Goal: Transaction & Acquisition: Book appointment/travel/reservation

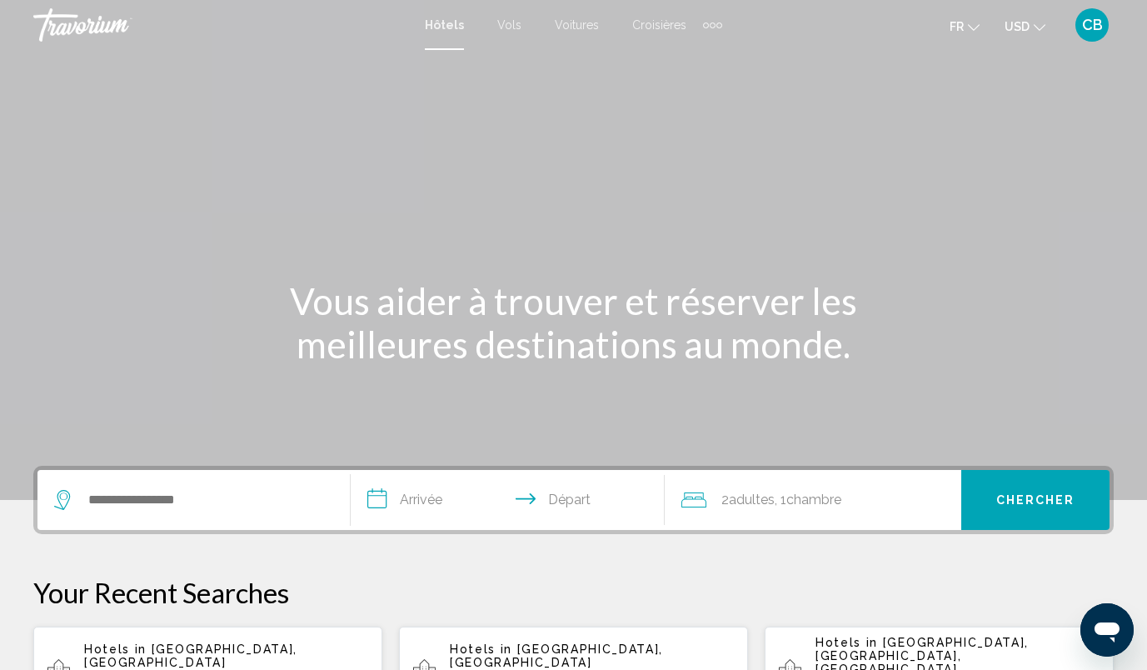
click at [248, 481] on div "Search widget" at bounding box center [193, 500] width 279 height 60
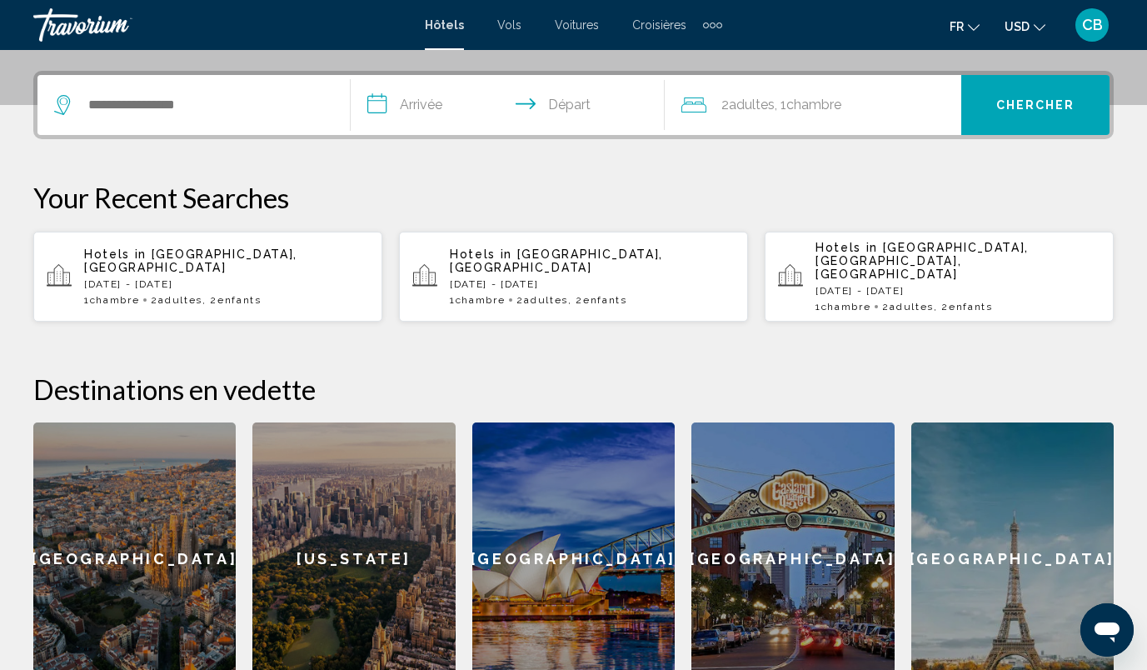
scroll to position [411, 0]
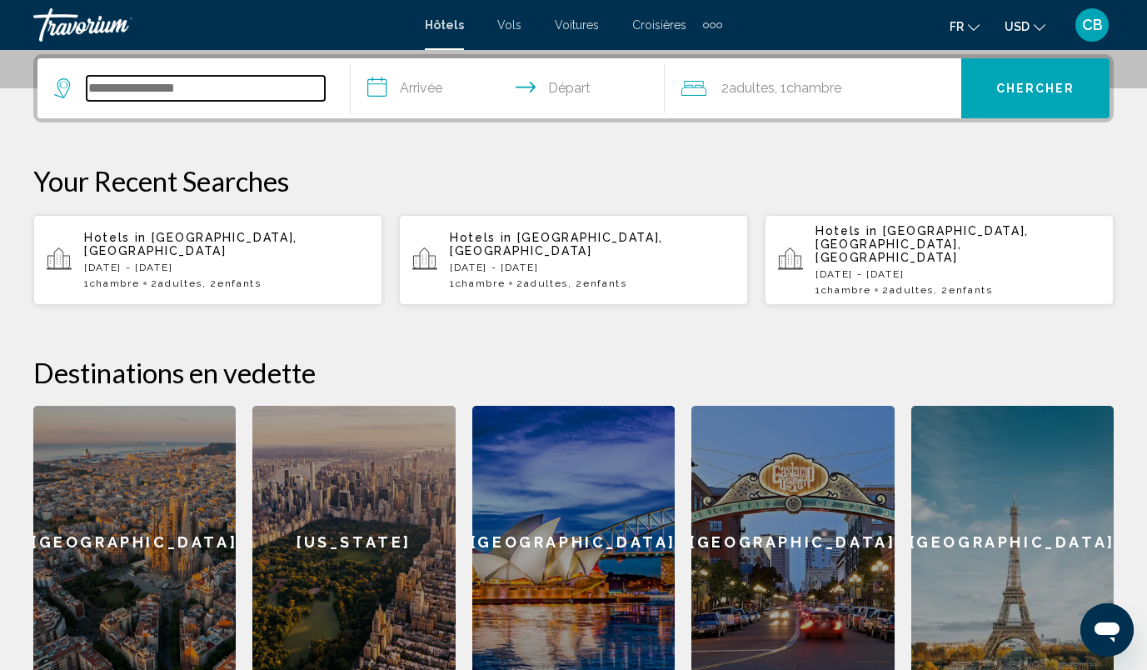
click at [157, 85] on input "Search widget" at bounding box center [206, 88] width 238 height 25
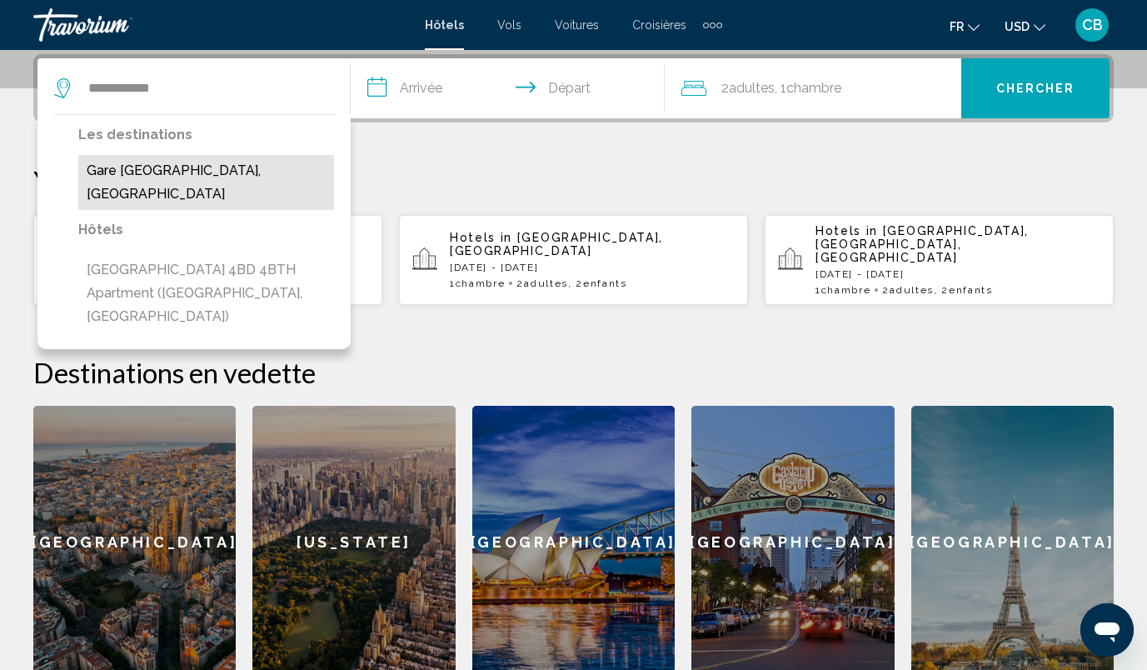
click at [172, 172] on button "Gare [GEOGRAPHIC_DATA], [GEOGRAPHIC_DATA]" at bounding box center [206, 182] width 256 height 55
type input "**********"
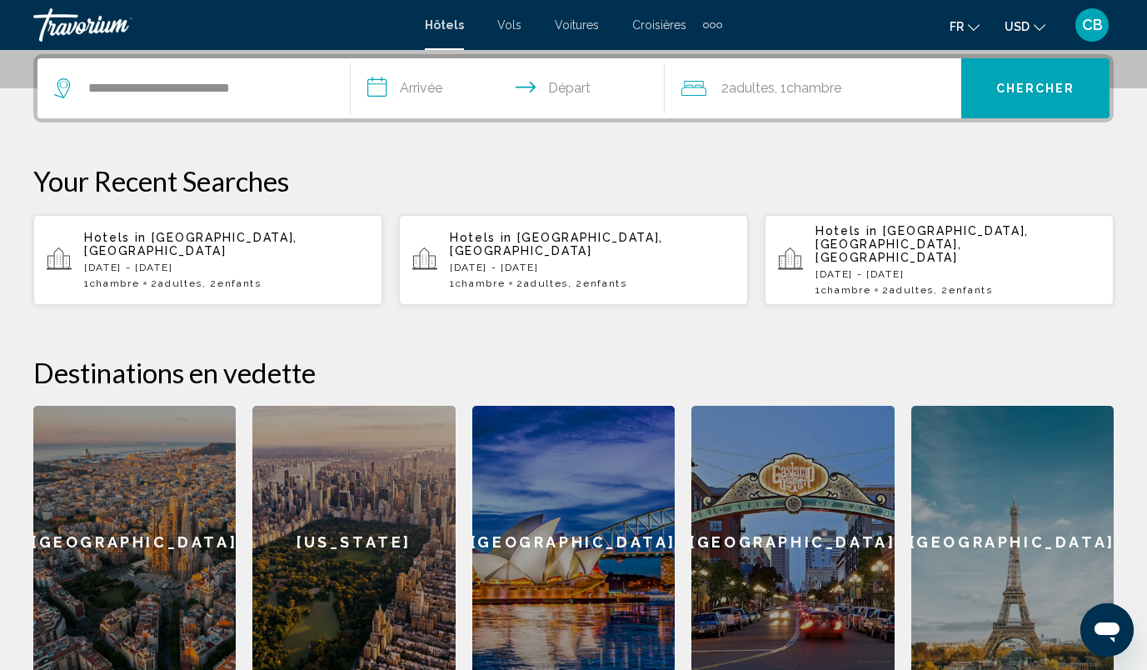
click at [407, 76] on input "**********" at bounding box center [511, 90] width 320 height 65
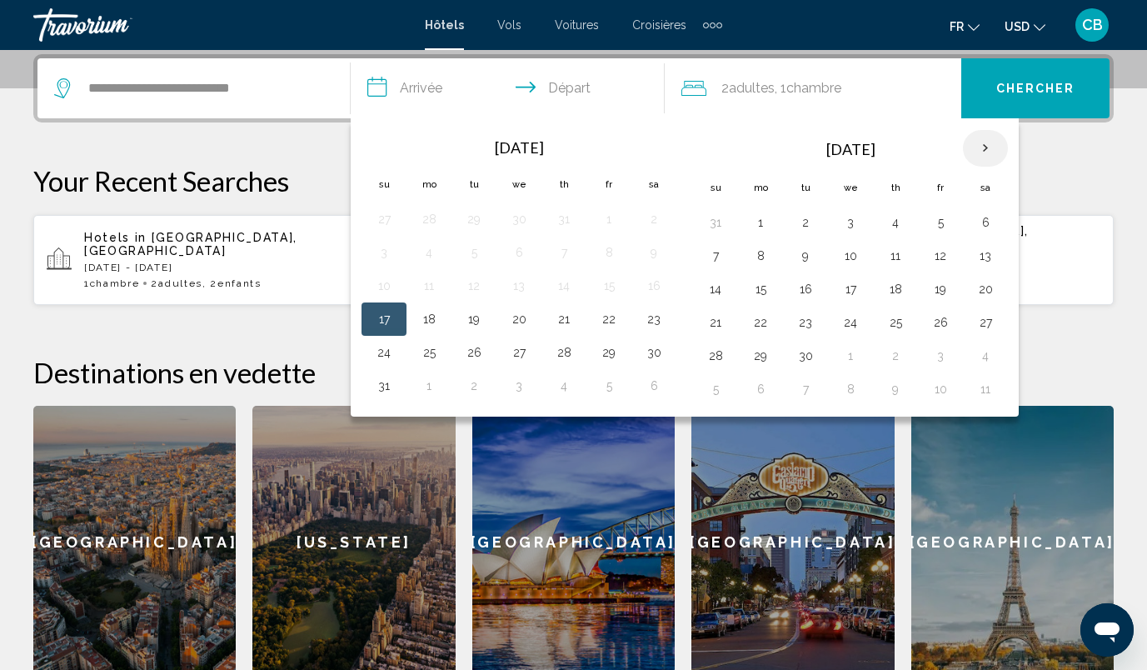
click at [985, 149] on th "Next month" at bounding box center [985, 148] width 45 height 37
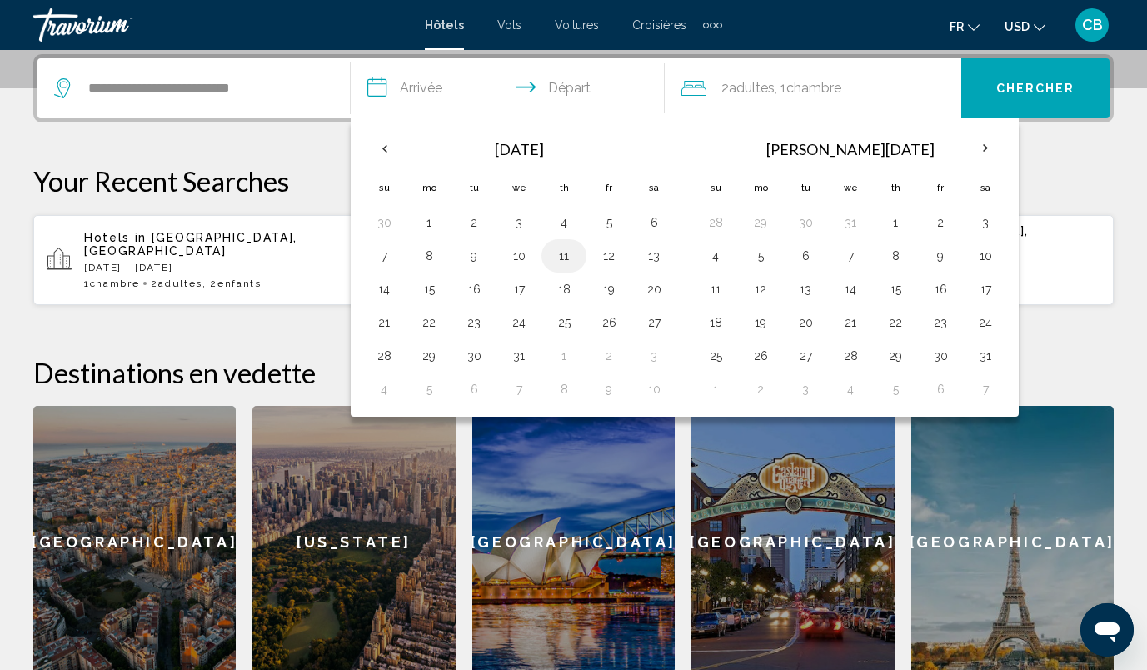
click at [569, 255] on button "11" at bounding box center [564, 255] width 27 height 23
click at [657, 254] on button "13" at bounding box center [654, 255] width 27 height 23
type input "**********"
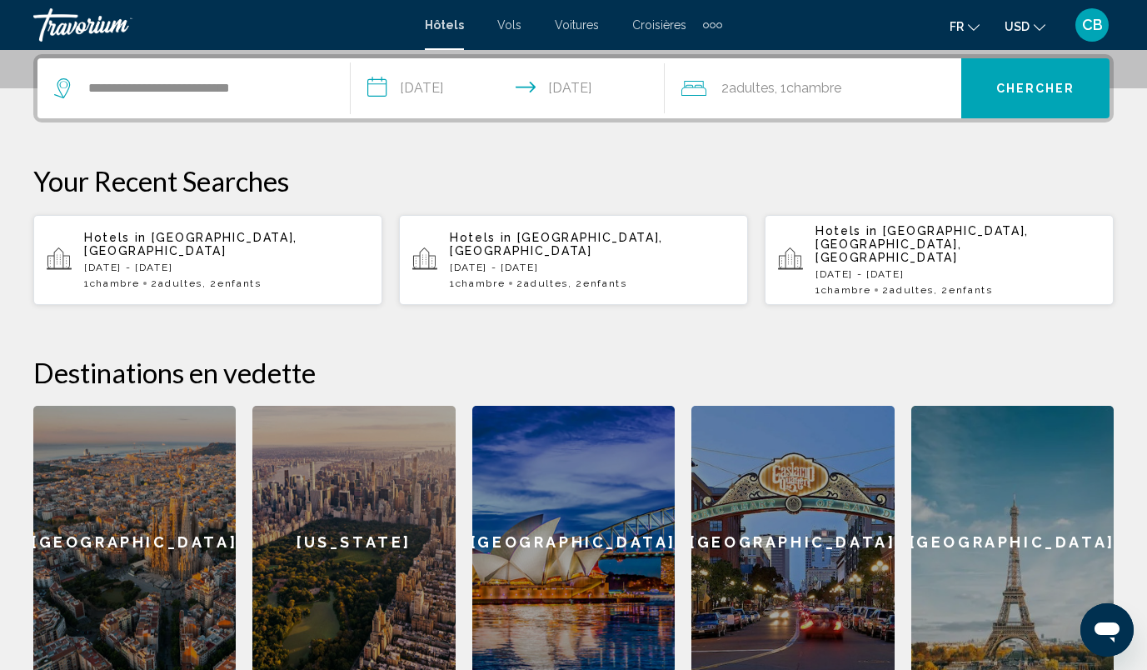
click at [768, 88] on span "Adultes" at bounding box center [752, 88] width 46 height 16
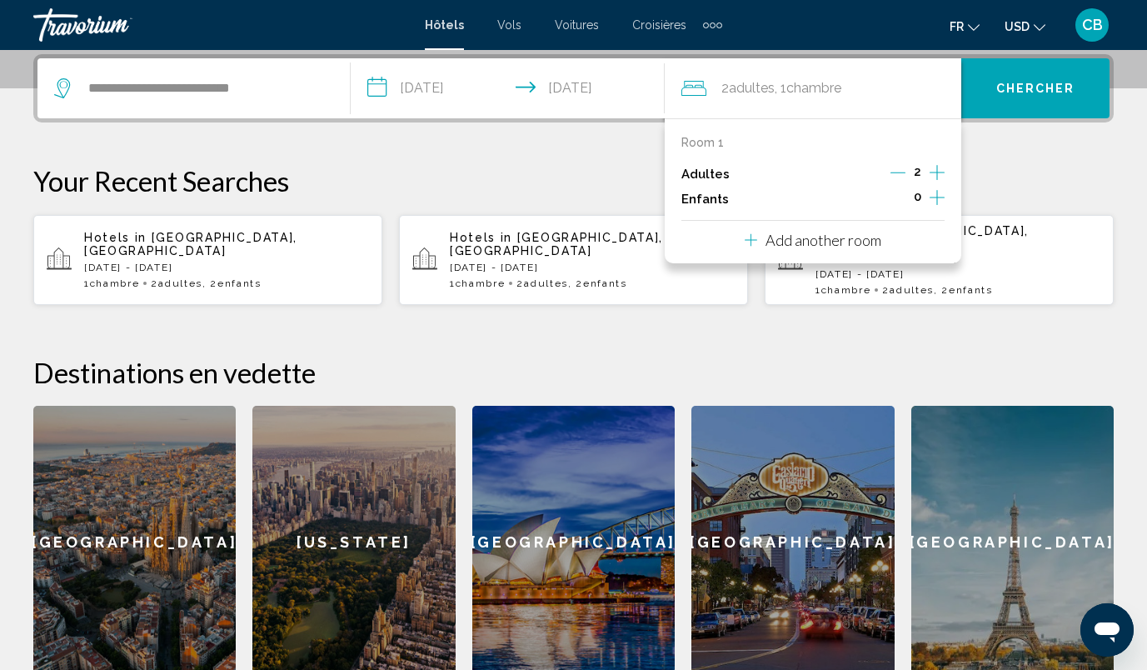
click at [938, 193] on icon "Increment children" at bounding box center [937, 197] width 15 height 20
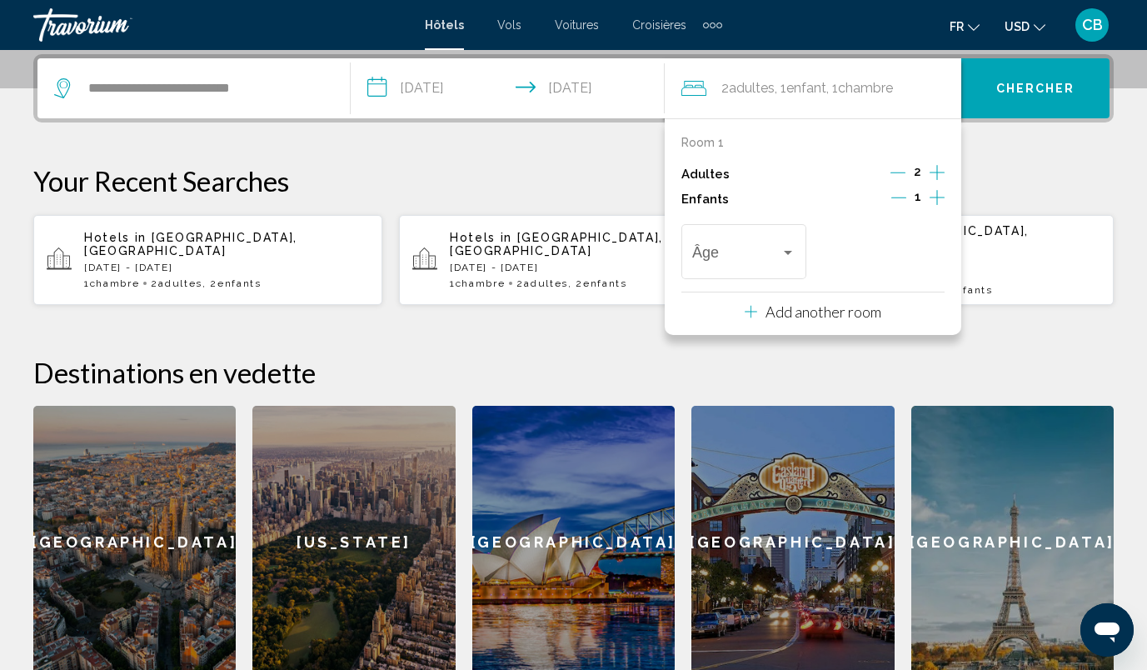
click at [938, 193] on icon "Increment children" at bounding box center [937, 197] width 15 height 20
click at [894, 260] on span "Travelers: 2 adults, 2 children" at bounding box center [874, 255] width 88 height 17
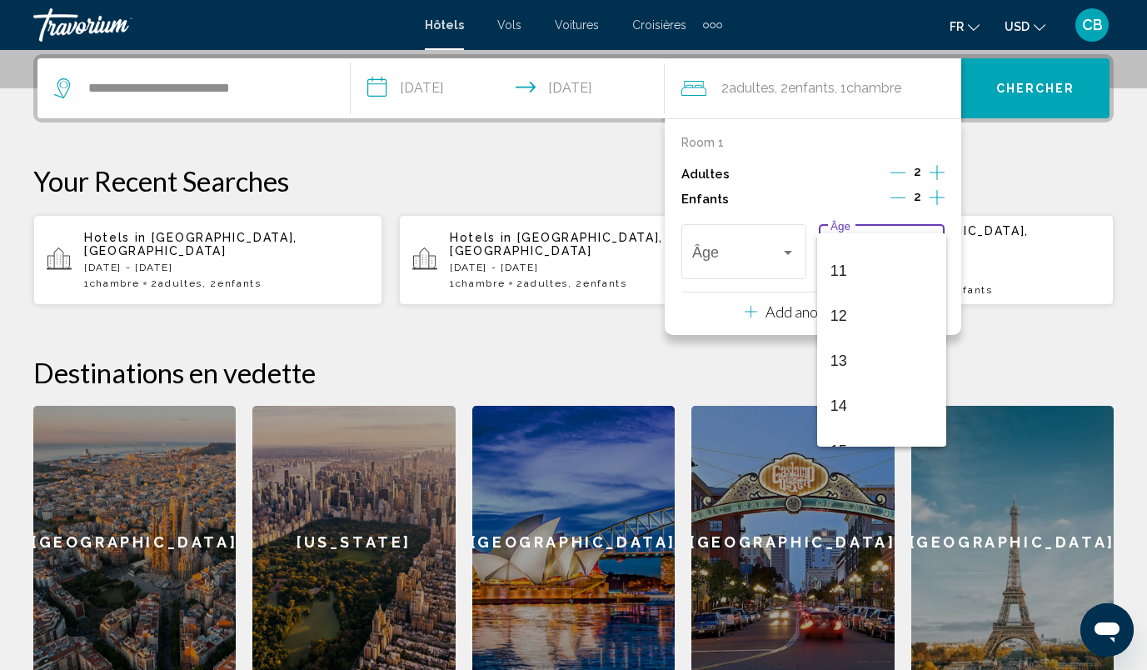
scroll to position [481, 0]
click at [842, 398] on span "14" at bounding box center [881, 404] width 103 height 45
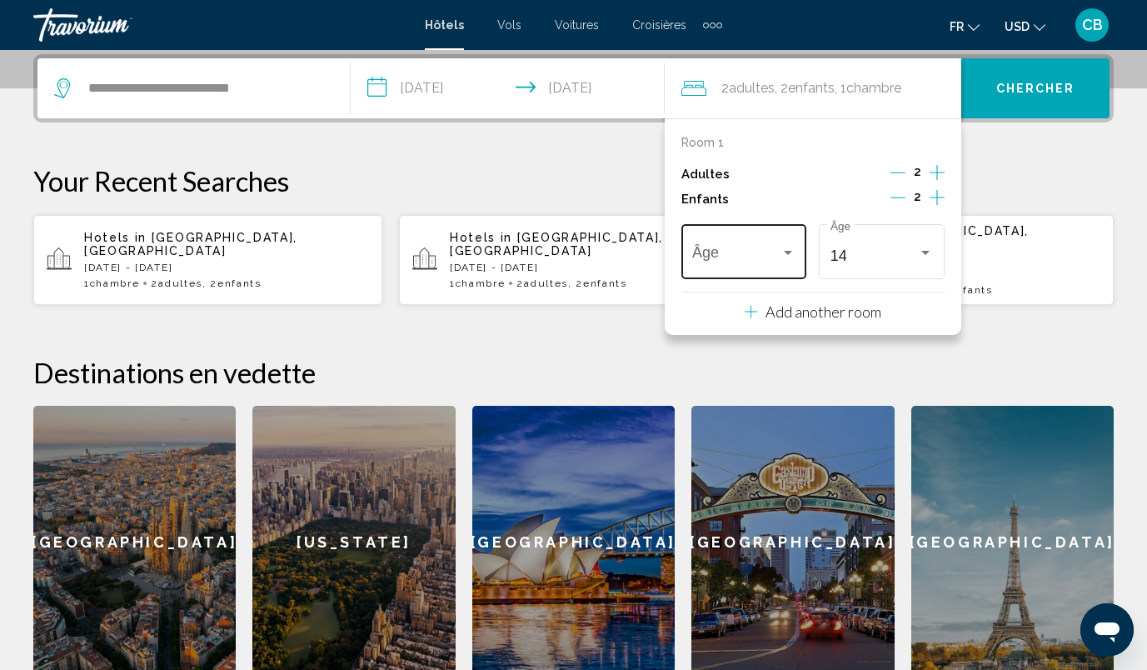
click at [727, 242] on div "Âge" at bounding box center [743, 249] width 103 height 59
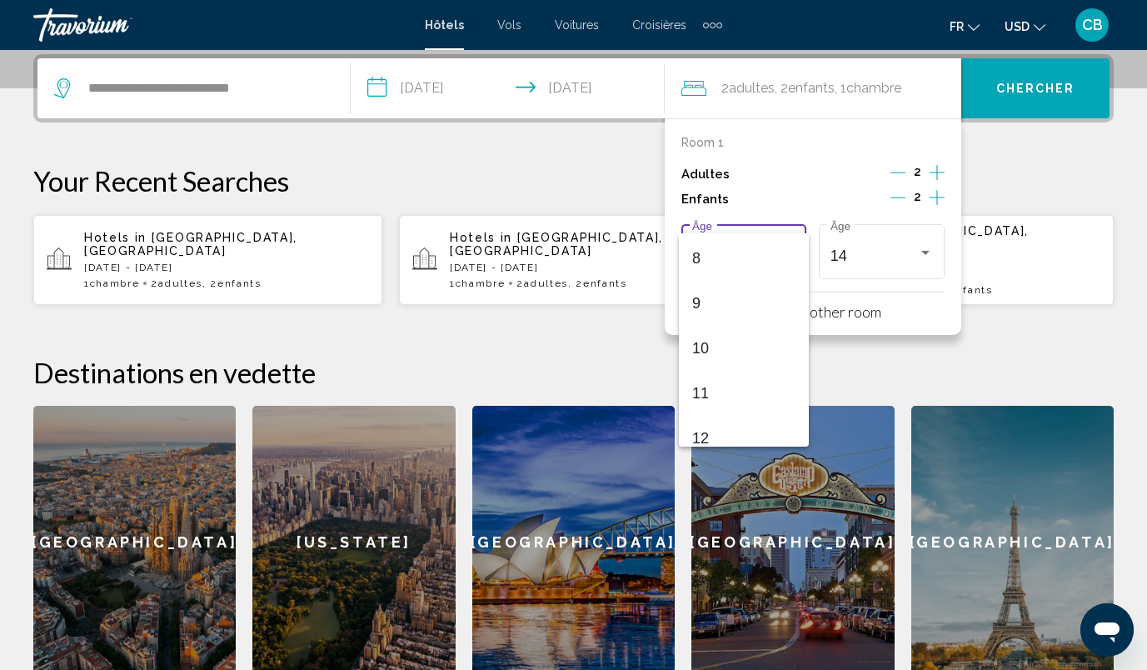
scroll to position [361, 0]
click at [717, 429] on span "12" at bounding box center [743, 434] width 103 height 45
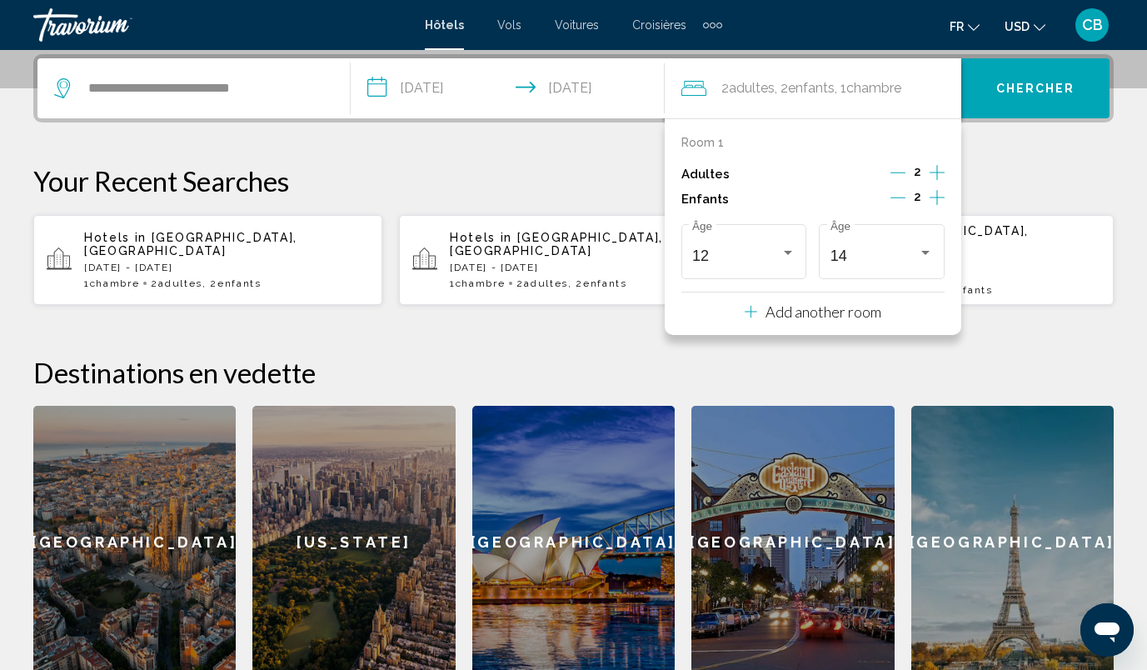
click at [1003, 164] on p "Your Recent Searches" at bounding box center [573, 180] width 1080 height 33
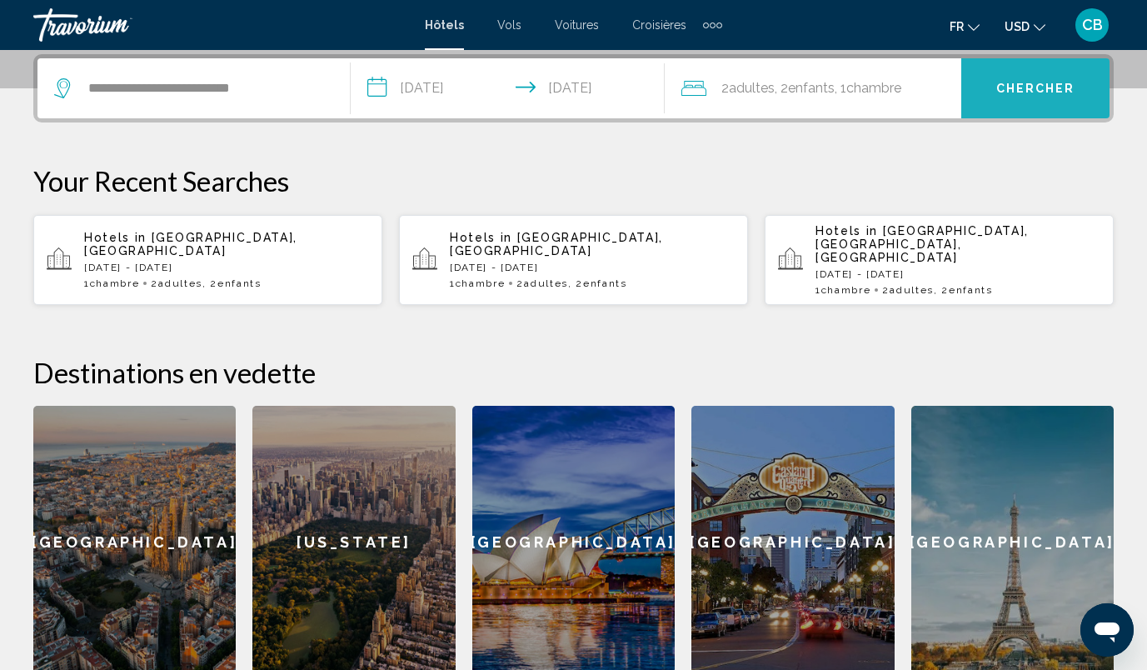
click at [1041, 86] on span "Chercher" at bounding box center [1035, 88] width 79 height 13
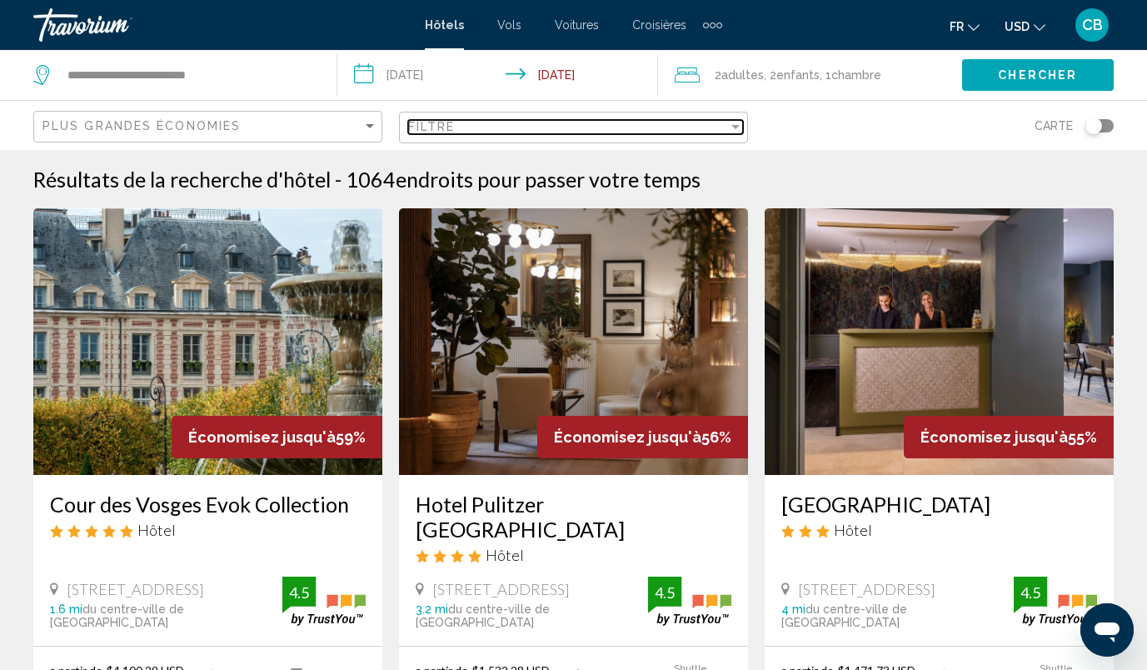
click at [577, 128] on div "Filtre" at bounding box center [568, 126] width 320 height 13
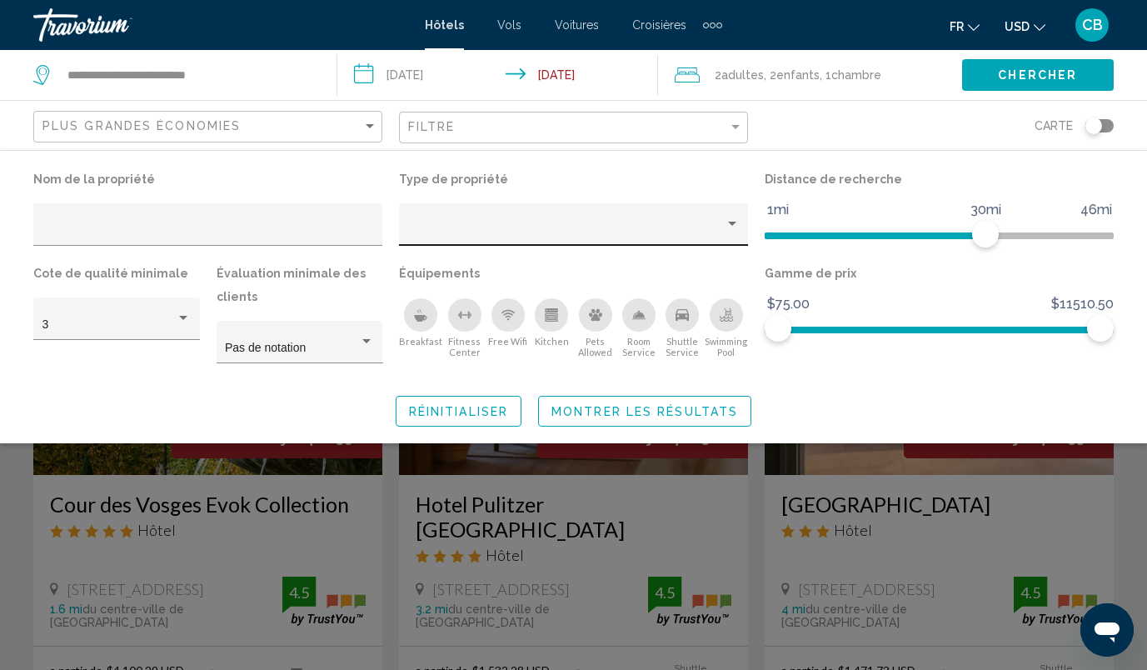
click at [553, 221] on div "Hotel Filters" at bounding box center [574, 229] width 332 height 34
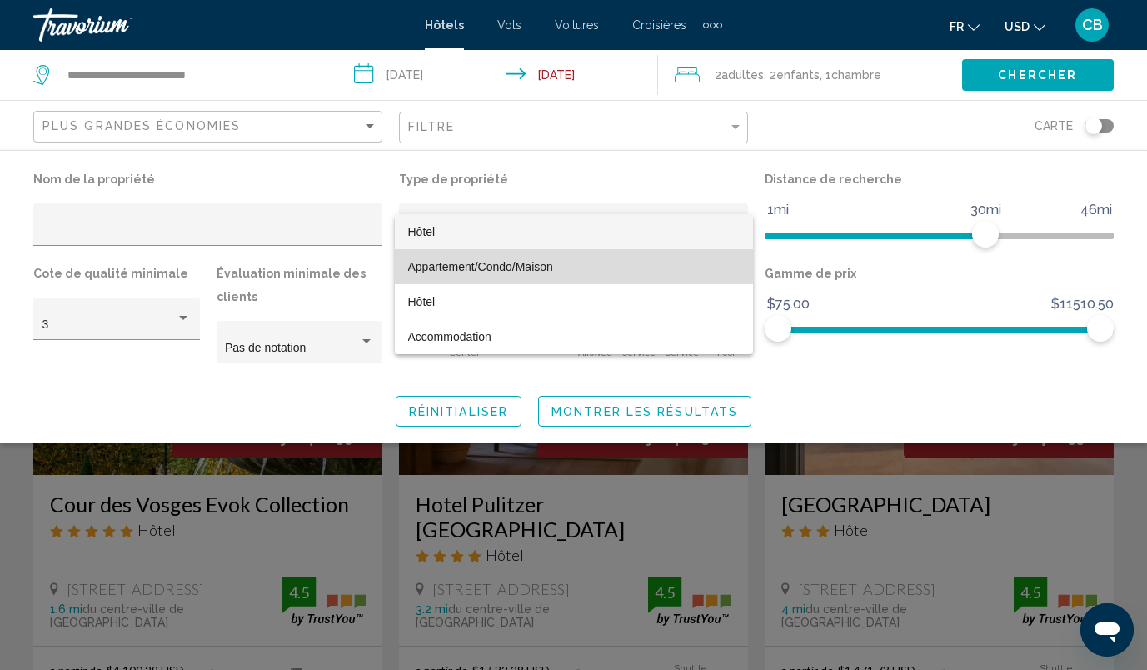
click at [538, 262] on span "Appartement/Condo/Maison" at bounding box center [480, 266] width 145 height 13
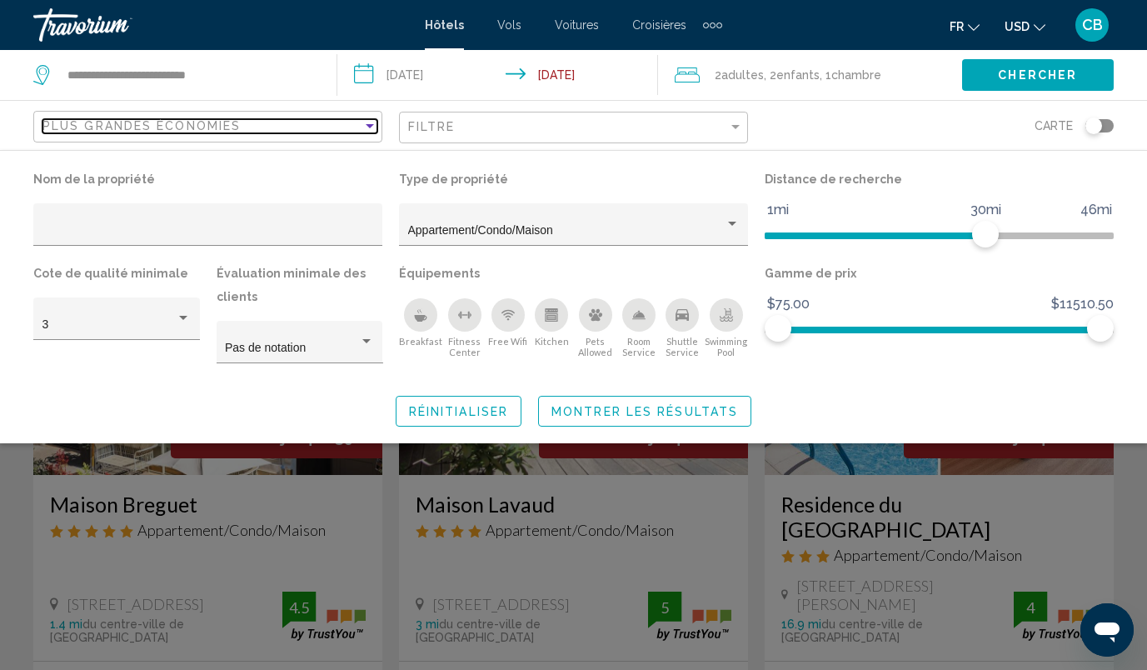
click at [293, 122] on div "Plus grandes économies" at bounding box center [202, 125] width 320 height 13
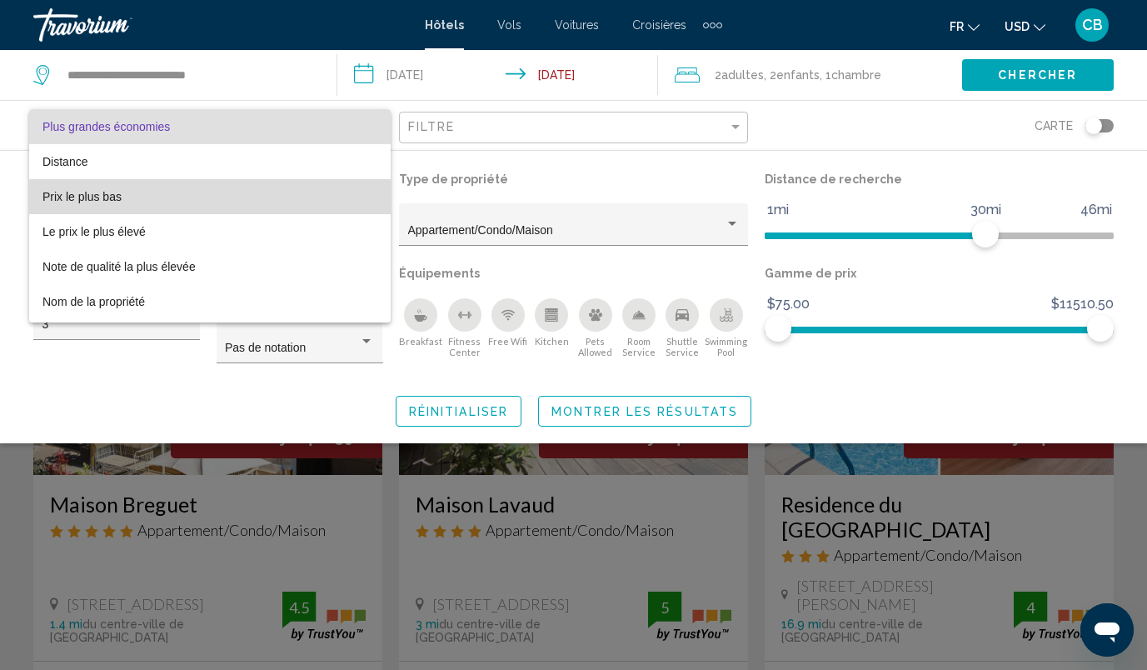
click at [282, 201] on span "Prix le plus bas" at bounding box center [209, 196] width 335 height 35
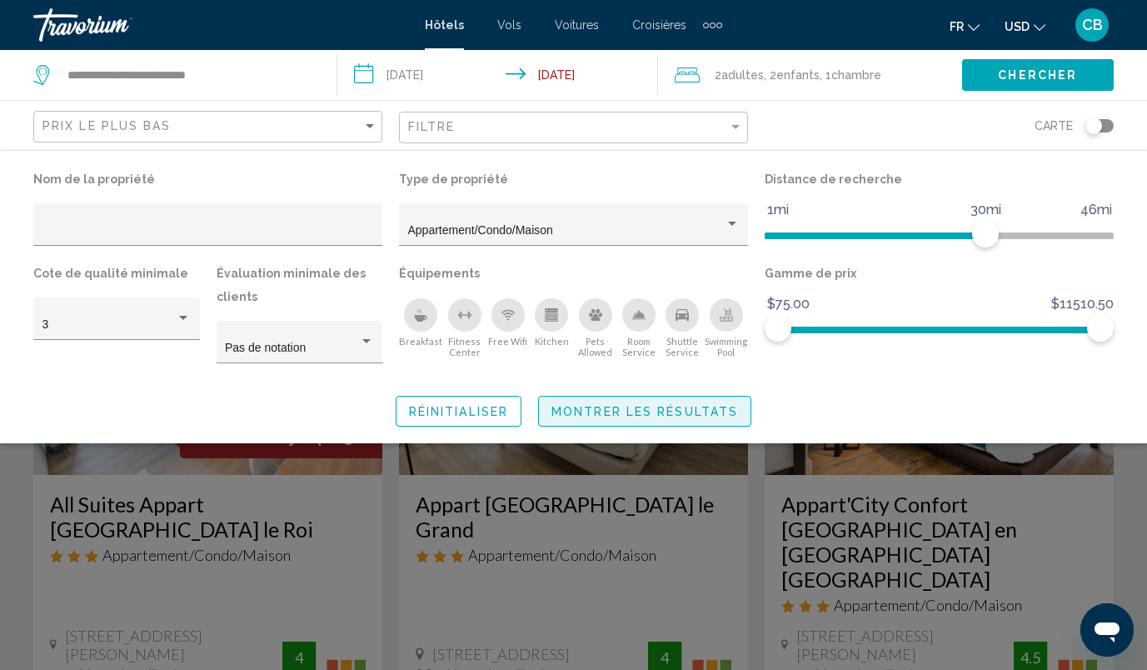
click at [650, 404] on span "Montrer les résultats" at bounding box center [644, 410] width 187 height 13
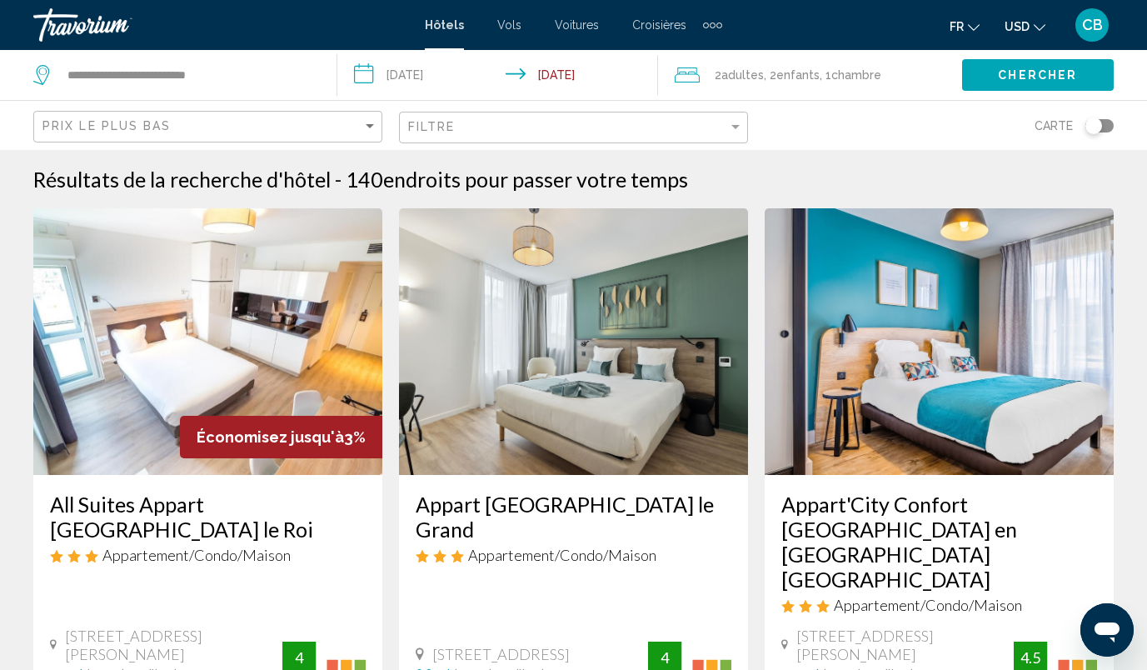
click at [1031, 26] on button "USD USD ($) MXN (Mex$) CAD (Can$) GBP (£) EUR (€) AUD (A$) NZD (NZ$) CNY (CN¥)" at bounding box center [1025, 26] width 41 height 24
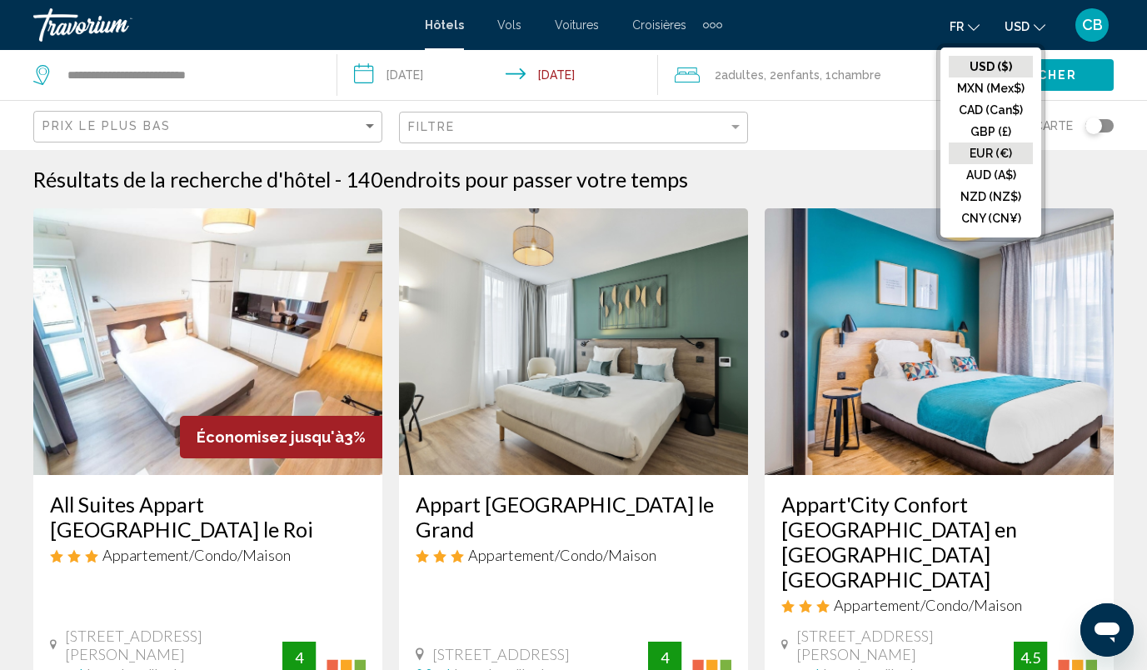
click at [988, 158] on button "EUR (€)" at bounding box center [991, 153] width 84 height 22
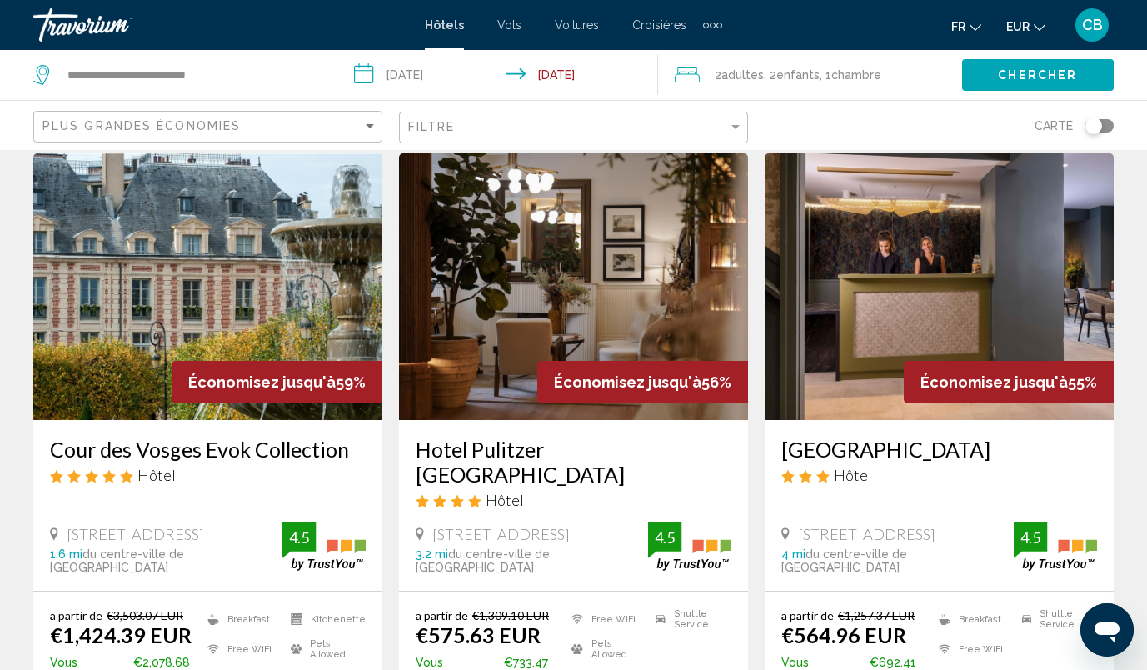
scroll to position [54, 0]
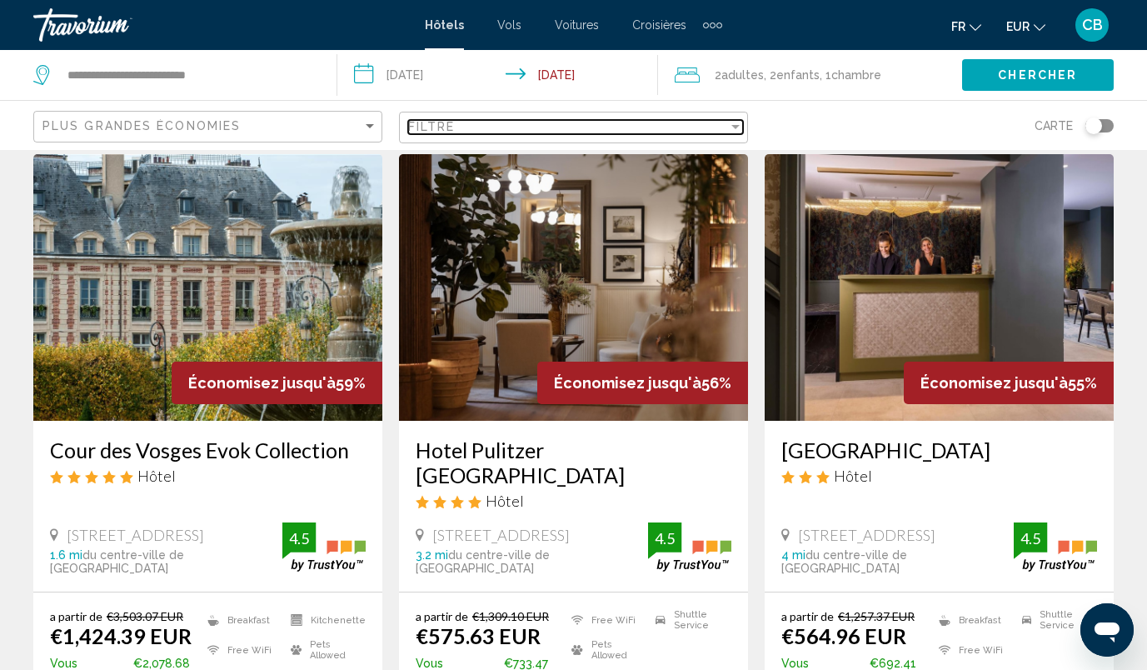
click at [479, 122] on div "Filtre" at bounding box center [568, 126] width 320 height 13
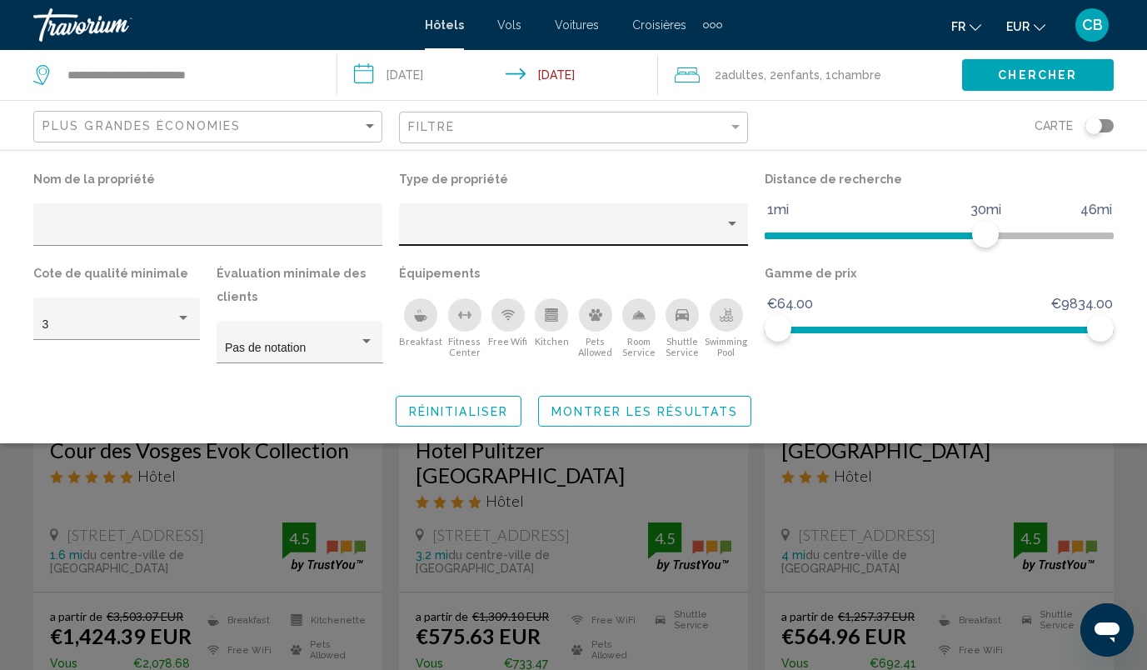
click at [495, 220] on div "Hotel Filters" at bounding box center [574, 229] width 332 height 34
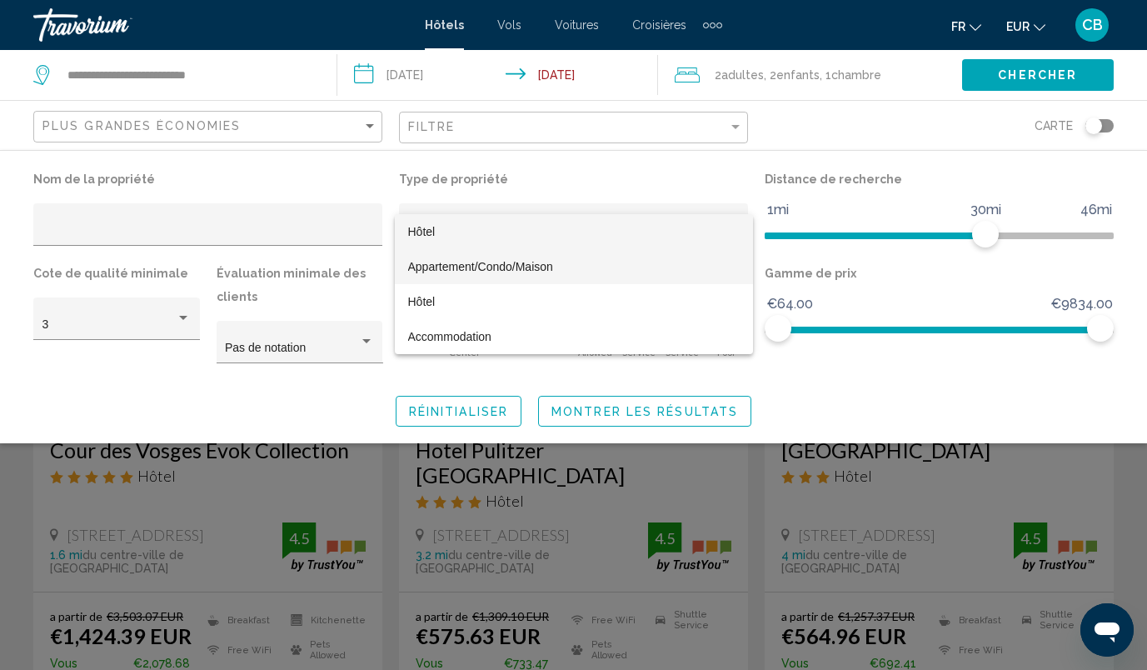
click at [486, 260] on span "Appartement/Condo/Maison" at bounding box center [480, 266] width 145 height 13
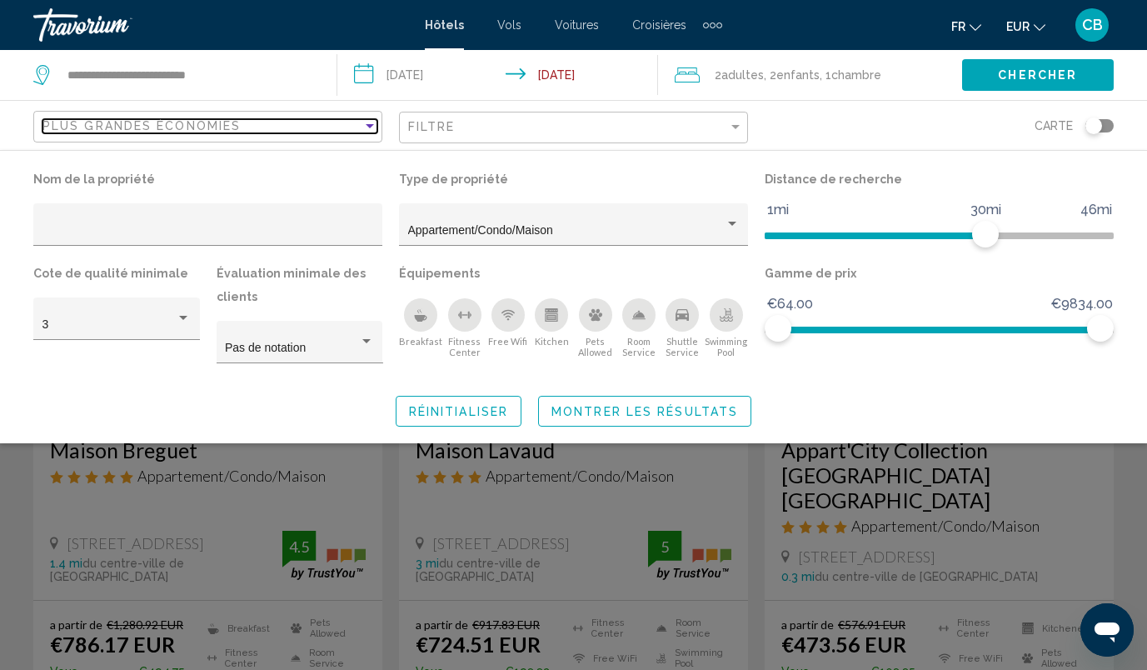
click at [266, 123] on div "Plus grandes économies" at bounding box center [202, 125] width 320 height 13
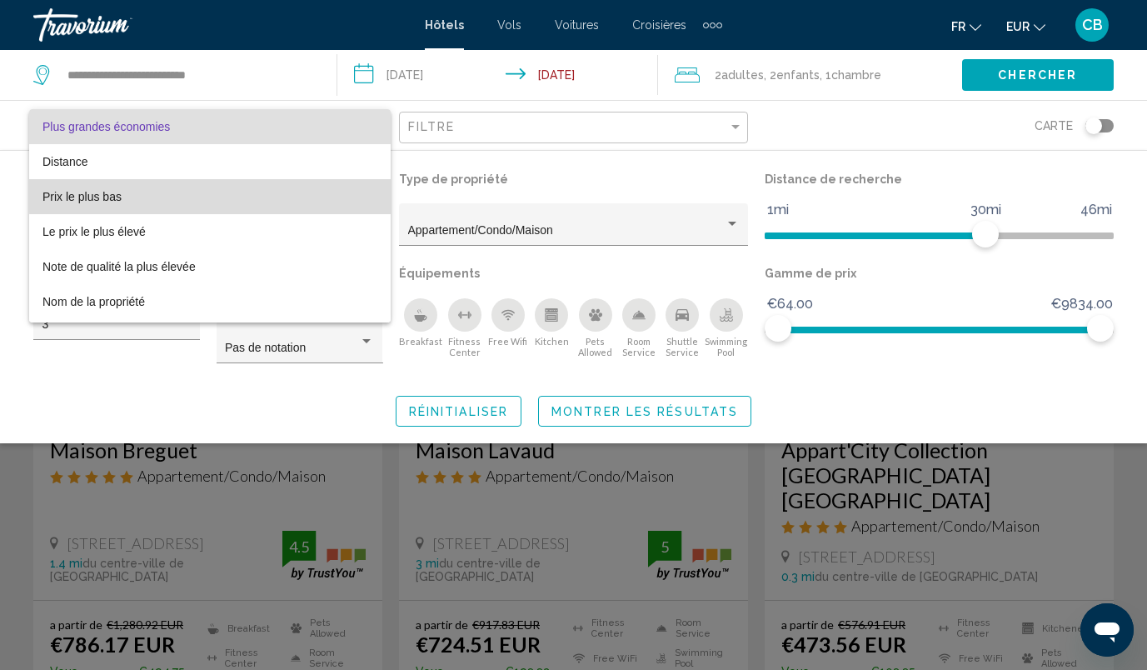
click at [234, 194] on span "Prix le plus bas" at bounding box center [209, 196] width 335 height 35
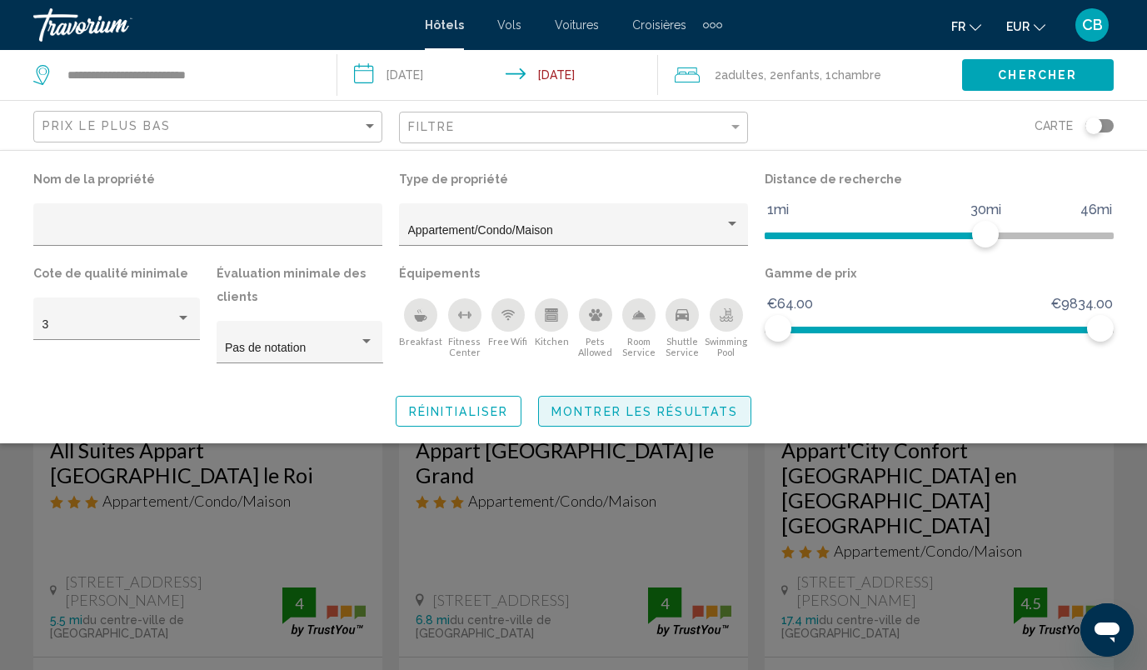
click at [619, 411] on span "Montrer les résultats" at bounding box center [644, 411] width 187 height 13
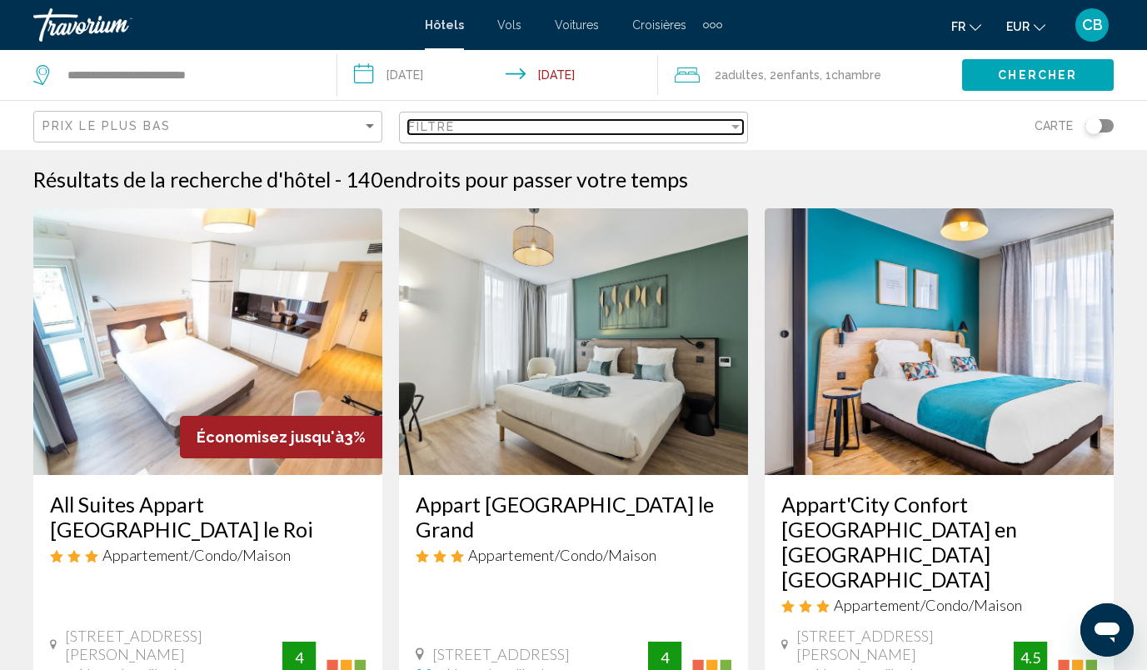
click at [541, 131] on div "Filtre" at bounding box center [568, 126] width 320 height 13
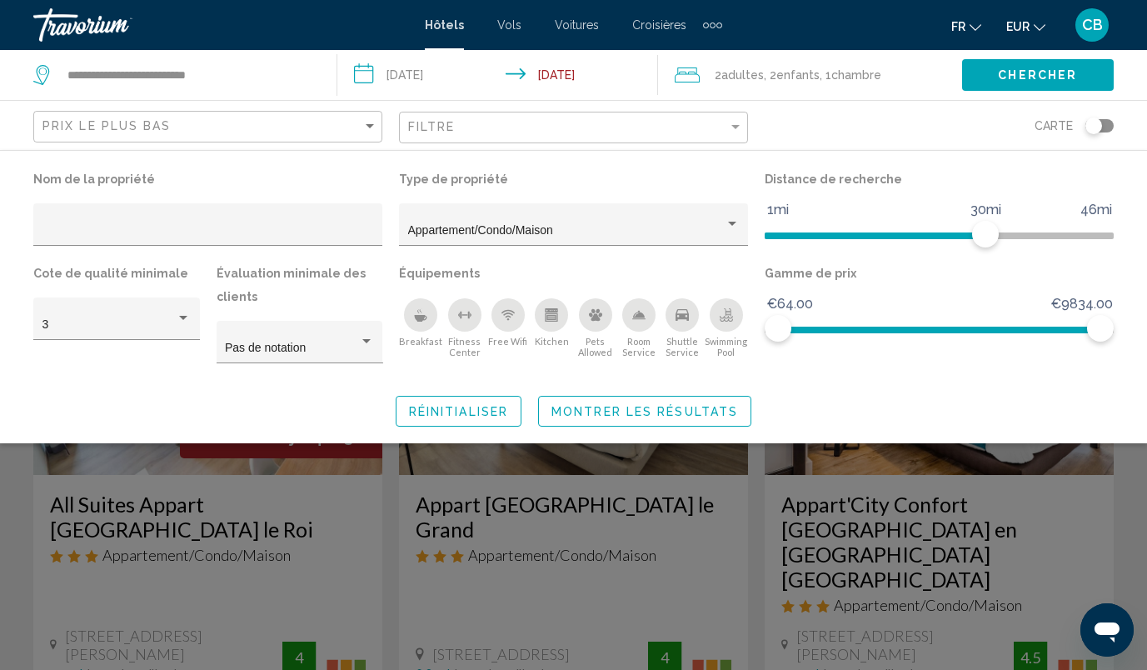
click at [825, 112] on div "Carte" at bounding box center [939, 125] width 349 height 49
click at [1109, 127] on div "Toggle map" at bounding box center [1099, 125] width 28 height 13
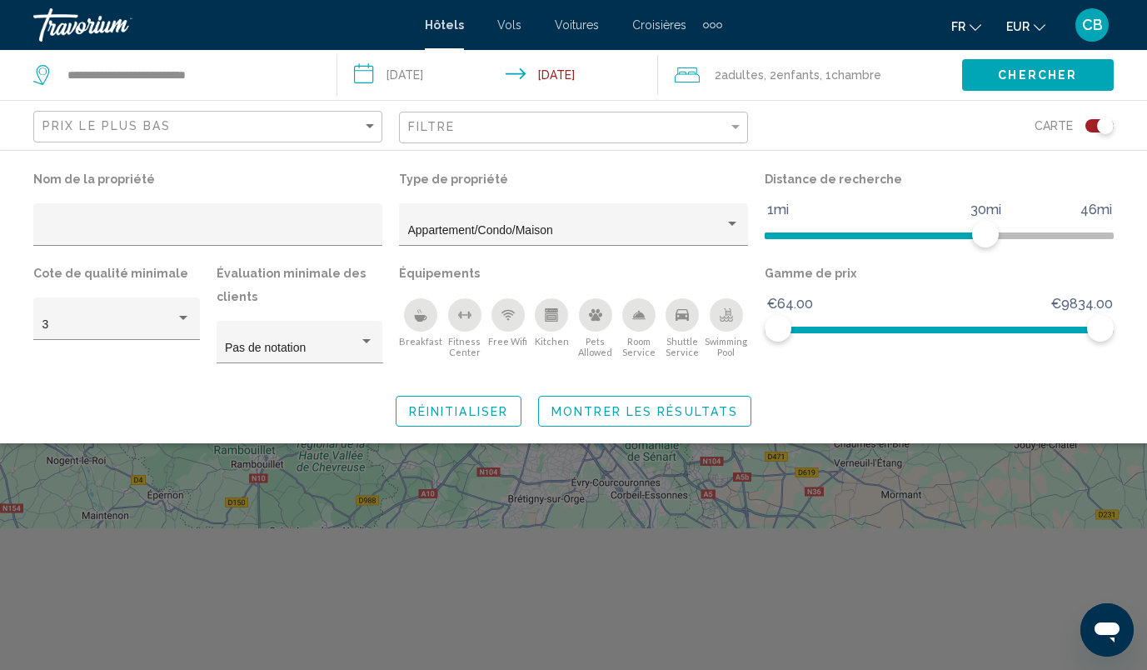
scroll to position [142, 0]
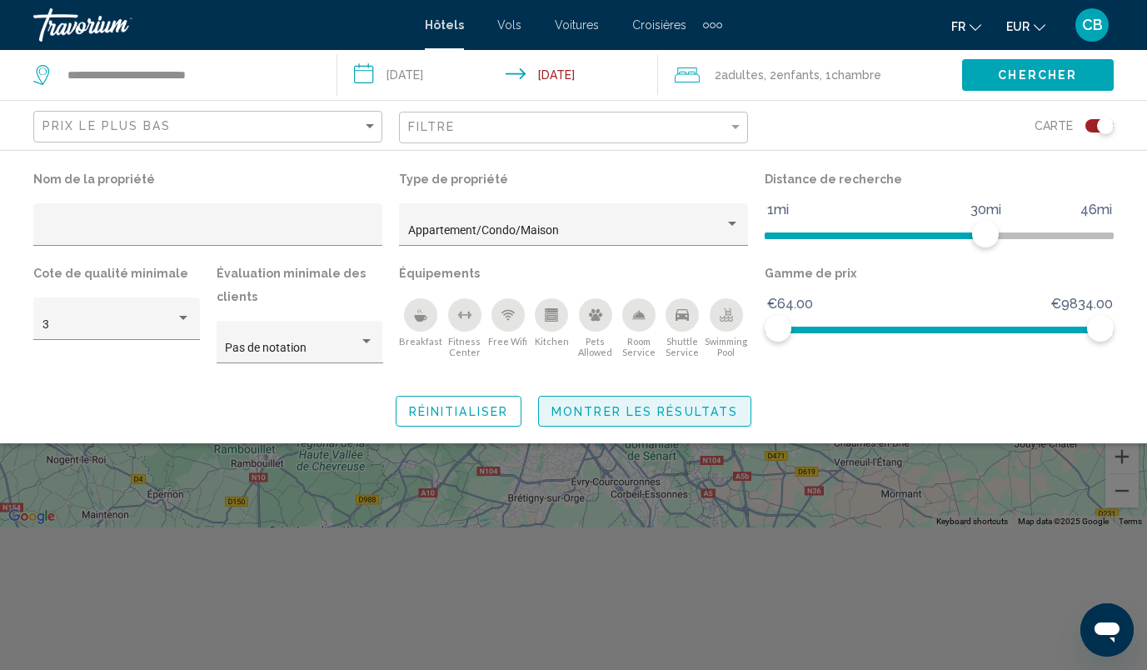
click at [609, 407] on span "Montrer les résultats" at bounding box center [644, 411] width 187 height 13
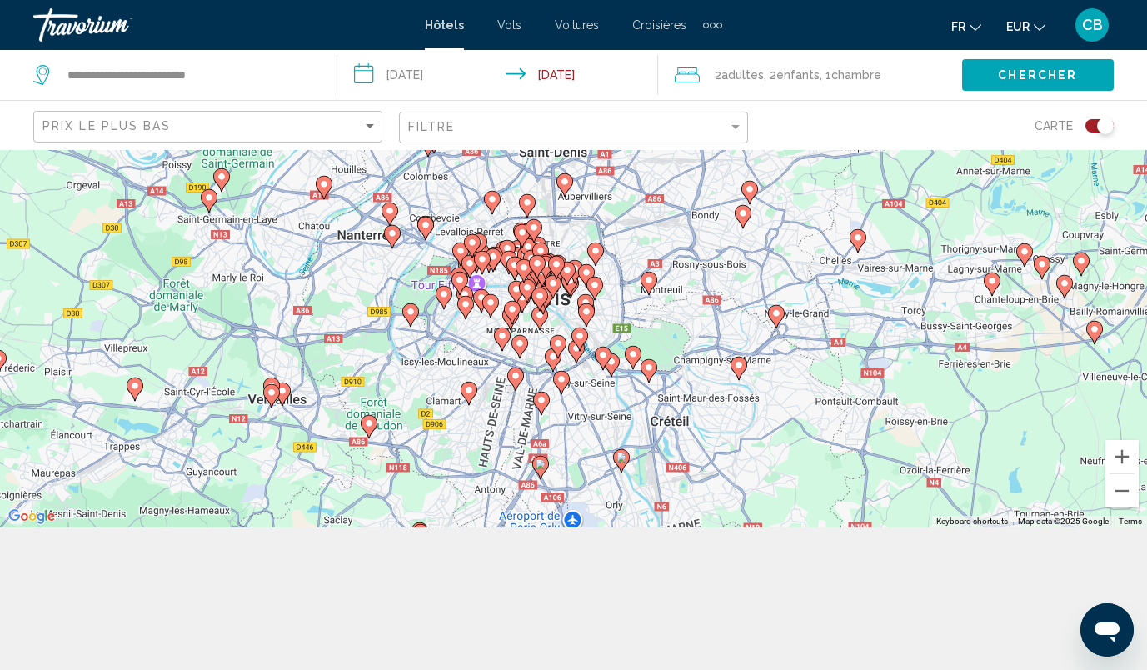
drag, startPoint x: 486, startPoint y: 275, endPoint x: 485, endPoint y: 422, distance: 147.4
click at [485, 422] on div "To activate drag with keyboard, press Alt + Enter. Once in keyboard drag state,…" at bounding box center [573, 267] width 1147 height 520
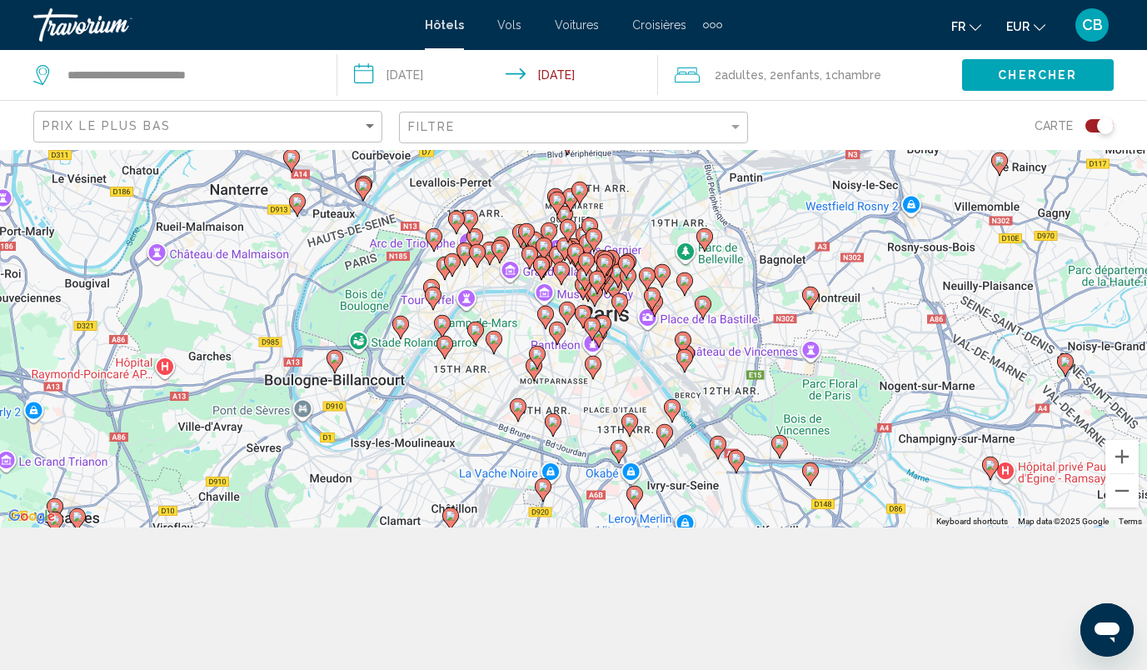
drag, startPoint x: 498, startPoint y: 266, endPoint x: 496, endPoint y: 411, distance: 144.9
click at [496, 411] on div "To activate drag with keyboard, press Alt + Enter. Once in keyboard drag state,…" at bounding box center [573, 267] width 1147 height 520
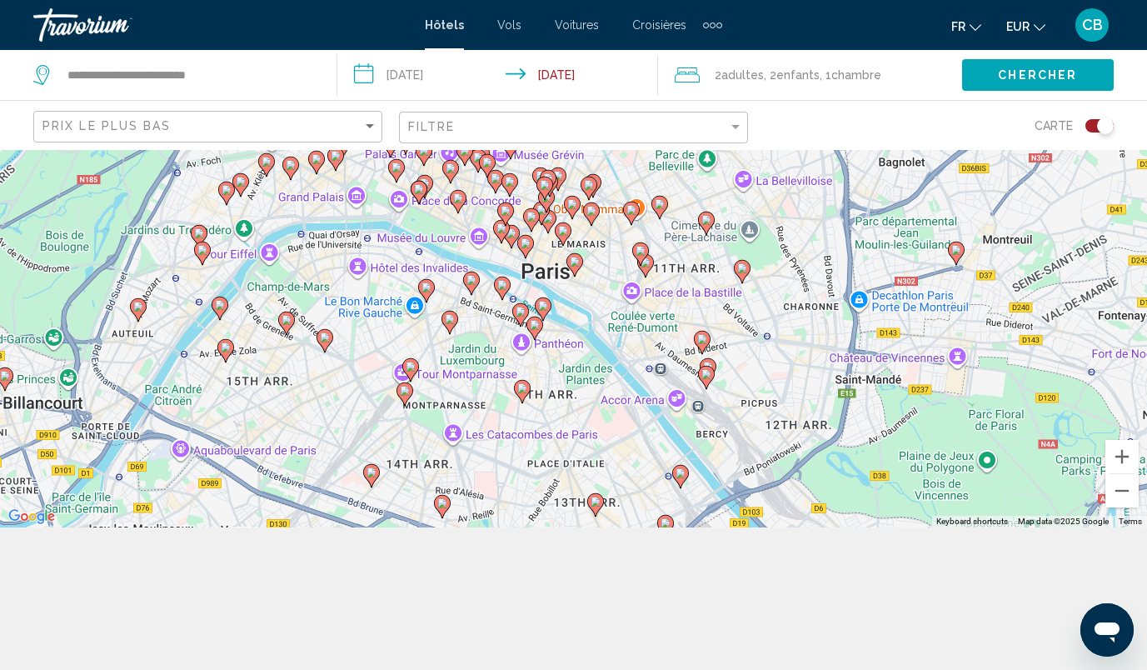
drag, startPoint x: 673, startPoint y: 312, endPoint x: 503, endPoint y: 366, distance: 178.3
click at [503, 366] on div "To activate drag with keyboard, press Alt + Enter. Once in keyboard drag state,…" at bounding box center [573, 267] width 1147 height 520
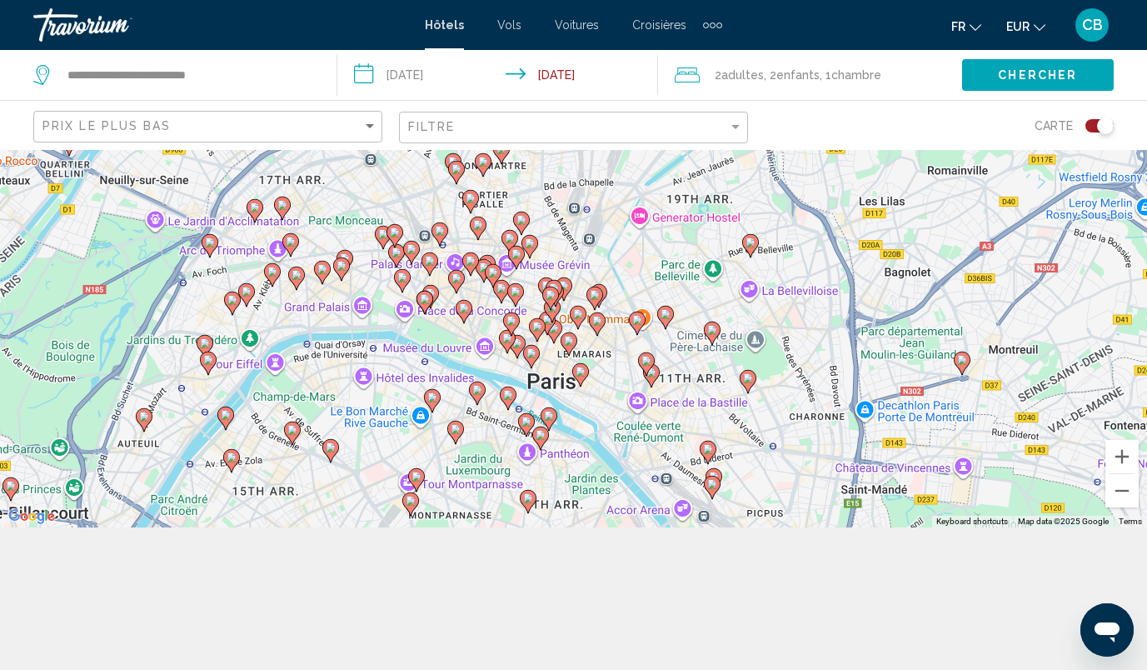
drag, startPoint x: 696, startPoint y: 406, endPoint x: 702, endPoint y: 515, distance: 108.4
click at [702, 515] on div "To activate drag with keyboard, press Alt + Enter. Once in keyboard drag state,…" at bounding box center [573, 267] width 1147 height 520
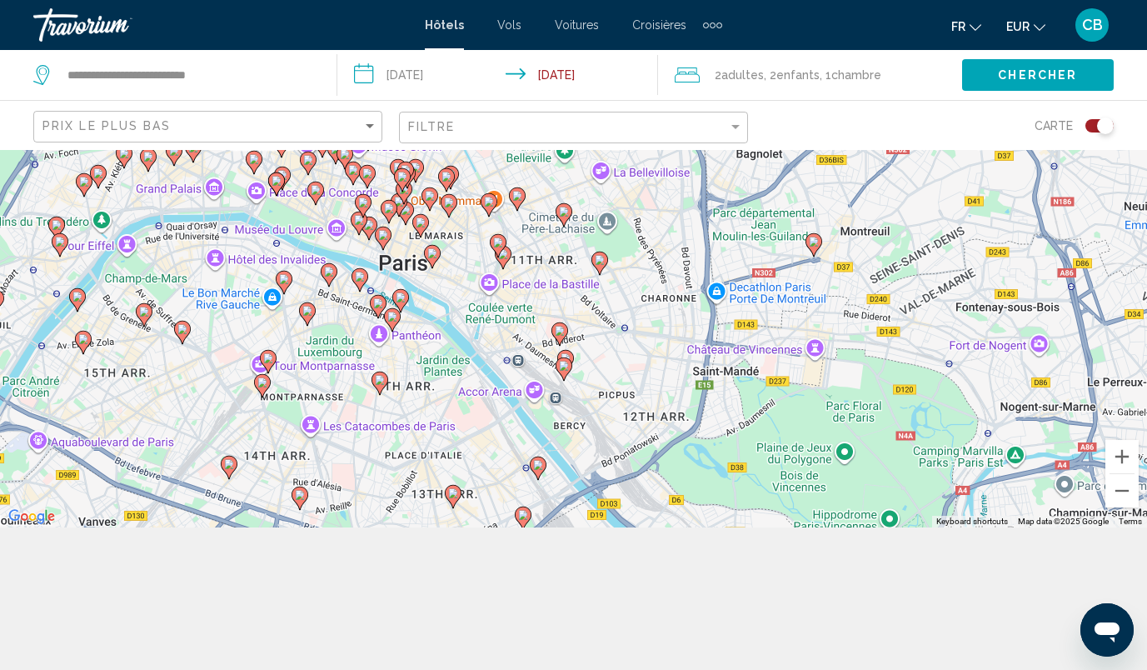
drag, startPoint x: 702, startPoint y: 515, endPoint x: 552, endPoint y: 396, distance: 191.5
click at [552, 396] on div "To activate drag with keyboard, press Alt + Enter. Once in keyboard drag state,…" at bounding box center [573, 267] width 1147 height 520
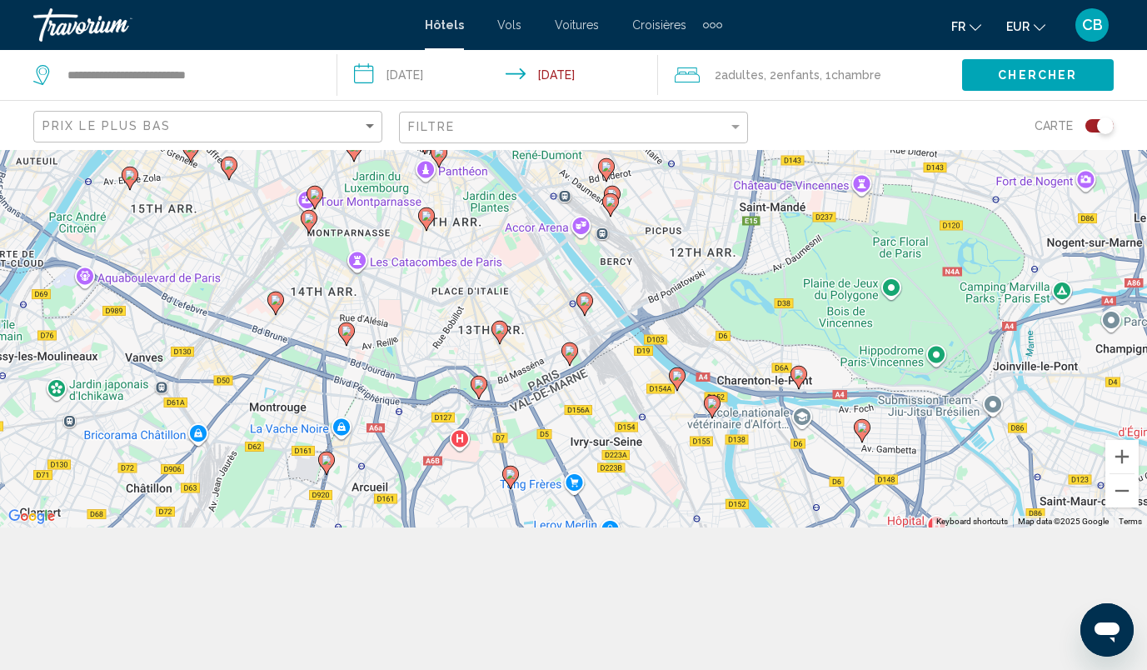
drag, startPoint x: 639, startPoint y: 385, endPoint x: 690, endPoint y: 214, distance: 178.2
click at [690, 214] on div "To activate drag with keyboard, press Alt + Enter. Once in keyboard drag state,…" at bounding box center [573, 267] width 1147 height 520
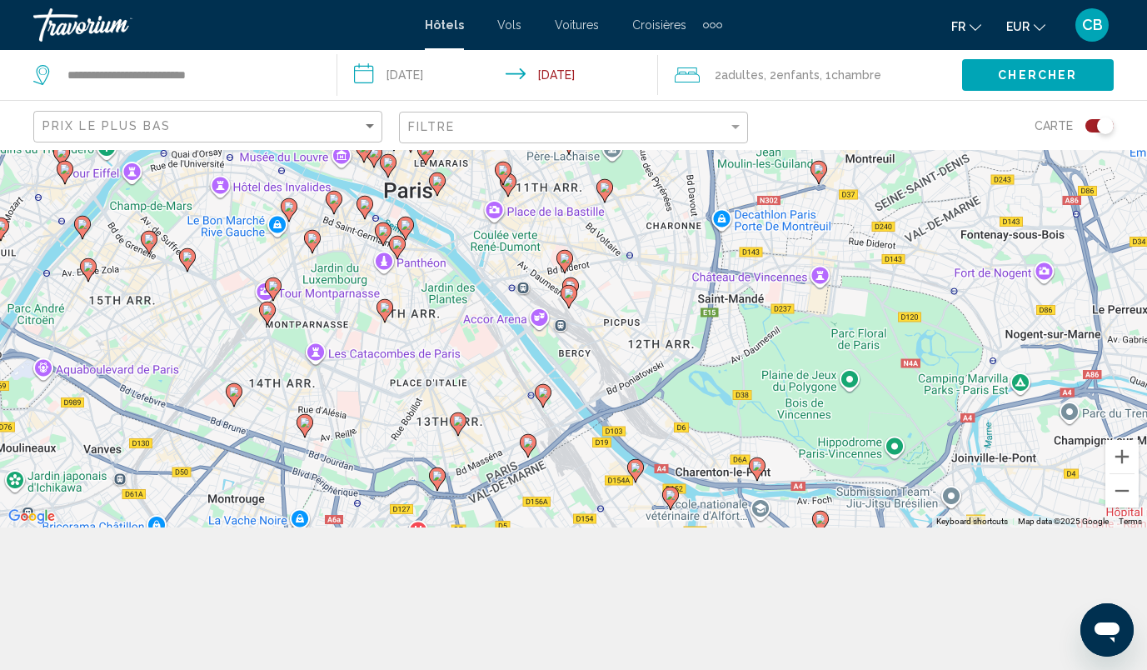
drag, startPoint x: 636, startPoint y: 337, endPoint x: 593, endPoint y: 425, distance: 98.0
click at [593, 425] on div "To activate drag with keyboard, press Alt + Enter. Once in keyboard drag state,…" at bounding box center [573, 267] width 1147 height 520
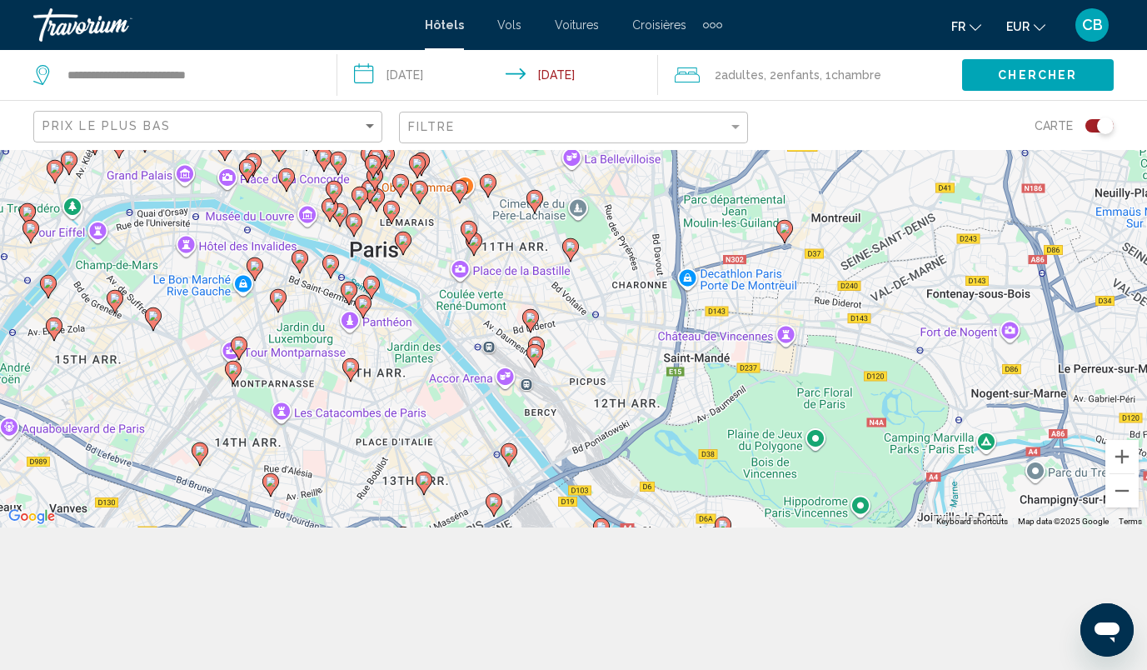
drag, startPoint x: 593, startPoint y: 425, endPoint x: 556, endPoint y: 488, distance: 73.6
click at [556, 488] on div "To activate drag with keyboard, press Alt + Enter. Once in keyboard drag state,…" at bounding box center [573, 267] width 1147 height 520
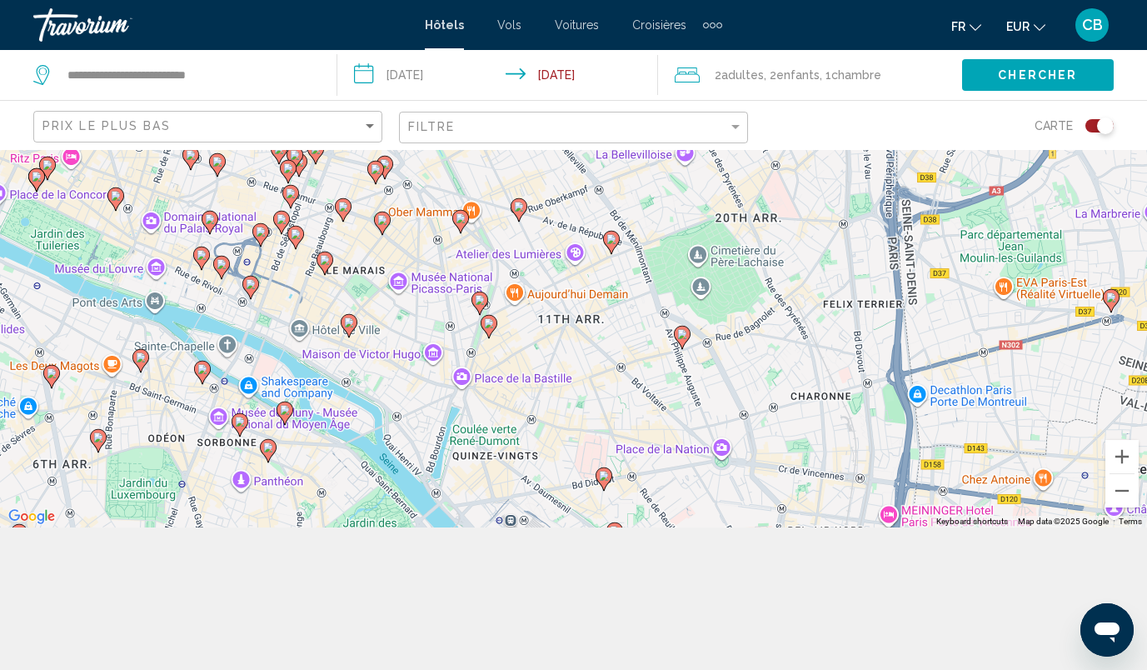
drag, startPoint x: 627, startPoint y: 308, endPoint x: 615, endPoint y: 441, distance: 133.9
click at [615, 441] on div "To activate drag with keyboard, press Alt + Enter. Once in keyboard drag state,…" at bounding box center [573, 267] width 1147 height 520
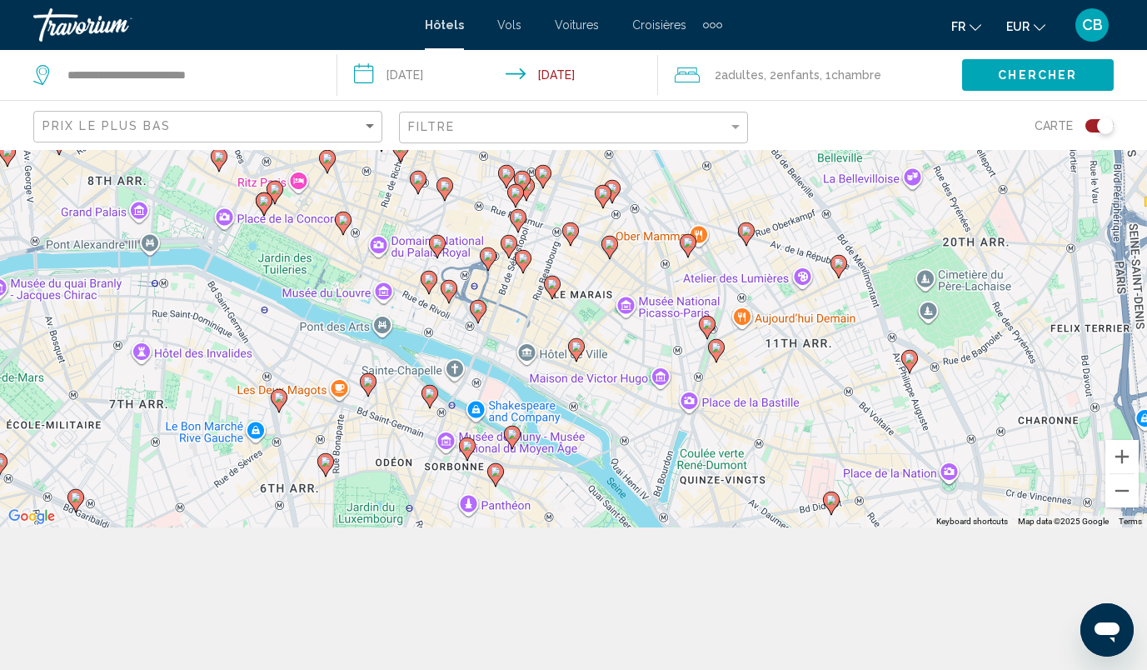
drag, startPoint x: 526, startPoint y: 391, endPoint x: 757, endPoint y: 416, distance: 232.8
click at [757, 416] on div "To activate drag with keyboard, press Alt + Enter. Once in keyboard drag state,…" at bounding box center [573, 267] width 1147 height 520
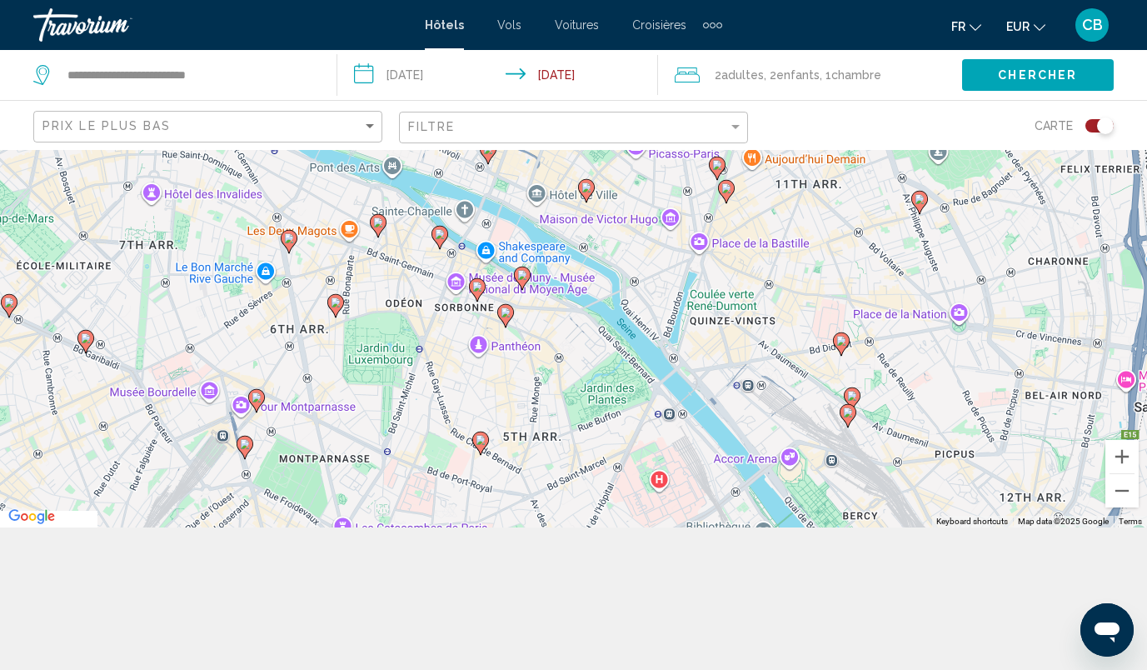
drag, startPoint x: 384, startPoint y: 380, endPoint x: 366, endPoint y: 185, distance: 195.8
click at [366, 185] on div "To activate drag with keyboard, press Alt + Enter. Once in keyboard drag state,…" at bounding box center [573, 267] width 1147 height 520
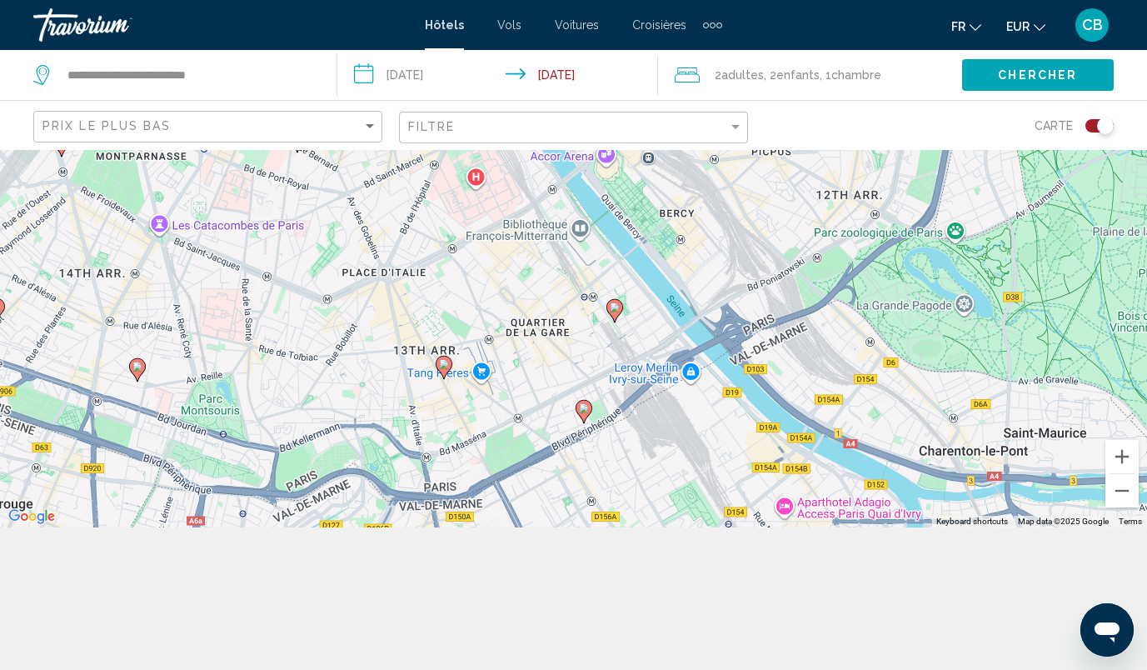
drag, startPoint x: 632, startPoint y: 365, endPoint x: 506, endPoint y: 119, distance: 276.0
click at [506, 119] on div "**********" at bounding box center [573, 342] width 1147 height 670
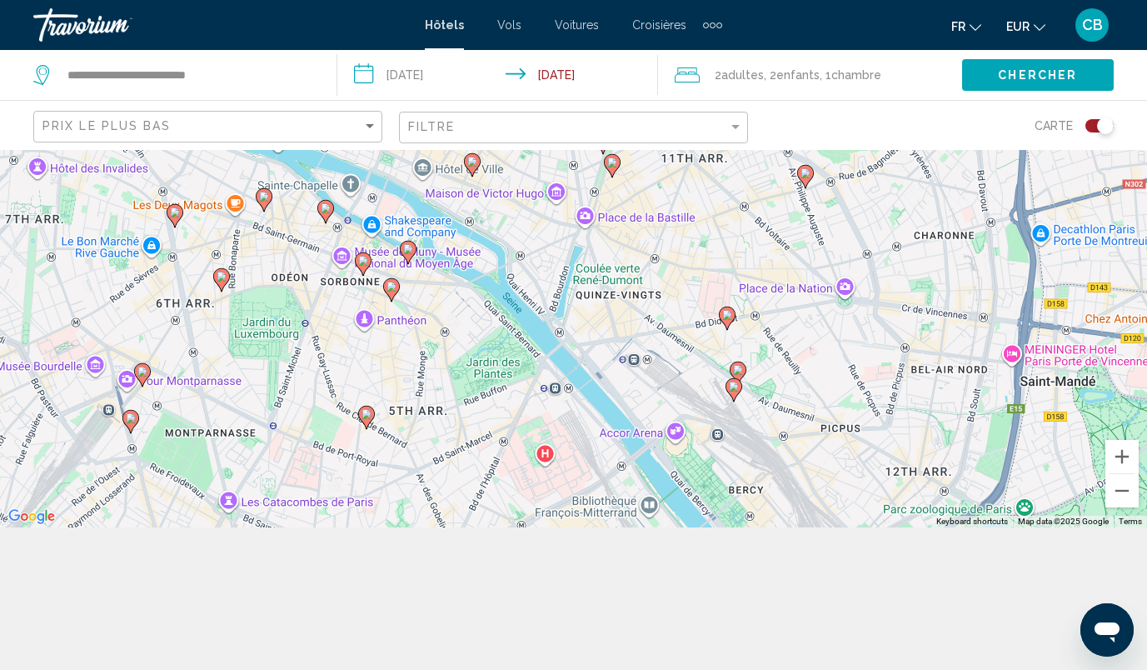
drag, startPoint x: 735, startPoint y: 304, endPoint x: 805, endPoint y: 584, distance: 288.7
click at [805, 584] on div "**********" at bounding box center [573, 342] width 1147 height 670
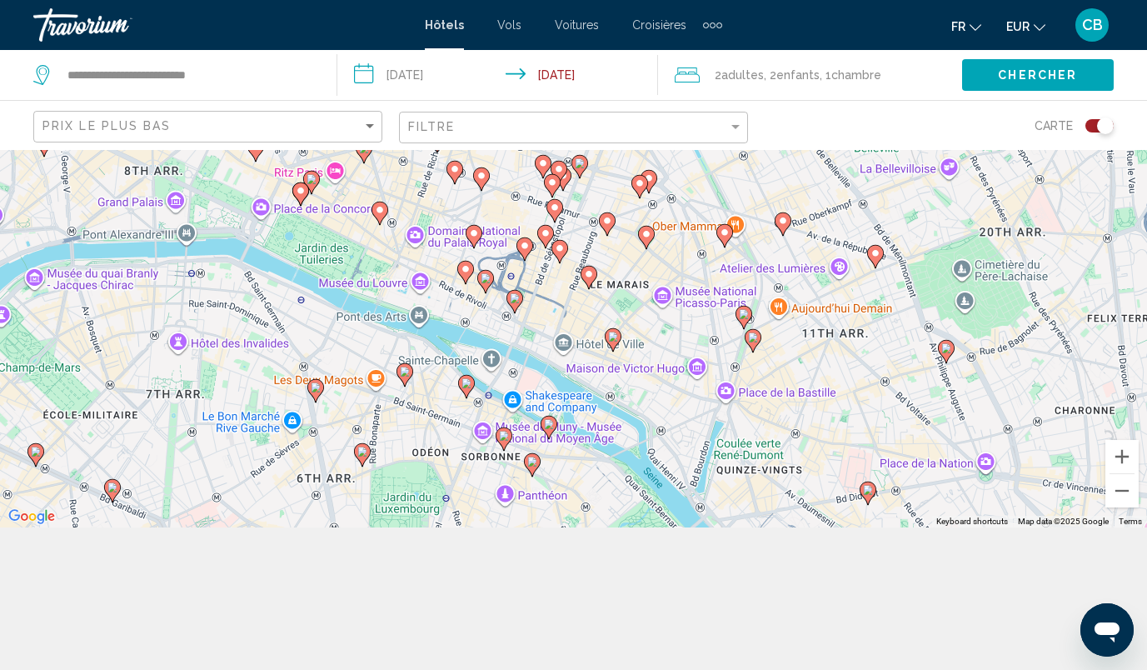
drag, startPoint x: 565, startPoint y: 352, endPoint x: 706, endPoint y: 522, distance: 221.2
click at [706, 522] on div "To activate drag with keyboard, press Alt + Enter. Once in keyboard drag state,…" at bounding box center [573, 267] width 1147 height 520
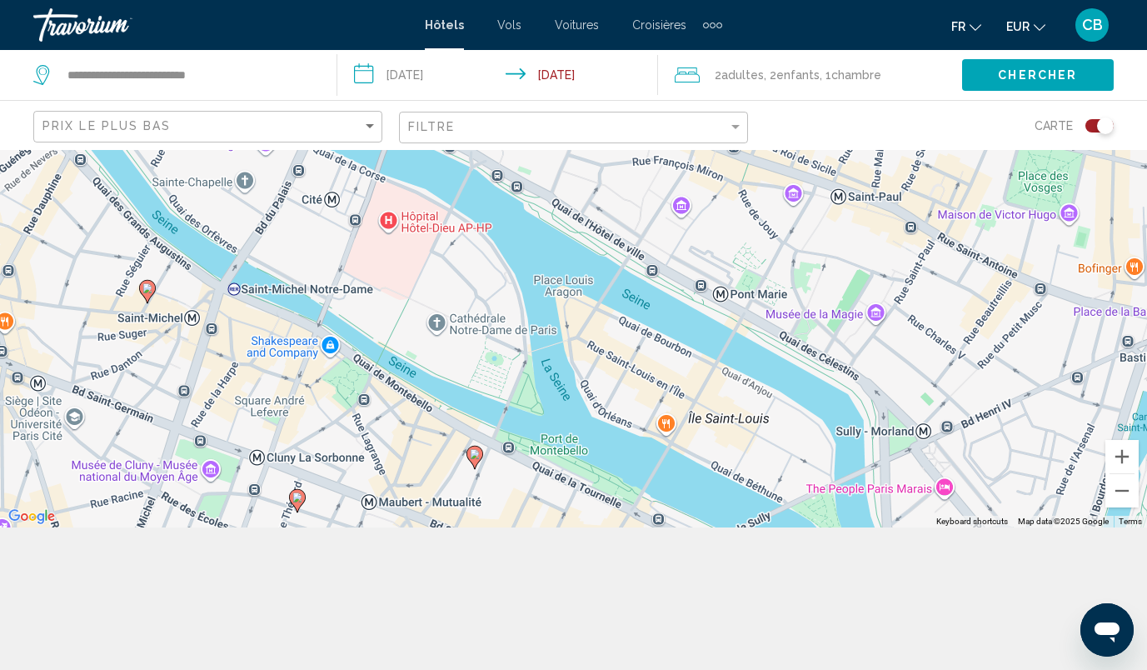
drag, startPoint x: 515, startPoint y: 381, endPoint x: 330, endPoint y: 227, distance: 240.7
click at [330, 227] on div "To activate drag with keyboard, press Alt + Enter. Once in keyboard drag state,…" at bounding box center [573, 267] width 1147 height 520
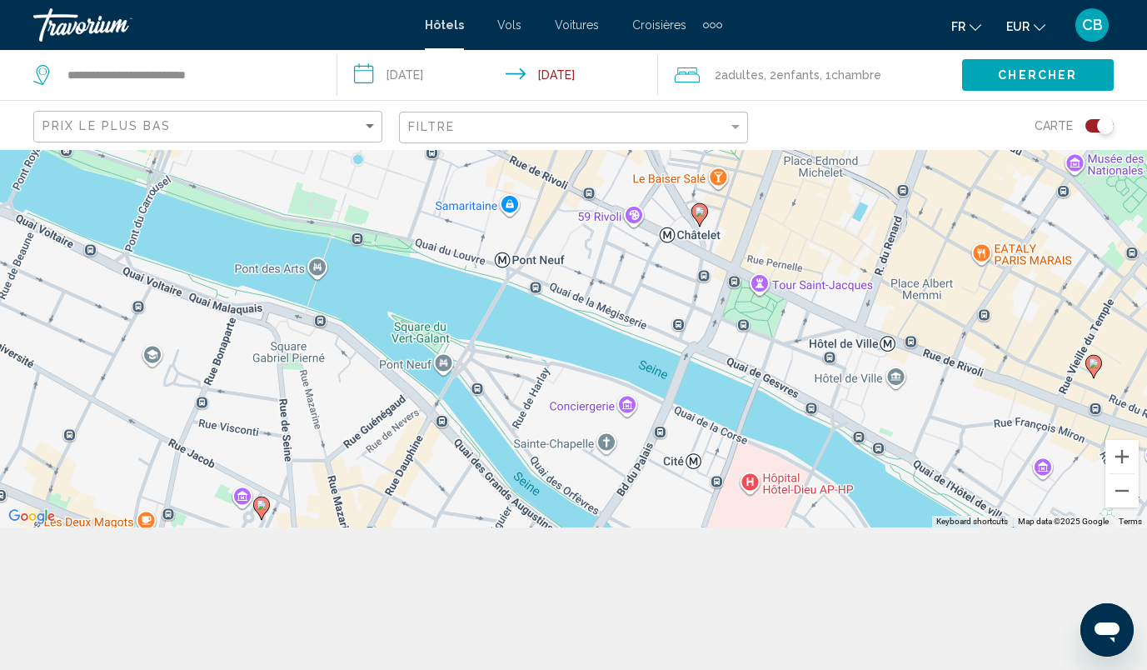
drag, startPoint x: 330, startPoint y: 227, endPoint x: 704, endPoint y: 495, distance: 460.2
click at [704, 495] on div "To activate drag with keyboard, press Alt + Enter. Once in keyboard drag state,…" at bounding box center [573, 267] width 1147 height 520
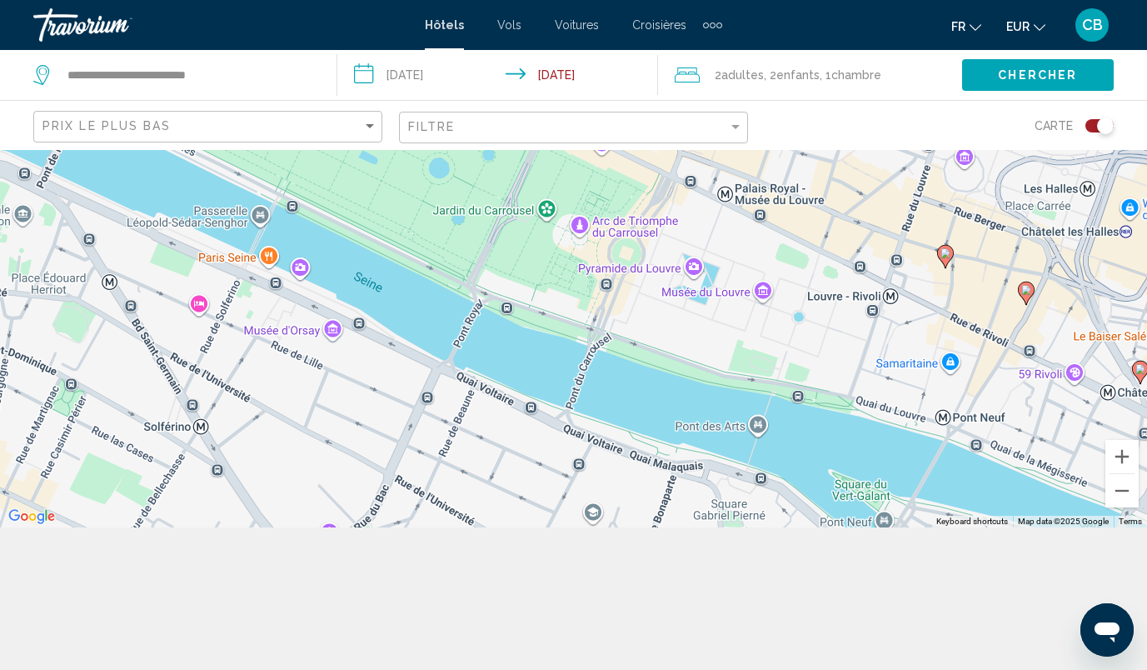
drag, startPoint x: 704, startPoint y: 495, endPoint x: 1149, endPoint y: 654, distance: 472.4
click at [1147, 527] on html "**********" at bounding box center [573, 193] width 1147 height 670
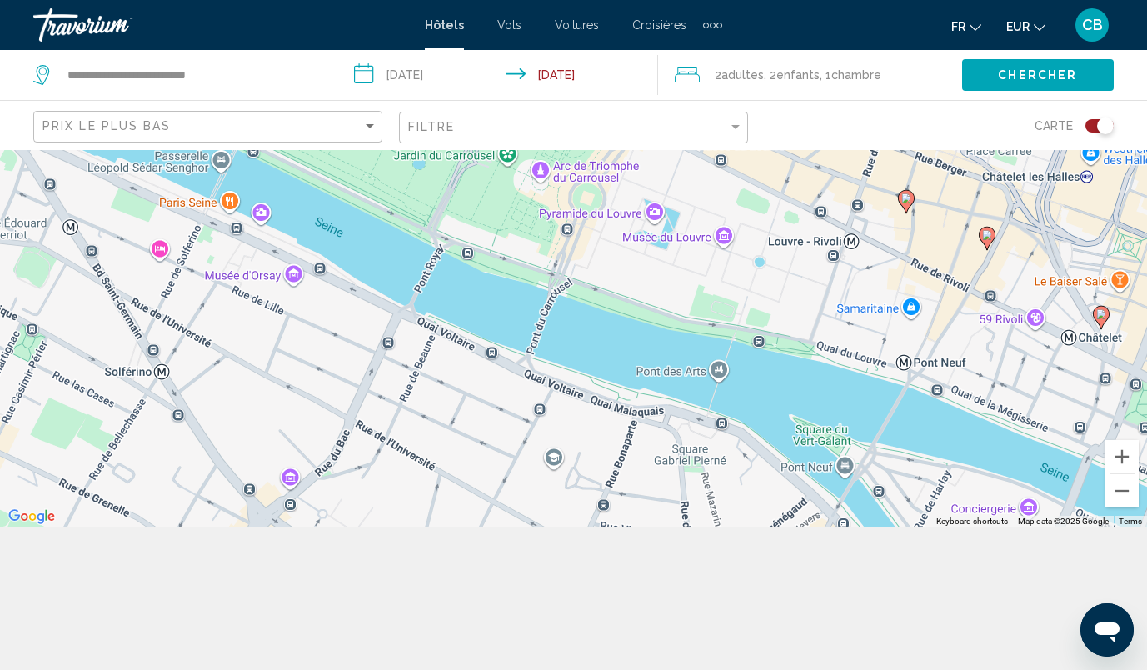
drag, startPoint x: 752, startPoint y: 330, endPoint x: 631, endPoint y: 127, distance: 236.9
click at [631, 127] on div "**********" at bounding box center [573, 342] width 1147 height 670
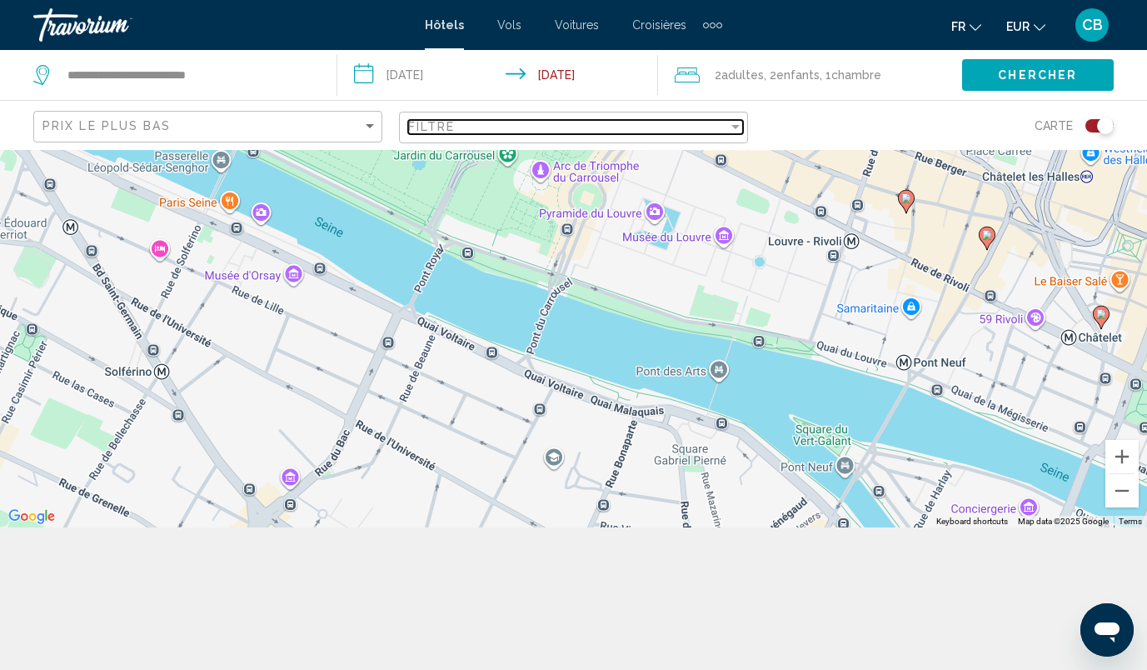
drag, startPoint x: 634, startPoint y: 129, endPoint x: 480, endPoint y: -21, distance: 215.0
click at [480, 0] on html "**********" at bounding box center [573, 193] width 1147 height 670
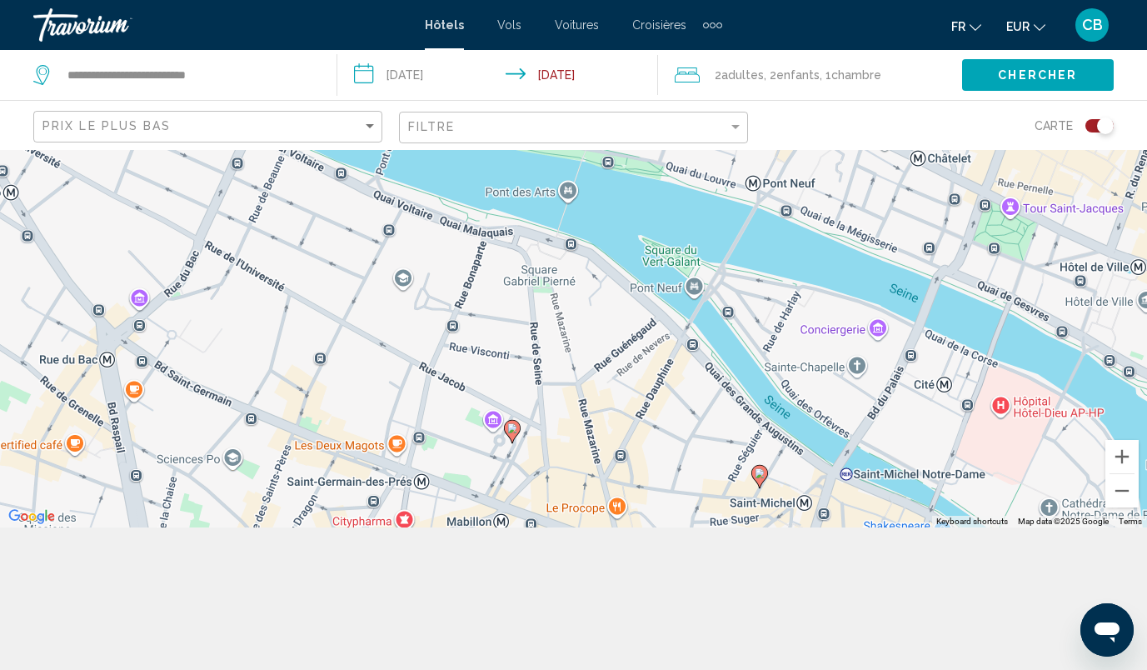
drag, startPoint x: 727, startPoint y: 345, endPoint x: 574, endPoint y: 162, distance: 238.9
click at [574, 162] on div "To activate drag with keyboard, press Alt + Enter. Once in keyboard drag state,…" at bounding box center [573, 267] width 1147 height 520
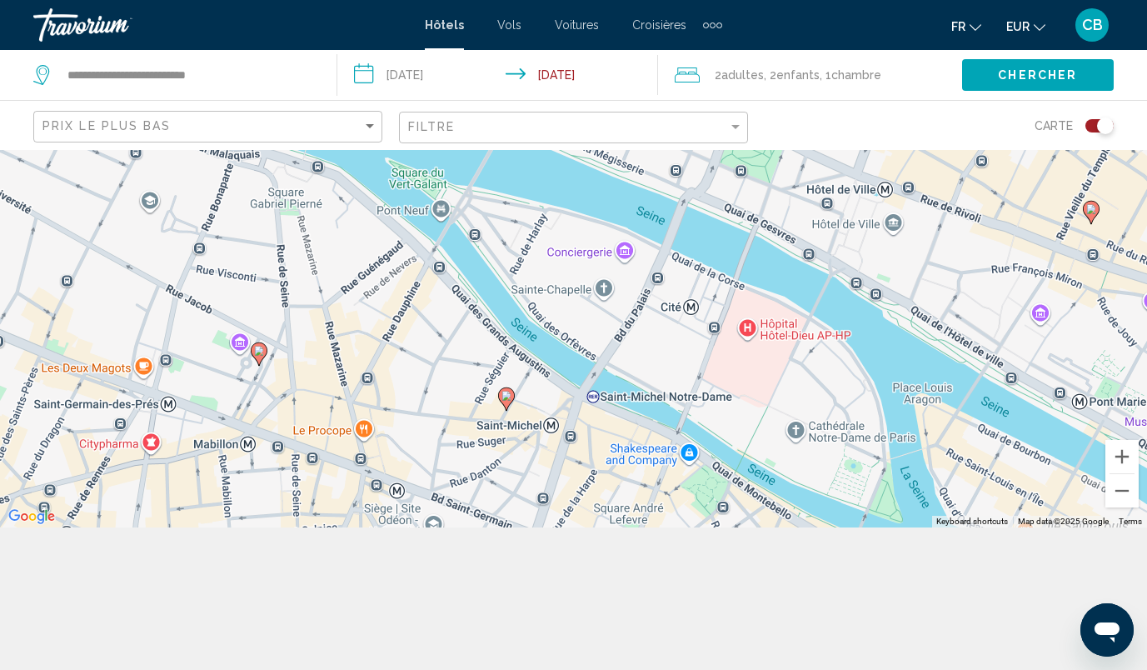
drag, startPoint x: 574, startPoint y: 162, endPoint x: 270, endPoint y: 70, distance: 317.5
click at [270, 70] on div "**********" at bounding box center [573, 342] width 1147 height 670
drag, startPoint x: 270, startPoint y: 70, endPoint x: 76, endPoint y: -36, distance: 221.0
click at [76, 0] on html "**********" at bounding box center [573, 193] width 1147 height 670
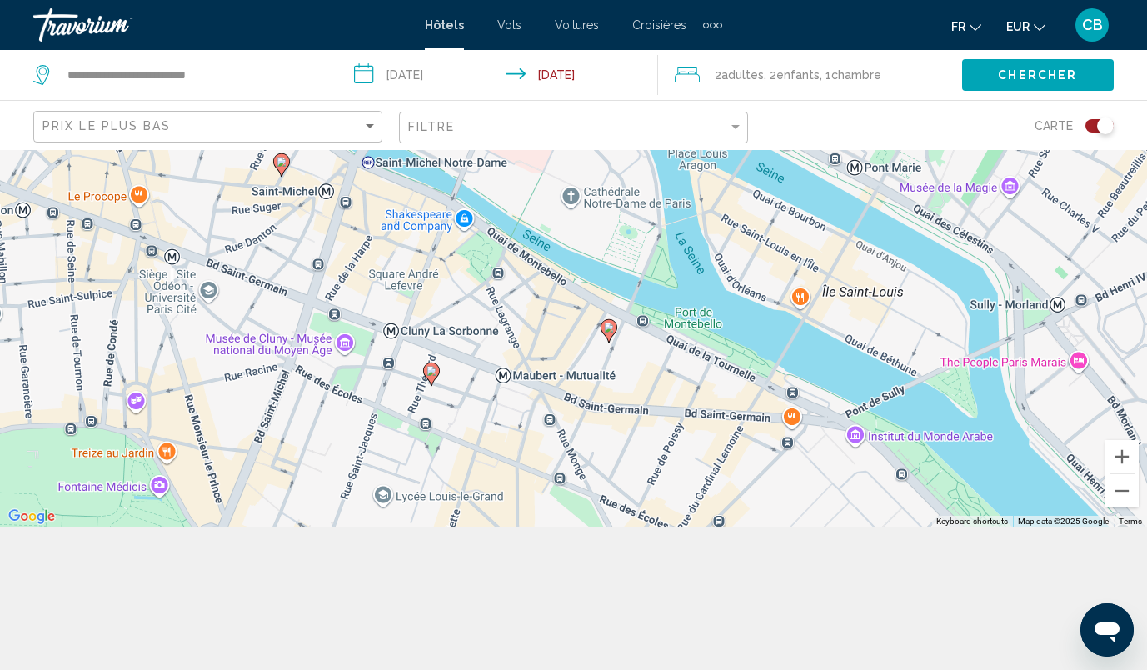
drag, startPoint x: 717, startPoint y: 337, endPoint x: 482, endPoint y: 92, distance: 339.9
click at [482, 92] on div "**********" at bounding box center [573, 342] width 1147 height 670
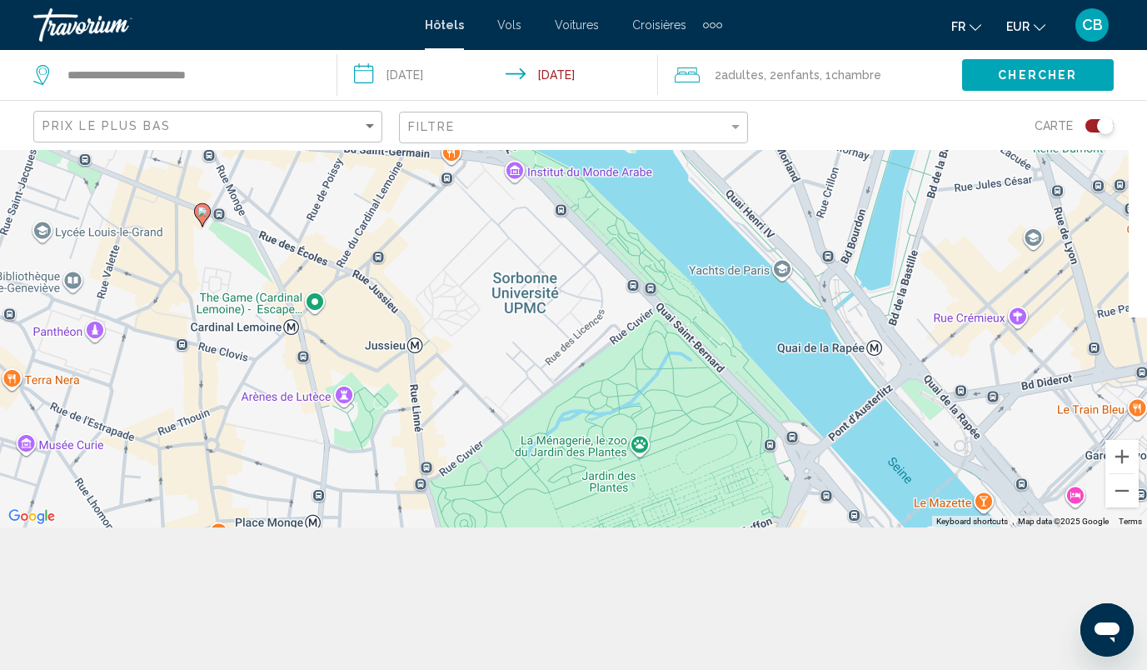
drag, startPoint x: 1012, startPoint y: 382, endPoint x: 657, endPoint y: 102, distance: 451.4
click at [657, 102] on div "**********" at bounding box center [573, 342] width 1147 height 670
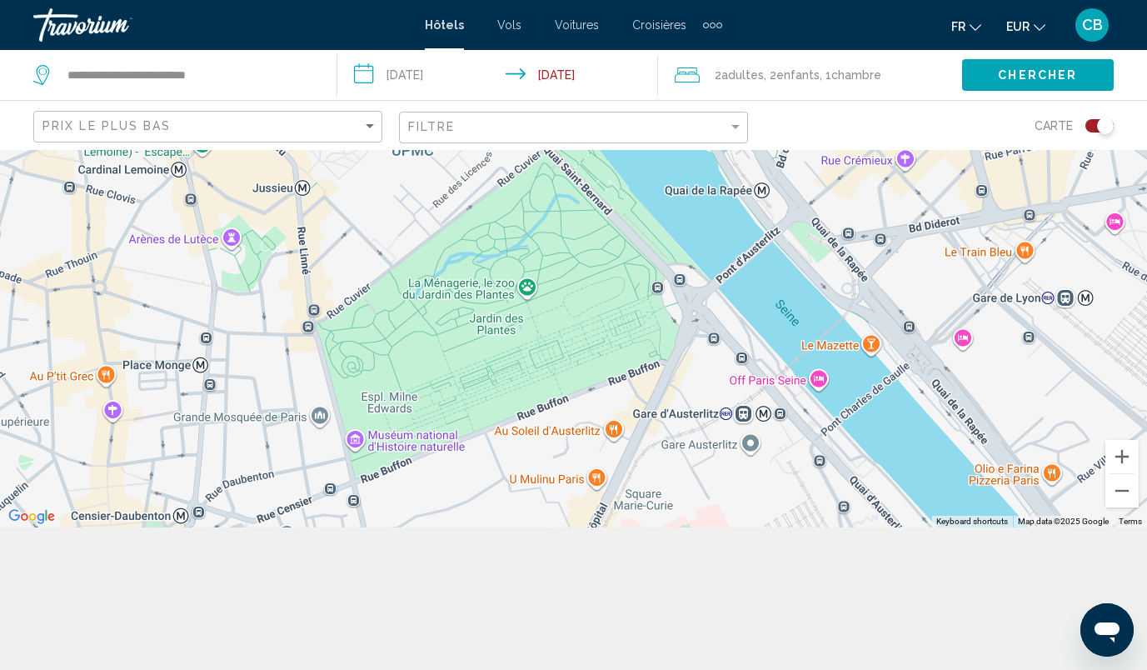
drag, startPoint x: 917, startPoint y: 417, endPoint x: 782, endPoint y: 230, distance: 230.9
click at [782, 230] on div "To activate drag with keyboard, press Alt + Enter. Once in keyboard drag state,…" at bounding box center [573, 267] width 1147 height 520
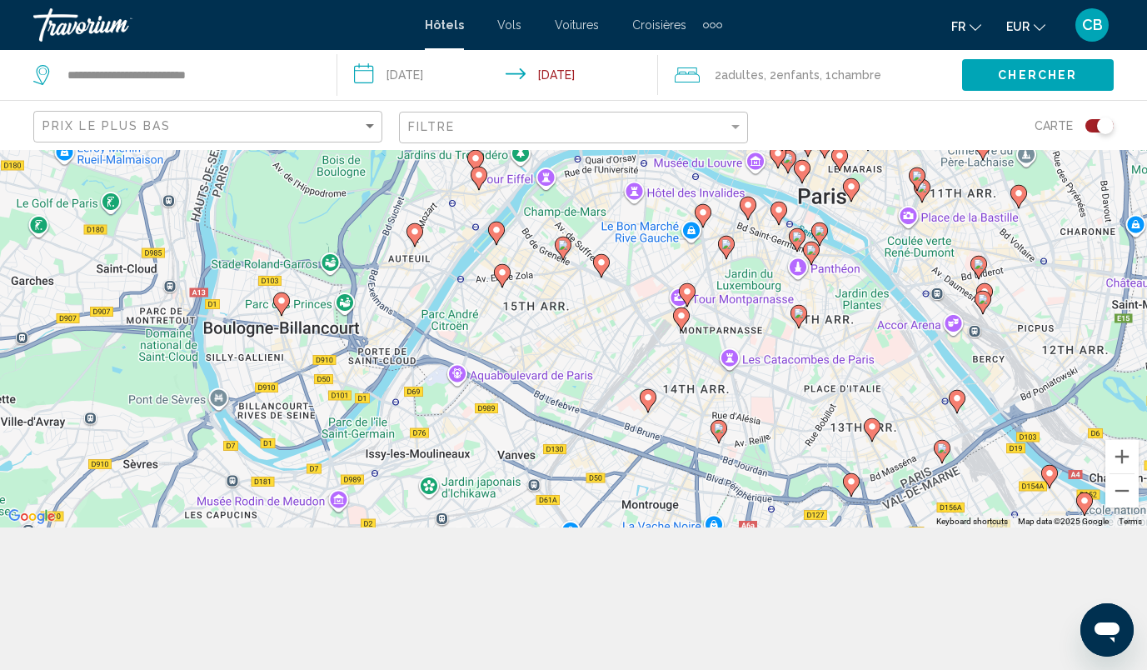
drag, startPoint x: 1080, startPoint y: 309, endPoint x: 966, endPoint y: 302, distance: 114.3
click at [966, 302] on div "To activate drag with keyboard, press Alt + Enter. Once in keyboard drag state,…" at bounding box center [573, 267] width 1147 height 520
click at [983, 299] on image "Main content" at bounding box center [983, 299] width 10 height 10
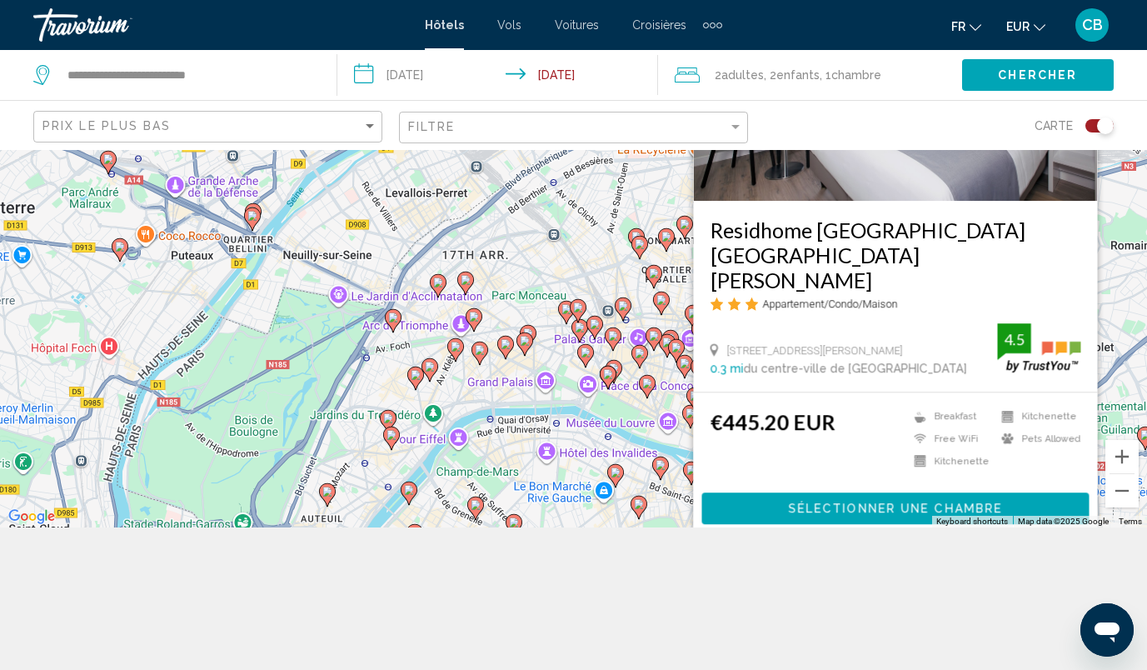
click at [591, 412] on div "To activate drag with keyboard, press Alt + Enter. Once in keyboard drag state,…" at bounding box center [573, 267] width 1147 height 520
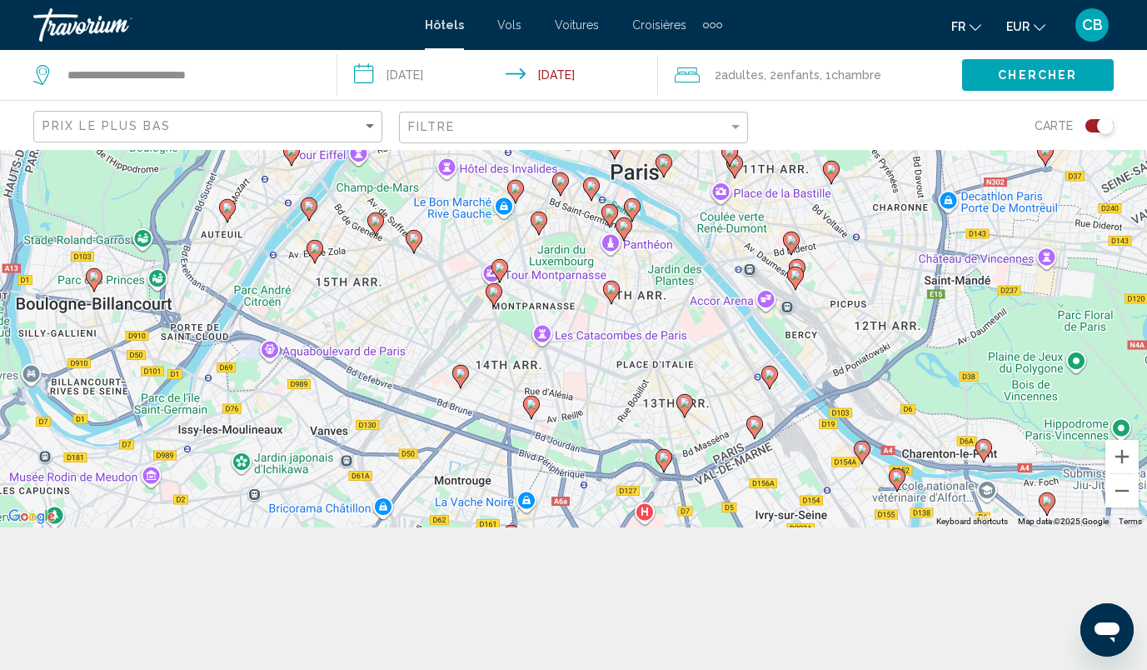
drag, startPoint x: 895, startPoint y: 486, endPoint x: 790, endPoint y: 187, distance: 315.9
click at [790, 187] on div "To activate drag with keyboard, press Alt + Enter. Once in keyboard drag state,…" at bounding box center [573, 267] width 1147 height 520
click at [795, 262] on icon "Main content" at bounding box center [796, 271] width 15 height 22
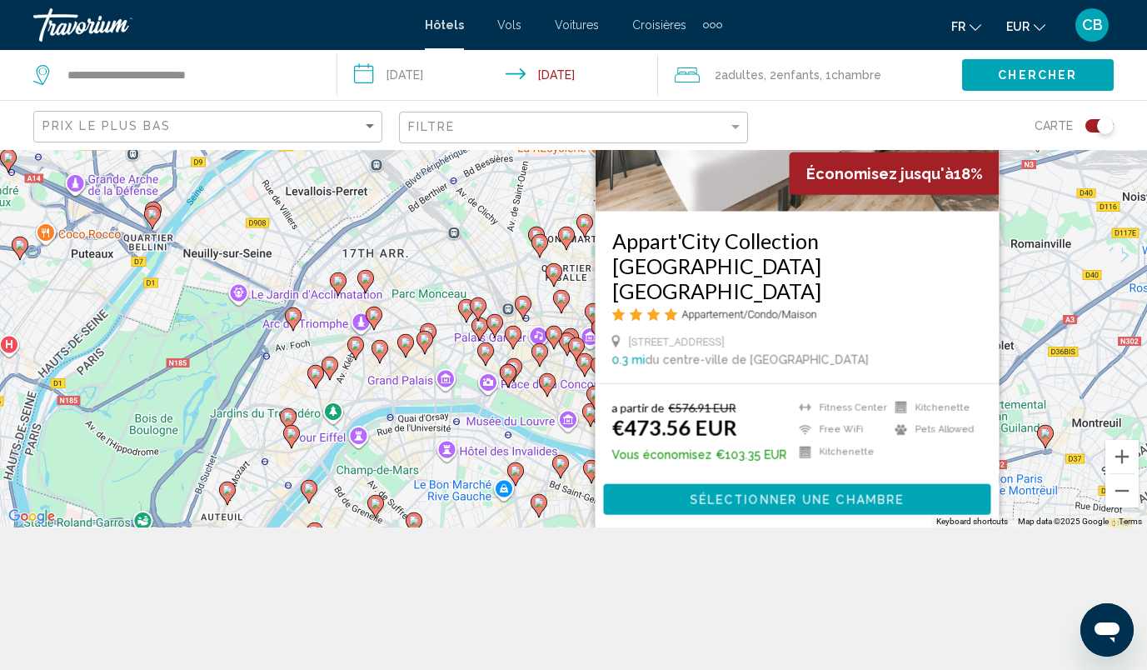
click at [1035, 303] on div "To activate drag with keyboard, press Alt + Enter. Once in keyboard drag state,…" at bounding box center [573, 267] width 1147 height 520
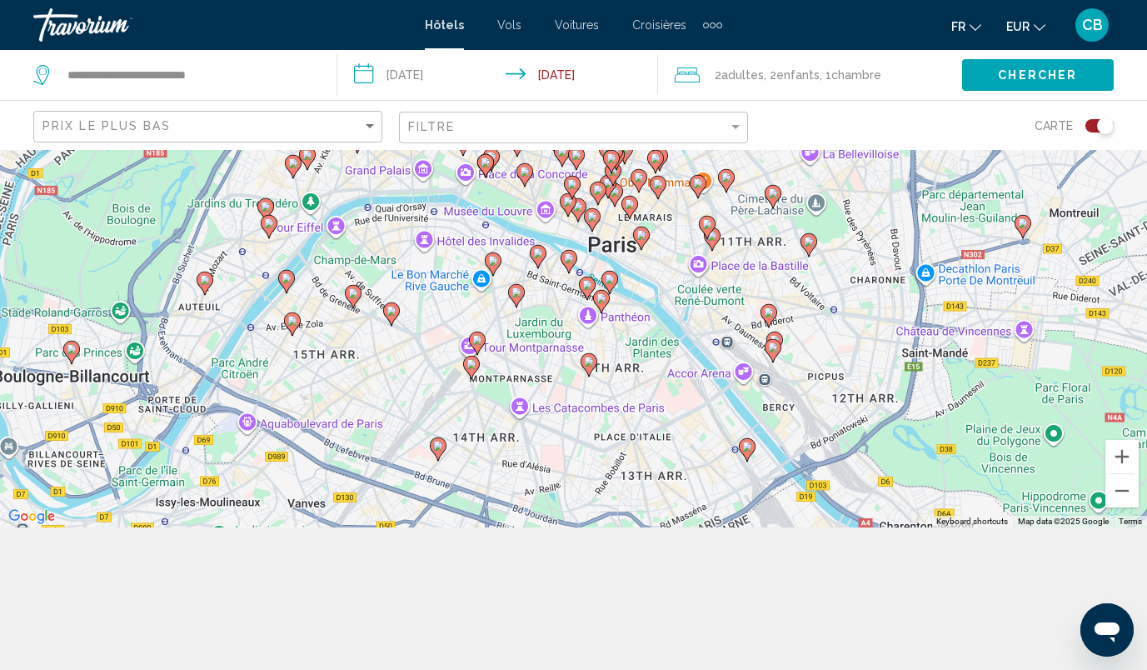
drag, startPoint x: 859, startPoint y: 455, endPoint x: 835, endPoint y: 239, distance: 217.1
click at [835, 239] on div "To activate drag with keyboard, press Alt + Enter. Once in keyboard drag state,…" at bounding box center [573, 267] width 1147 height 520
click at [773, 311] on icon "Main content" at bounding box center [768, 316] width 15 height 22
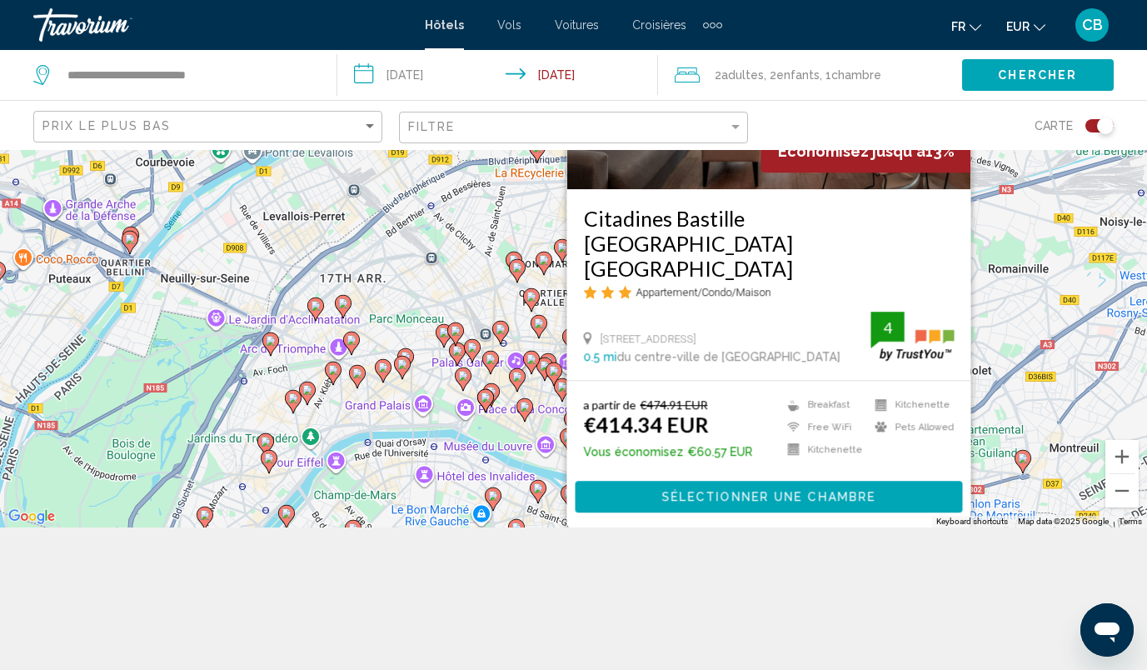
click at [1037, 326] on div "To activate drag with keyboard, press Alt + Enter. Once in keyboard drag state,…" at bounding box center [573, 267] width 1147 height 520
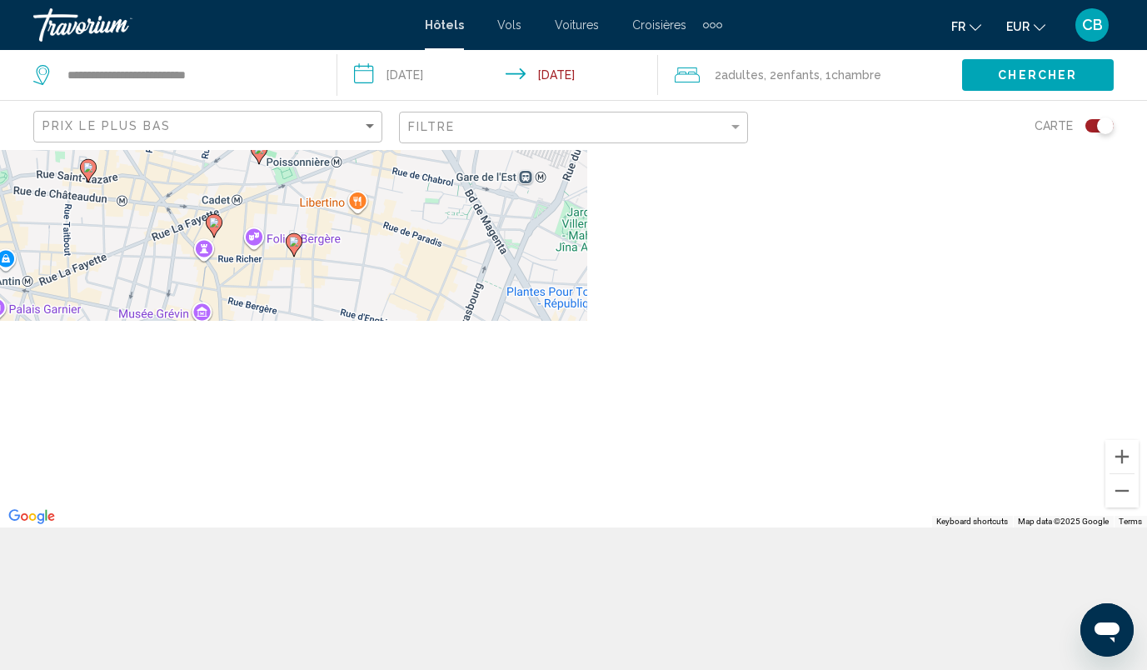
scroll to position [0, 0]
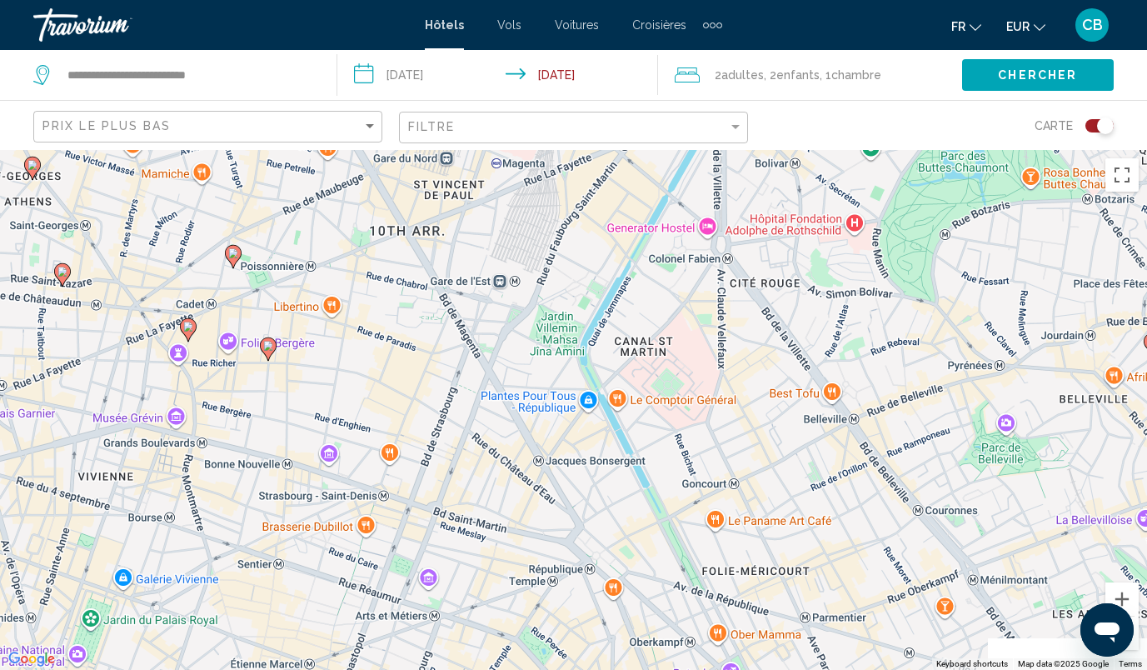
drag, startPoint x: 662, startPoint y: 250, endPoint x: 551, endPoint y: -87, distance: 354.3
click at [551, 0] on html "**********" at bounding box center [573, 335] width 1147 height 670
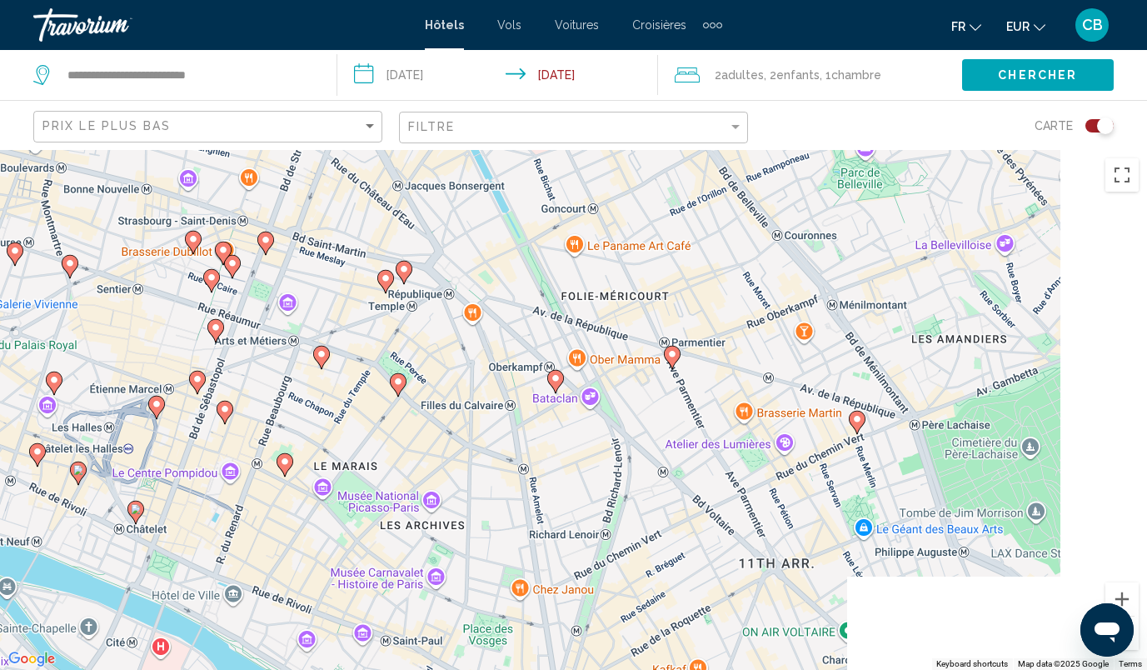
drag, startPoint x: 772, startPoint y: 285, endPoint x: 576, endPoint y: -87, distance: 420.3
click at [576, 0] on html "**********" at bounding box center [573, 335] width 1147 height 670
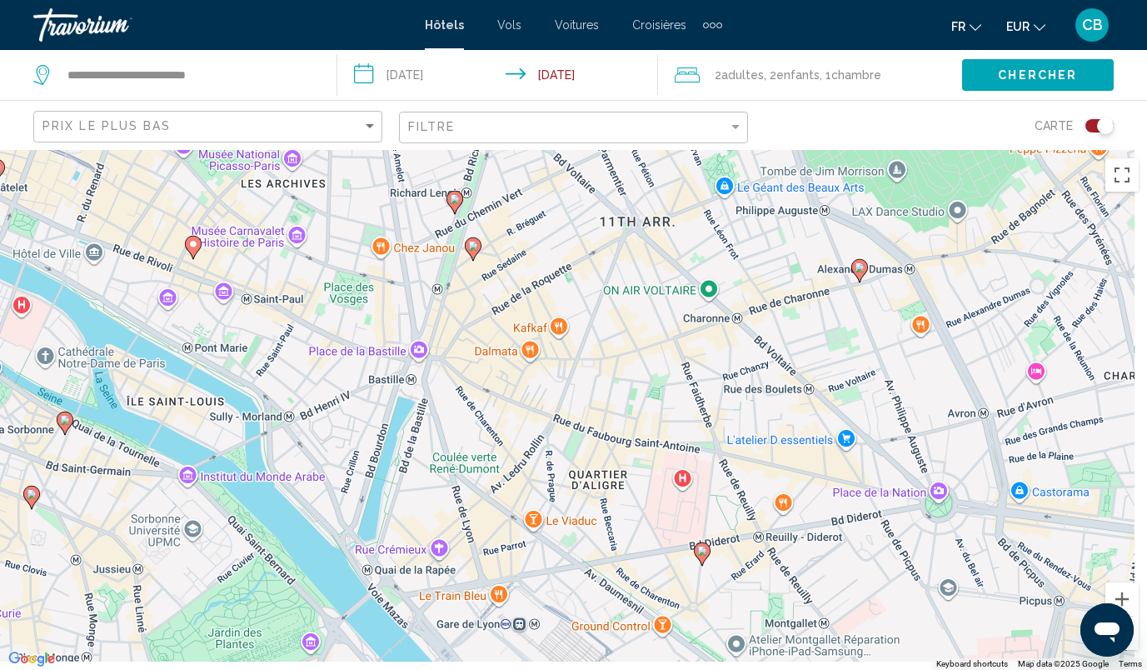
drag, startPoint x: 847, startPoint y: 257, endPoint x: 814, endPoint y: 13, distance: 246.3
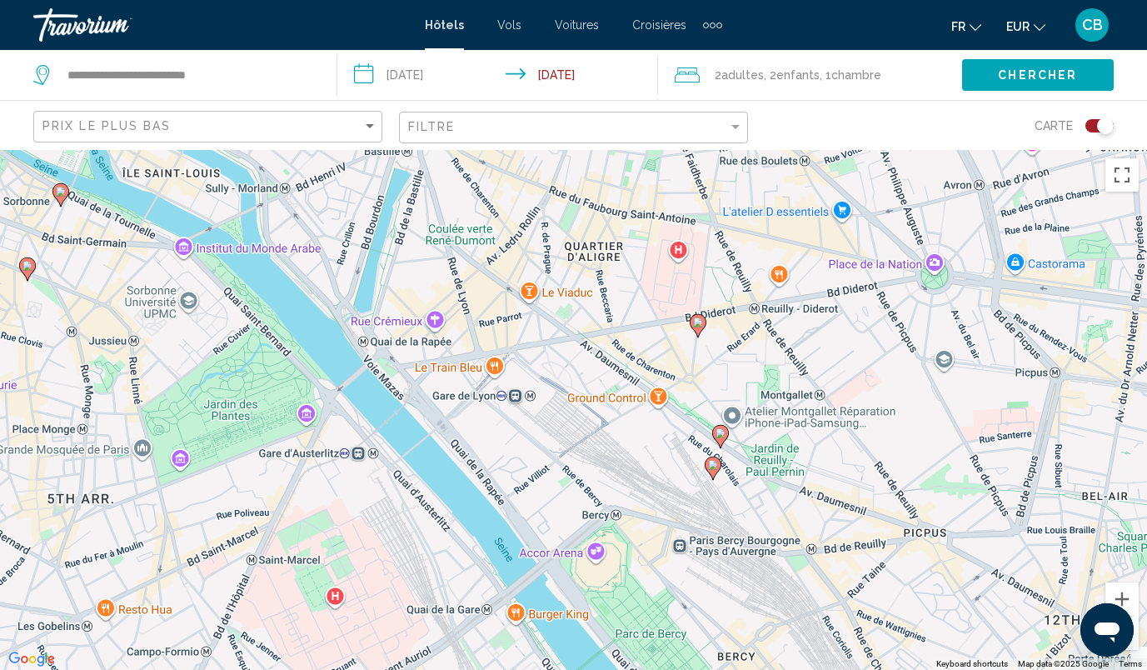
drag, startPoint x: 814, startPoint y: 13, endPoint x: 653, endPoint y: 148, distance: 209.9
click at [653, 150] on div "**********" at bounding box center [573, 485] width 1147 height 670
drag, startPoint x: 653, startPoint y: 148, endPoint x: 654, endPoint y: -21, distance: 169.1
click at [654, 0] on html "**********" at bounding box center [573, 335] width 1147 height 670
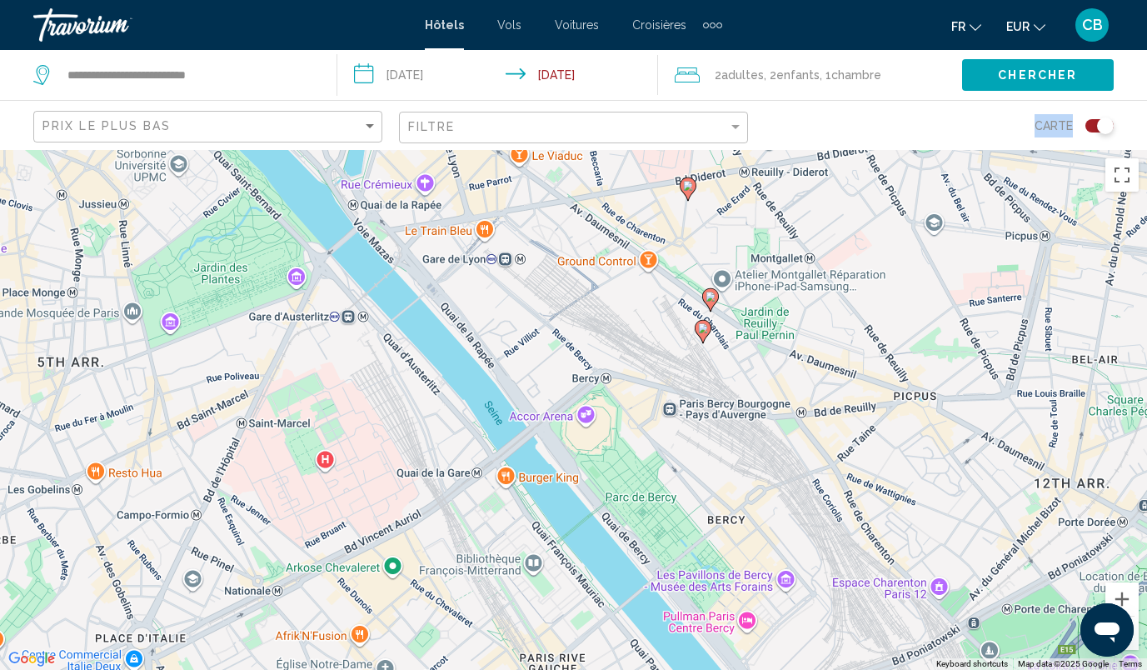
drag, startPoint x: 601, startPoint y: 472, endPoint x: 591, endPoint y: 327, distance: 145.3
click at [591, 327] on div "To activate drag with keyboard, press Alt + Enter. Once in keyboard drag state,…" at bounding box center [573, 410] width 1147 height 520
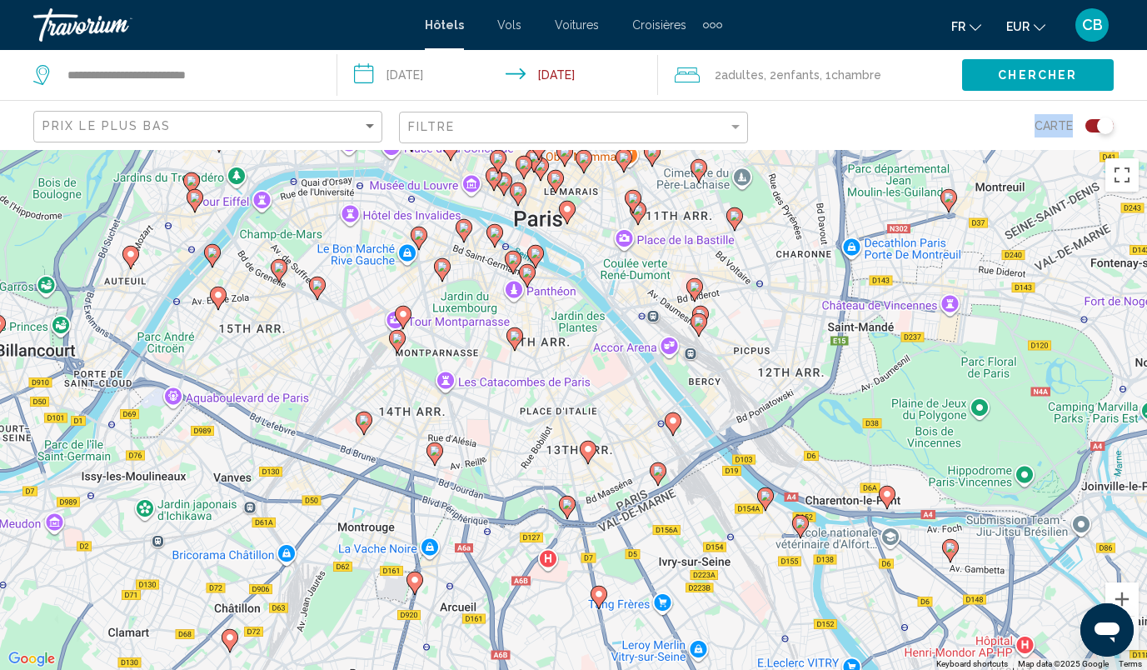
click at [850, 242] on div "To activate drag with keyboard, press Alt + Enter. Once in keyboard drag state,…" at bounding box center [573, 410] width 1147 height 520
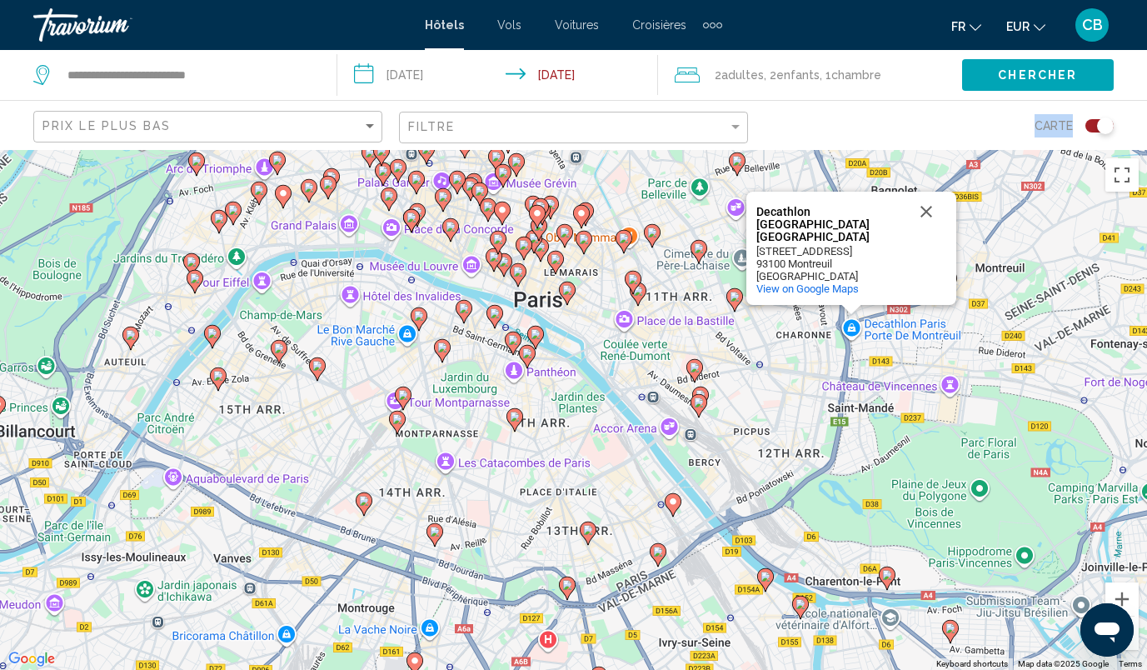
click at [671, 501] on image "Main content" at bounding box center [673, 501] width 10 height 10
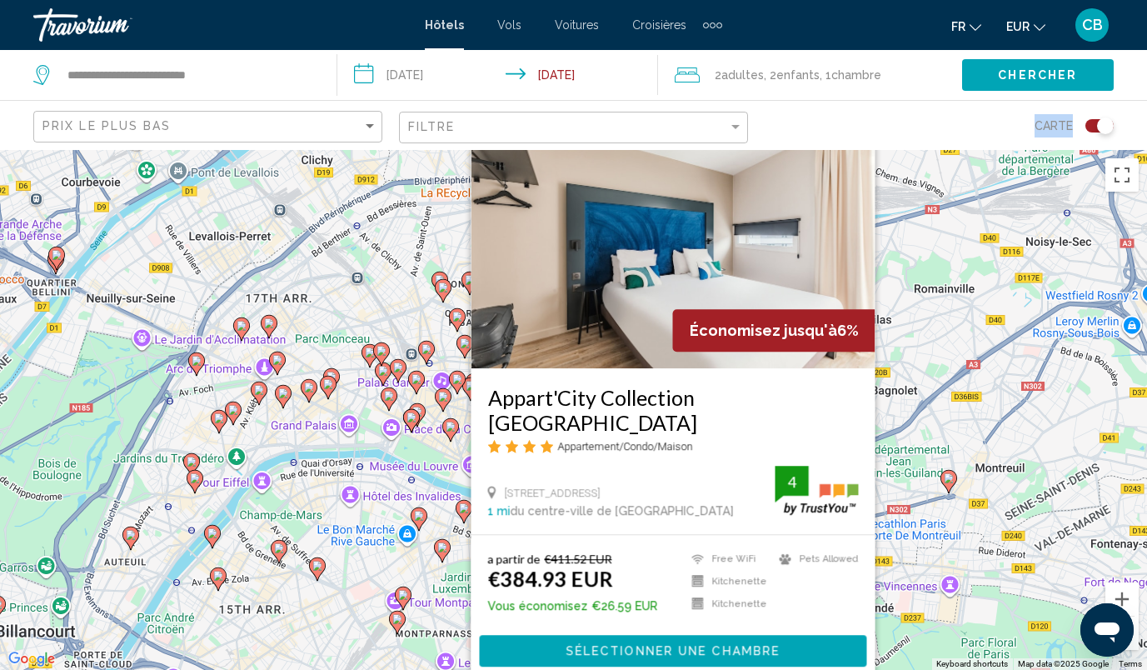
click at [906, 237] on div "To activate drag with keyboard, press Alt + Enter. Once in keyboard drag state,…" at bounding box center [573, 410] width 1147 height 520
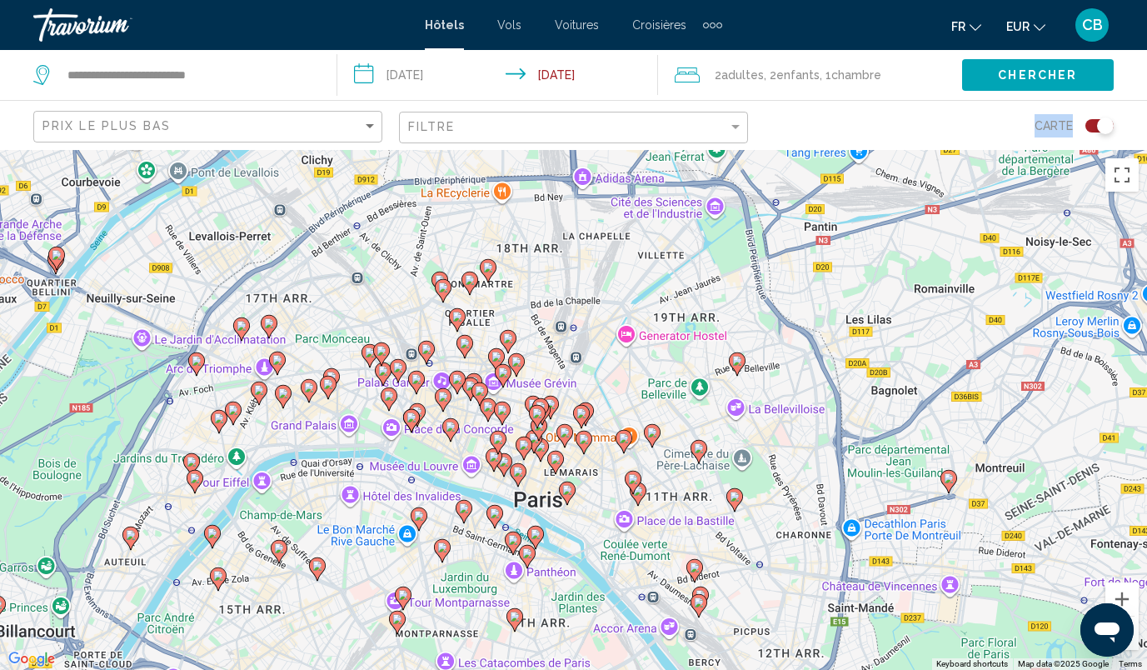
click at [1092, 128] on div "Toggle map" at bounding box center [1099, 125] width 28 height 13
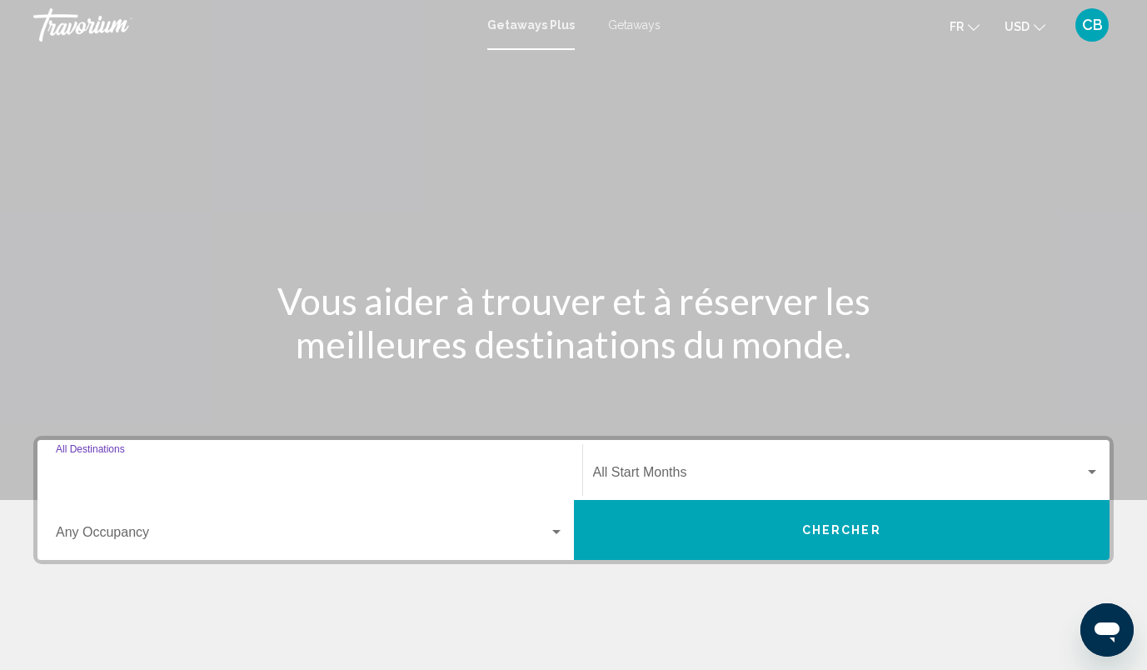
click at [279, 471] on input "Destination All Destinations" at bounding box center [310, 475] width 508 height 15
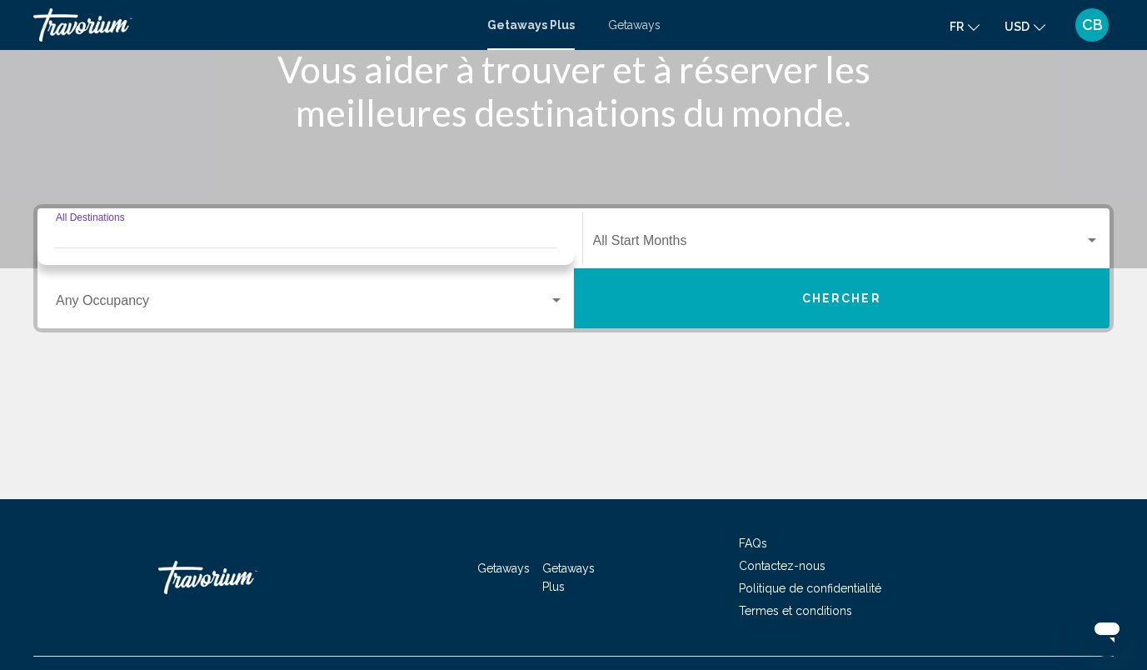
scroll to position [265, 0]
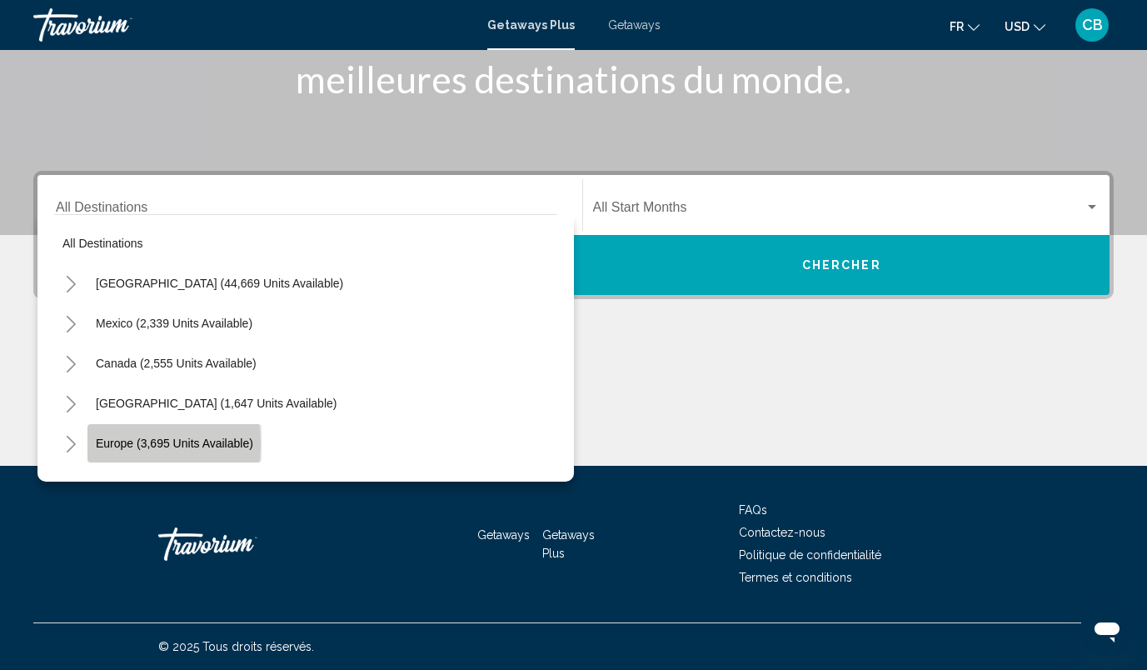
click at [126, 444] on span "Europe (3,695 units available)" at bounding box center [174, 442] width 157 height 13
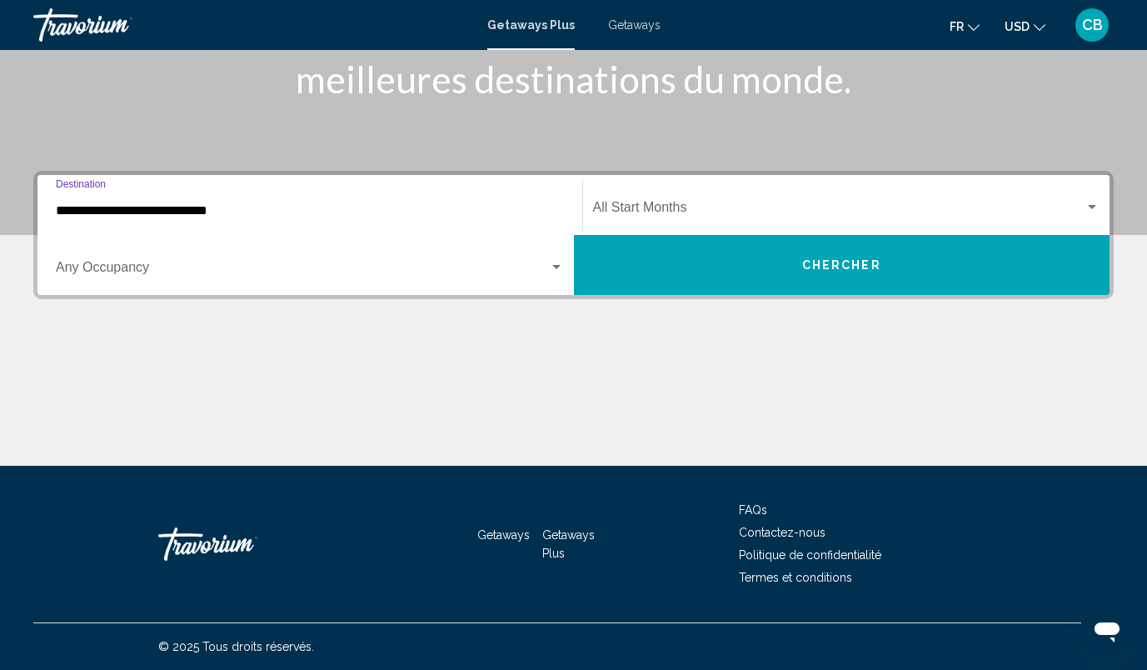
click at [246, 207] on input "**********" at bounding box center [310, 210] width 508 height 15
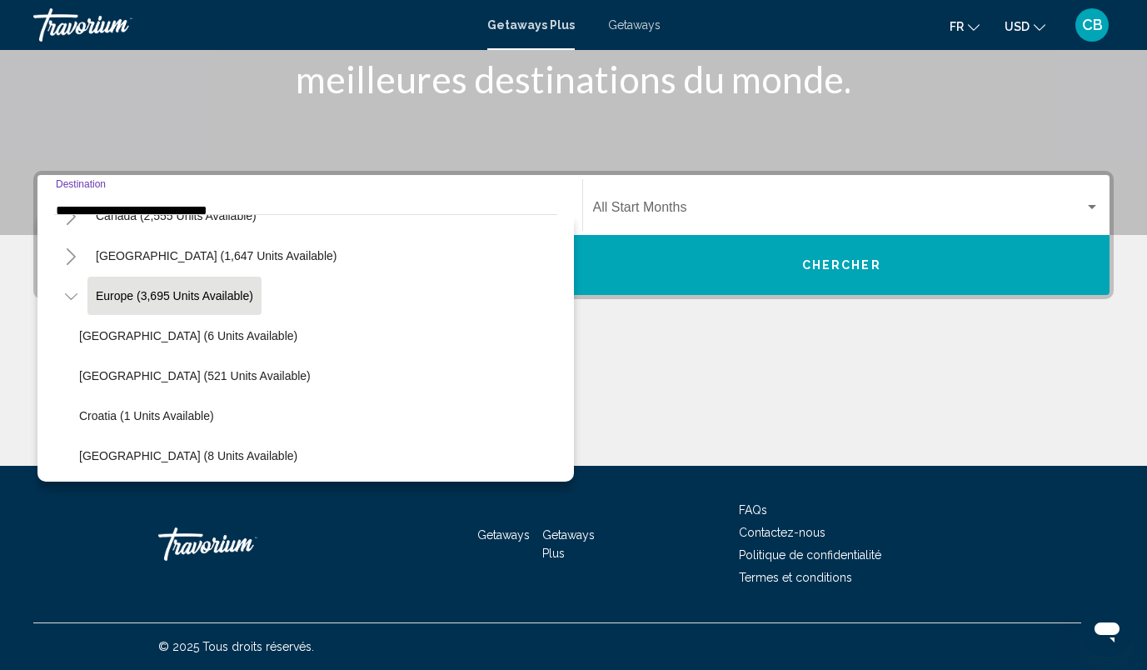
scroll to position [147, 0]
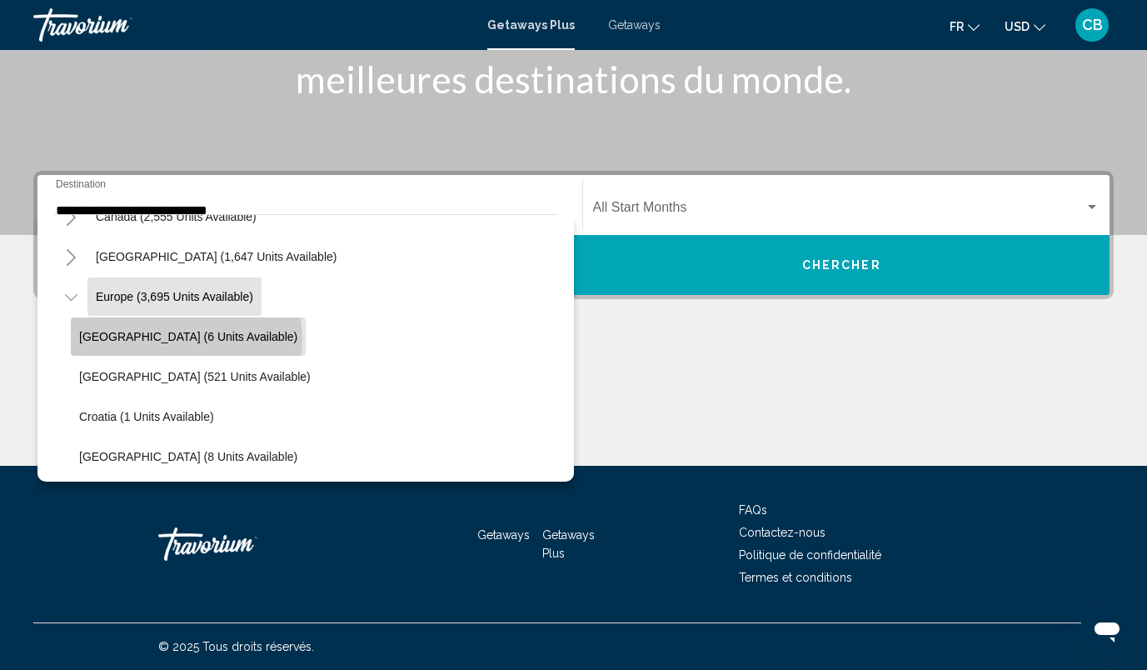
click at [186, 339] on span "Andorra (6 units available)" at bounding box center [188, 336] width 218 height 13
type input "**********"
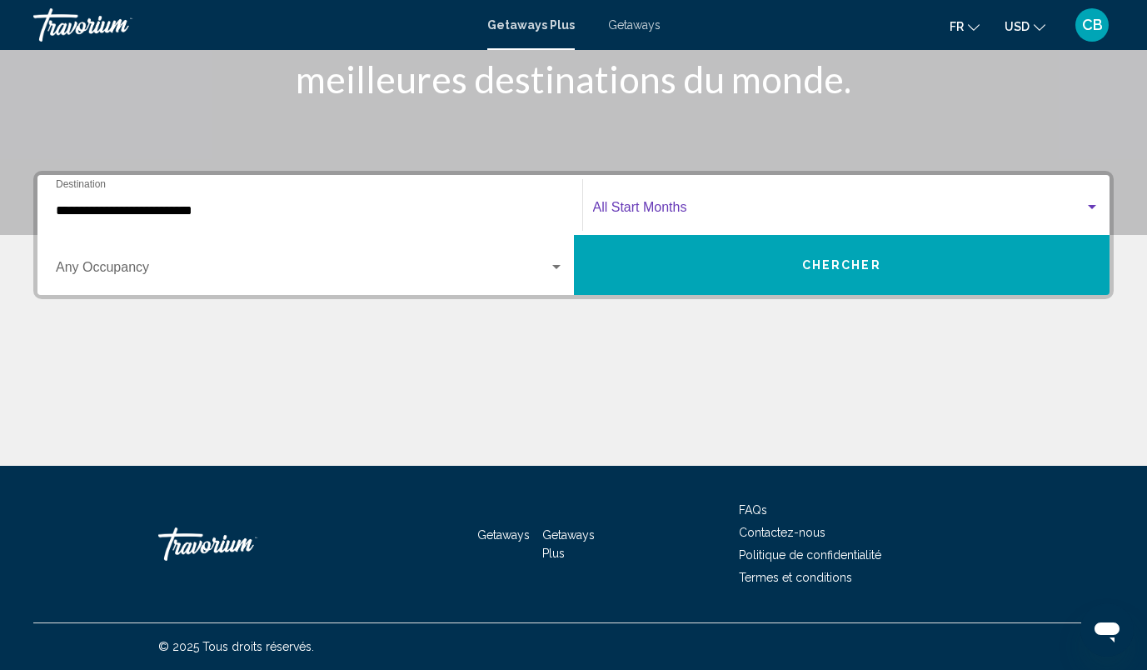
click at [650, 204] on span "Search widget" at bounding box center [839, 210] width 492 height 15
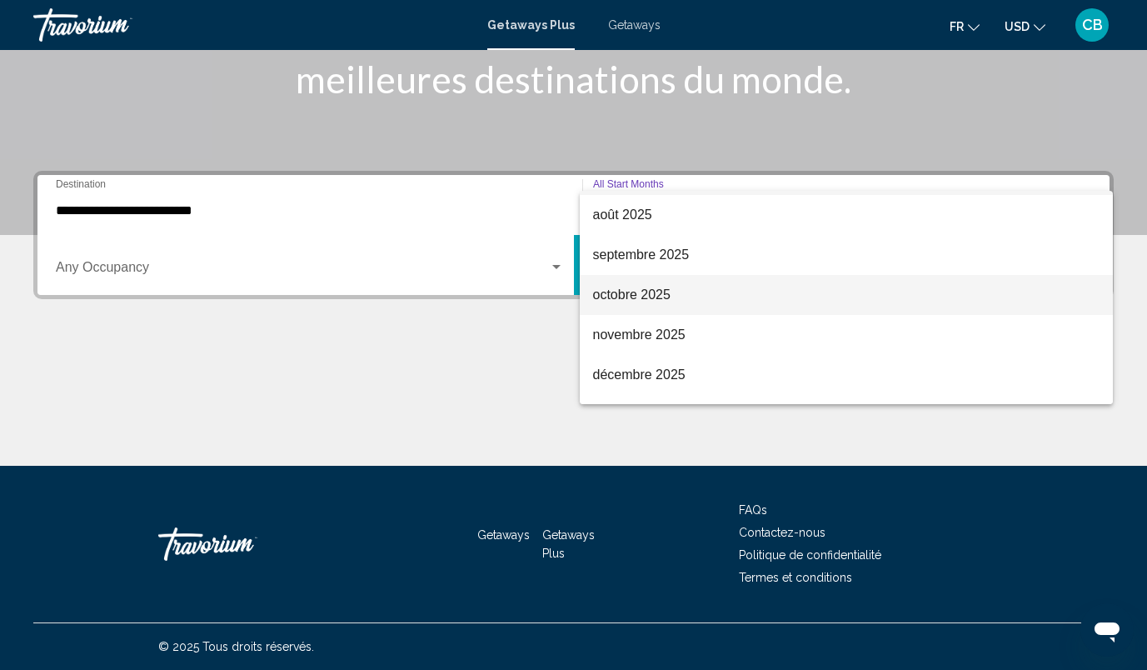
scroll to position [40, 0]
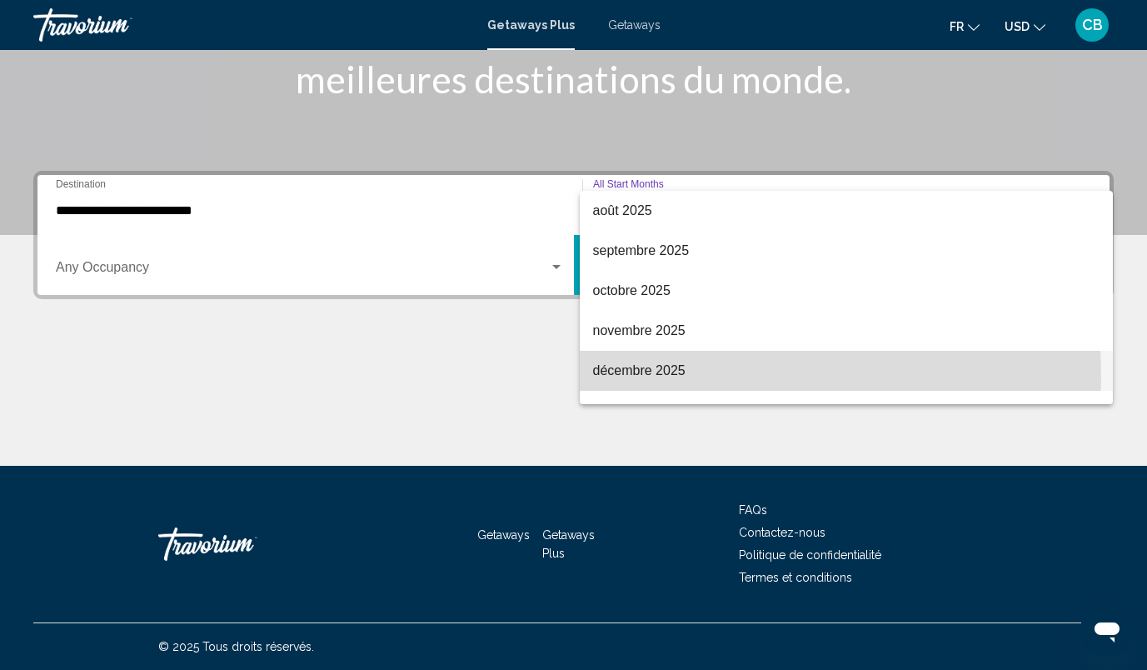
click at [626, 377] on span "décembre 2025" at bounding box center [846, 371] width 507 height 40
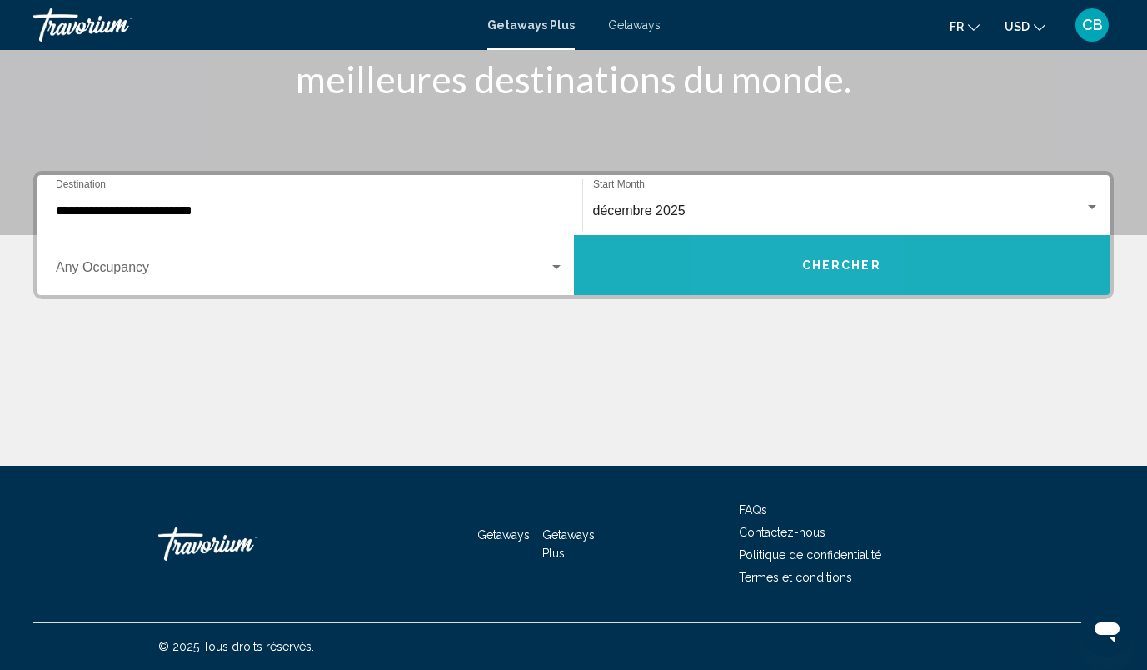
click at [795, 258] on button "Chercher" at bounding box center [842, 265] width 536 height 60
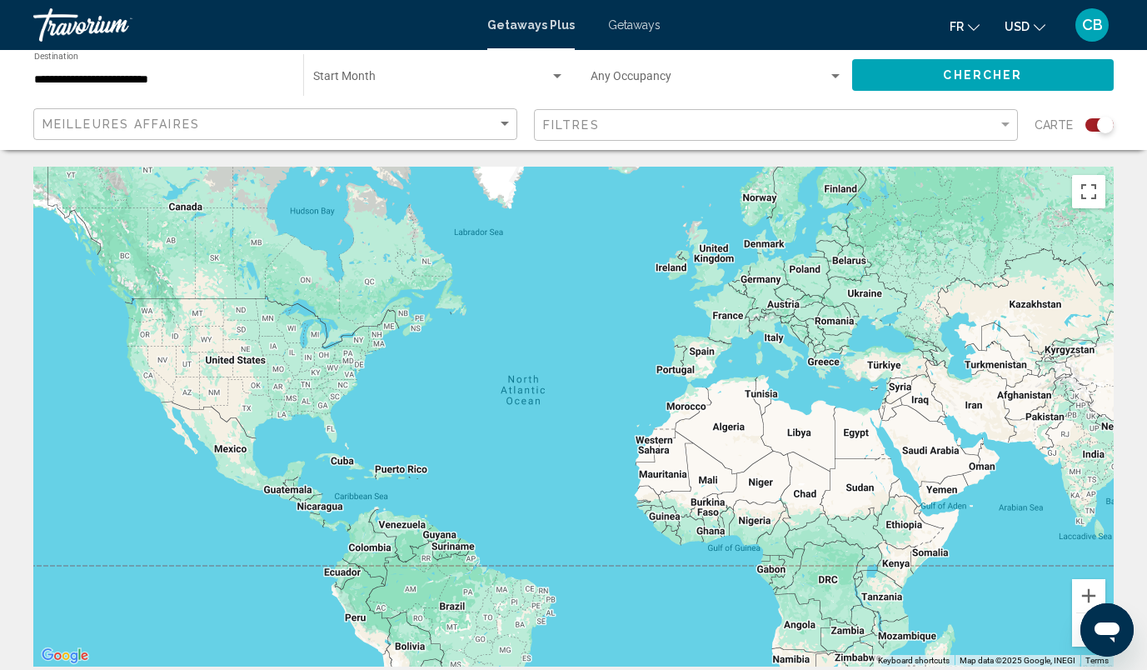
click at [1087, 122] on div "Search widget" at bounding box center [1099, 124] width 28 height 13
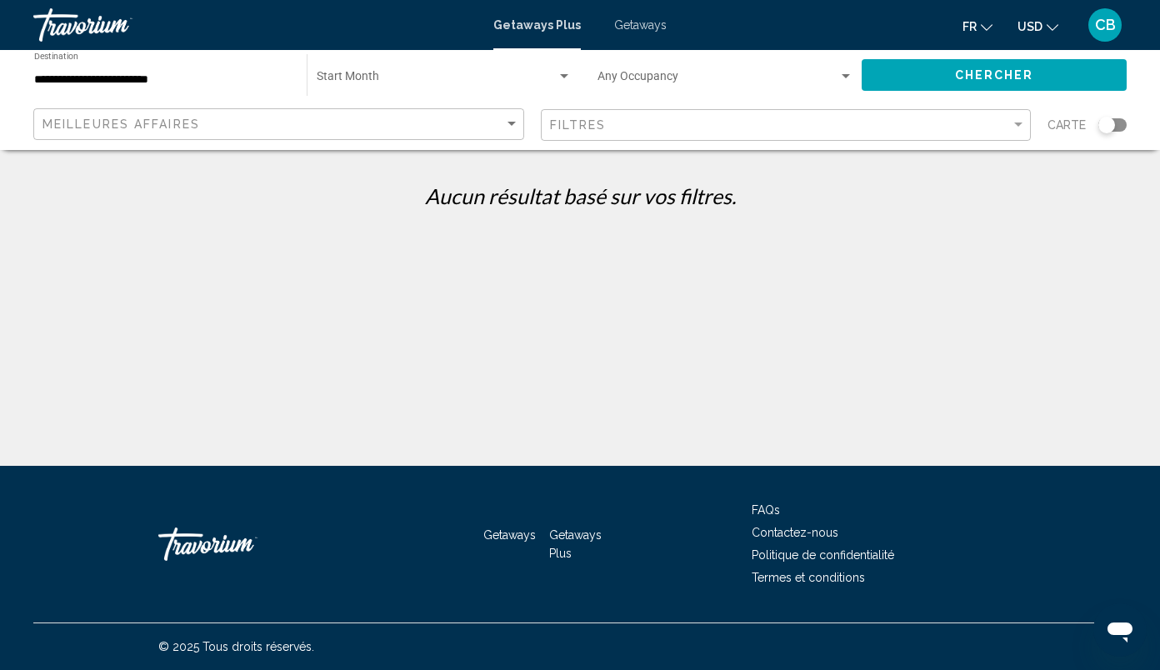
click at [646, 29] on span "Getaways" at bounding box center [640, 24] width 52 height 13
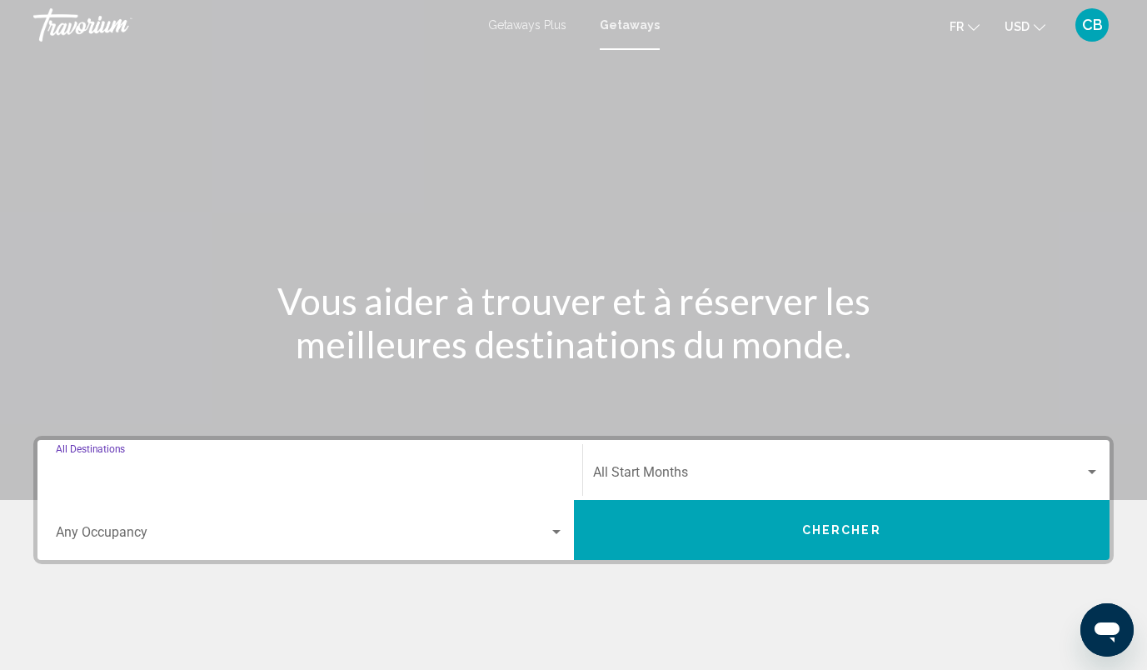
click at [177, 470] on input "Destination All Destinations" at bounding box center [310, 475] width 508 height 15
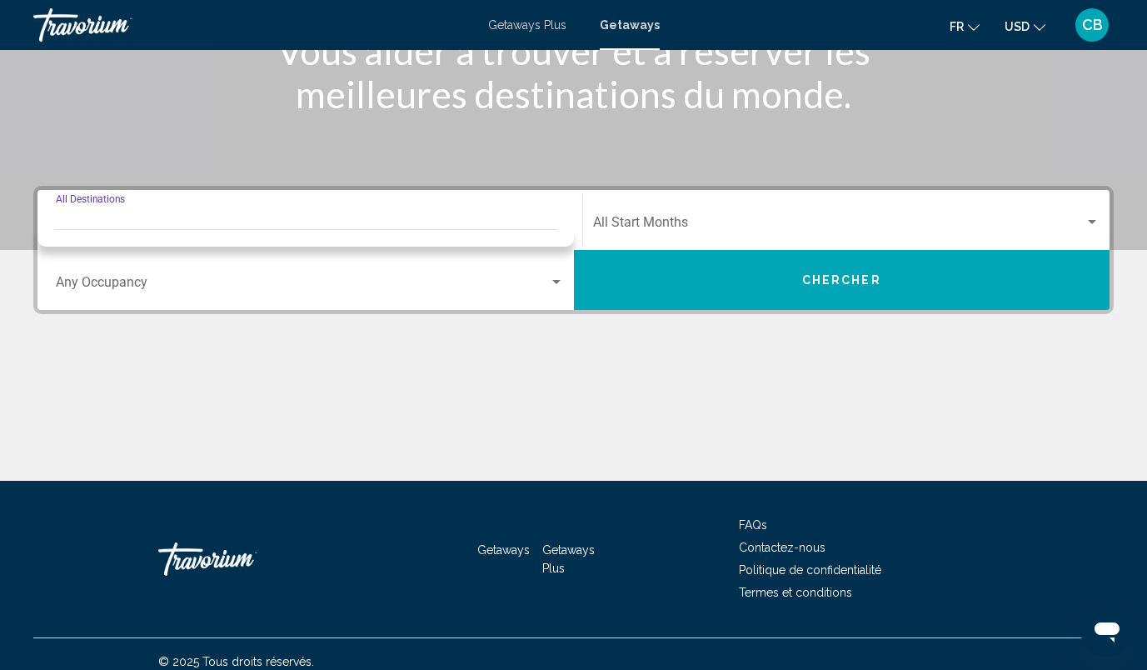
scroll to position [265, 0]
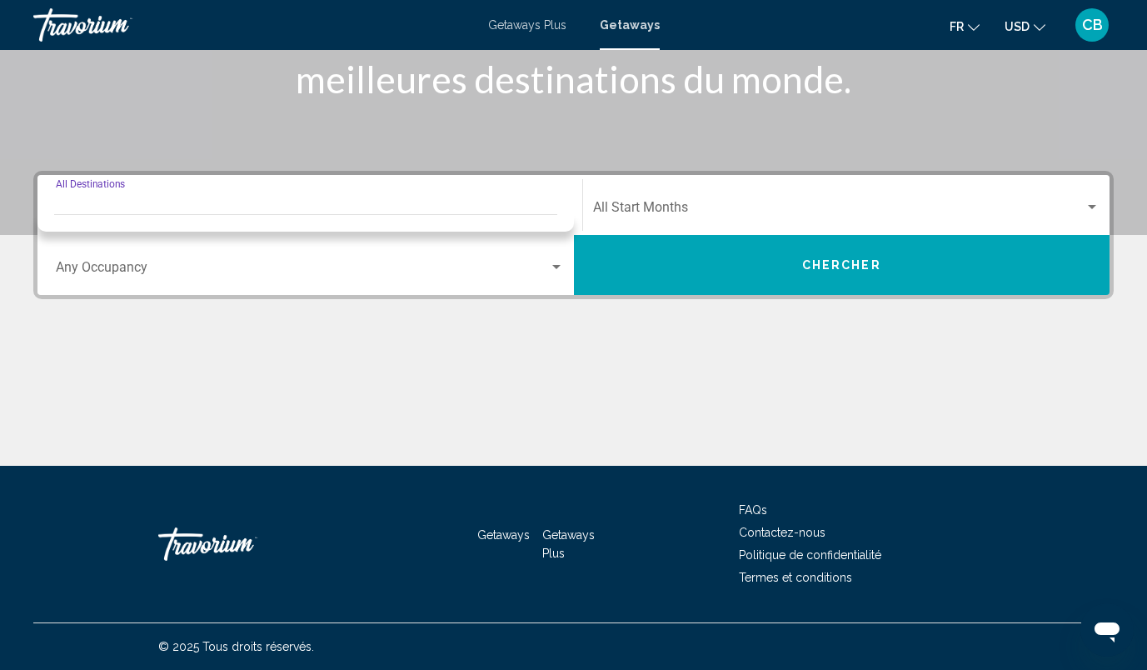
click at [201, 204] on input "Destination All Destinations" at bounding box center [310, 210] width 508 height 15
click at [526, 27] on span "Getaways Plus" at bounding box center [527, 24] width 78 height 13
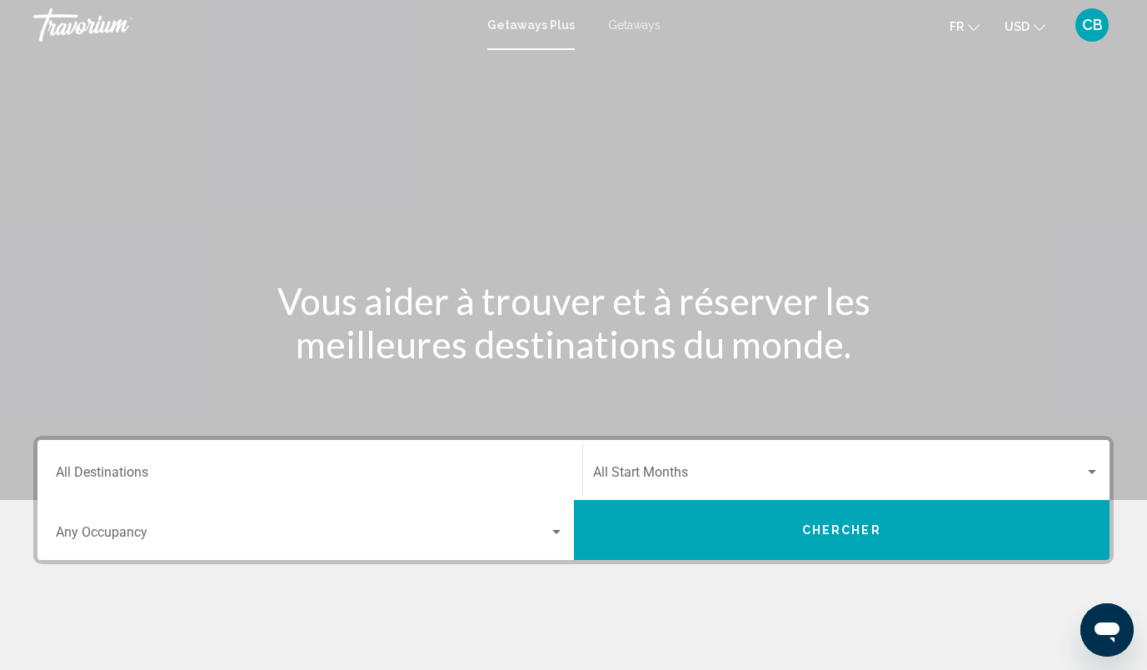
click at [214, 467] on div "Destination All Destinations" at bounding box center [310, 470] width 508 height 52
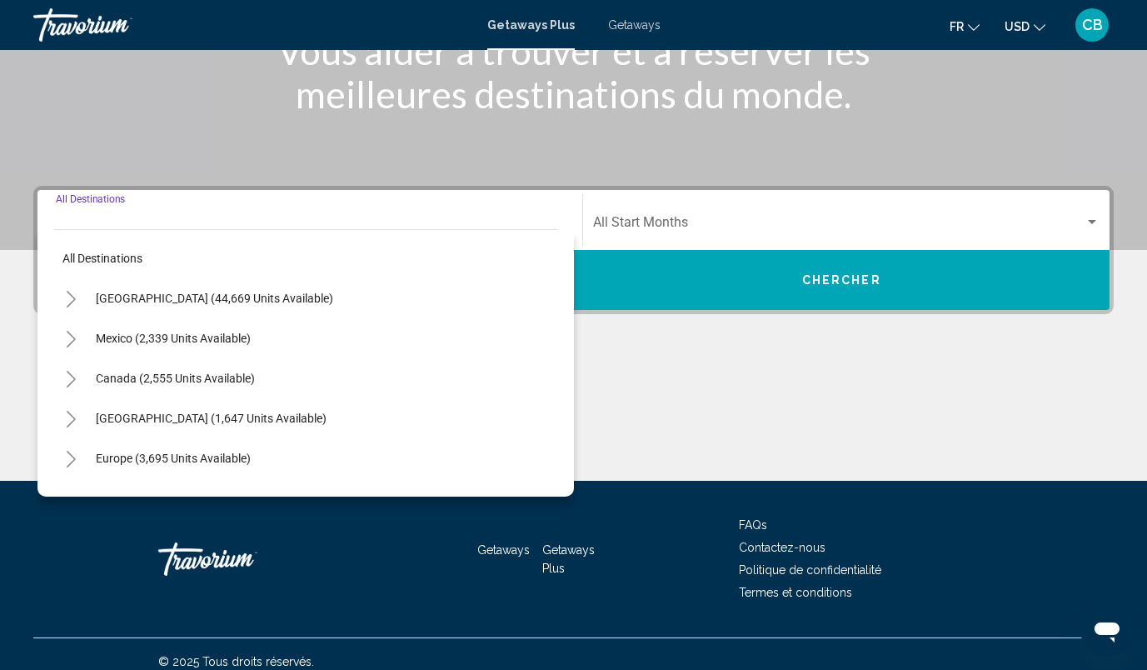
scroll to position [265, 0]
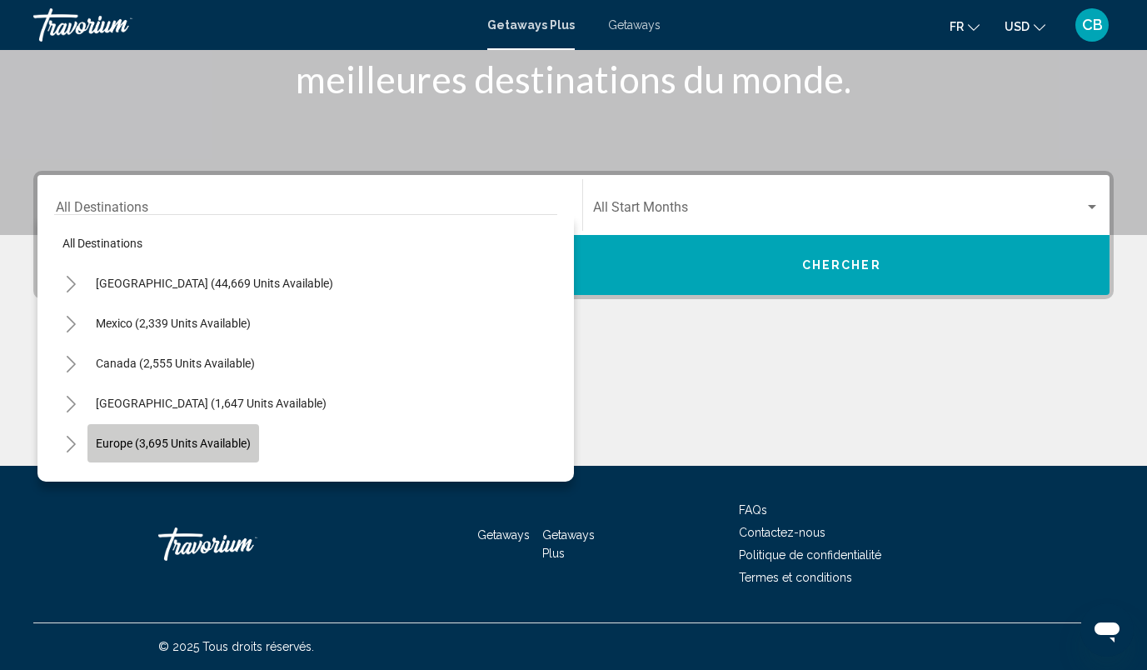
click at [215, 442] on span "Europe (3,695 units available)" at bounding box center [173, 442] width 155 height 13
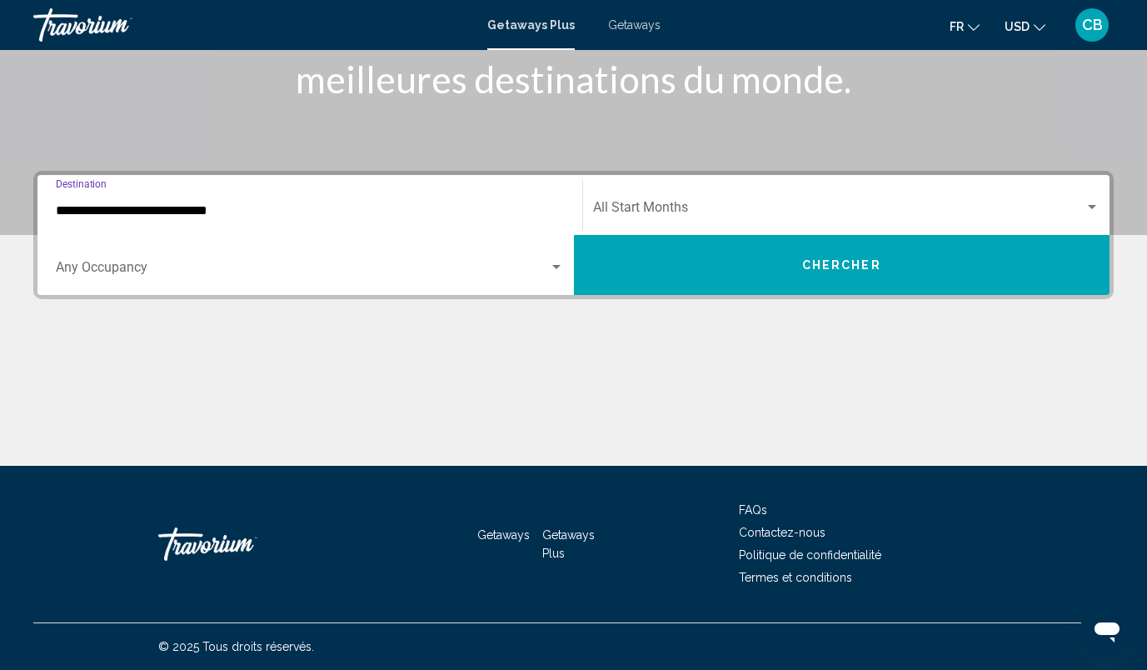
click at [250, 205] on input "**********" at bounding box center [310, 210] width 508 height 15
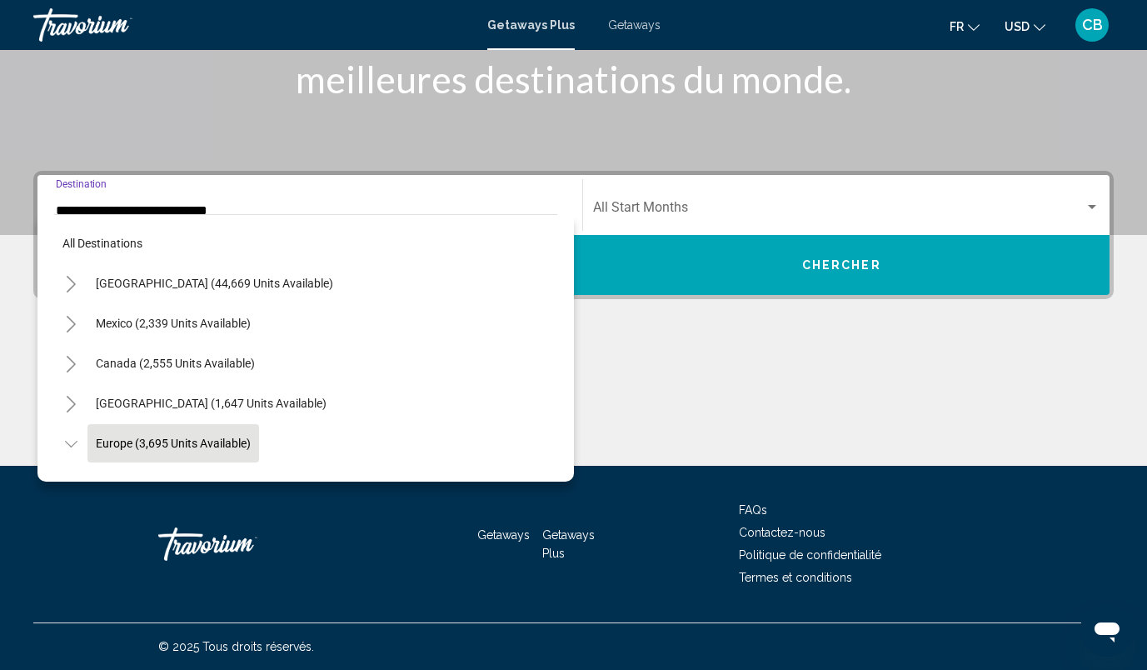
scroll to position [99, 0]
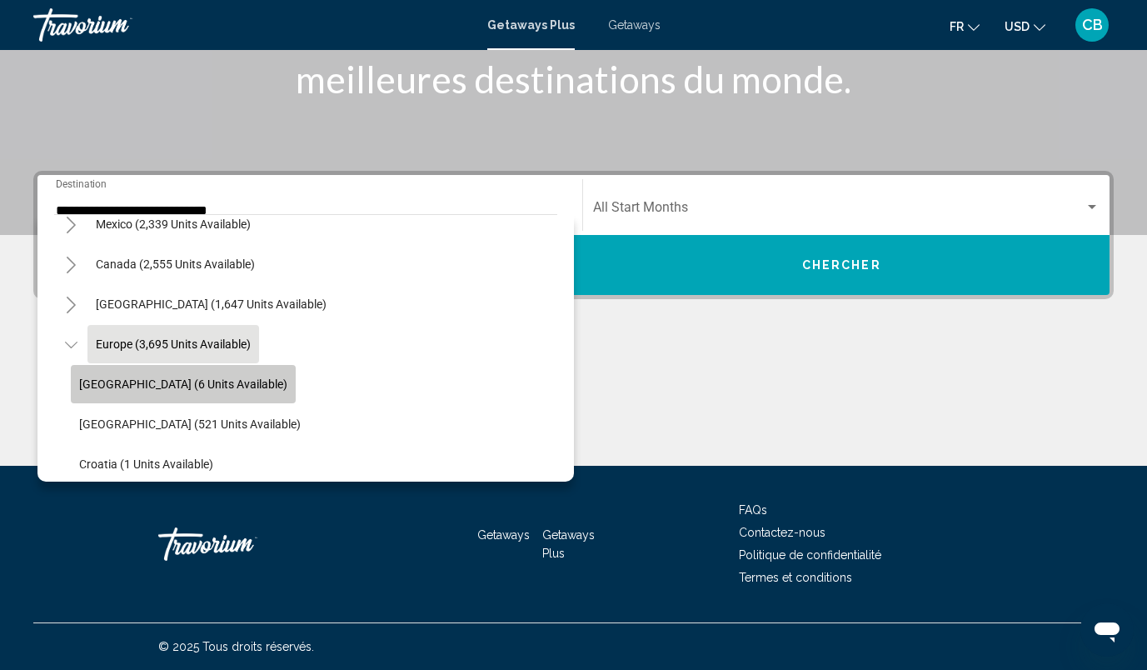
click at [203, 392] on button "Andorra (6 units available)" at bounding box center [183, 384] width 225 height 38
type input "**********"
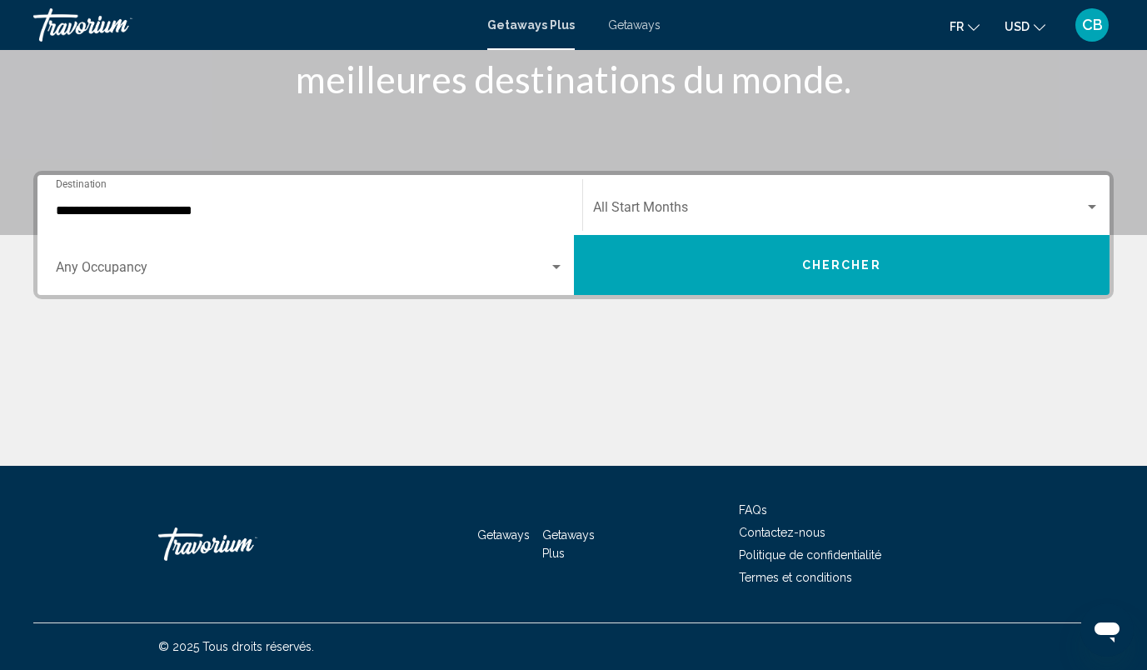
click at [1035, 22] on icon "Change currency" at bounding box center [1040, 28] width 12 height 12
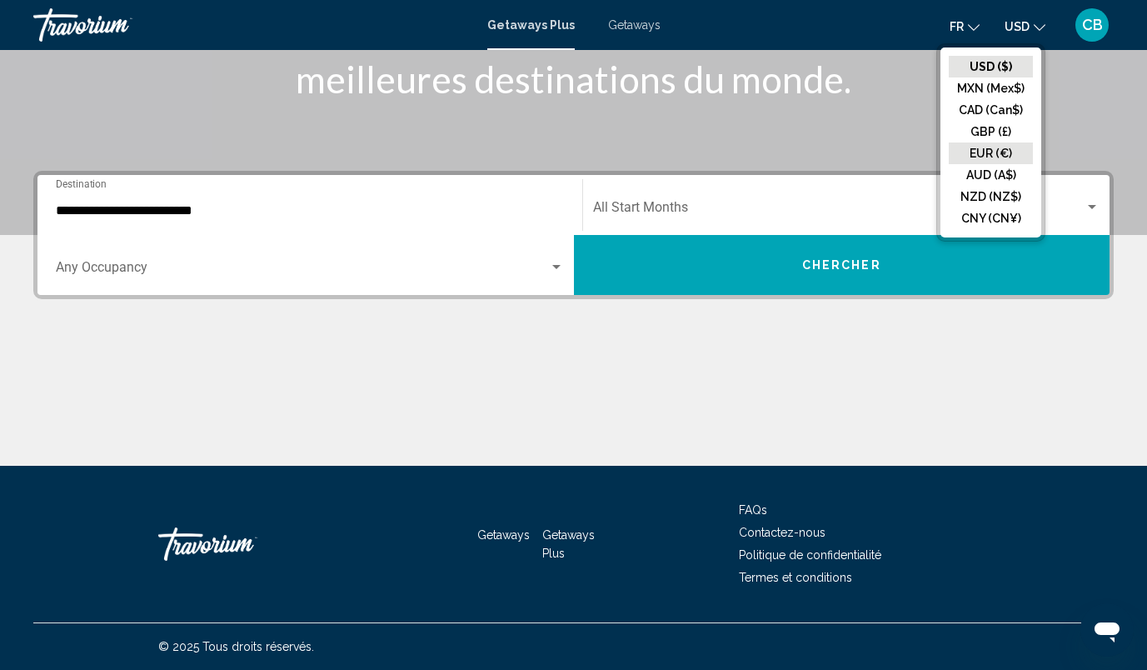
click at [994, 157] on button "EUR (€)" at bounding box center [991, 153] width 84 height 22
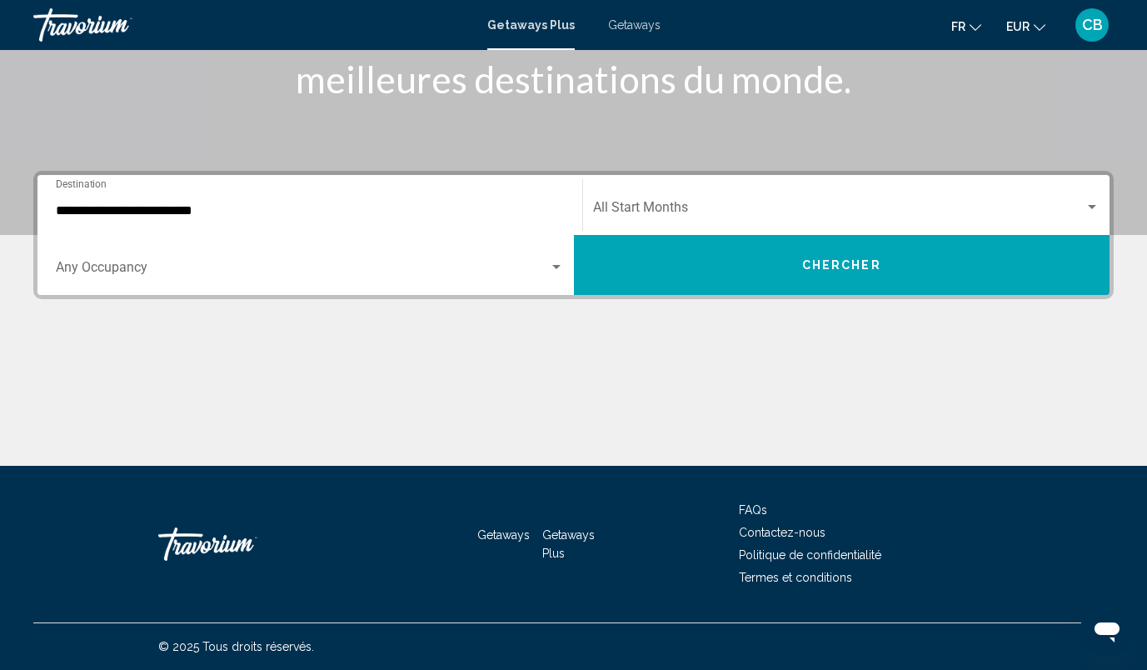
click at [657, 198] on div "Start Month All Start Months" at bounding box center [846, 205] width 507 height 52
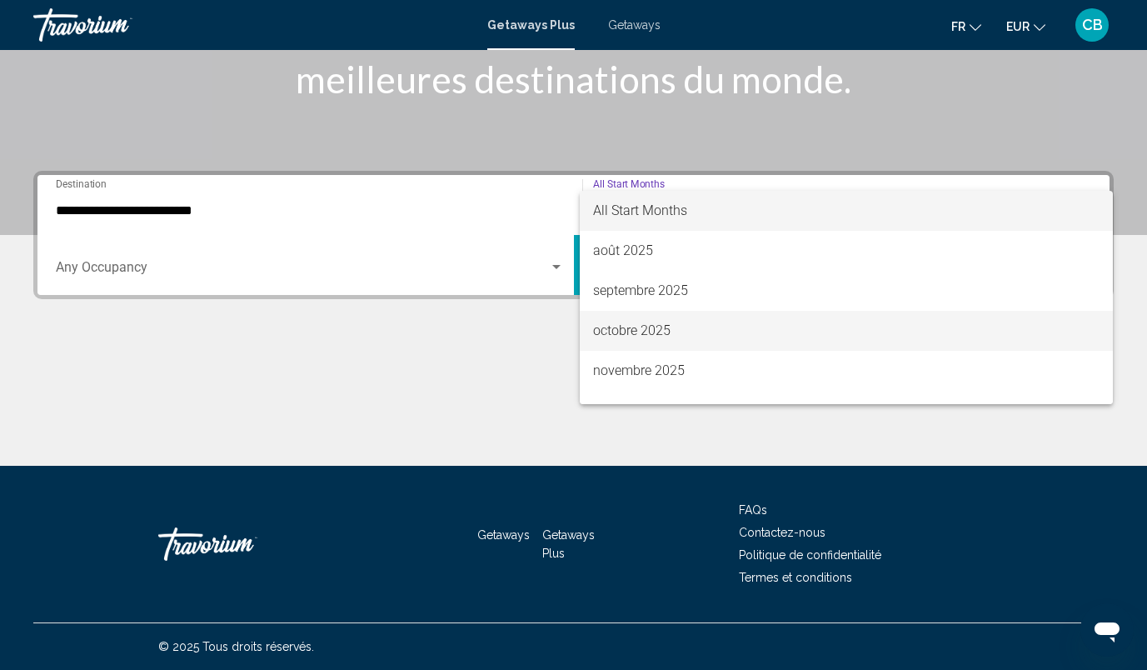
scroll to position [71, 0]
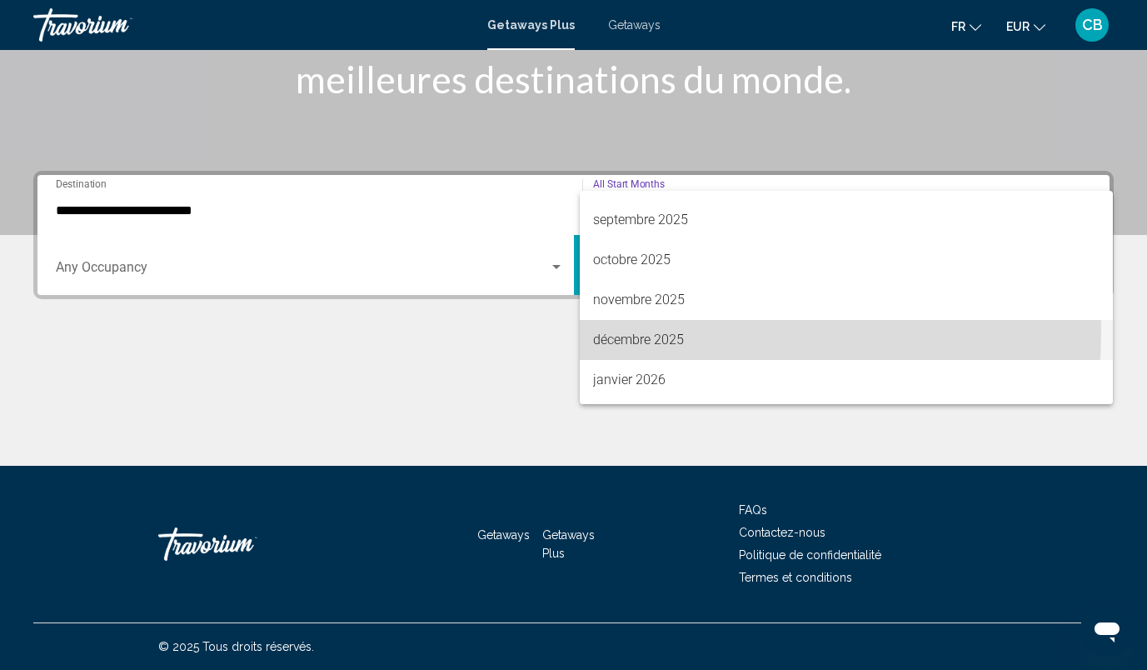
click at [651, 333] on span "décembre 2025" at bounding box center [846, 340] width 507 height 40
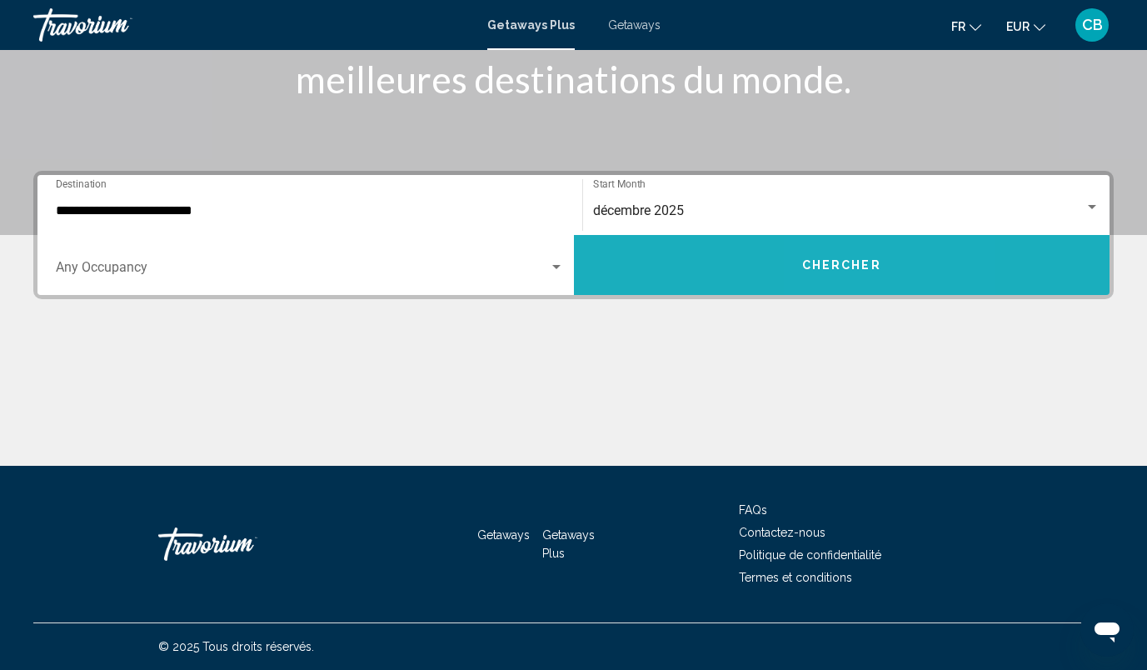
click at [844, 262] on span "Chercher" at bounding box center [841, 265] width 79 height 13
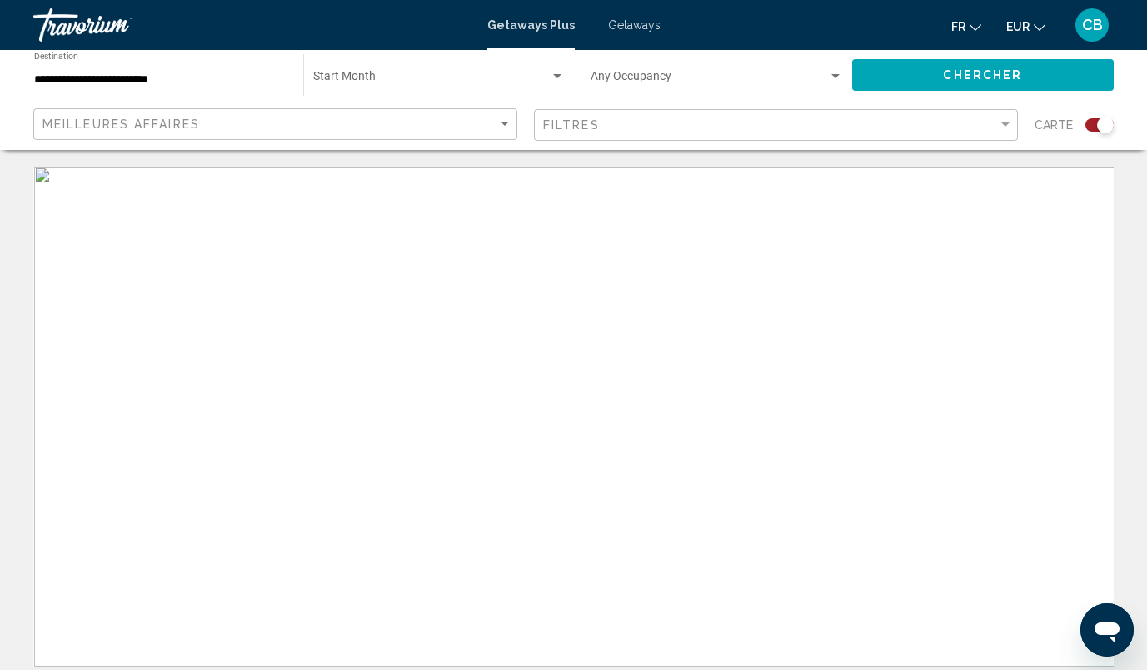
click at [1101, 128] on div "Search widget" at bounding box center [1105, 125] width 17 height 17
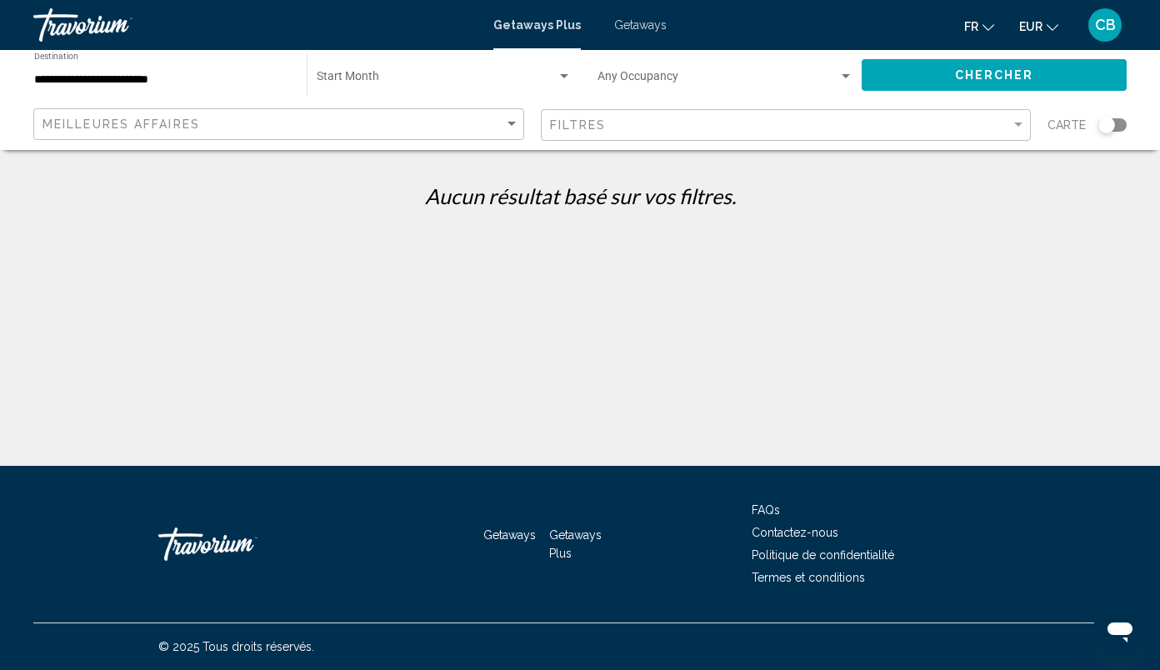
click at [648, 21] on span "Getaways" at bounding box center [640, 24] width 52 height 13
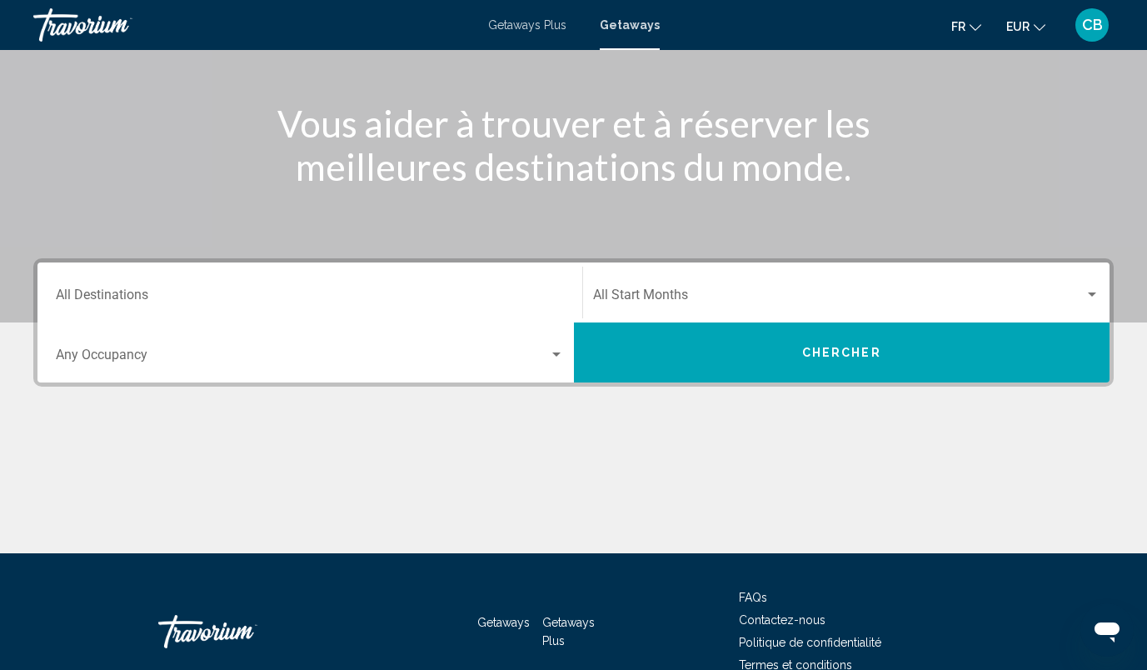
scroll to position [178, 0]
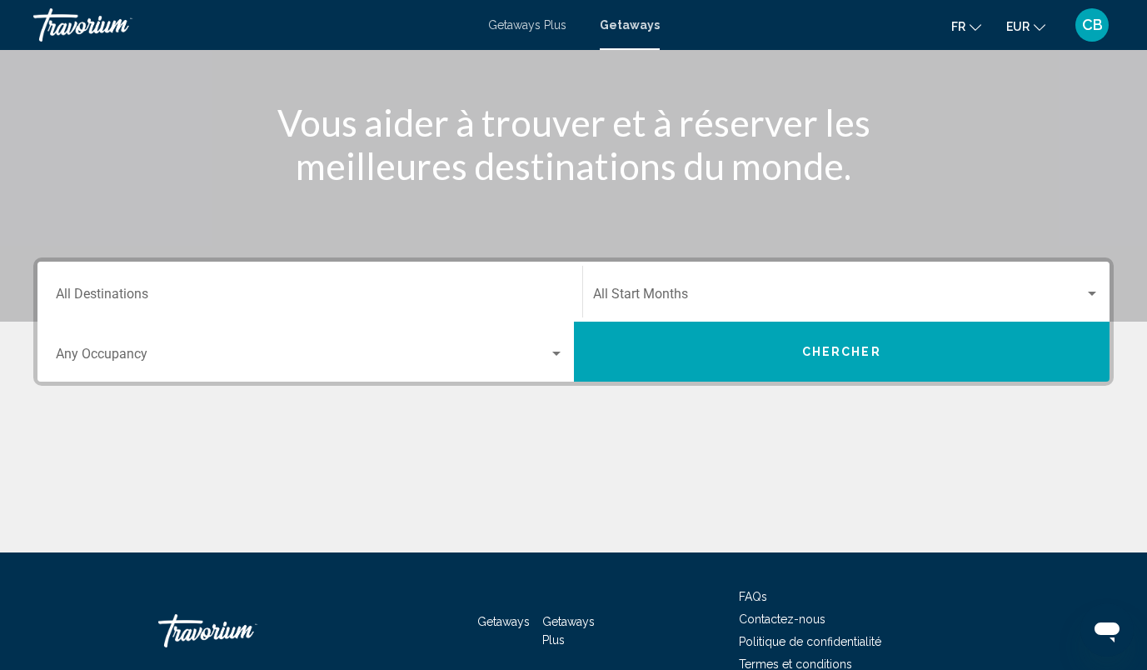
click at [167, 280] on div "Destination All Destinations" at bounding box center [310, 292] width 508 height 52
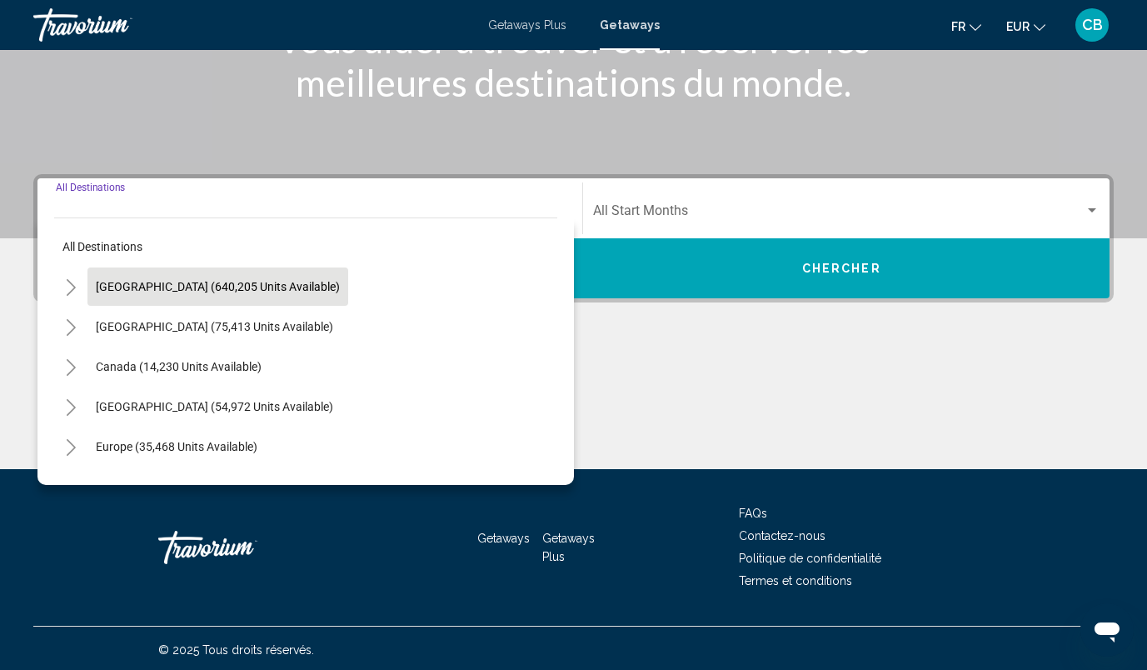
scroll to position [265, 0]
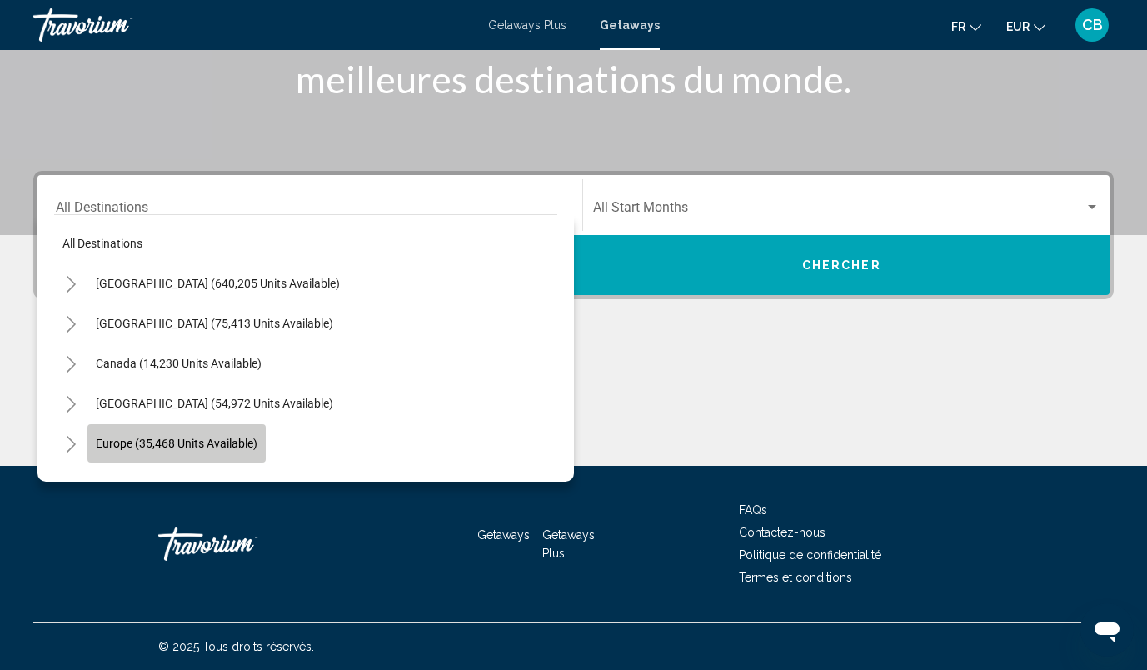
click at [192, 435] on button "Europe (35,468 units available)" at bounding box center [176, 443] width 178 height 38
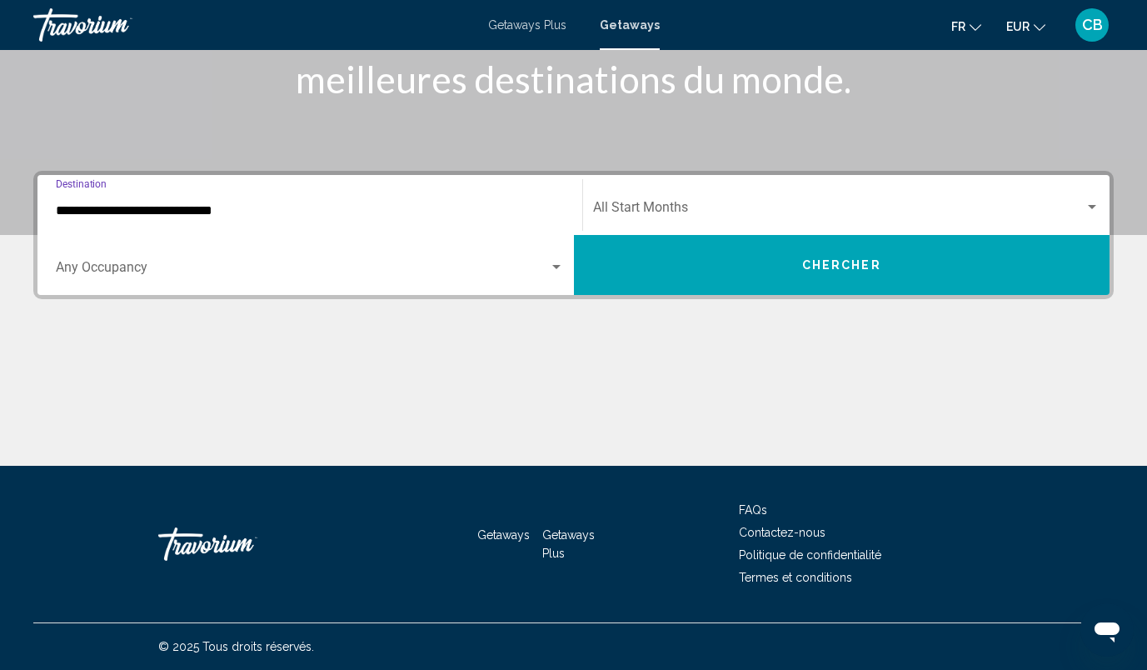
click at [256, 212] on input "**********" at bounding box center [310, 210] width 508 height 15
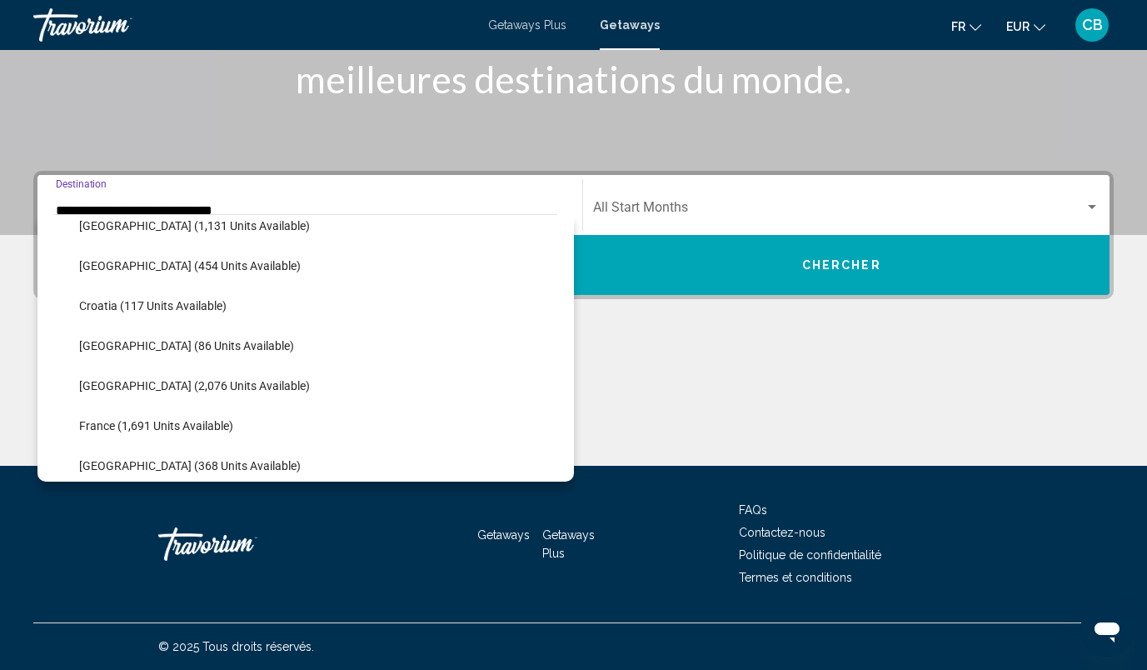
scroll to position [298, 0]
click at [192, 415] on button "France (1,691 units available)" at bounding box center [156, 425] width 171 height 38
type input "**********"
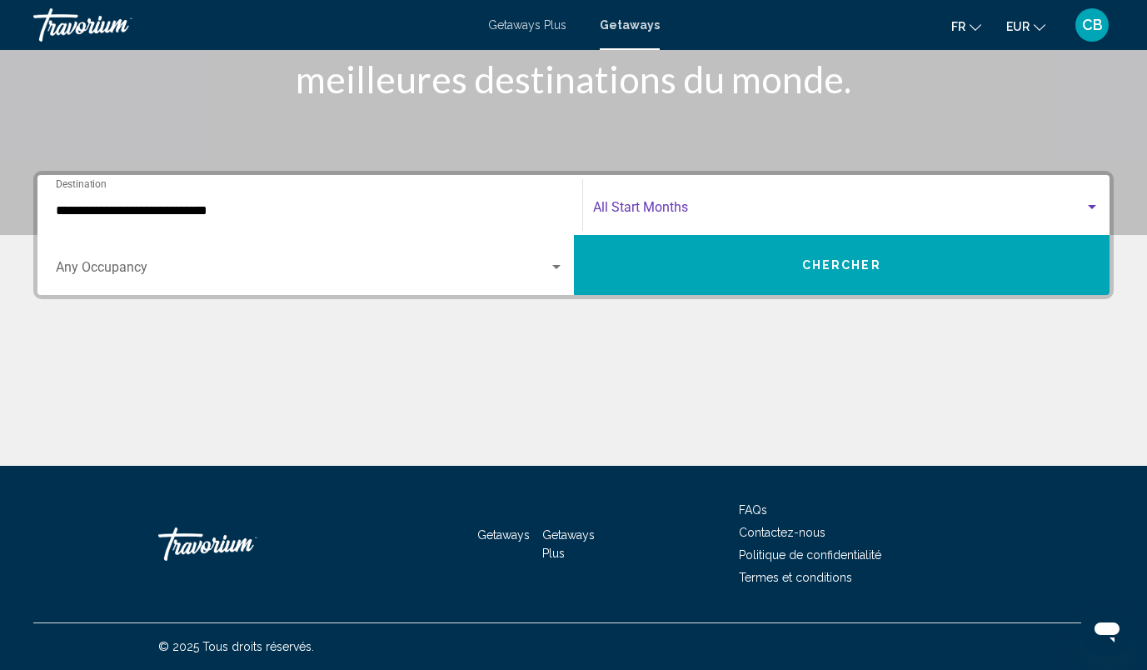
click at [652, 213] on span "Search widget" at bounding box center [839, 210] width 492 height 15
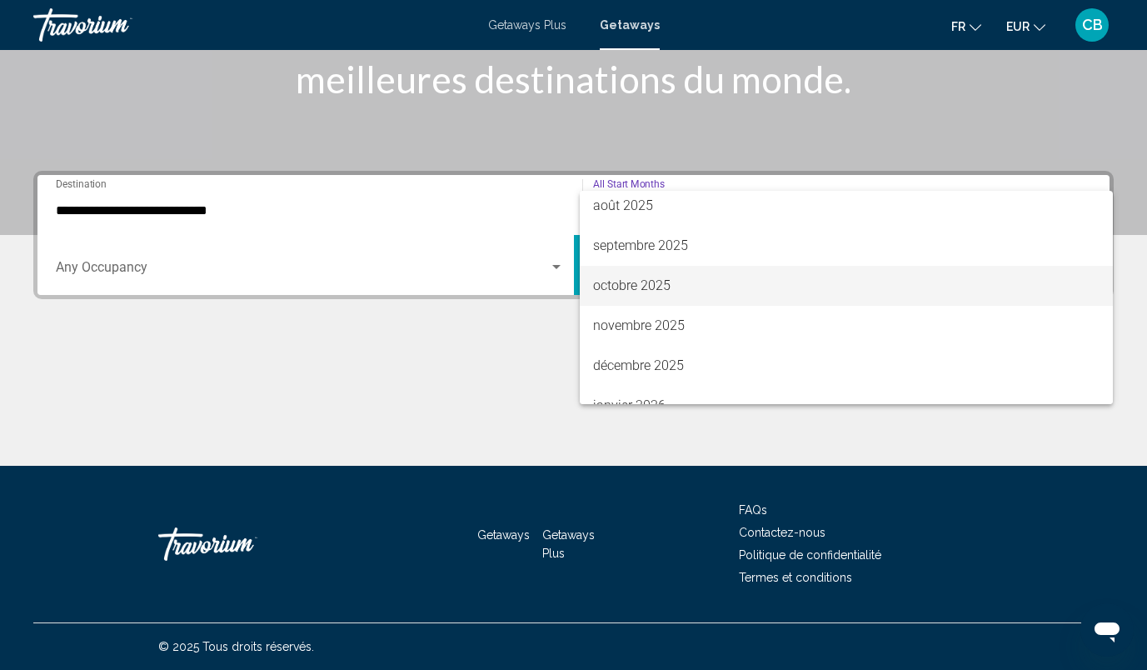
scroll to position [47, 0]
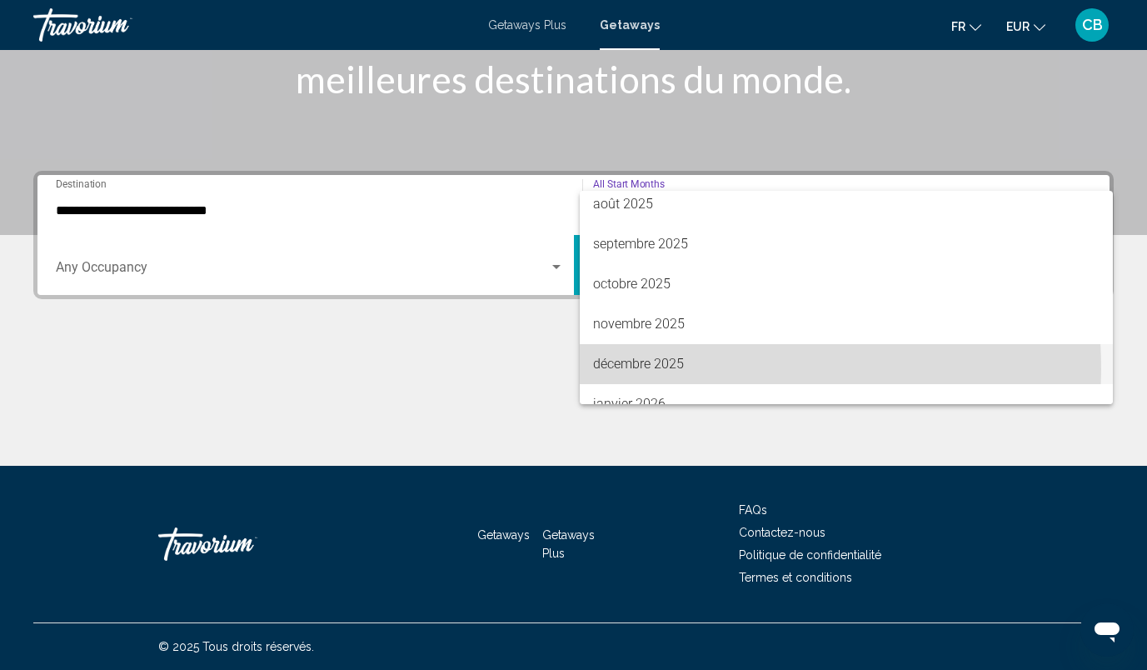
click at [649, 369] on span "décembre 2025" at bounding box center [846, 364] width 507 height 40
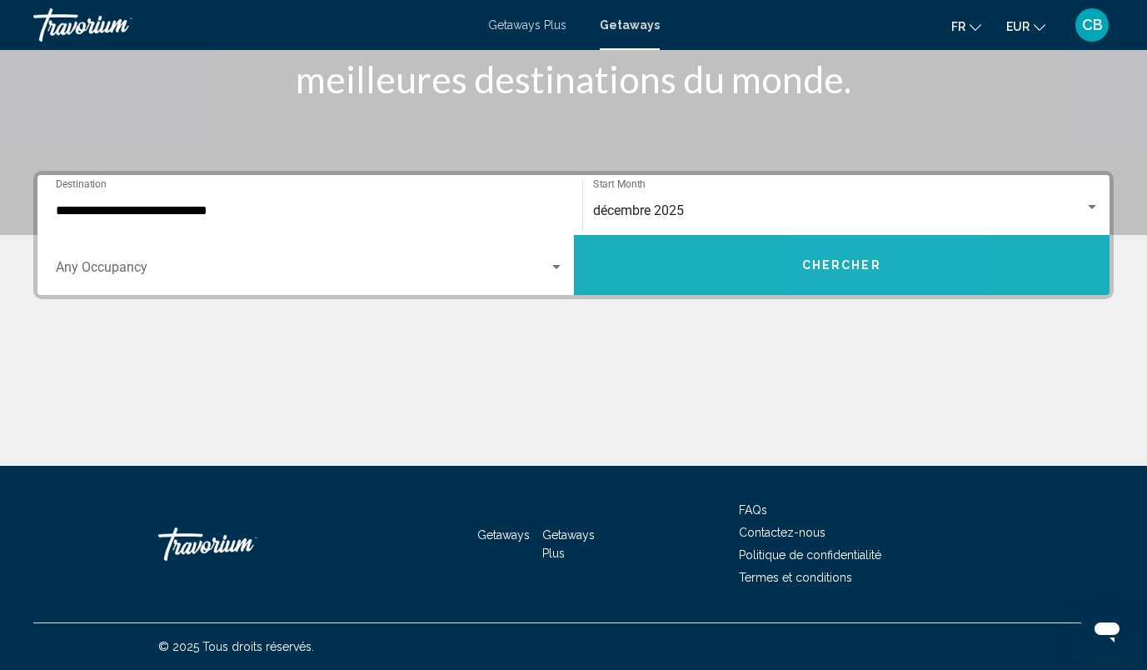
click at [846, 261] on span "Chercher" at bounding box center [841, 265] width 79 height 13
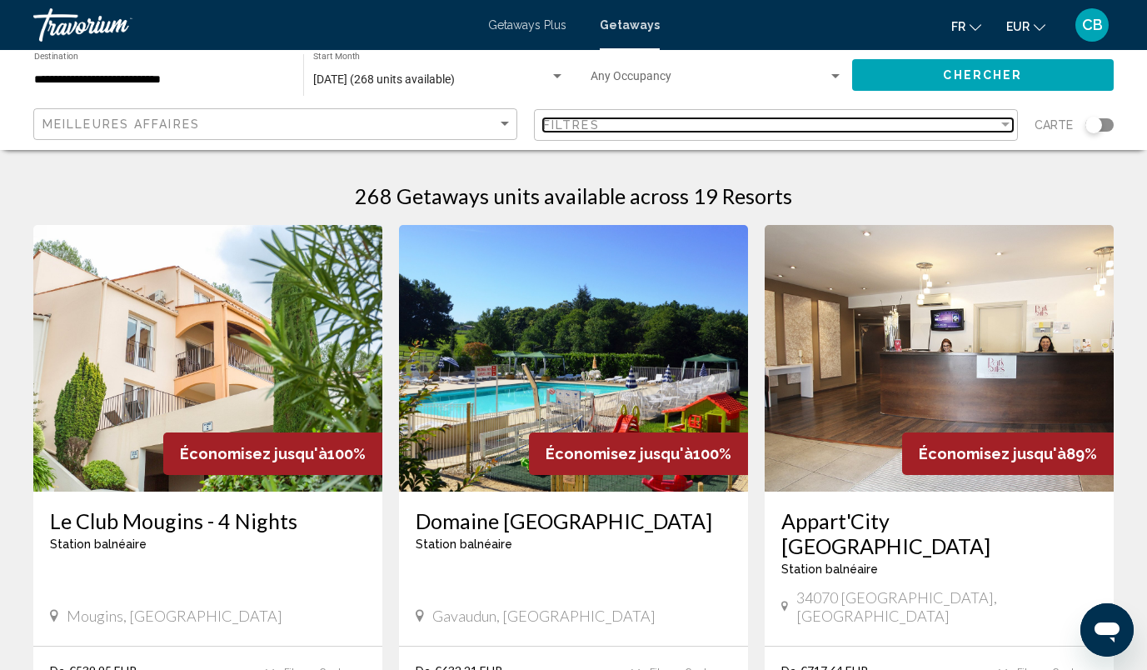
click at [625, 126] on div "Filtres" at bounding box center [770, 124] width 455 height 13
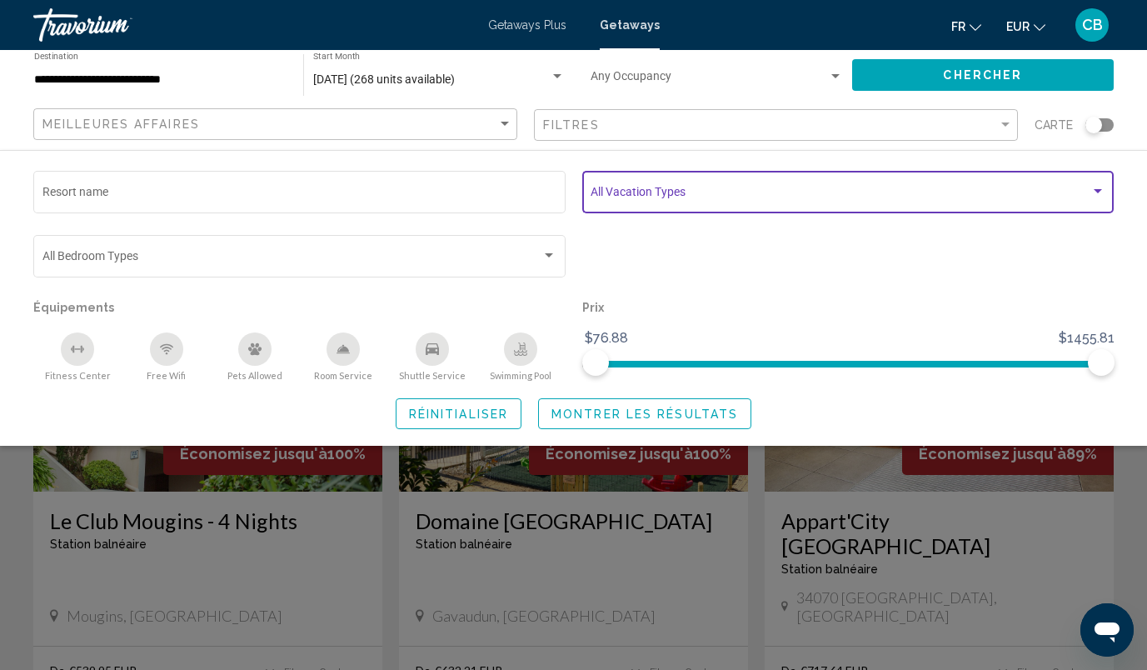
click at [643, 189] on span "Search widget" at bounding box center [841, 194] width 500 height 13
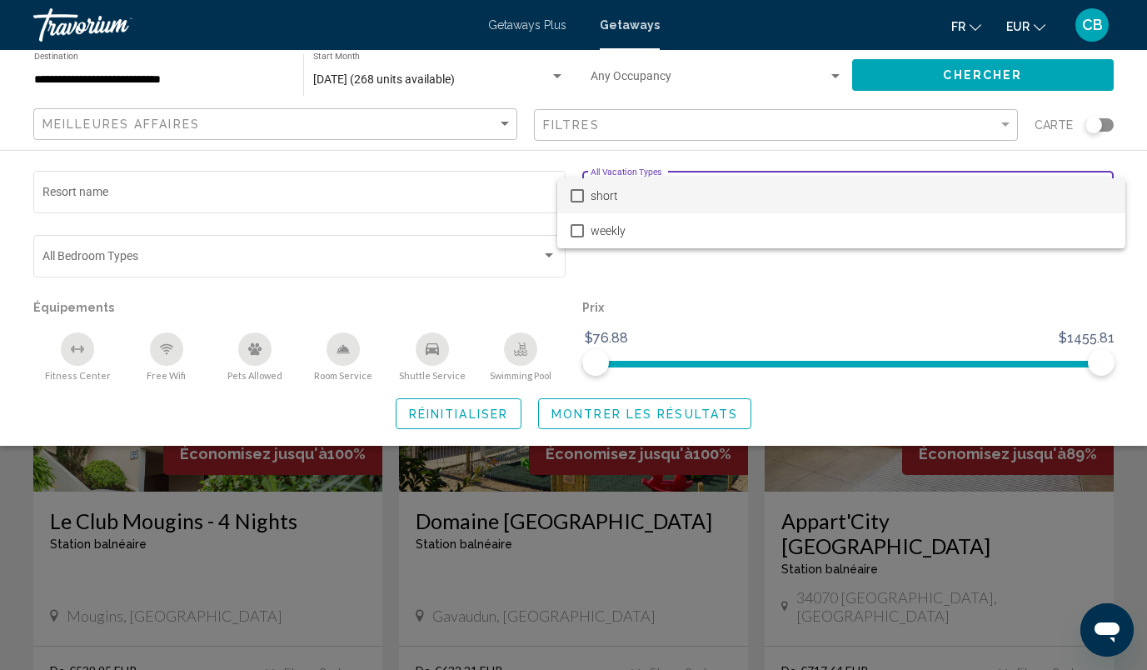
click at [661, 291] on div at bounding box center [573, 335] width 1147 height 670
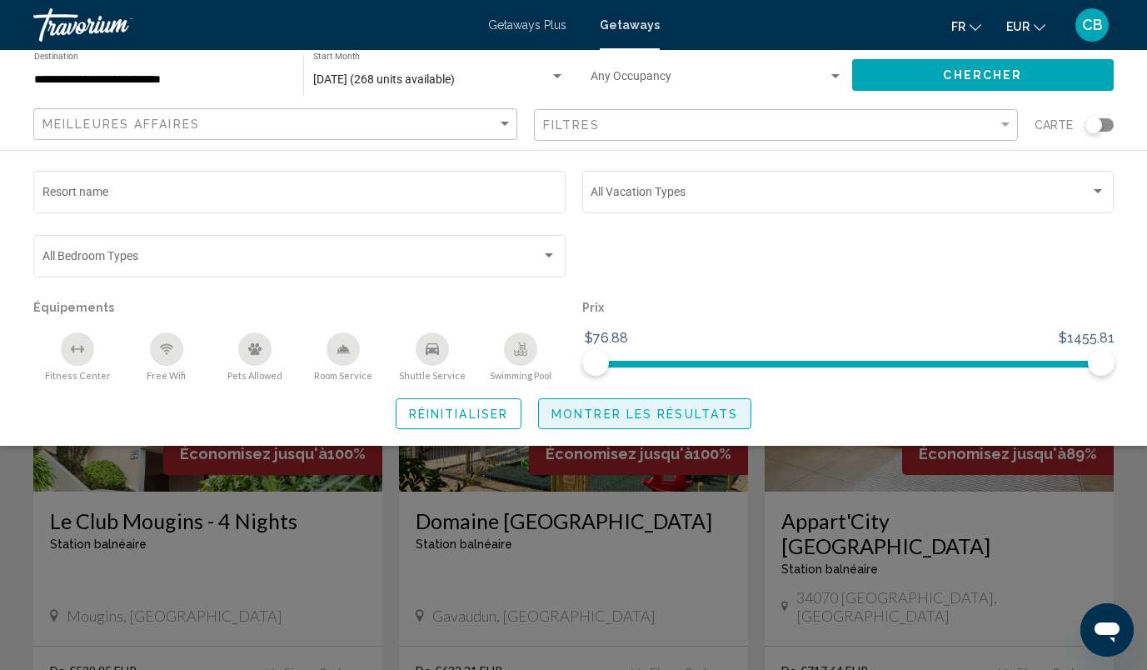
click at [634, 422] on button "Montrer les résultats" at bounding box center [644, 413] width 213 height 31
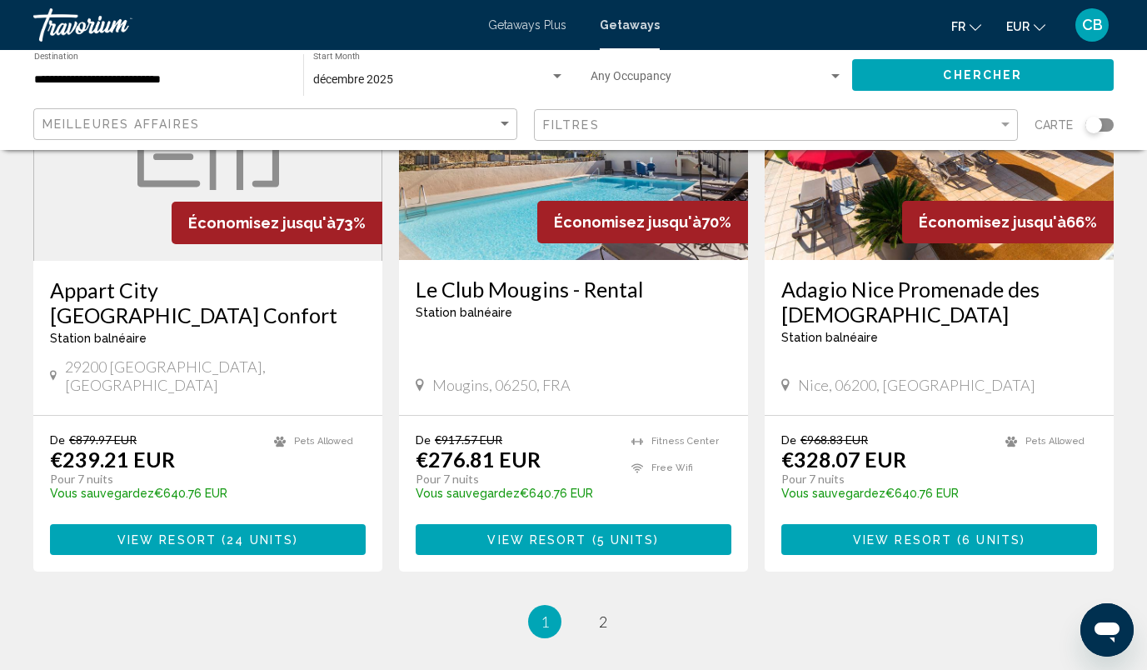
scroll to position [2065, 0]
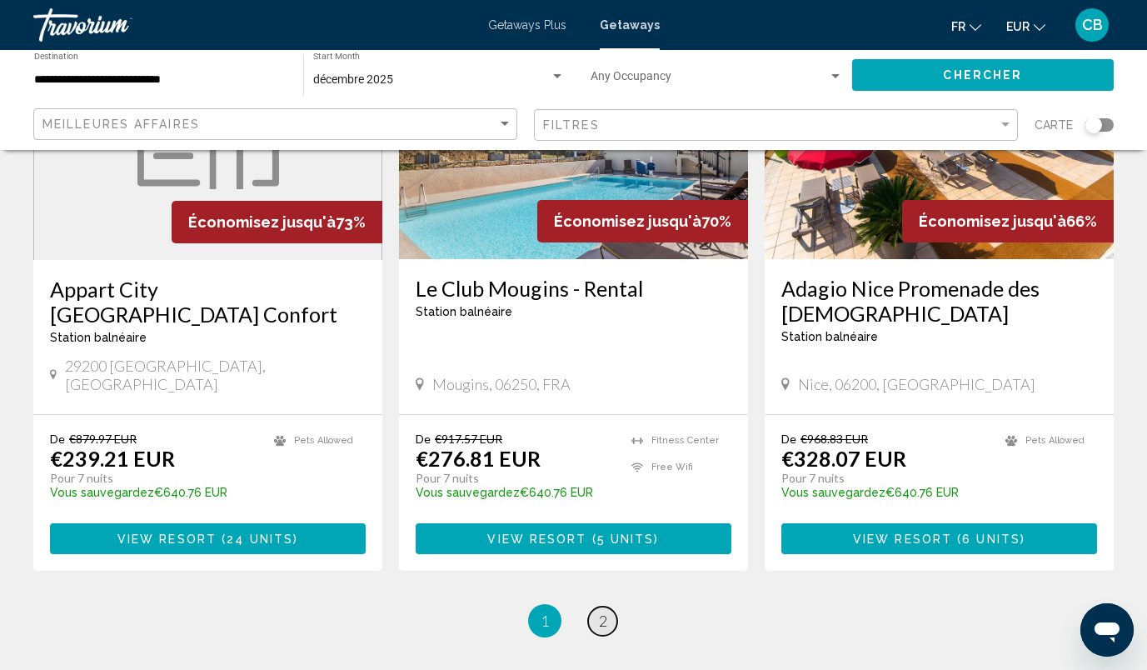
click at [599, 611] on span "2" at bounding box center [603, 620] width 8 height 18
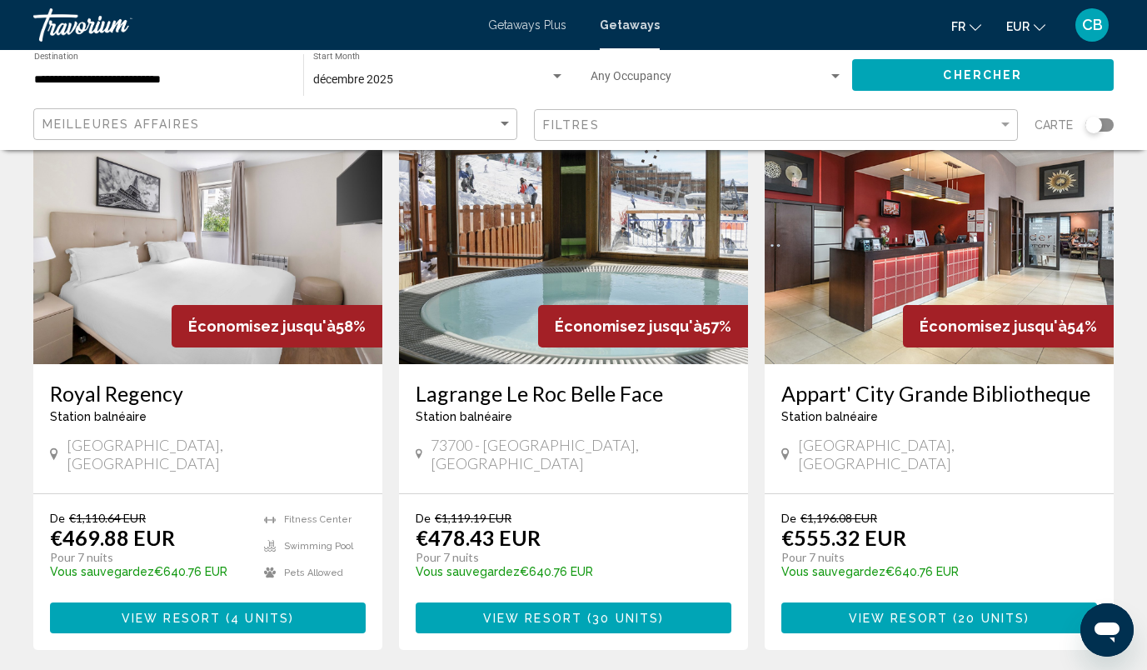
scroll to position [119, 0]
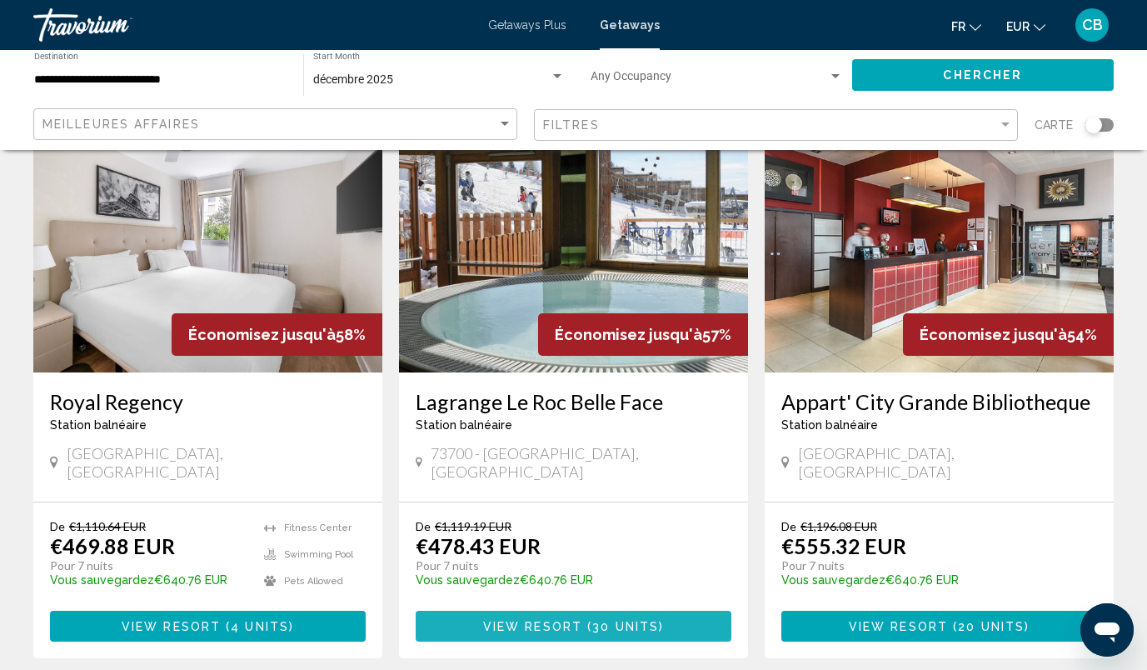
click at [545, 620] on span "View Resort" at bounding box center [532, 626] width 99 height 13
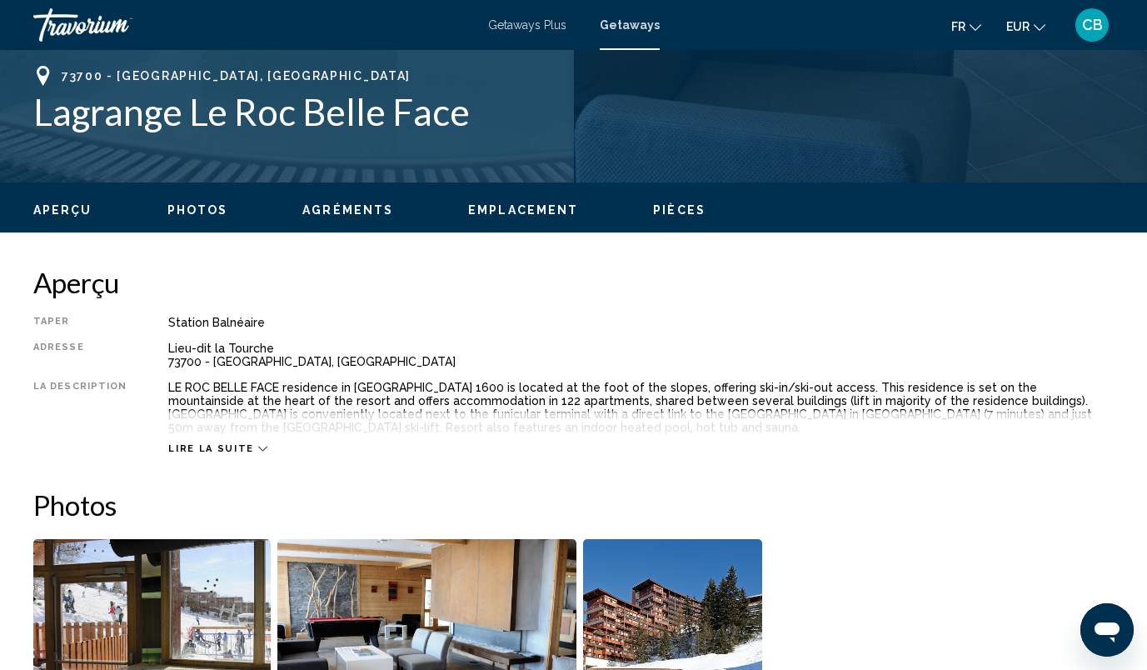
scroll to position [660, 0]
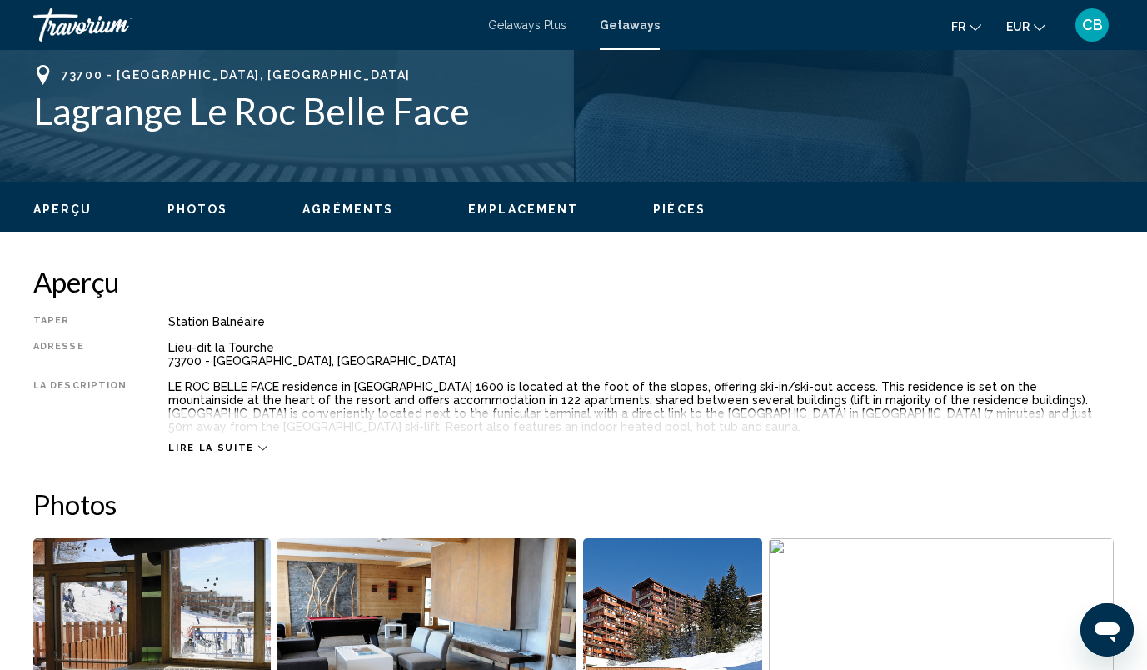
click at [222, 446] on span "Lire la suite" at bounding box center [210, 447] width 85 height 11
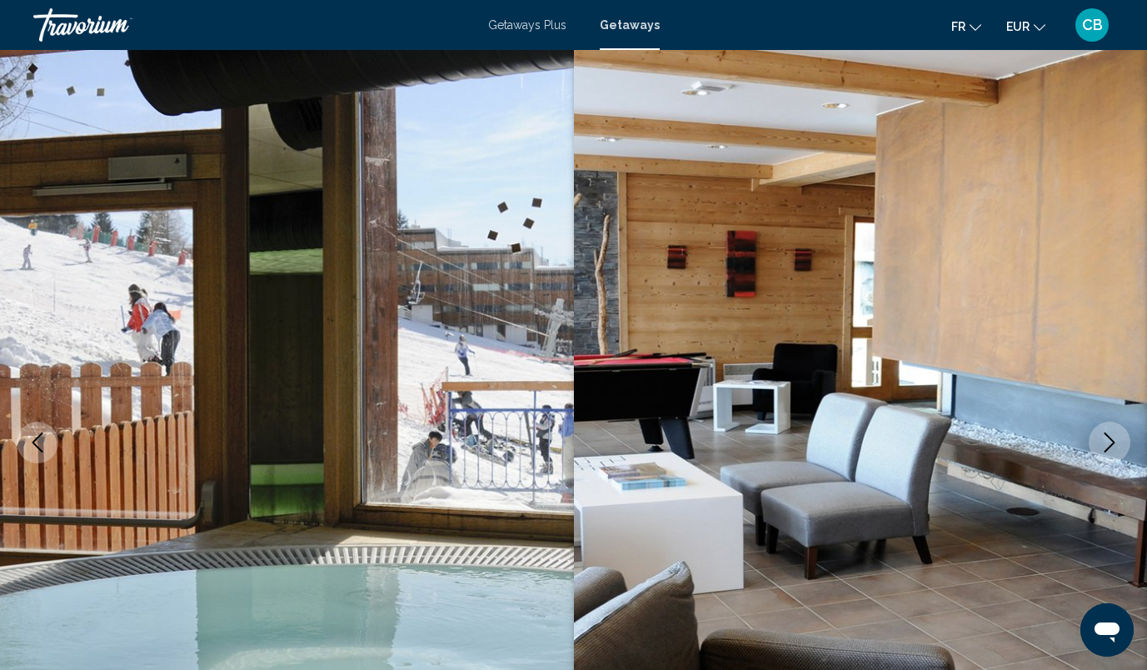
scroll to position [0, 0]
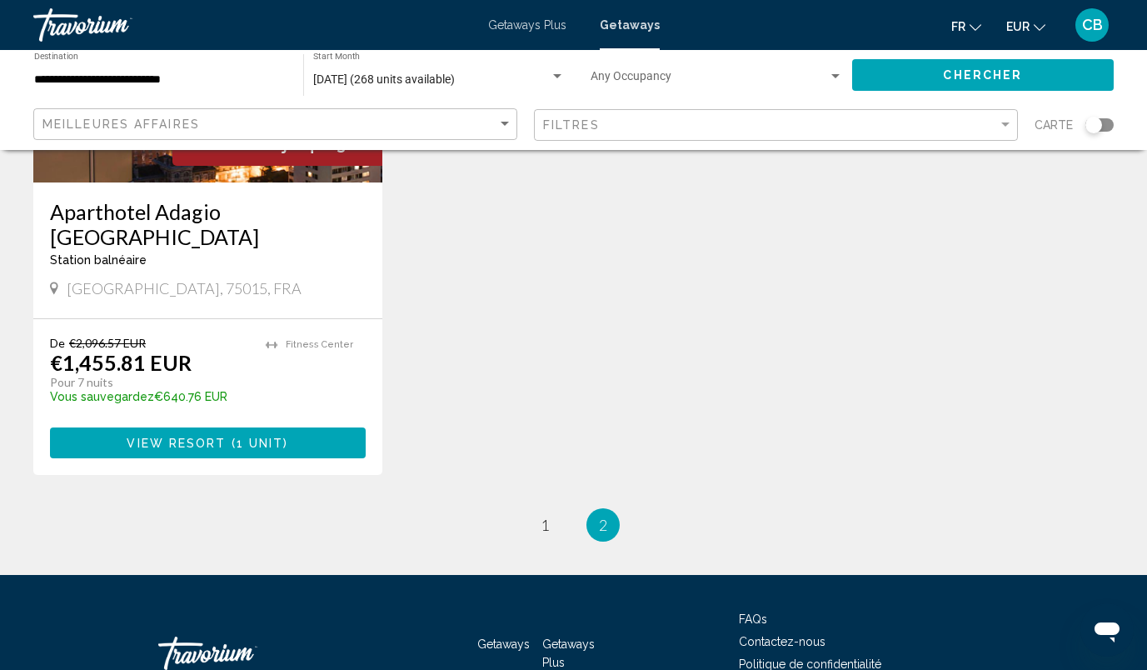
scroll to position [1514, 0]
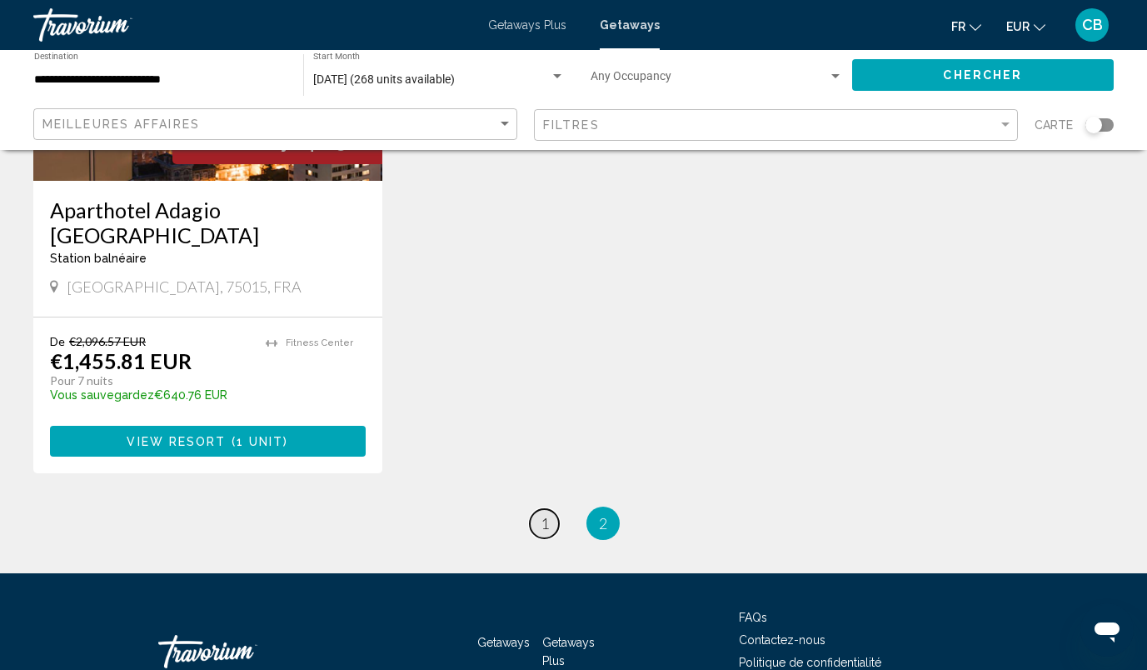
click at [549, 509] on link "page 1" at bounding box center [544, 523] width 29 height 29
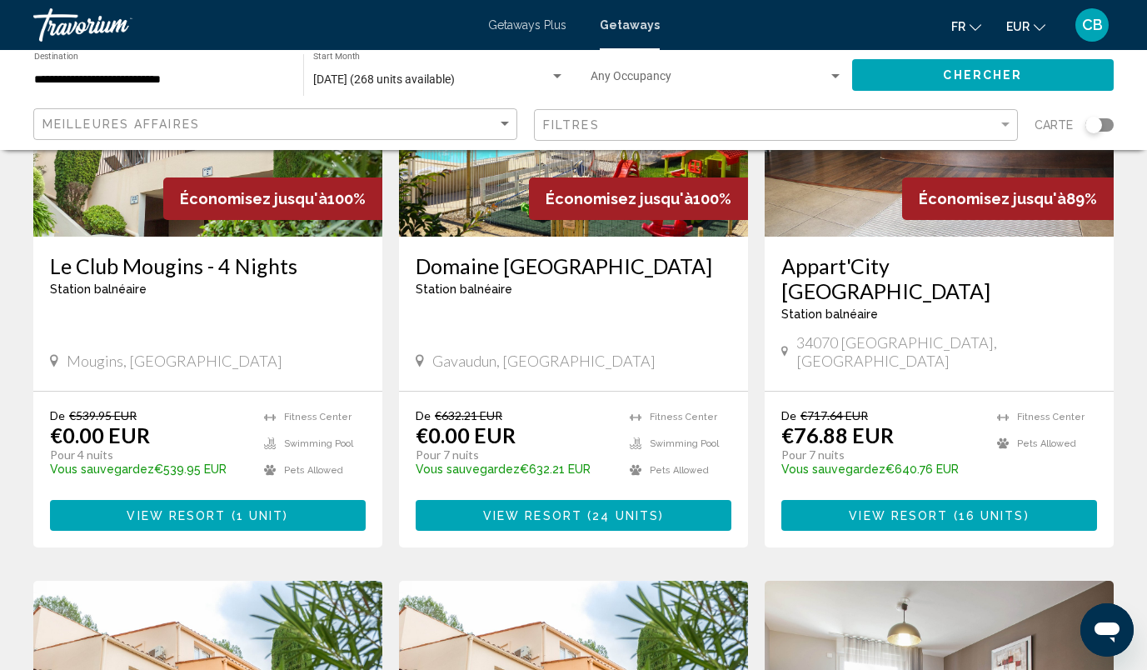
scroll to position [247, 0]
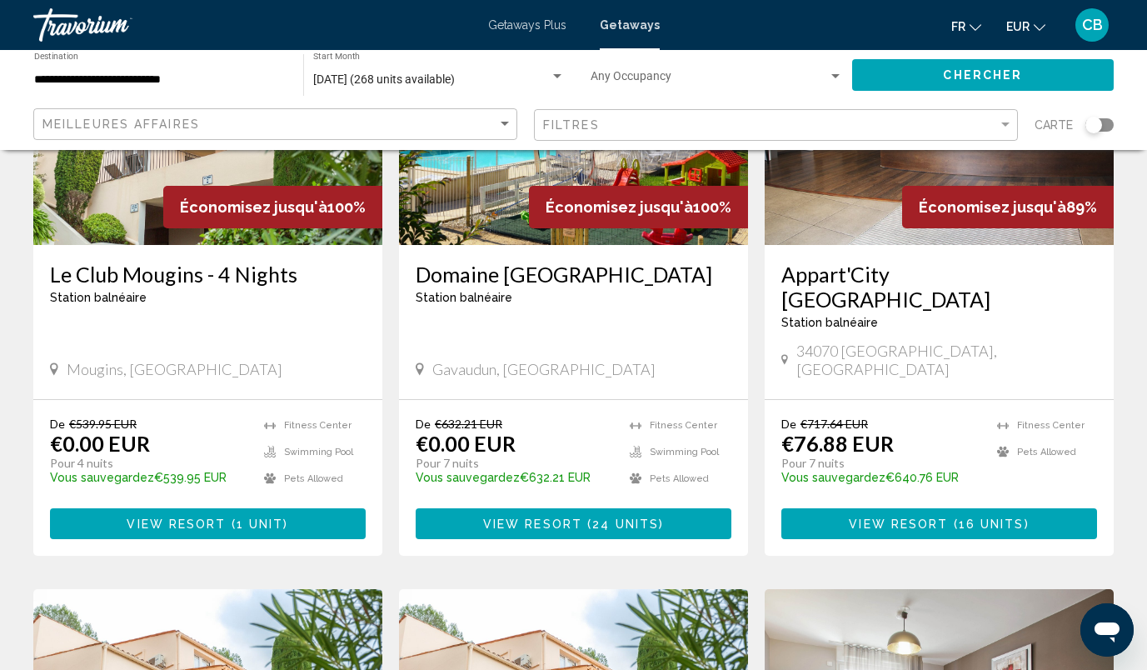
click at [519, 22] on span "Getaways Plus" at bounding box center [527, 24] width 78 height 13
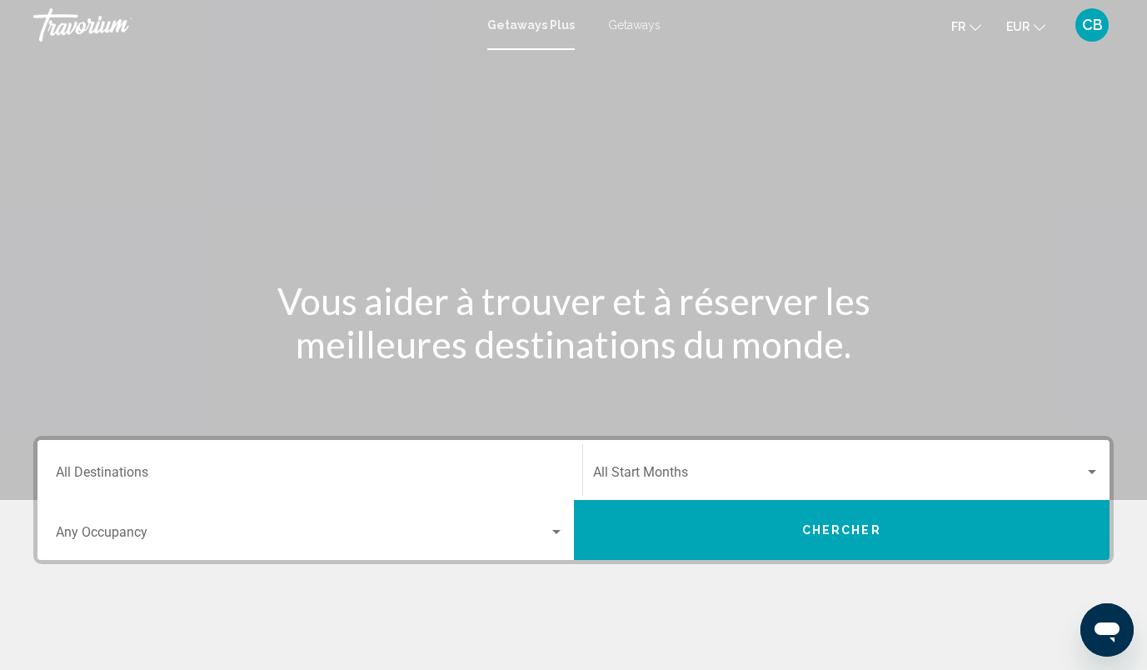
click at [356, 463] on div "Destination All Destinations" at bounding box center [310, 470] width 508 height 52
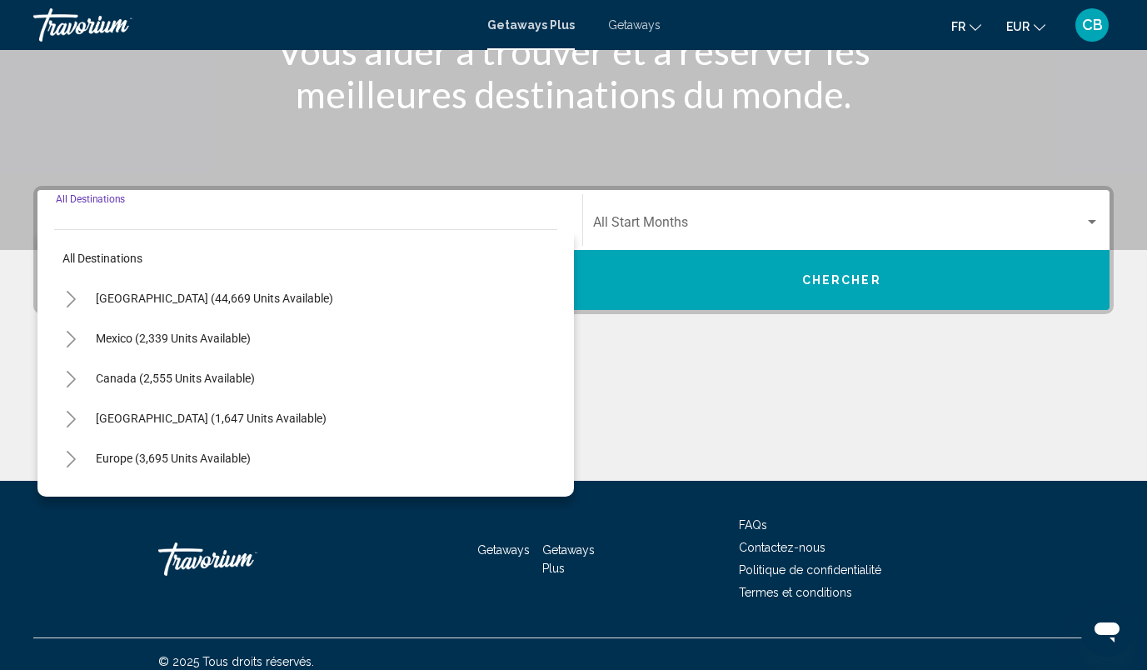
scroll to position [265, 0]
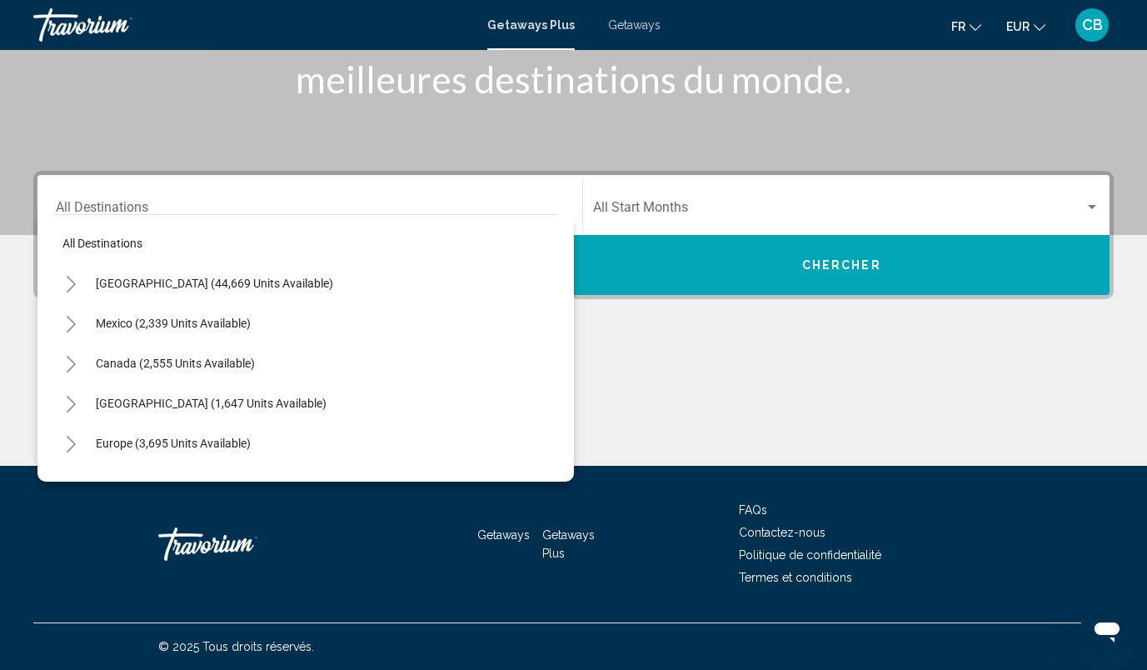
click at [277, 442] on div "Europe (3,695 units available)" at bounding box center [305, 443] width 503 height 40
click at [226, 455] on button "Europe (3,695 units available)" at bounding box center [173, 443] width 172 height 38
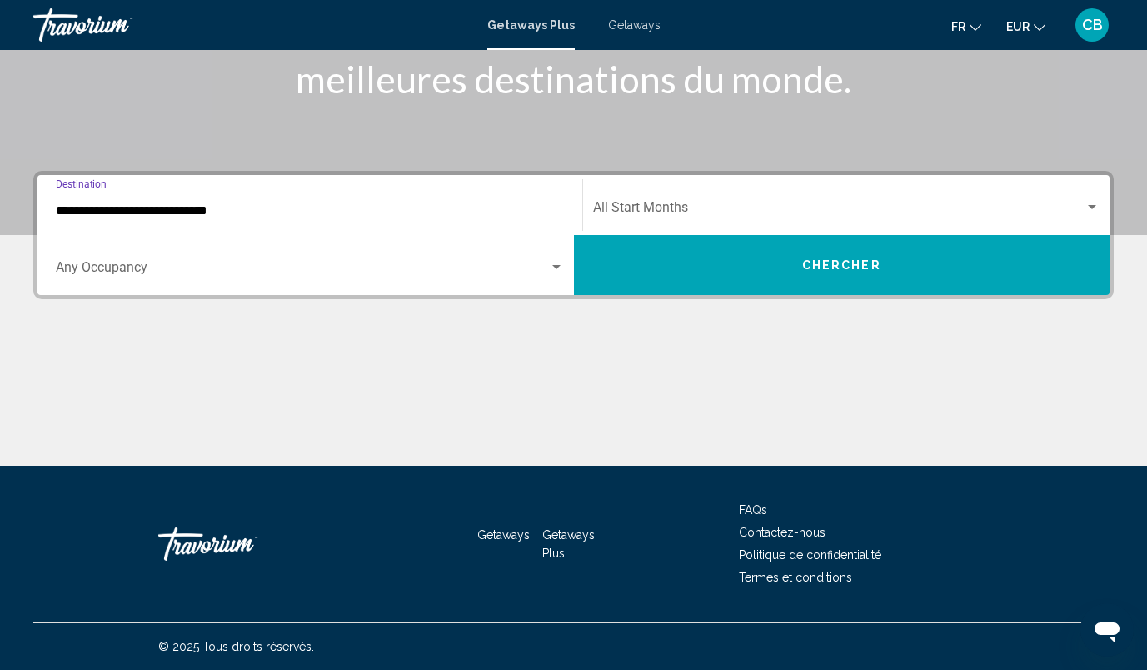
click at [443, 212] on input "**********" at bounding box center [310, 210] width 508 height 15
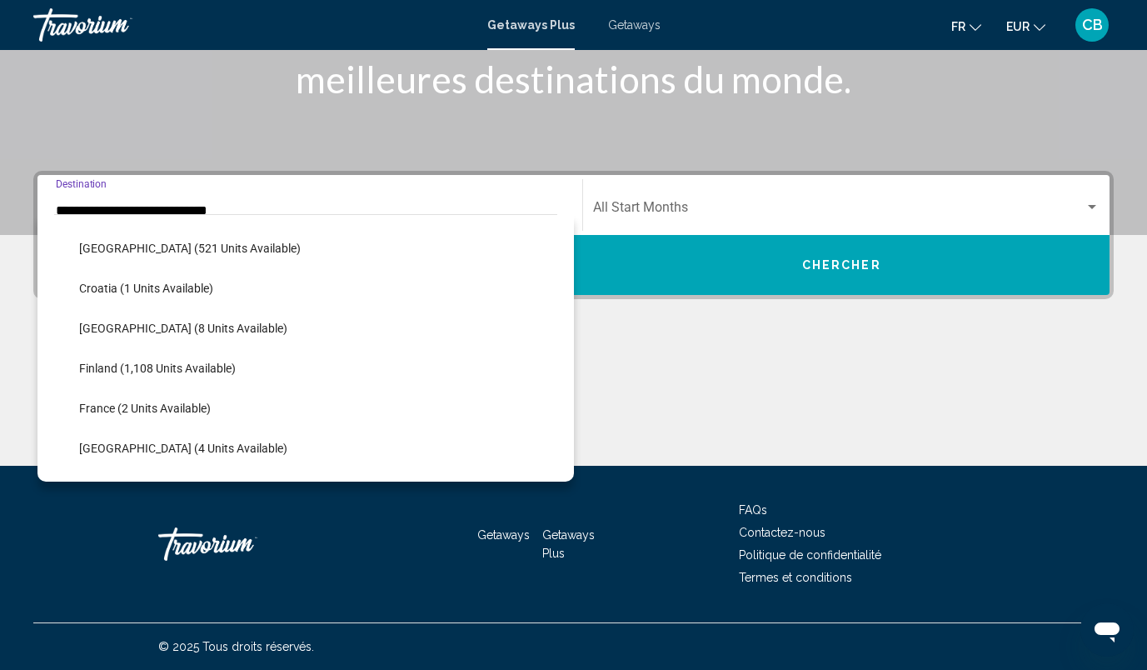
scroll to position [303, 0]
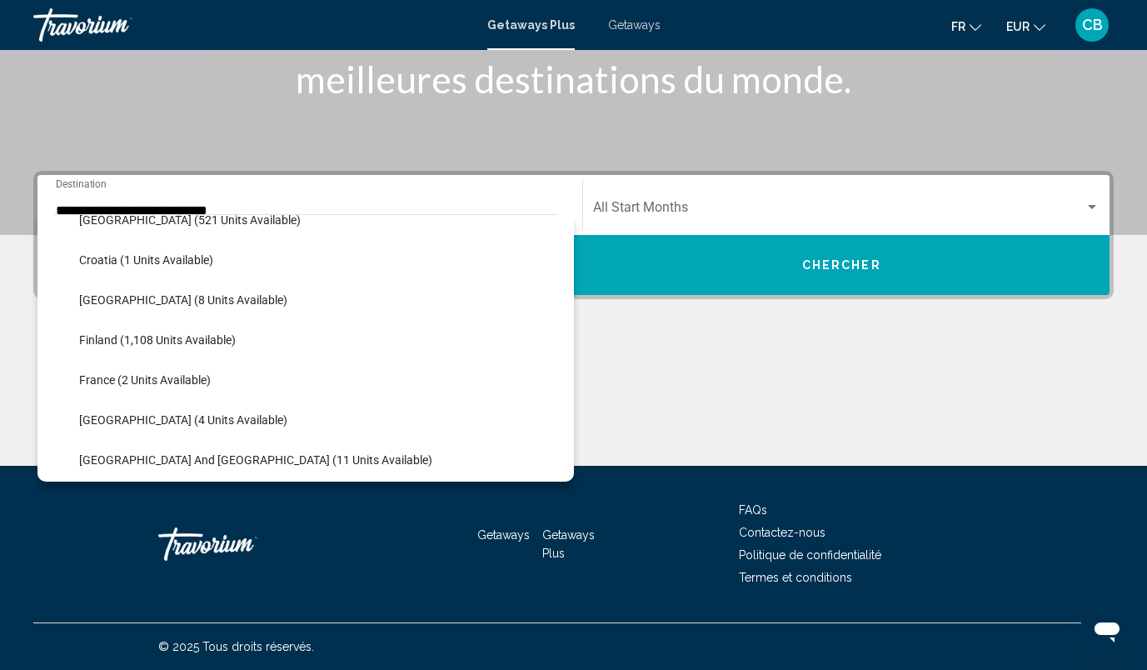
click at [226, 375] on li "France (2 units available)" at bounding box center [314, 380] width 486 height 40
click at [174, 384] on span "France (2 units available)" at bounding box center [145, 379] width 132 height 13
type input "**********"
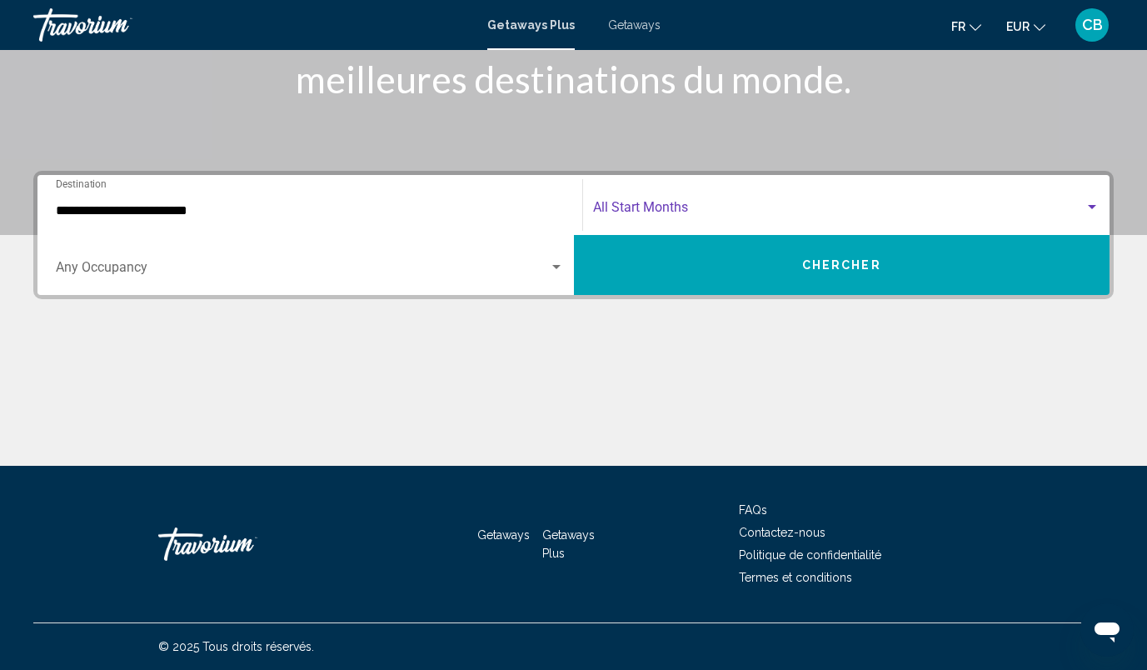
click at [658, 209] on span "Search widget" at bounding box center [839, 210] width 492 height 15
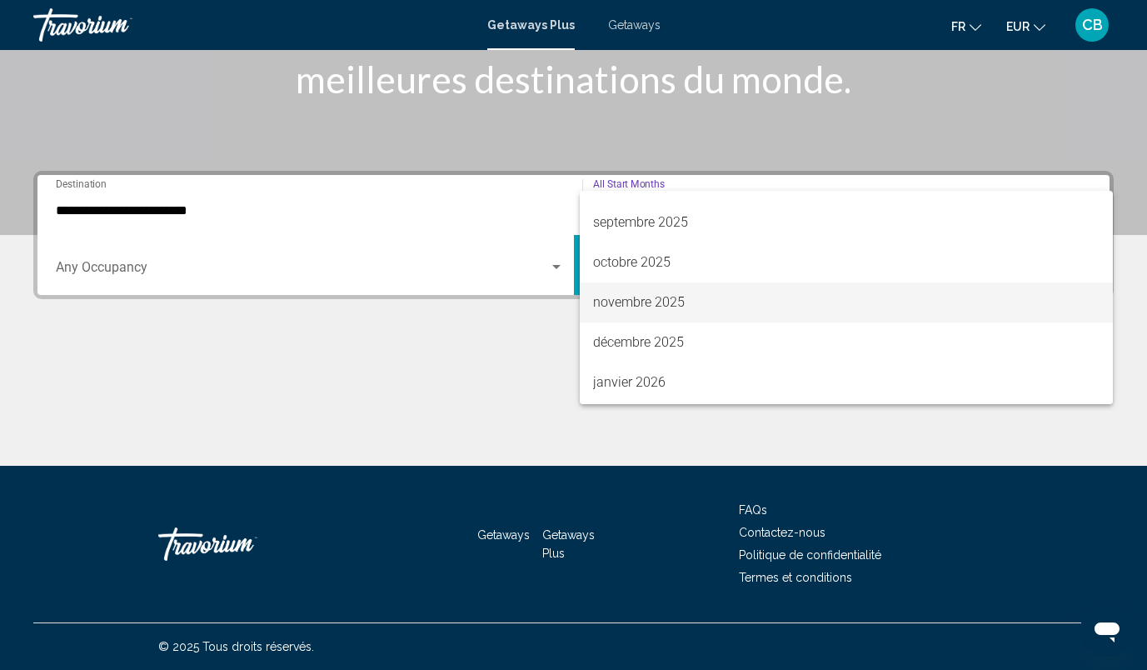
scroll to position [69, 0]
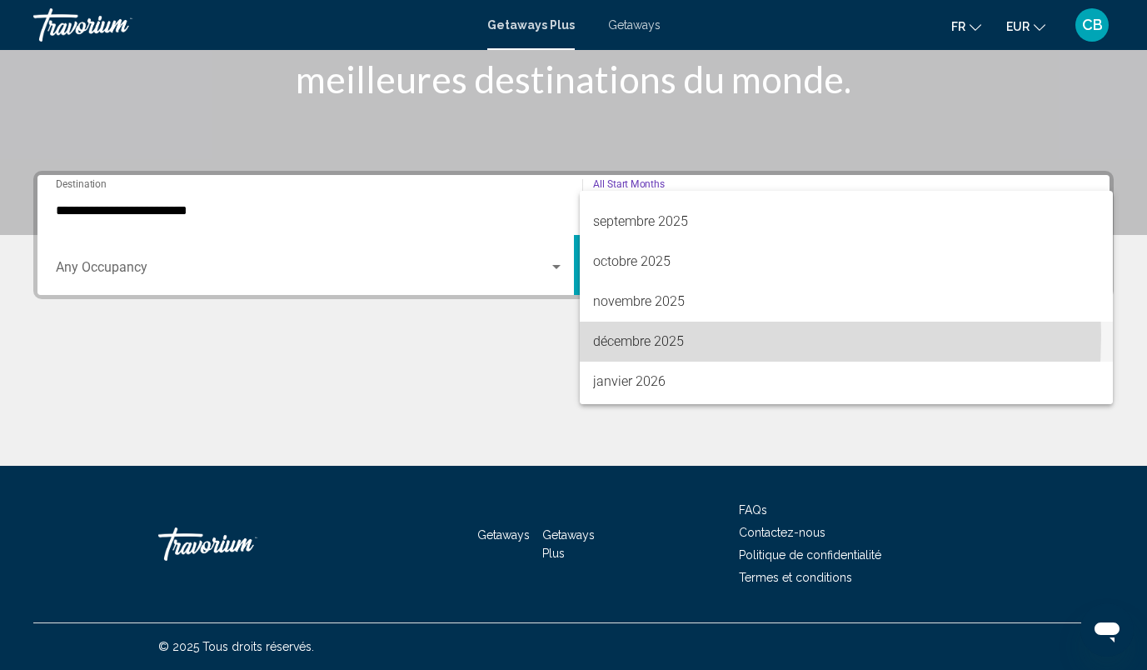
click at [613, 335] on span "décembre 2025" at bounding box center [846, 342] width 507 height 40
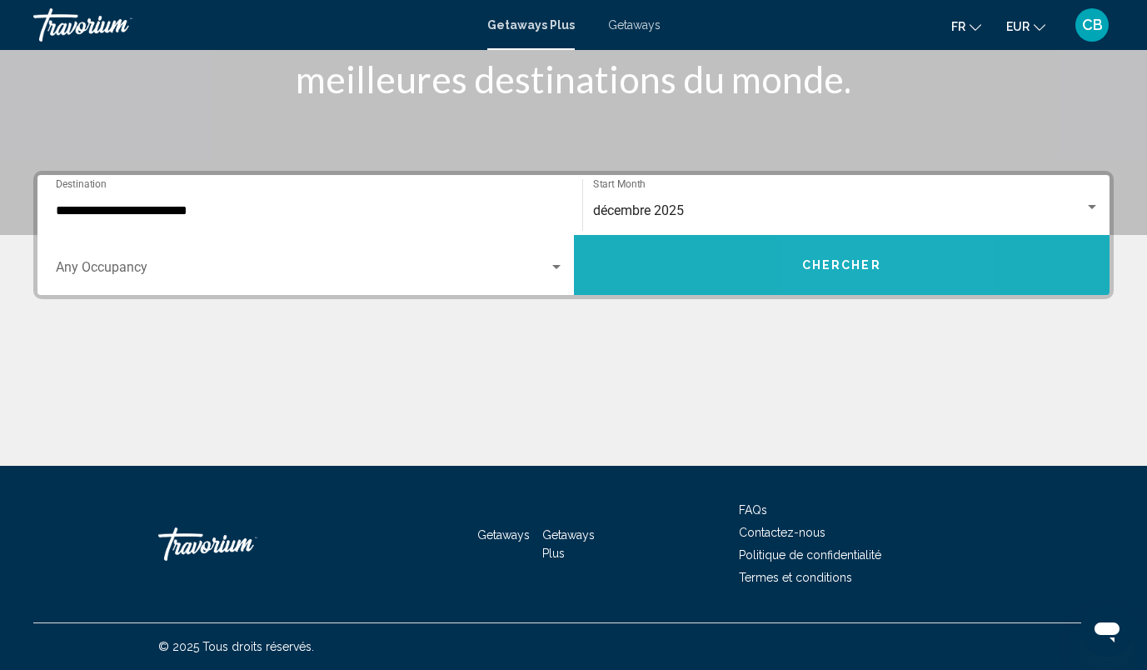
click at [843, 282] on button "Chercher" at bounding box center [842, 265] width 536 height 60
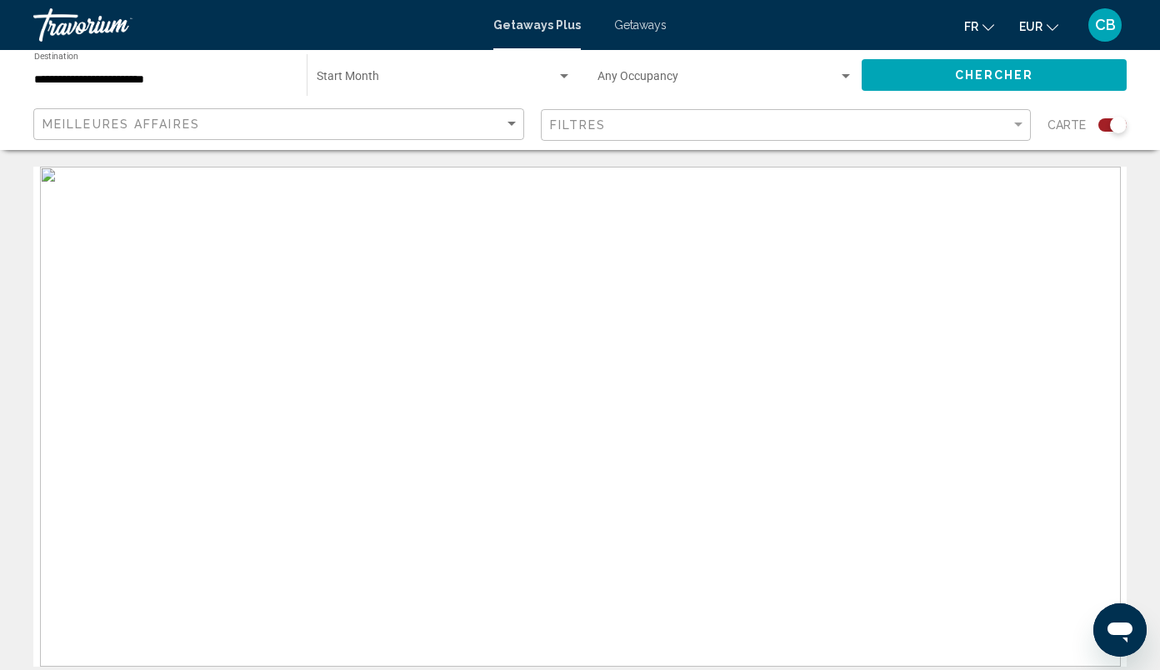
click at [1106, 121] on div "Search widget" at bounding box center [1112, 124] width 28 height 13
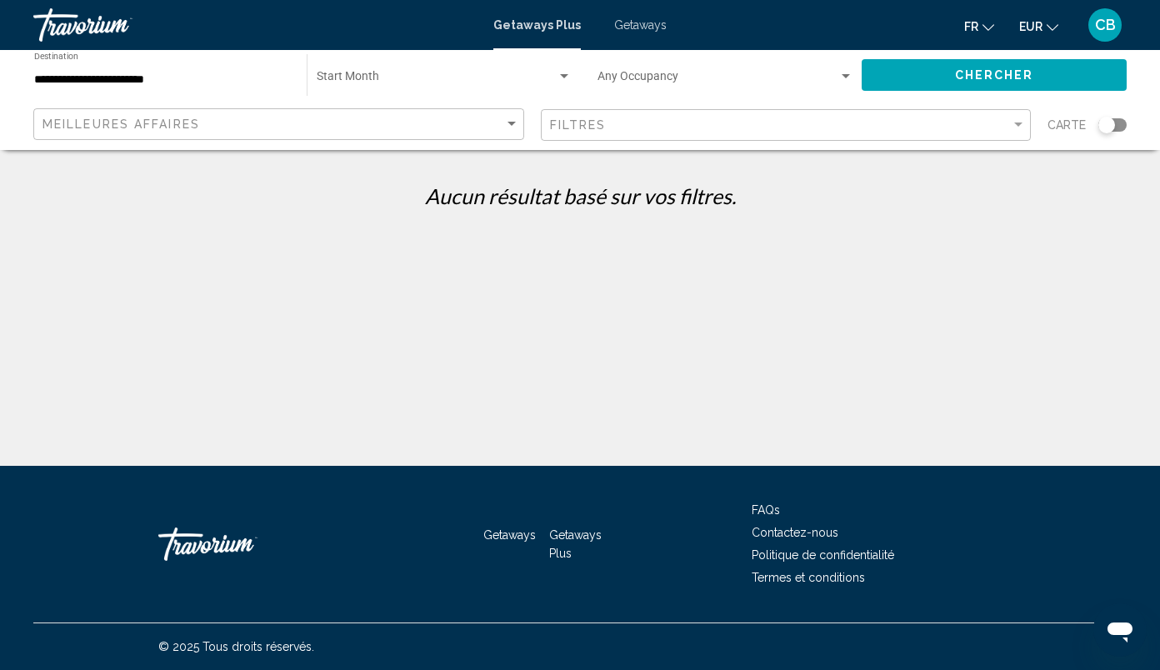
click at [1120, 126] on div "Search widget" at bounding box center [1112, 124] width 28 height 13
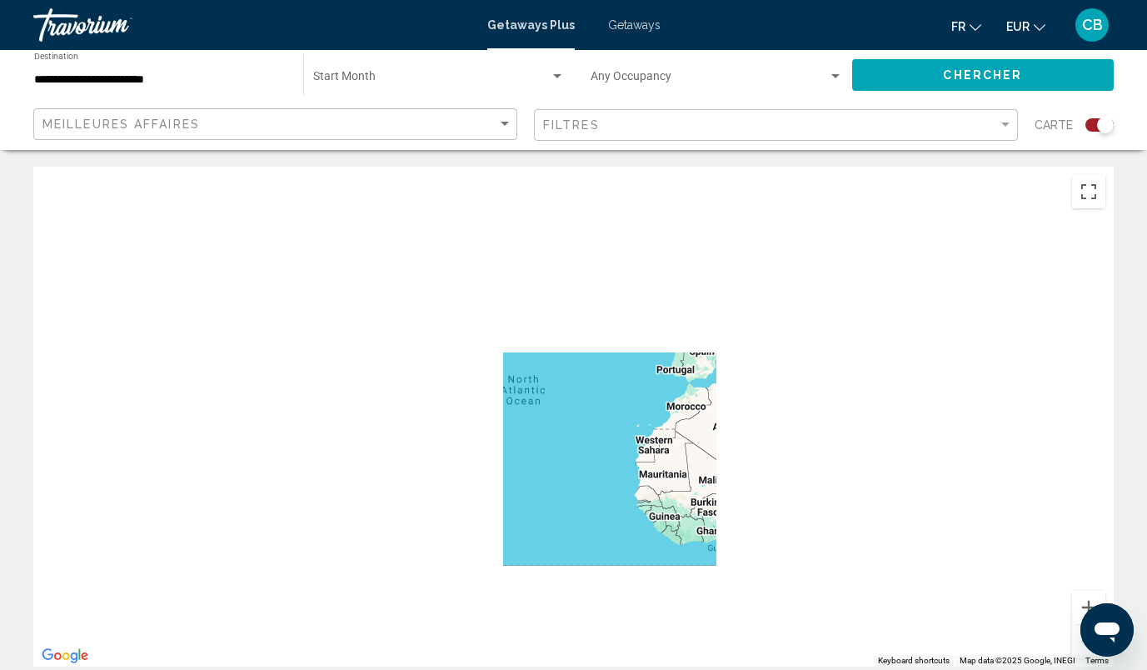
click at [623, 28] on span "Getaways" at bounding box center [634, 24] width 52 height 13
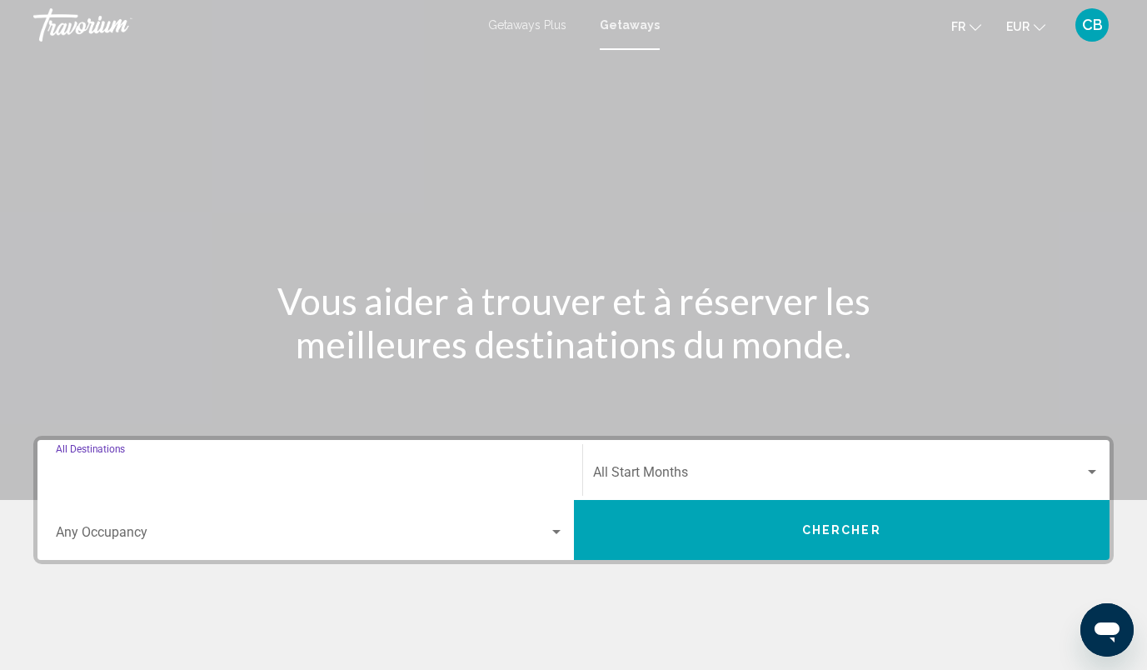
click at [273, 468] on input "Destination All Destinations" at bounding box center [310, 475] width 508 height 15
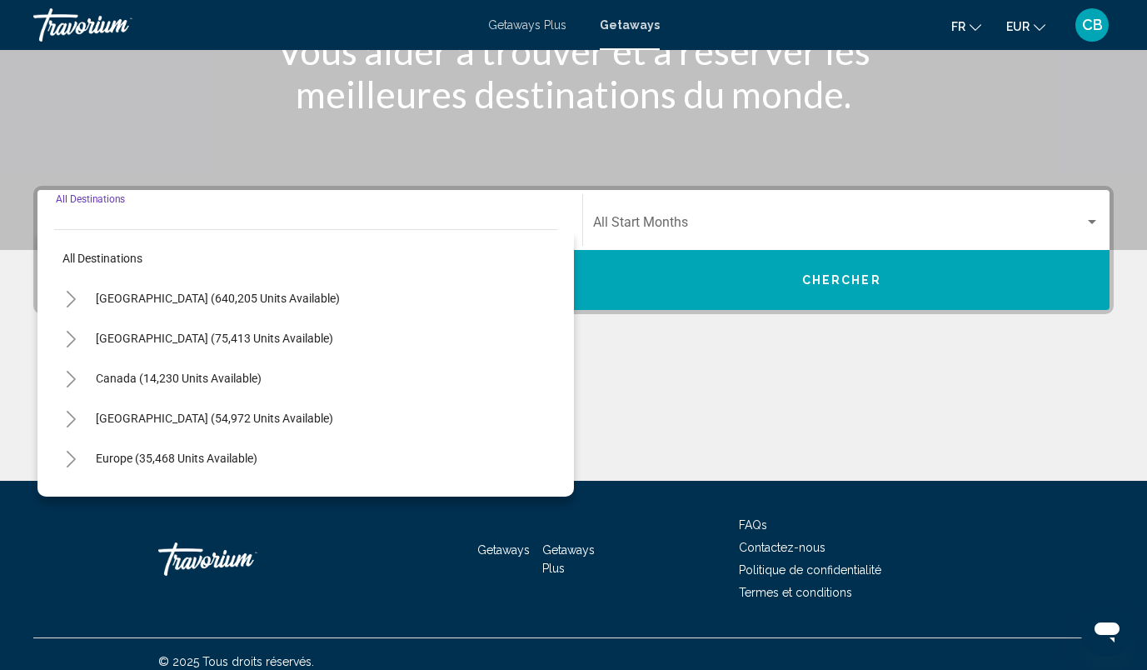
scroll to position [265, 0]
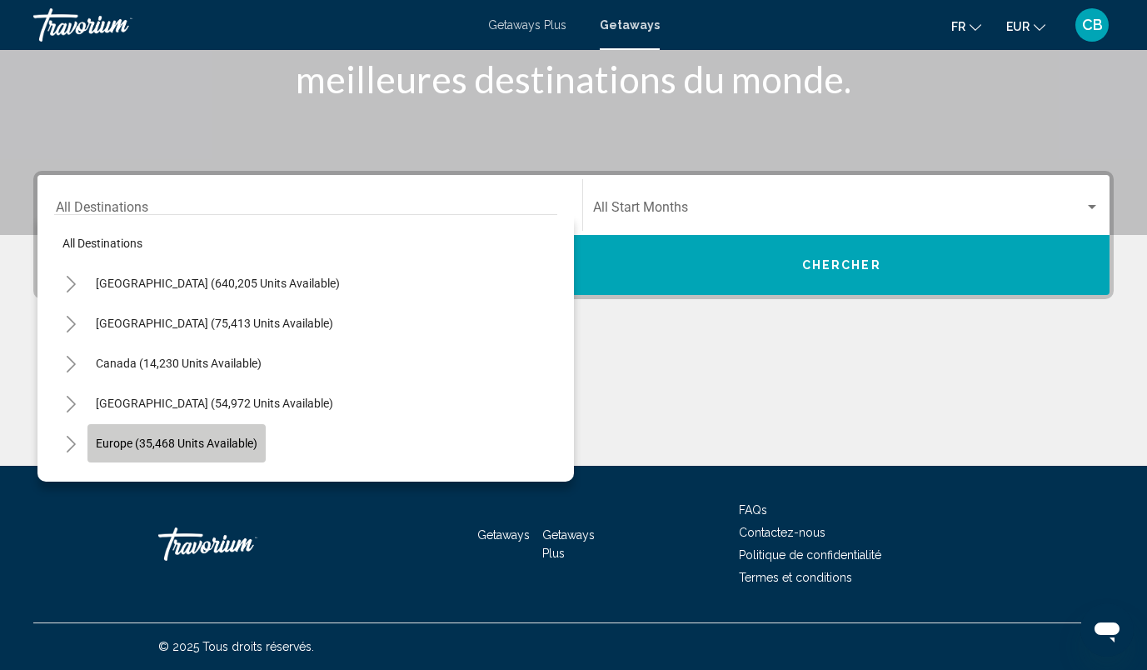
click at [220, 444] on span "Europe (35,468 units available)" at bounding box center [177, 442] width 162 height 13
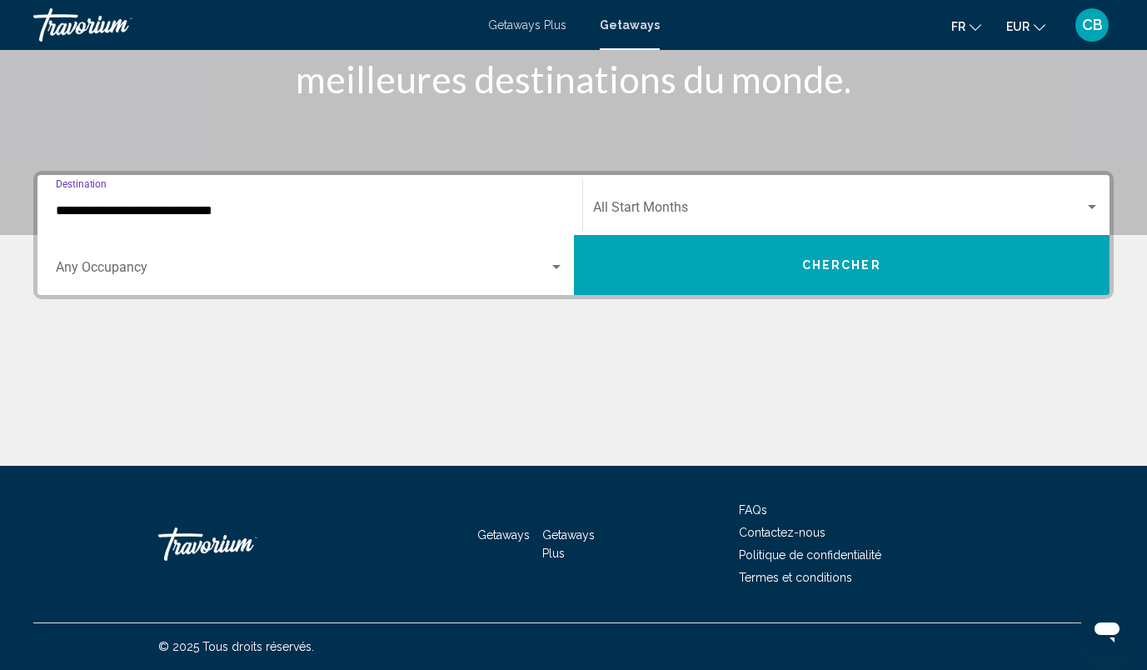
click at [249, 209] on input "**********" at bounding box center [310, 210] width 508 height 15
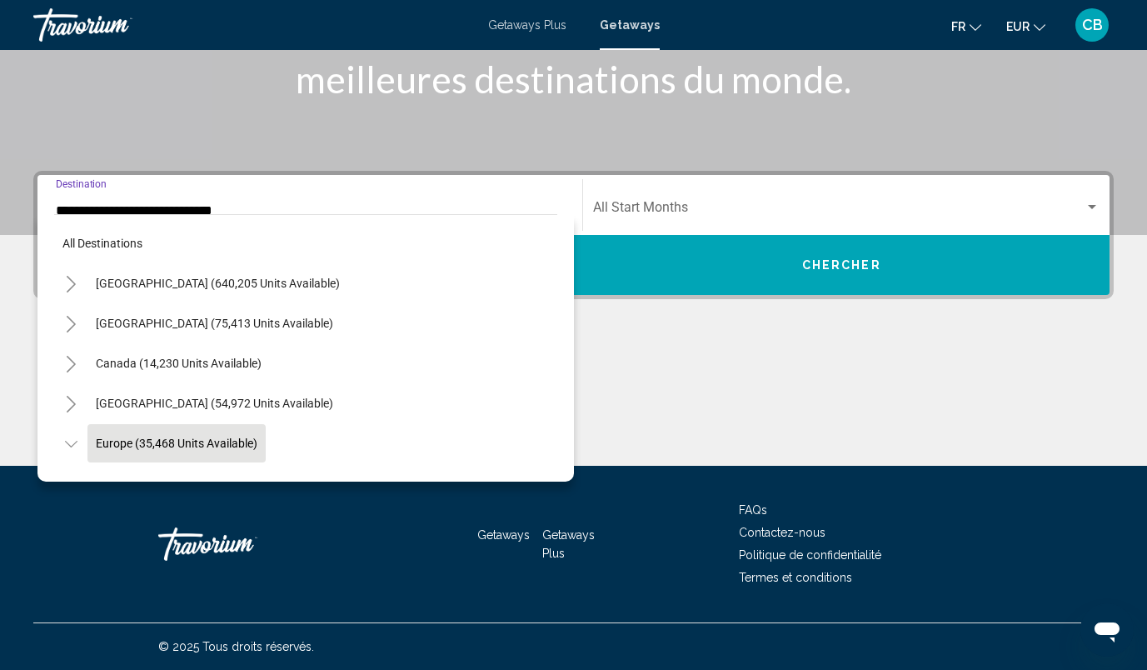
scroll to position [99, 0]
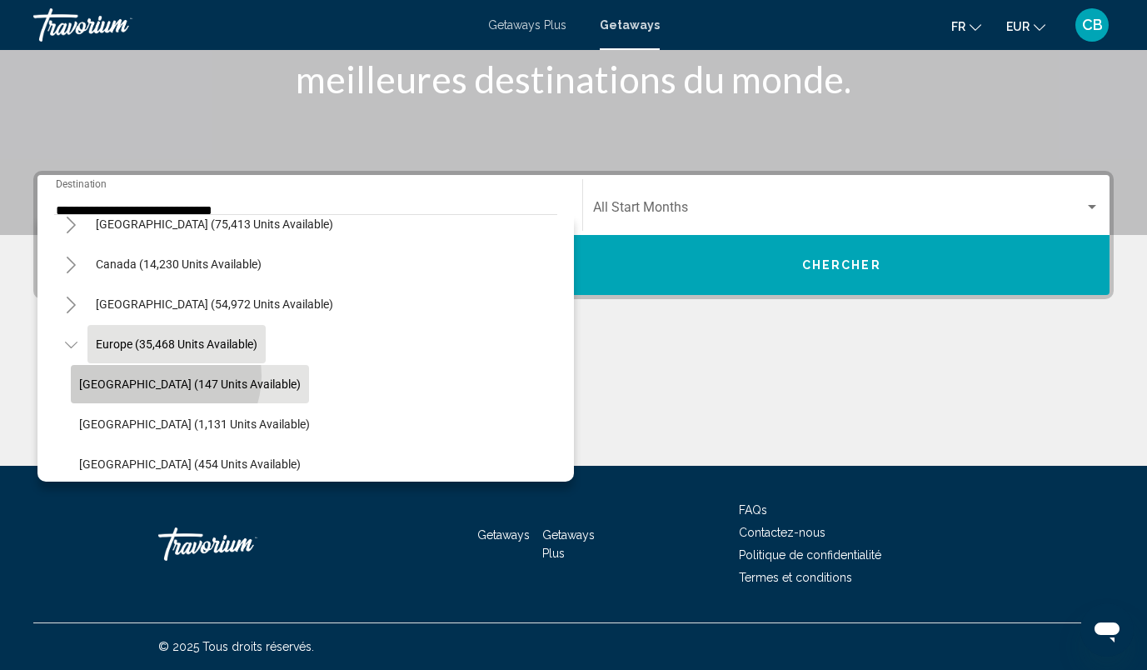
click at [164, 376] on button "Andorra (147 units available)" at bounding box center [190, 384] width 238 height 38
type input "**********"
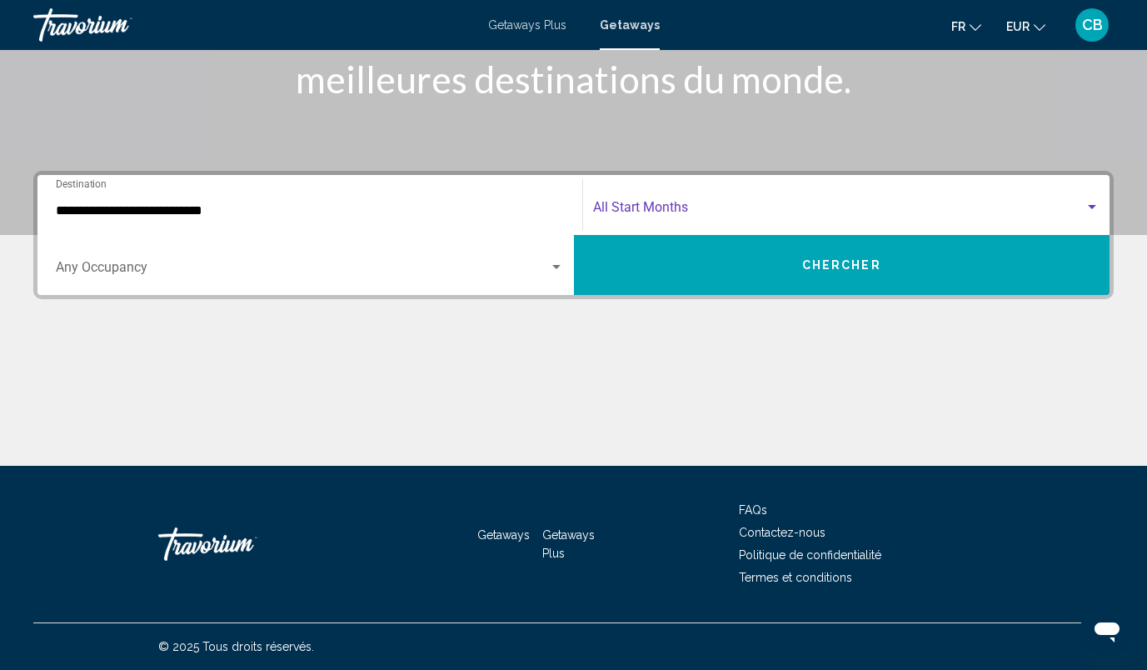
click at [664, 203] on span "Search widget" at bounding box center [839, 210] width 492 height 15
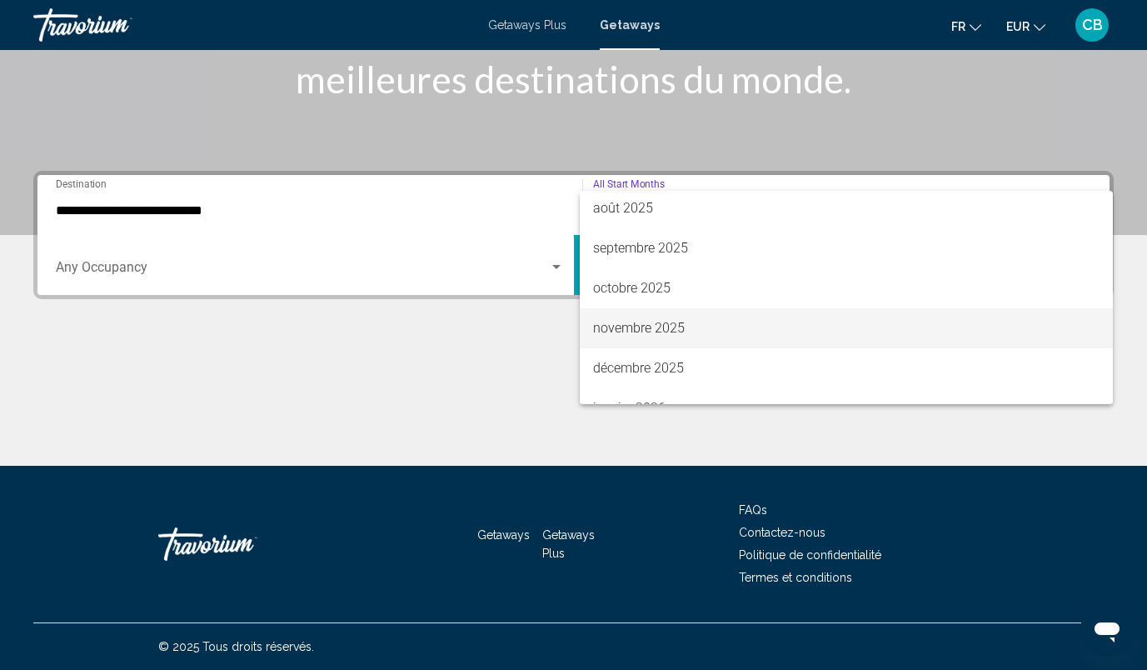
scroll to position [44, 0]
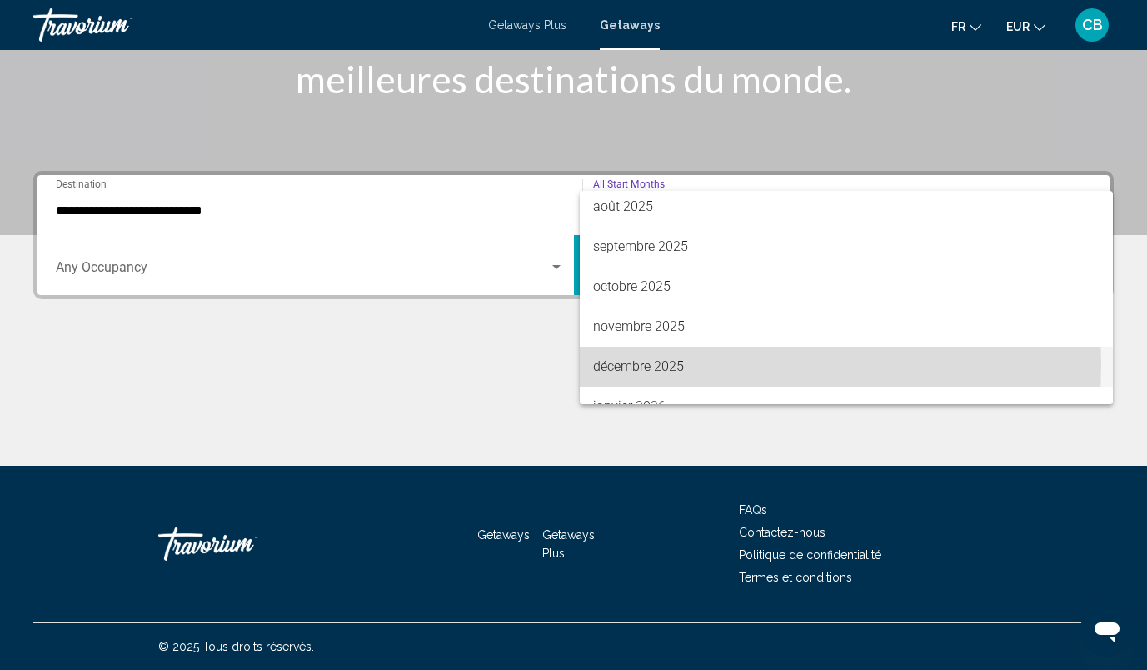
click at [623, 364] on span "décembre 2025" at bounding box center [846, 367] width 507 height 40
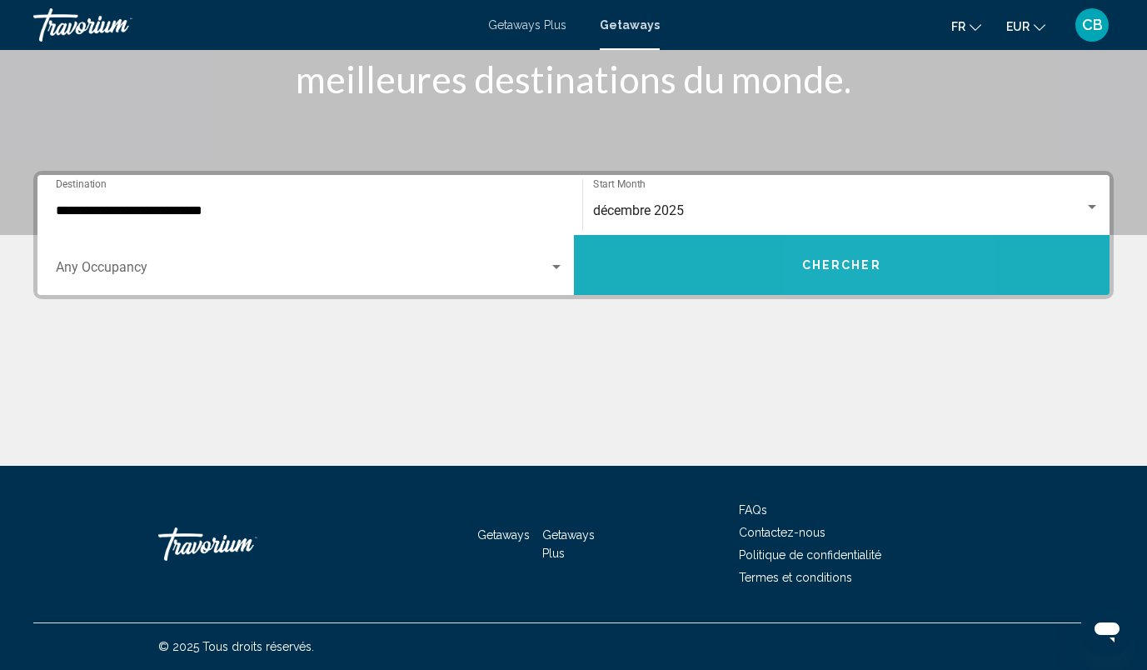
click at [851, 259] on span "Chercher" at bounding box center [841, 265] width 79 height 13
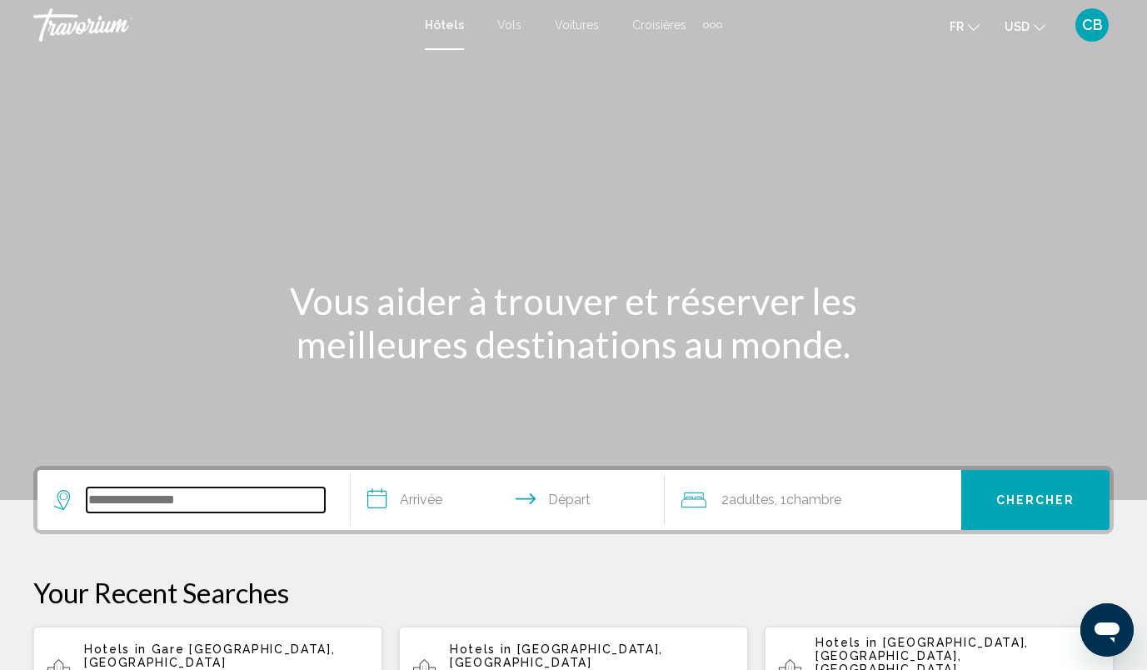
click at [203, 503] on input "Search widget" at bounding box center [206, 499] width 238 height 25
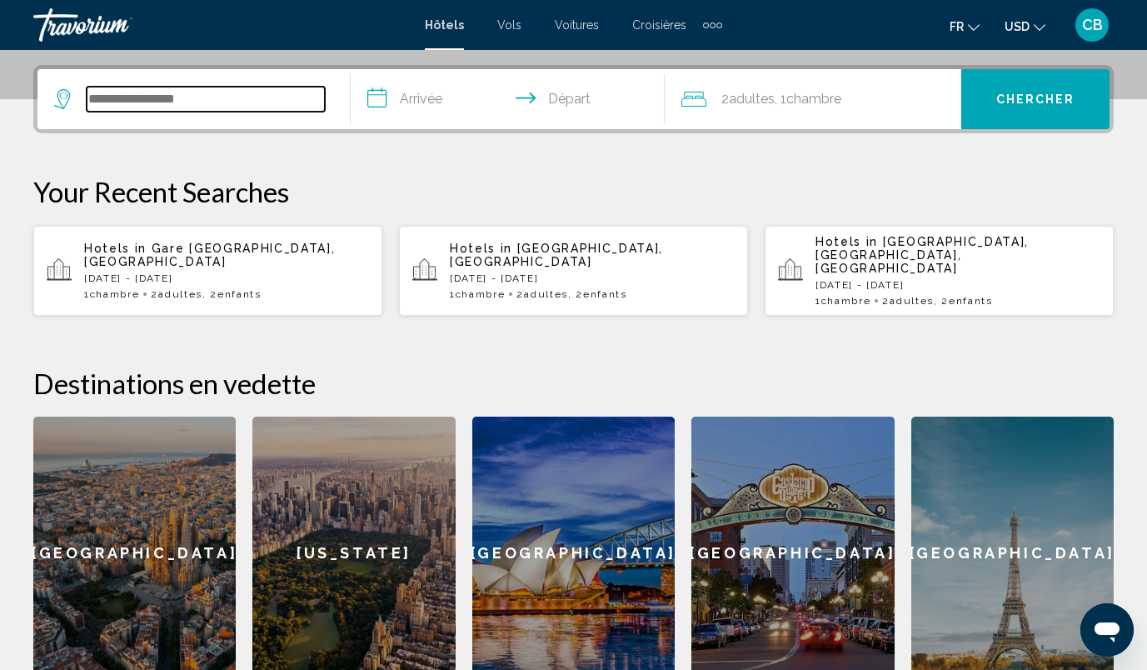
scroll to position [411, 0]
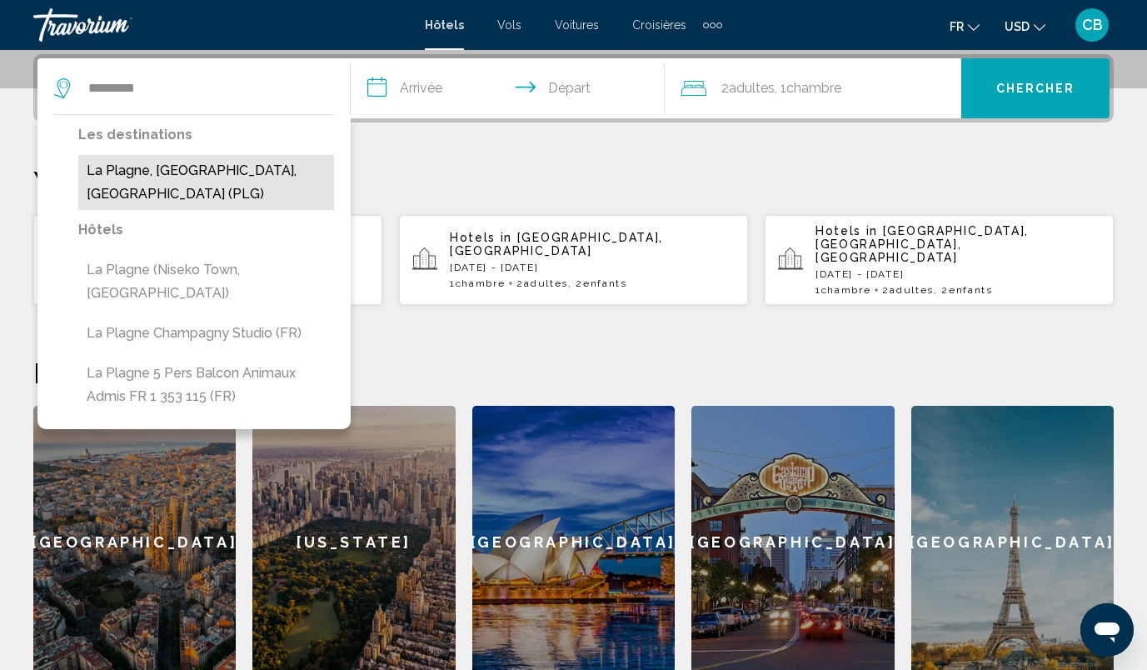
click at [177, 185] on button "La Plagne, Alpes Du Nord, France (PLG)" at bounding box center [206, 182] width 256 height 55
type input "**********"
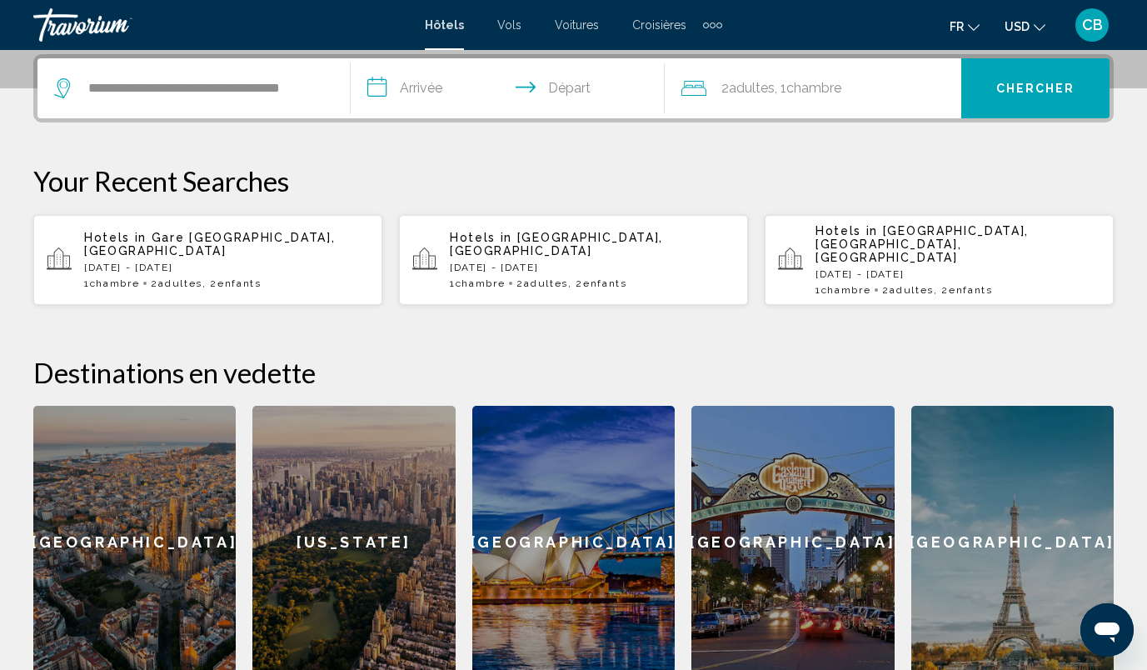
click at [415, 87] on input "**********" at bounding box center [511, 90] width 320 height 65
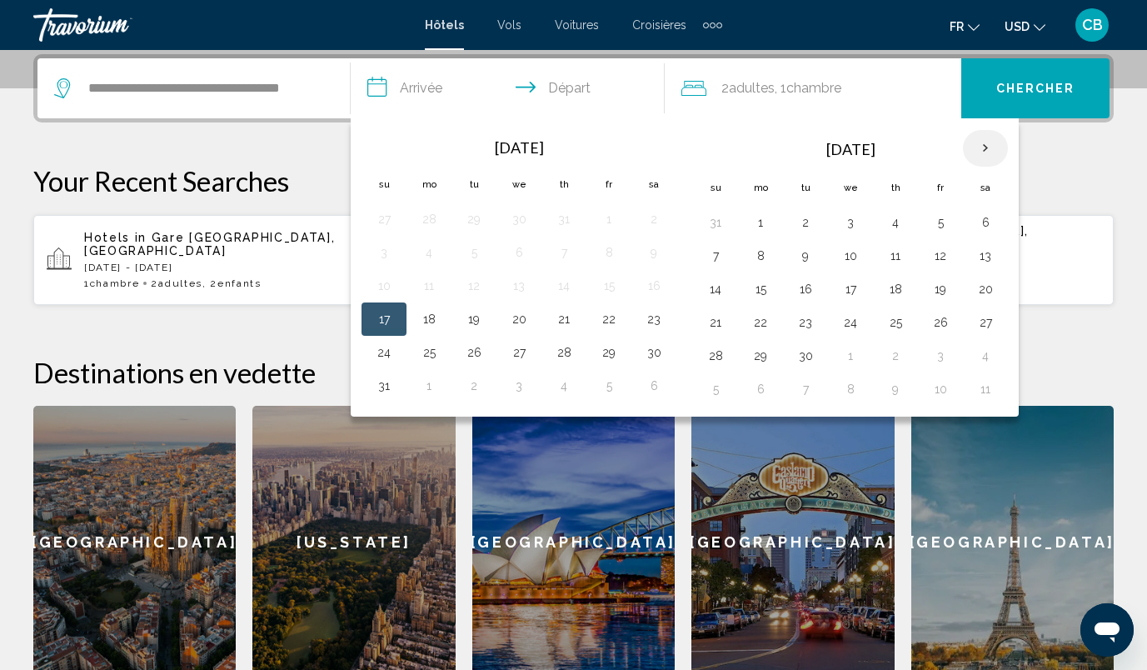
click at [985, 147] on th "Next month" at bounding box center [985, 148] width 45 height 37
drag, startPoint x: 988, startPoint y: 257, endPoint x: 990, endPoint y: 308, distance: 51.7
click at [990, 308] on tbody "30 1 2 3 4 5 6 7 8 9 10 11 12 13 14 15 16 17 18 19 20 21 22 23 24 25 26 27 28 2…" at bounding box center [850, 306] width 315 height 200
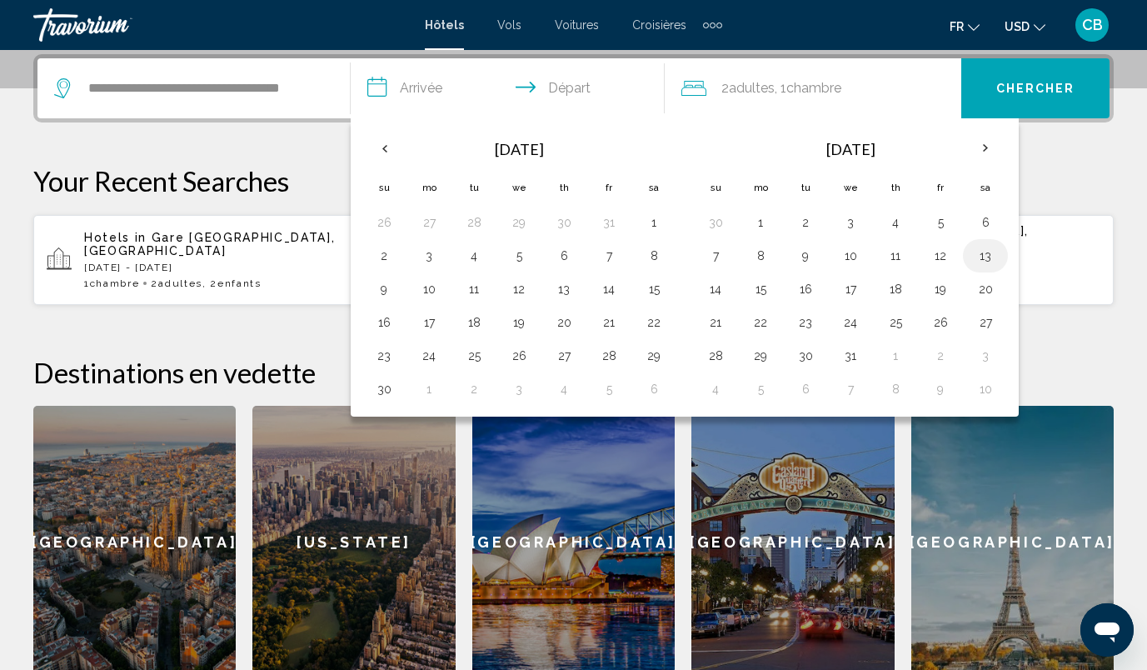
click at [986, 243] on td "13" at bounding box center [985, 255] width 45 height 33
click at [981, 256] on button "13" at bounding box center [985, 255] width 27 height 23
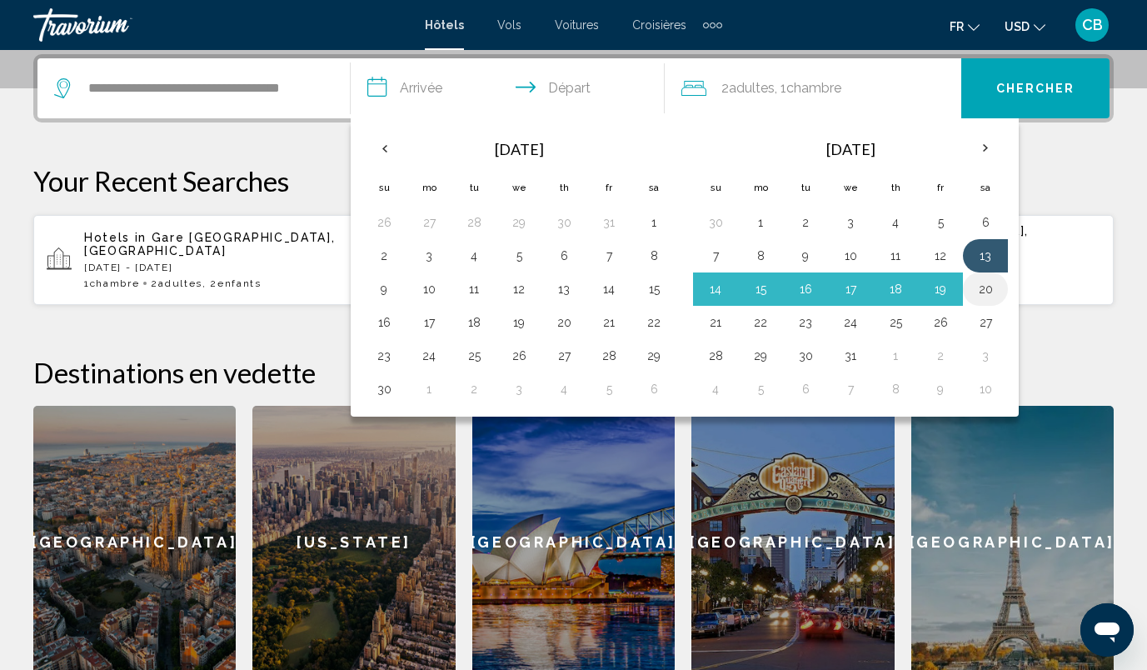
click at [985, 282] on button "20" at bounding box center [985, 288] width 27 height 23
type input "**********"
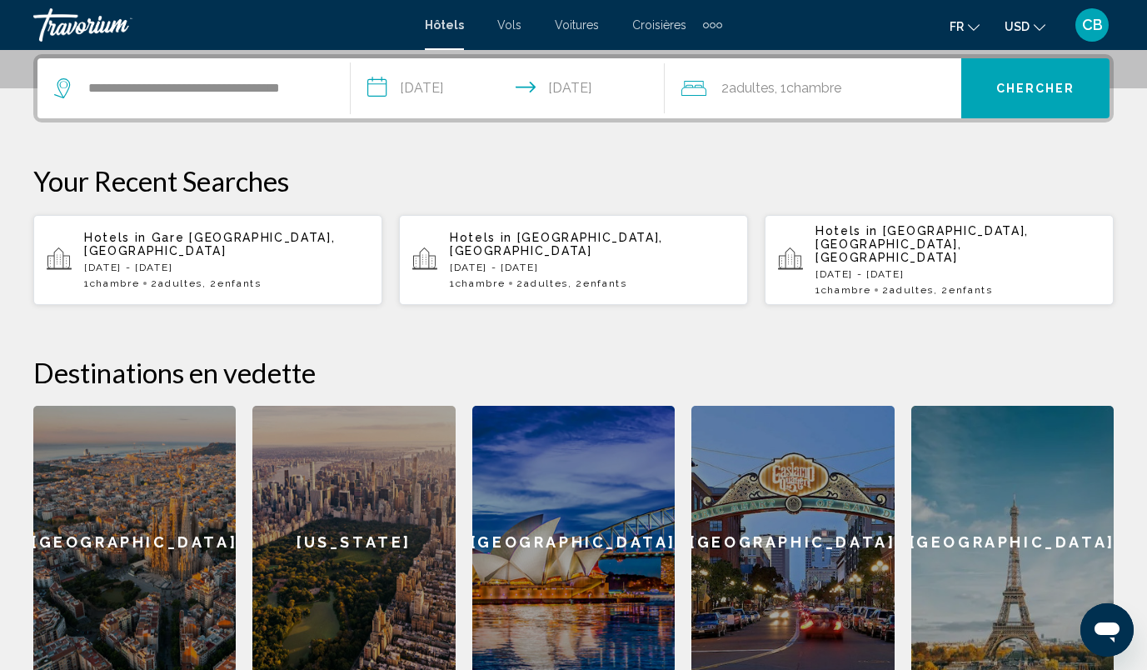
click at [880, 106] on div "2 Adulte Adultes , 1 Chambre pièces" at bounding box center [821, 88] width 280 height 60
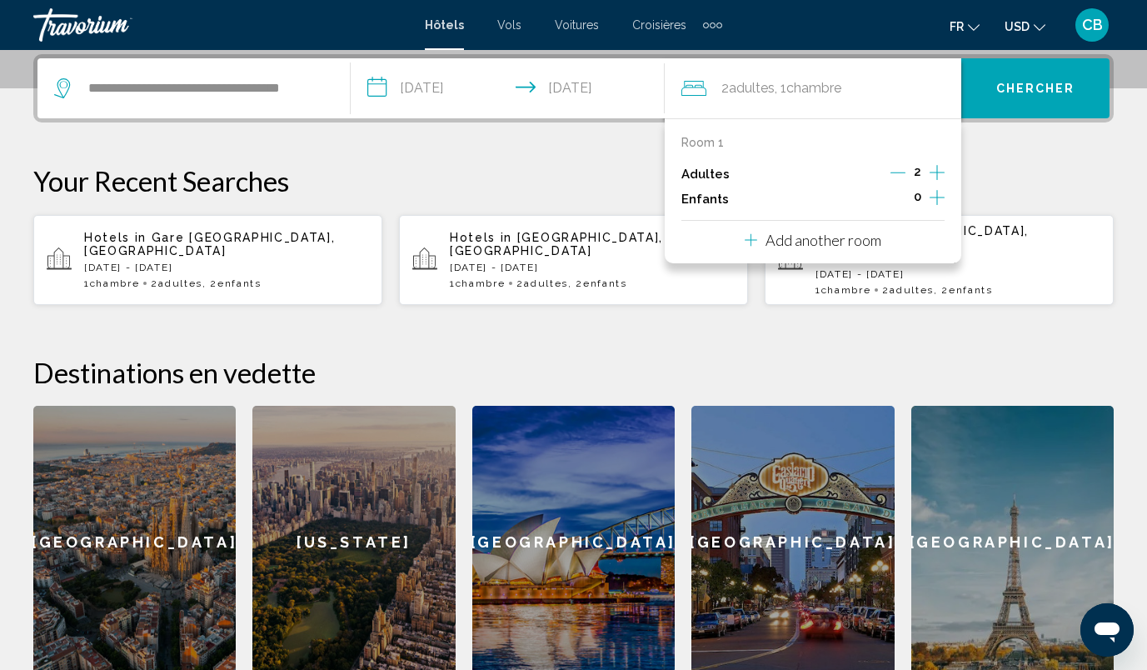
click at [941, 193] on icon "Increment children" at bounding box center [937, 197] width 15 height 20
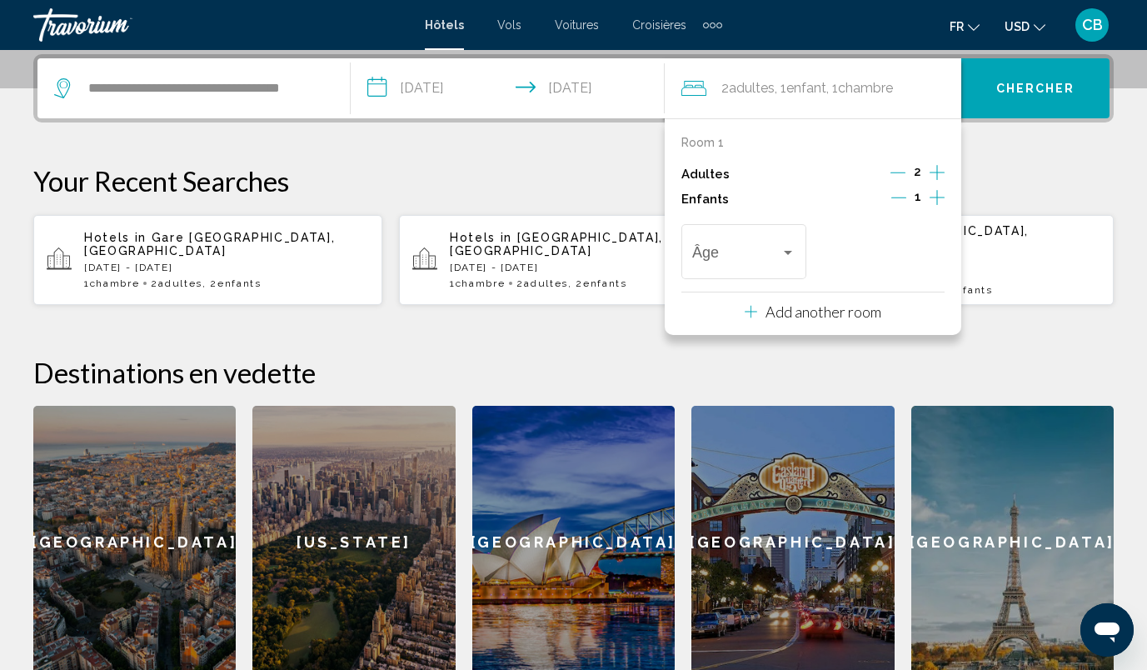
click at [941, 193] on icon "Increment children" at bounding box center [937, 197] width 15 height 20
click at [911, 247] on div "Âge" at bounding box center [881, 249] width 103 height 59
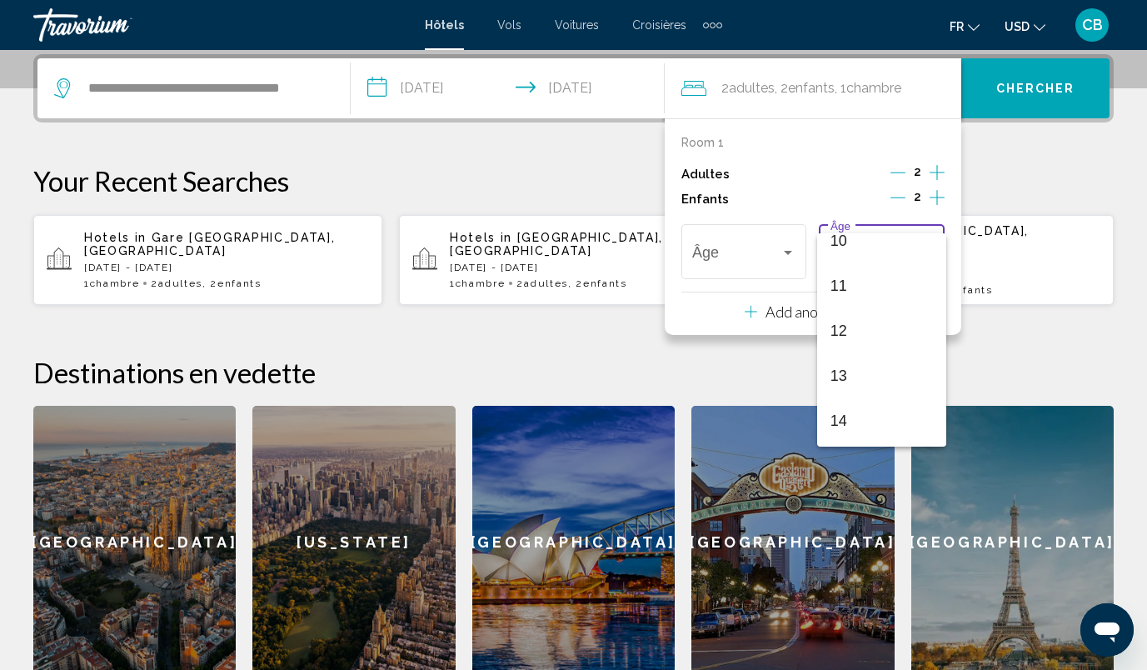
scroll to position [474, 0]
click at [850, 321] on span "12" at bounding box center [881, 321] width 103 height 45
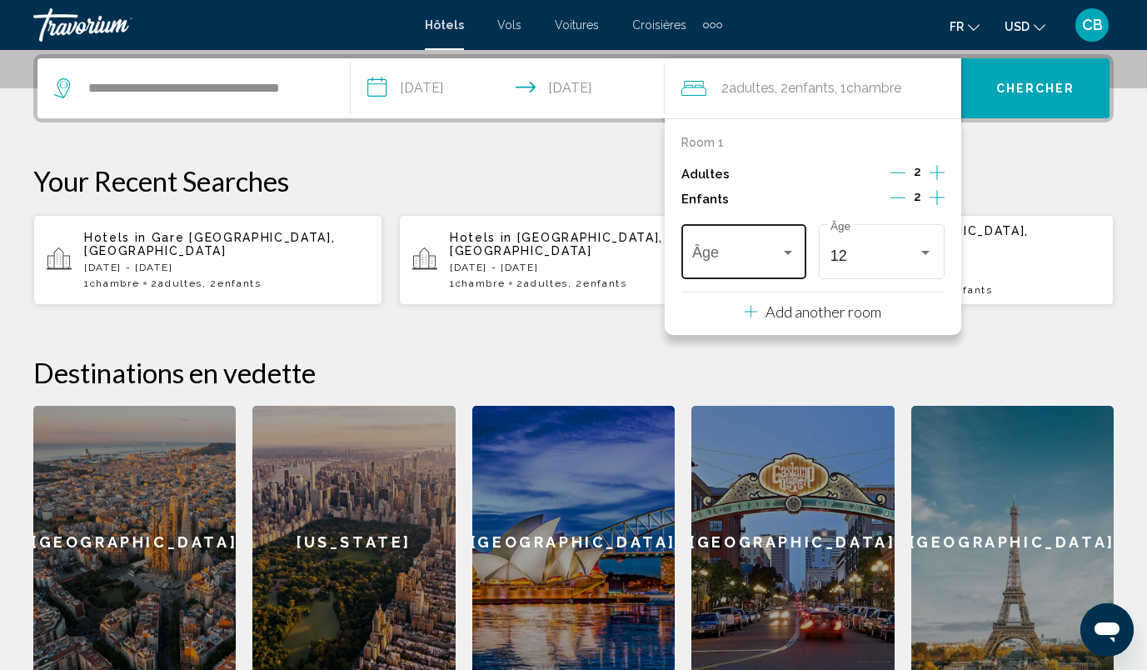
click at [719, 246] on div "Âge" at bounding box center [743, 249] width 103 height 59
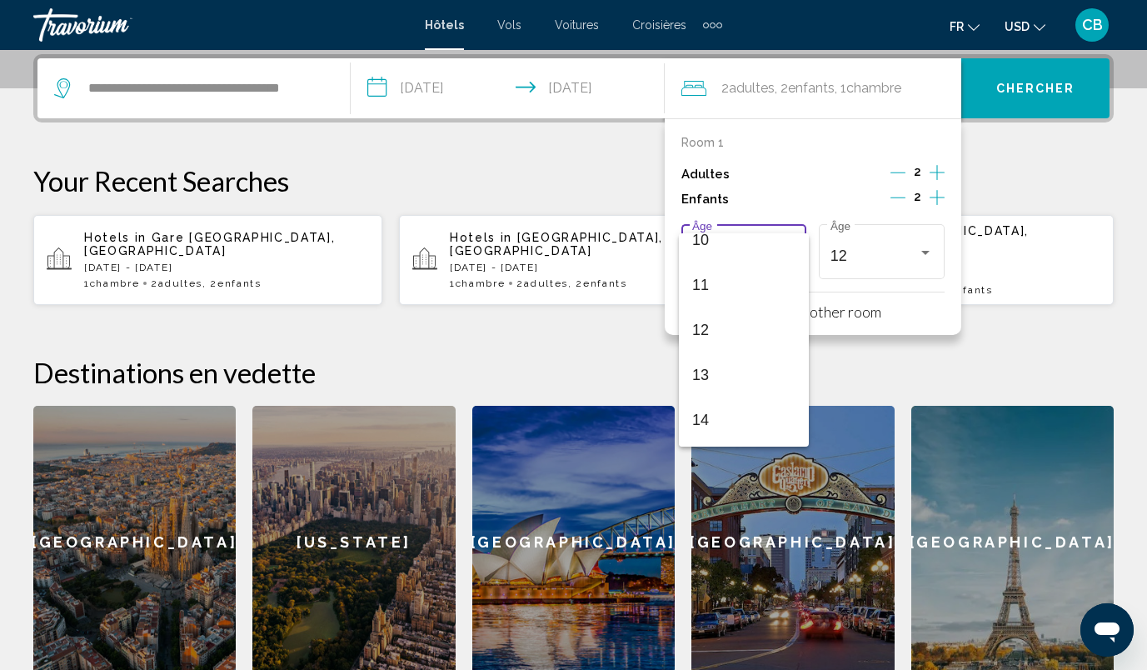
scroll to position [467, 0]
click at [737, 416] on span "14" at bounding box center [743, 418] width 103 height 45
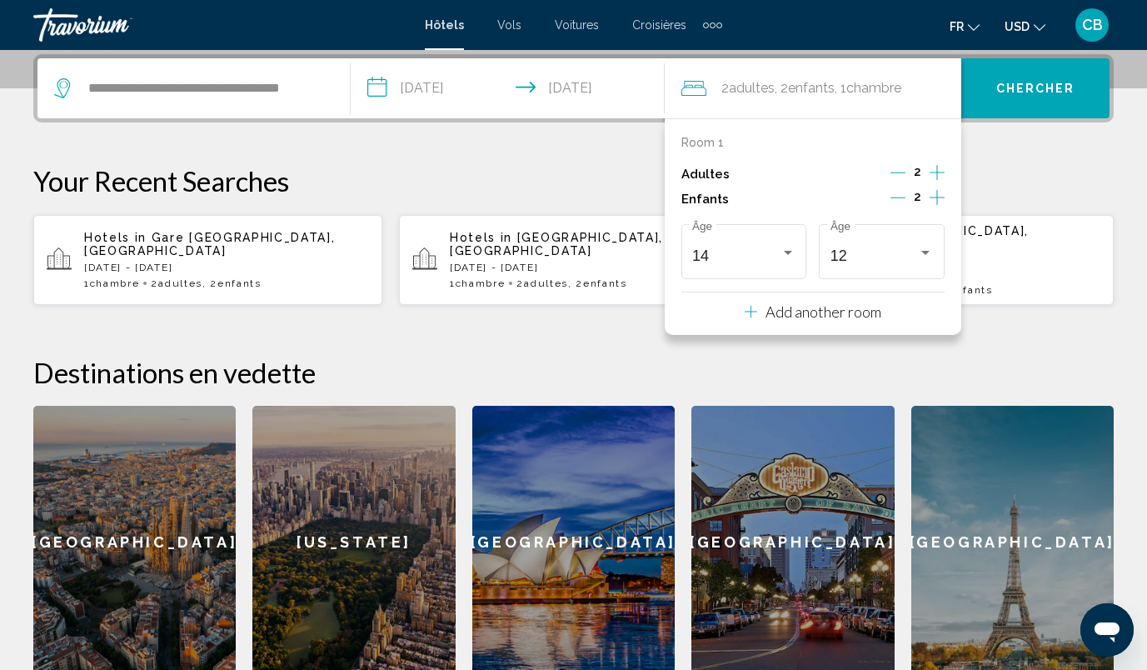
click at [1024, 172] on p "Your Recent Searches" at bounding box center [573, 180] width 1080 height 33
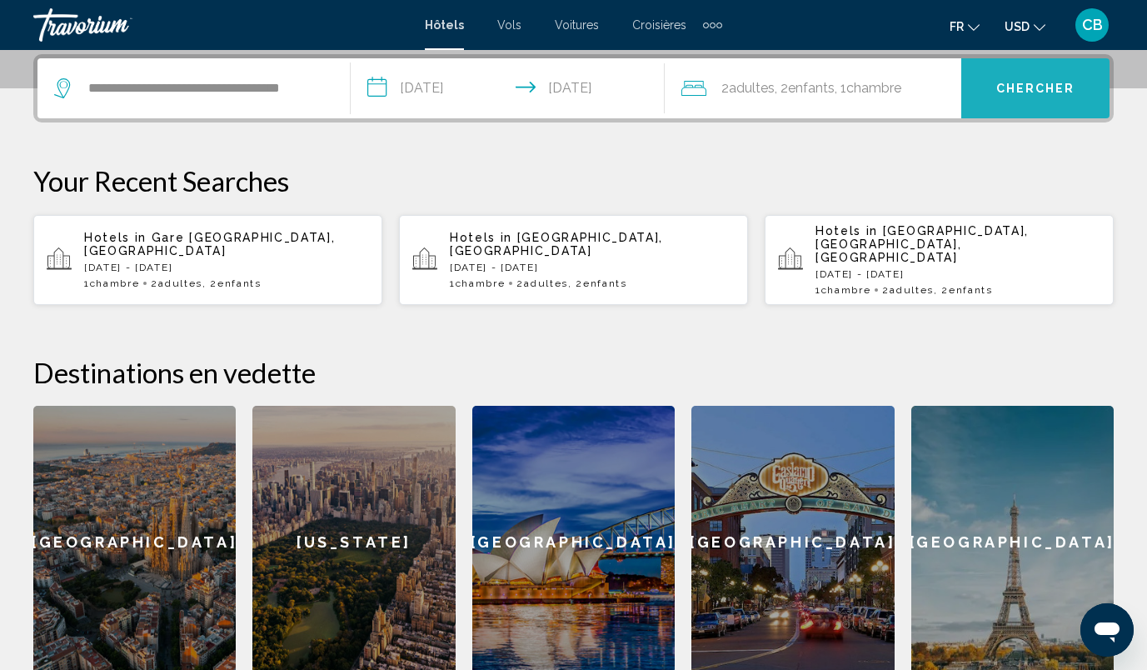
click at [1026, 89] on span "Chercher" at bounding box center [1035, 88] width 79 height 13
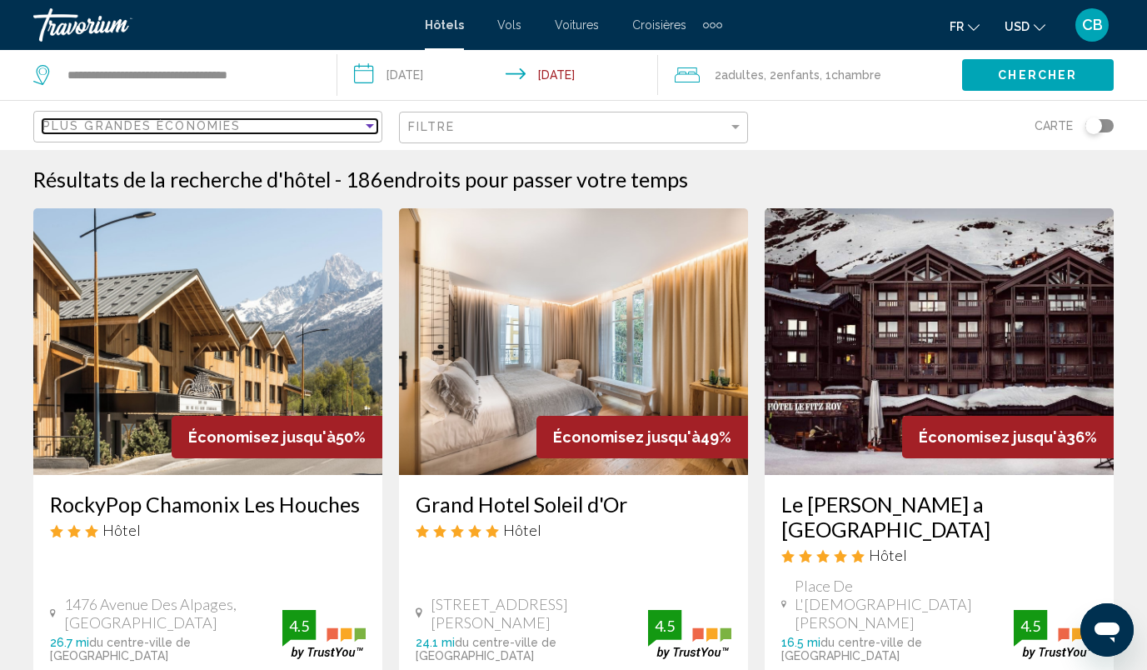
click at [287, 123] on div "Plus grandes économies" at bounding box center [202, 125] width 320 height 13
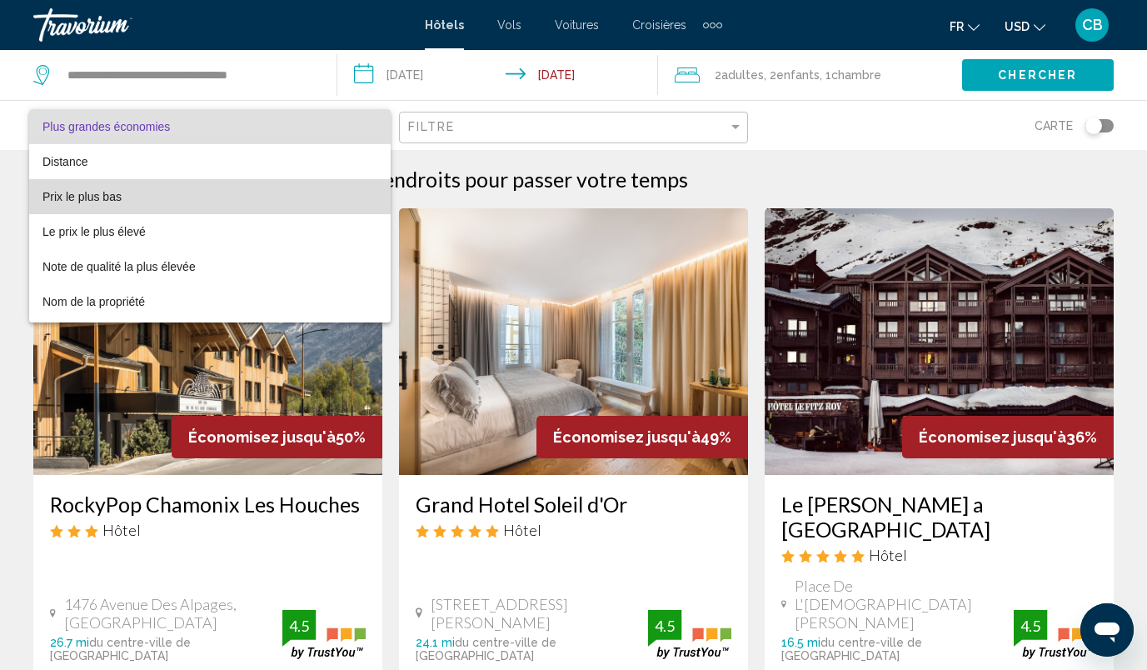
click at [256, 205] on span "Prix le plus bas" at bounding box center [209, 196] width 335 height 35
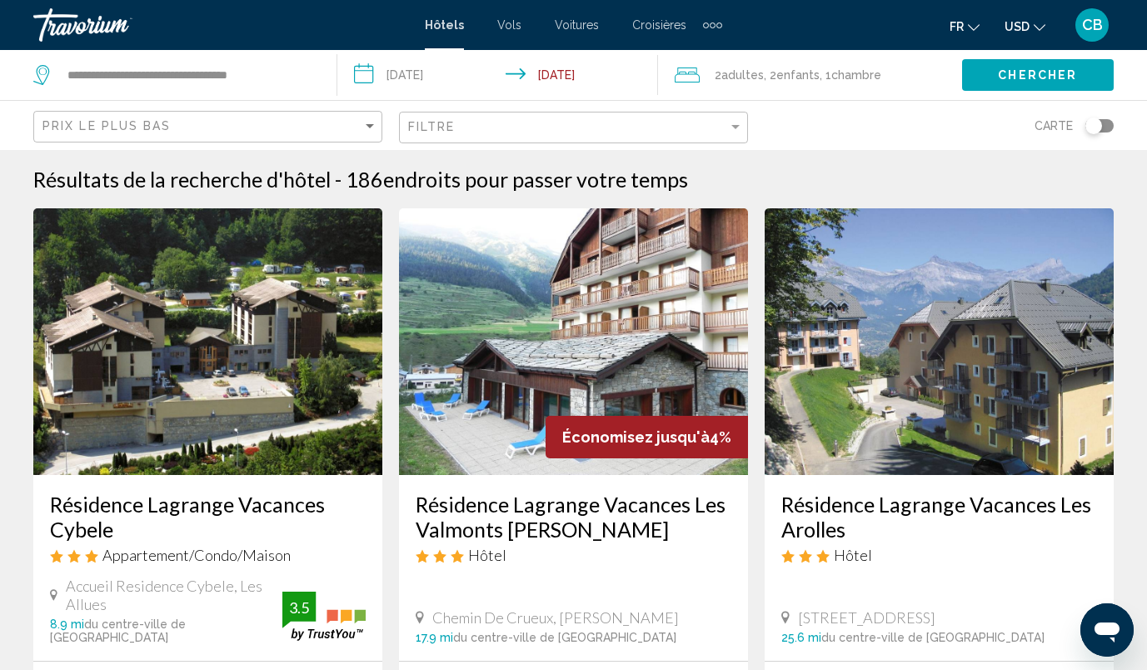
click at [526, 136] on div "Filtre" at bounding box center [575, 127] width 335 height 31
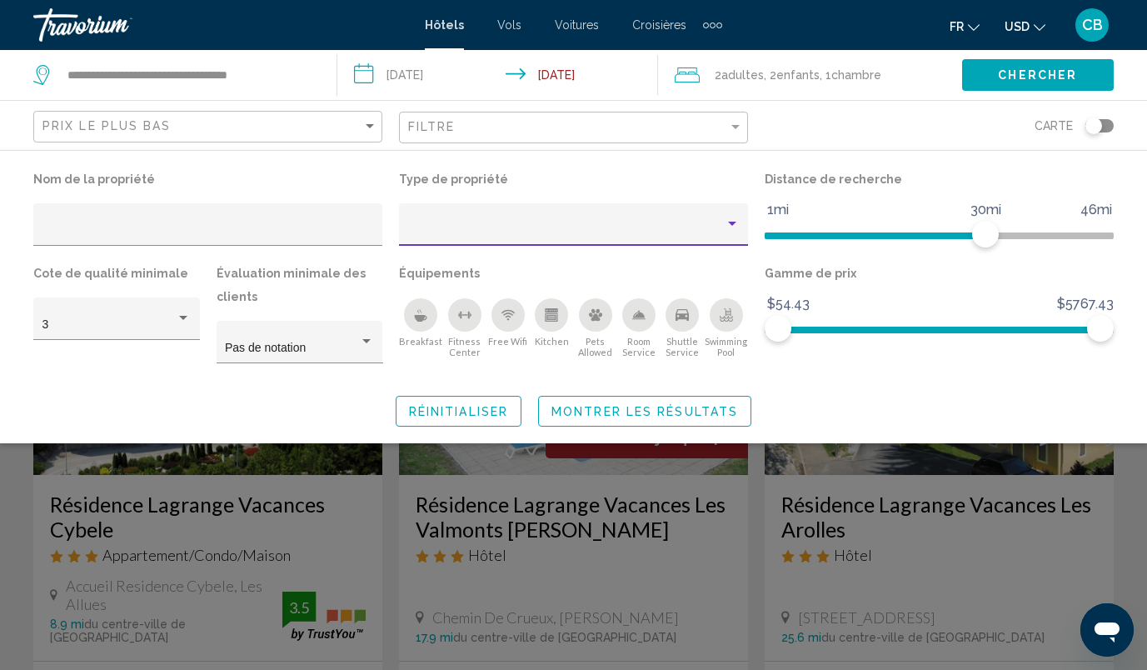
click at [516, 230] on div "Property type" at bounding box center [566, 230] width 317 height 13
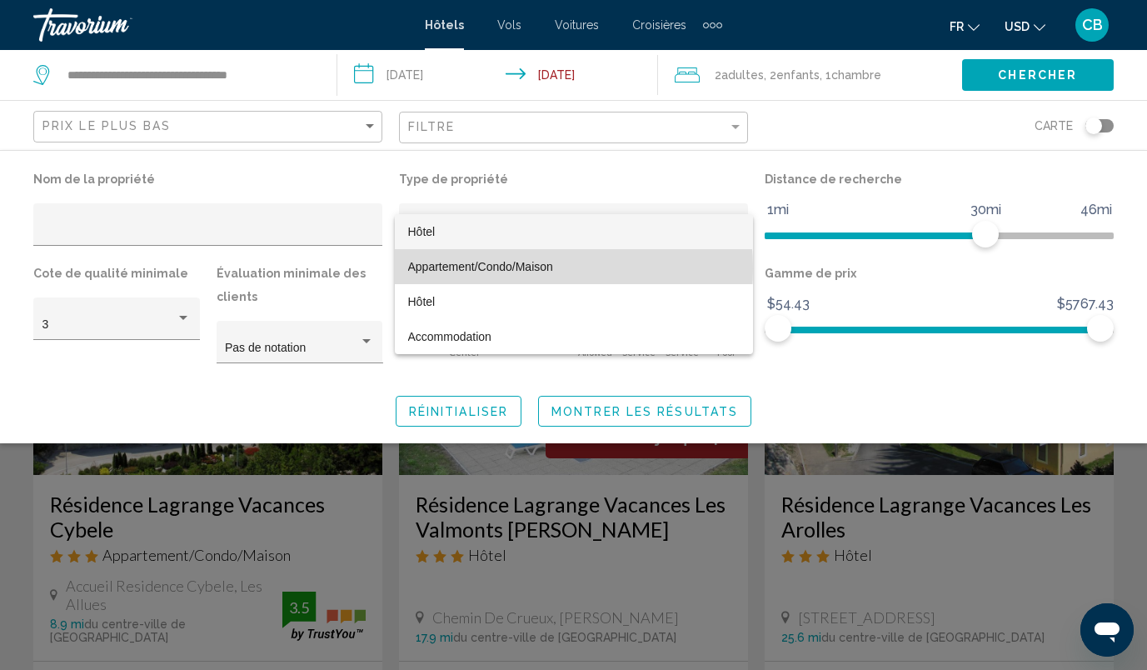
click at [507, 268] on span "Appartement/Condo/Maison" at bounding box center [480, 266] width 145 height 13
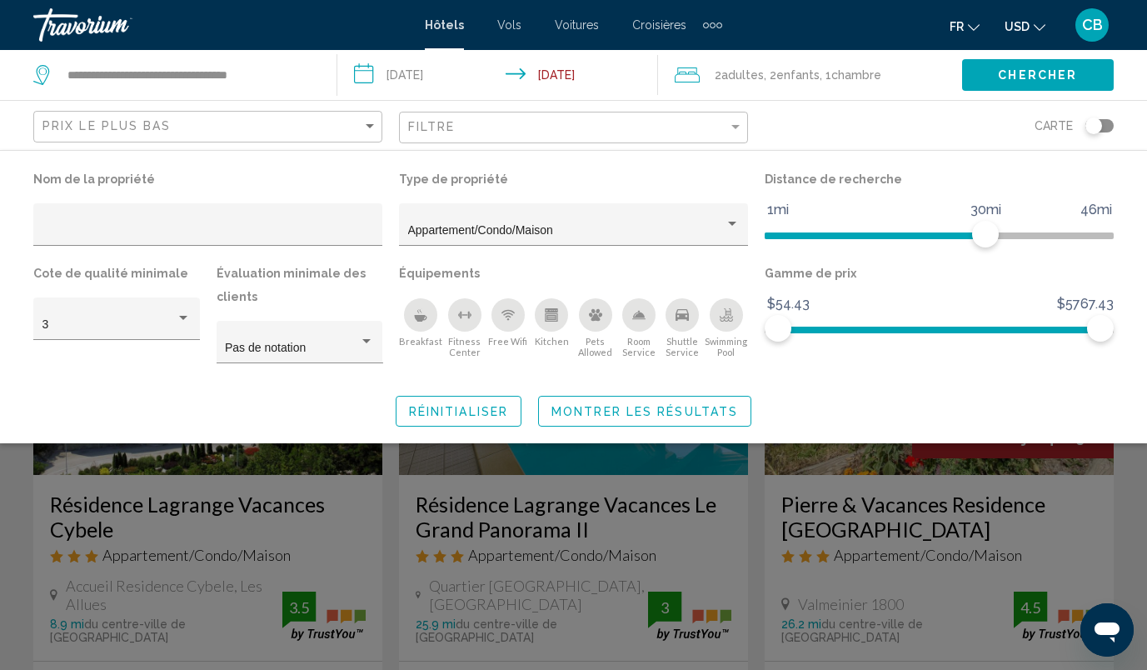
click at [1033, 26] on button "USD USD ($) MXN (Mex$) CAD (Can$) GBP (£) EUR (€) AUD (A$) NZD (NZ$) CNY (CN¥)" at bounding box center [1025, 26] width 41 height 24
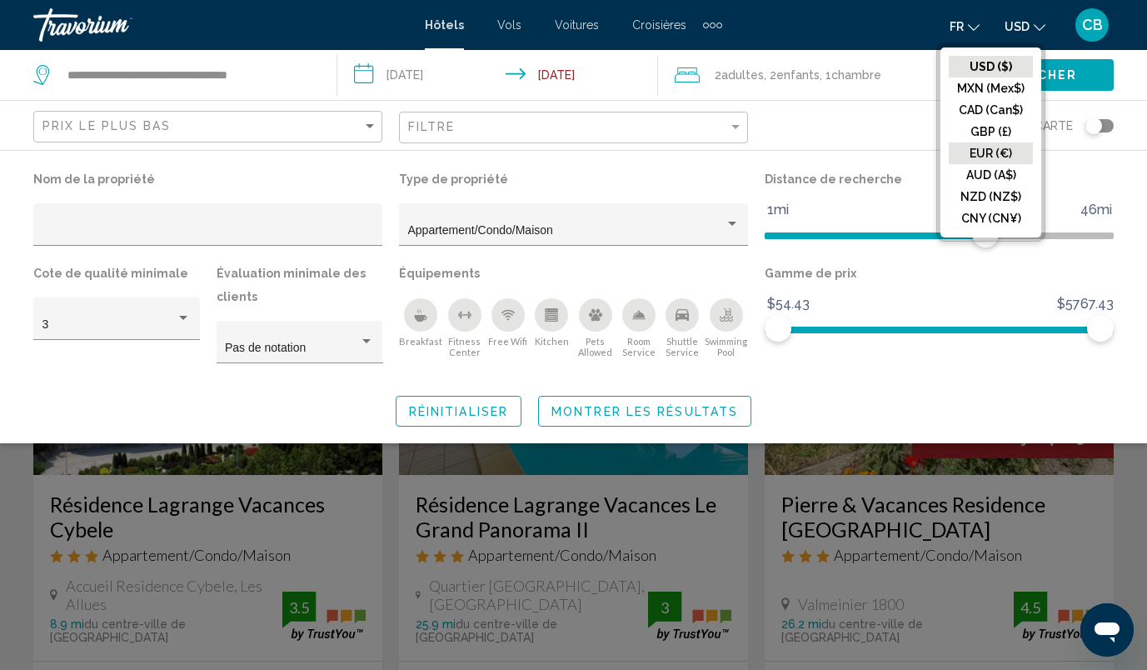
click at [978, 150] on button "EUR (€)" at bounding box center [991, 153] width 84 height 22
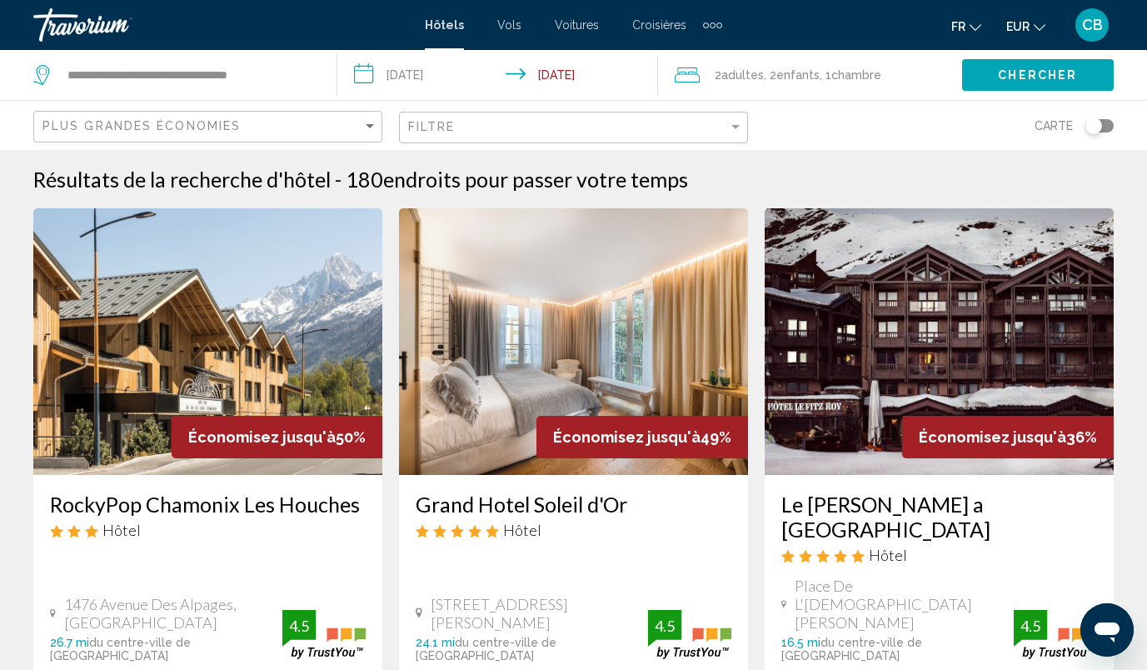
click at [272, 137] on div "Plus grandes économies" at bounding box center [209, 127] width 335 height 31
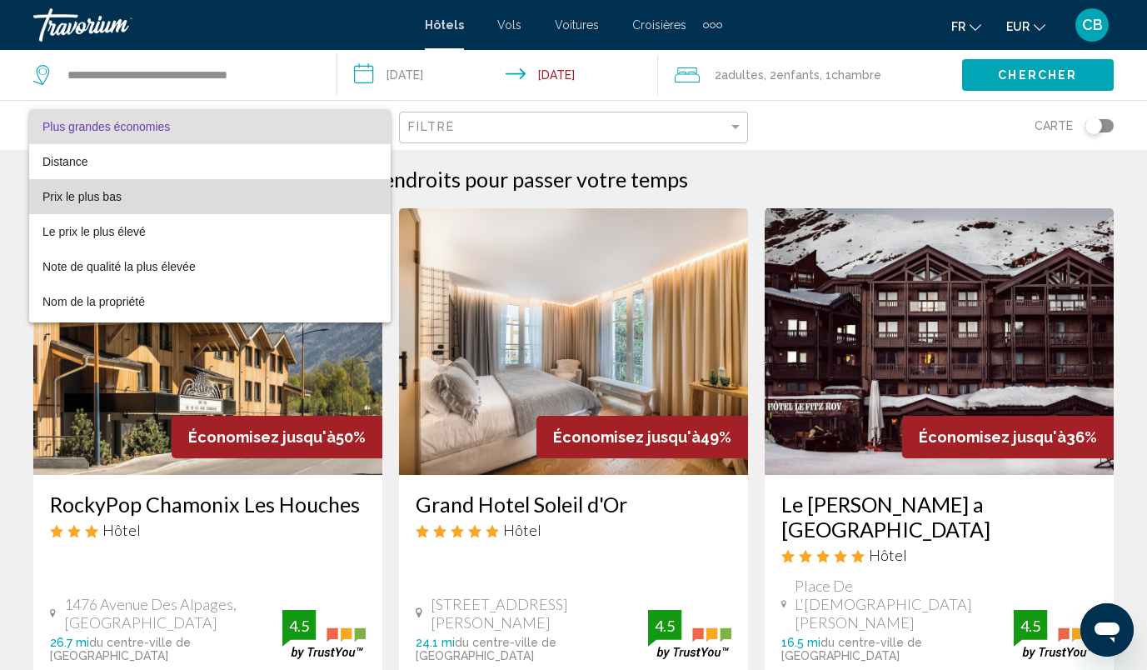
click at [259, 202] on span "Prix le plus bas" at bounding box center [209, 196] width 335 height 35
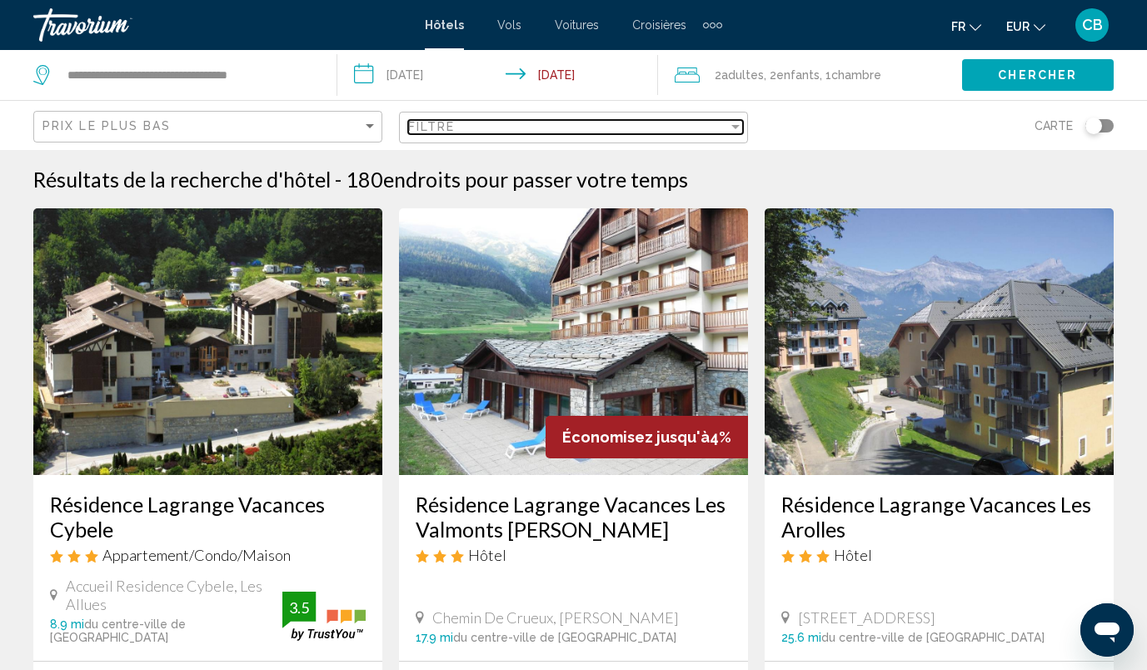
click at [625, 127] on div "Filtre" at bounding box center [568, 126] width 320 height 13
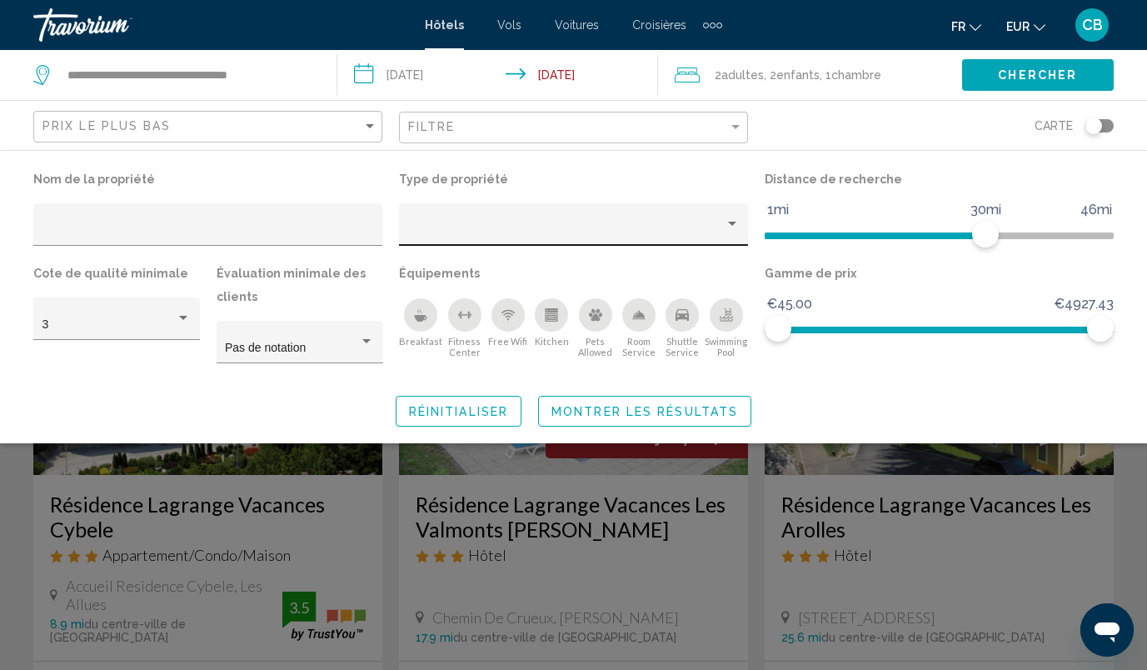
click at [603, 243] on div "Hotel Filters" at bounding box center [574, 229] width 332 height 34
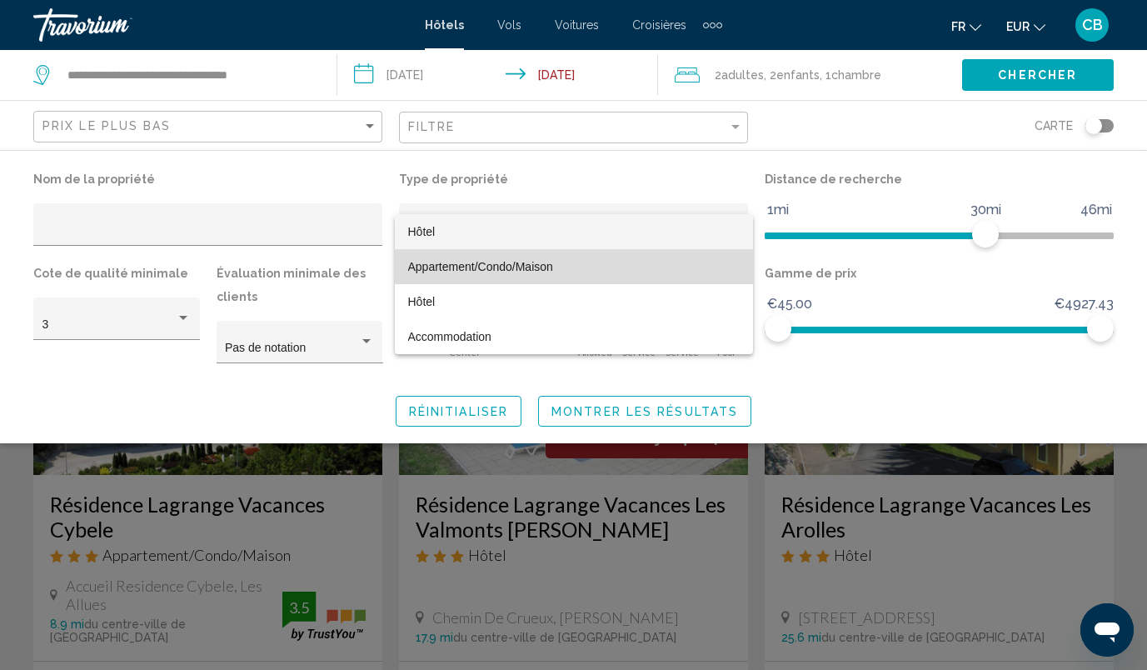
click at [575, 268] on span "Appartement/Condo/Maison" at bounding box center [574, 266] width 332 height 35
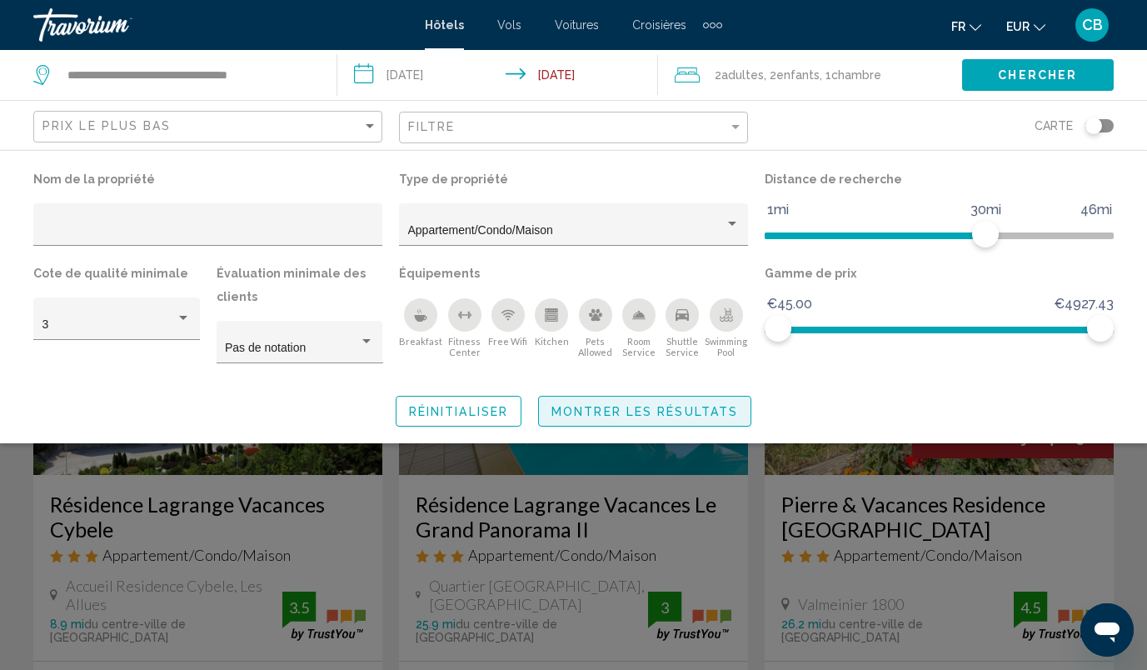
click at [596, 416] on span "Montrer les résultats" at bounding box center [644, 411] width 187 height 13
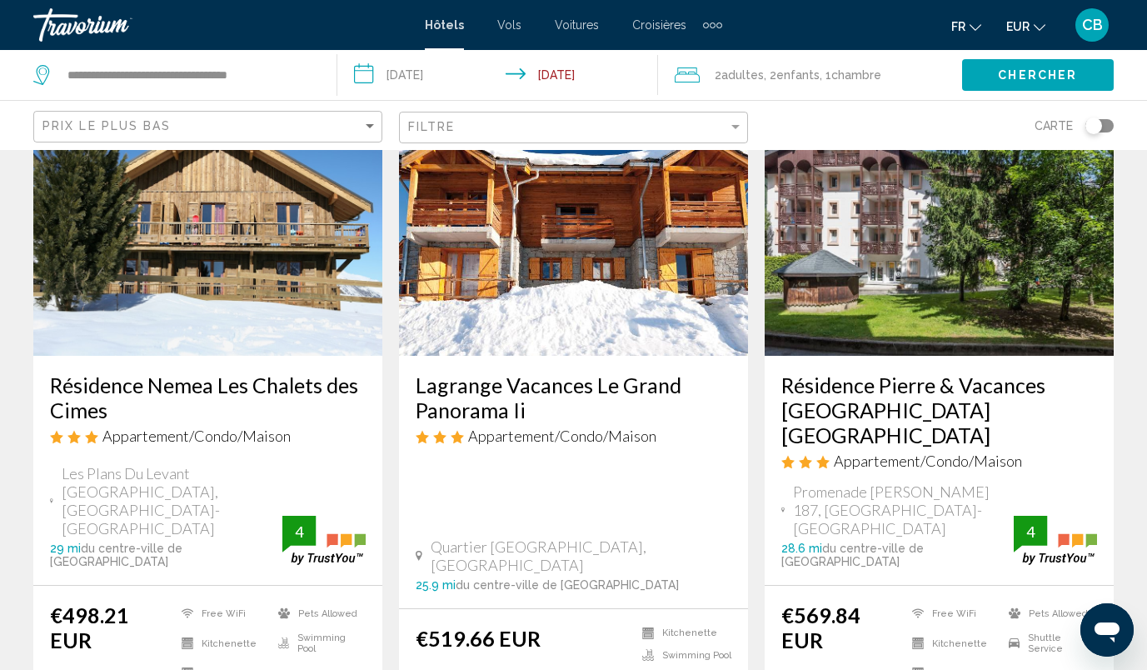
scroll to position [761, 0]
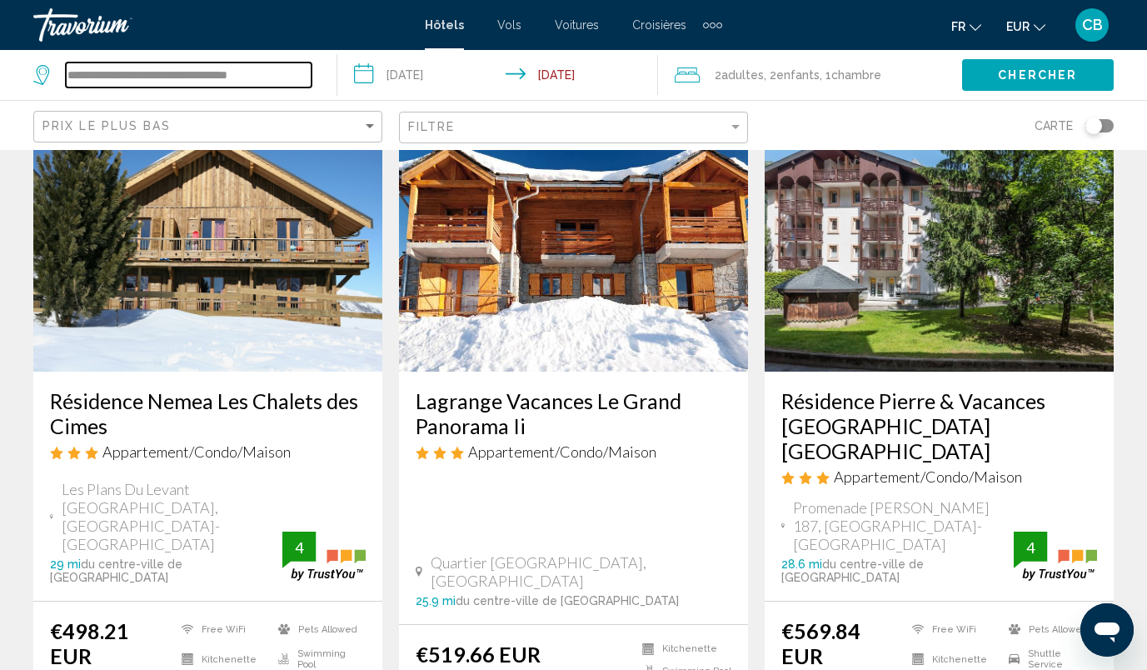
click at [277, 83] on input "**********" at bounding box center [189, 74] width 246 height 25
click at [295, 76] on input "**********" at bounding box center [189, 74] width 246 height 25
type input "*"
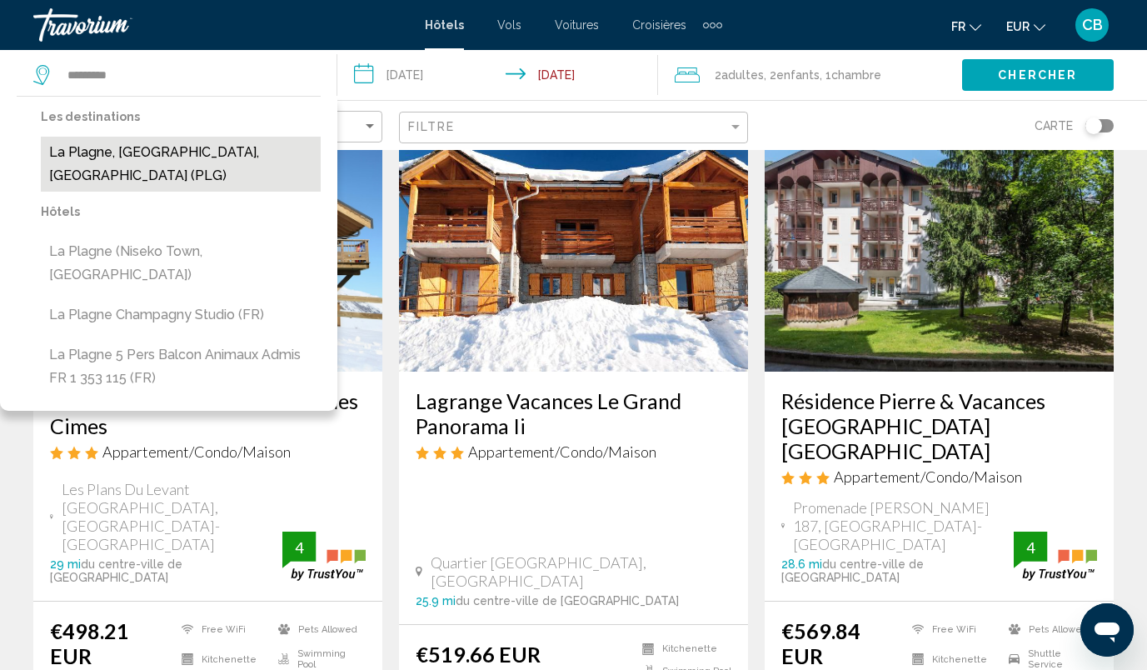
click at [152, 160] on button "La Plagne, Alpes Du Nord, France (PLG)" at bounding box center [181, 164] width 280 height 55
type input "**********"
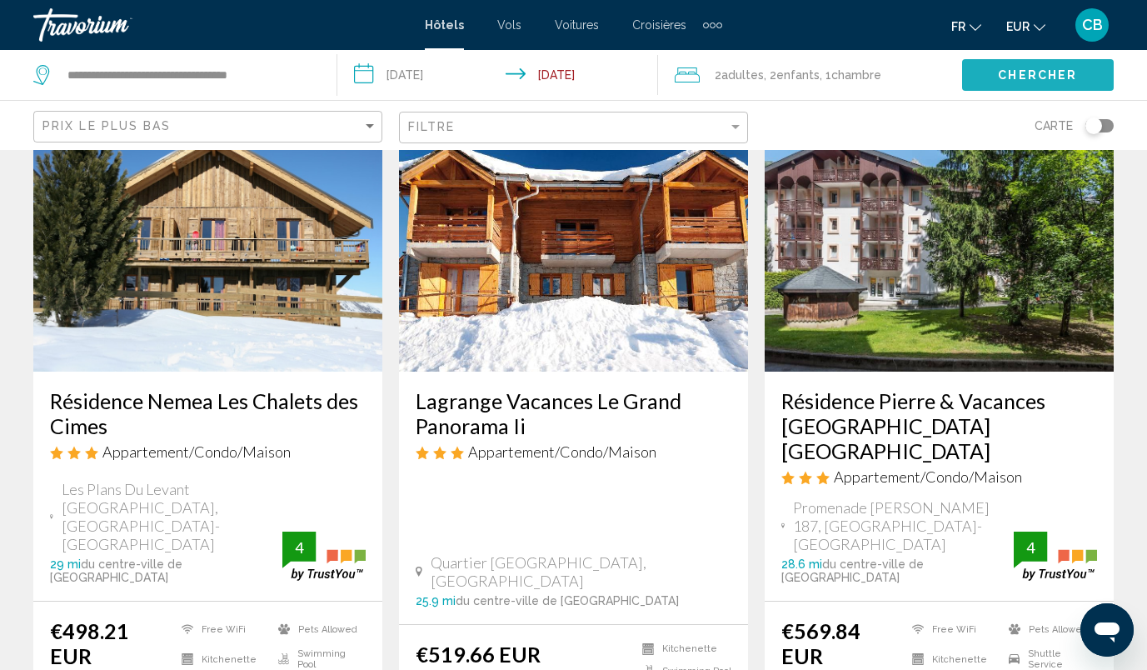
click at [1010, 78] on span "Chercher" at bounding box center [1037, 75] width 79 height 13
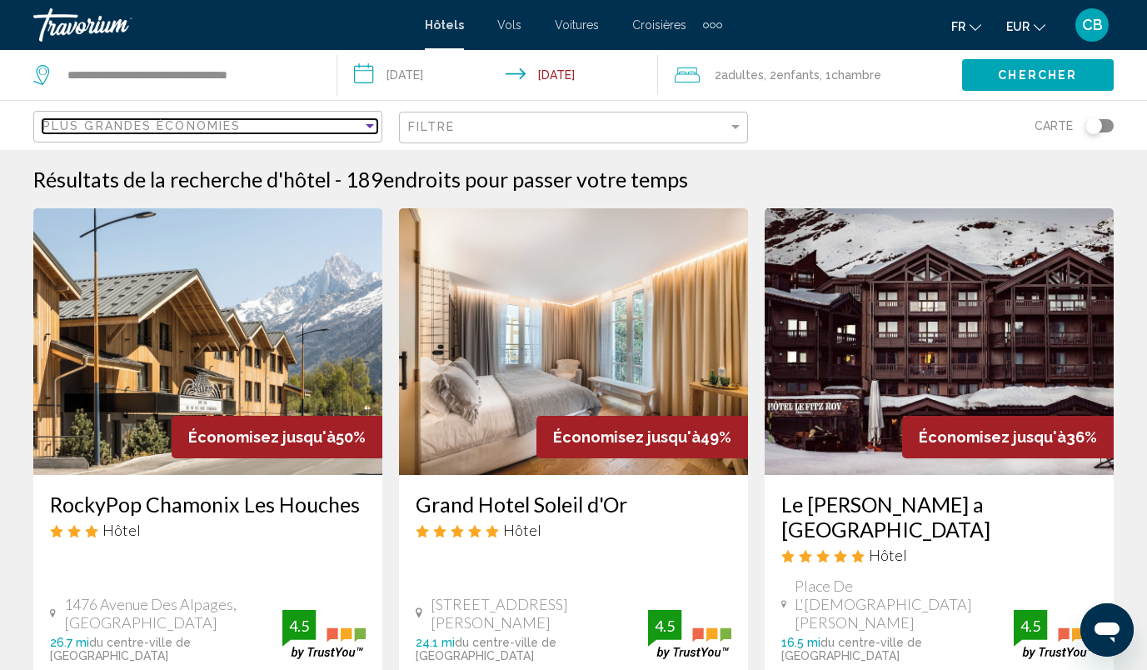
click at [241, 127] on div "Plus grandes économies" at bounding box center [202, 125] width 320 height 13
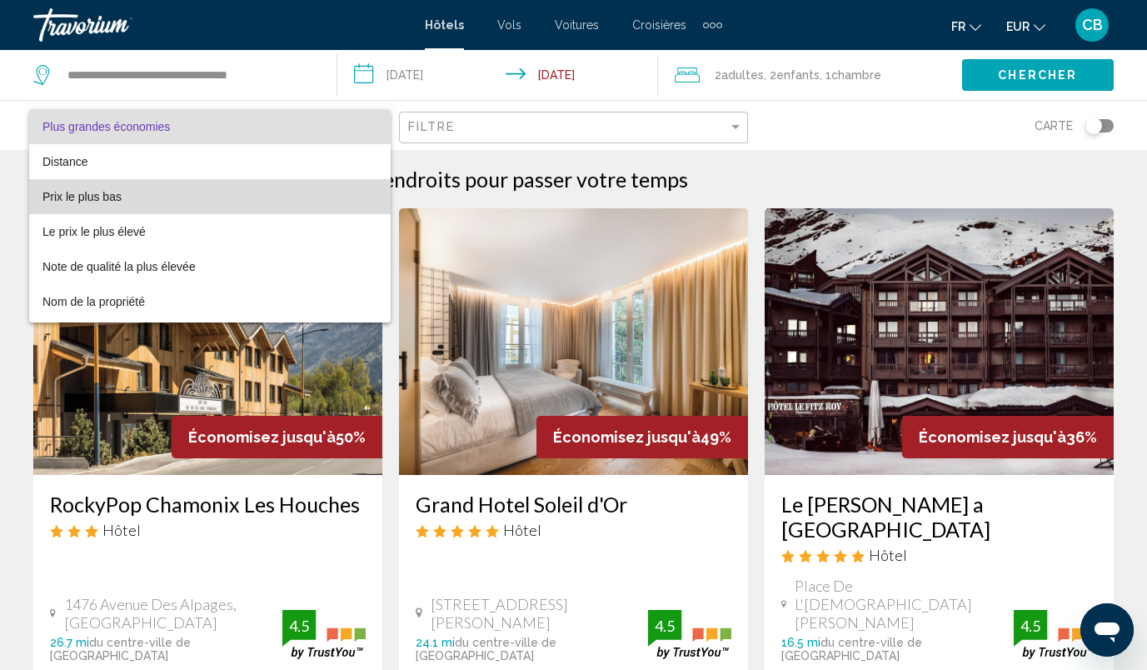
click at [222, 196] on span "Prix le plus bas" at bounding box center [209, 196] width 335 height 35
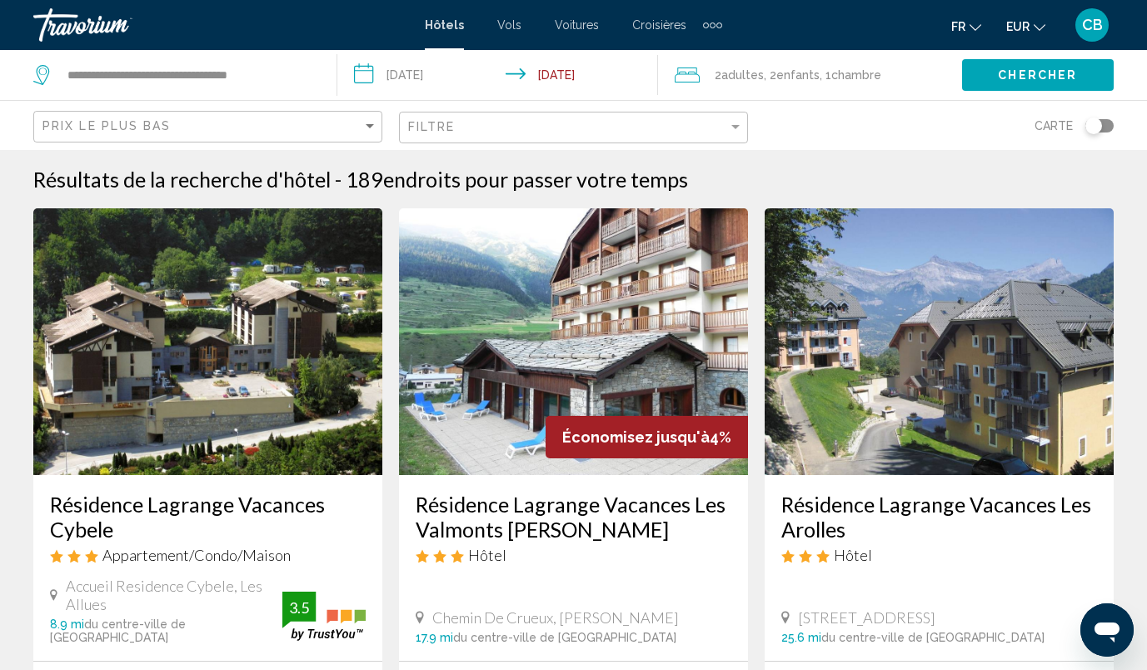
click at [466, 135] on div "Filtre" at bounding box center [575, 127] width 335 height 31
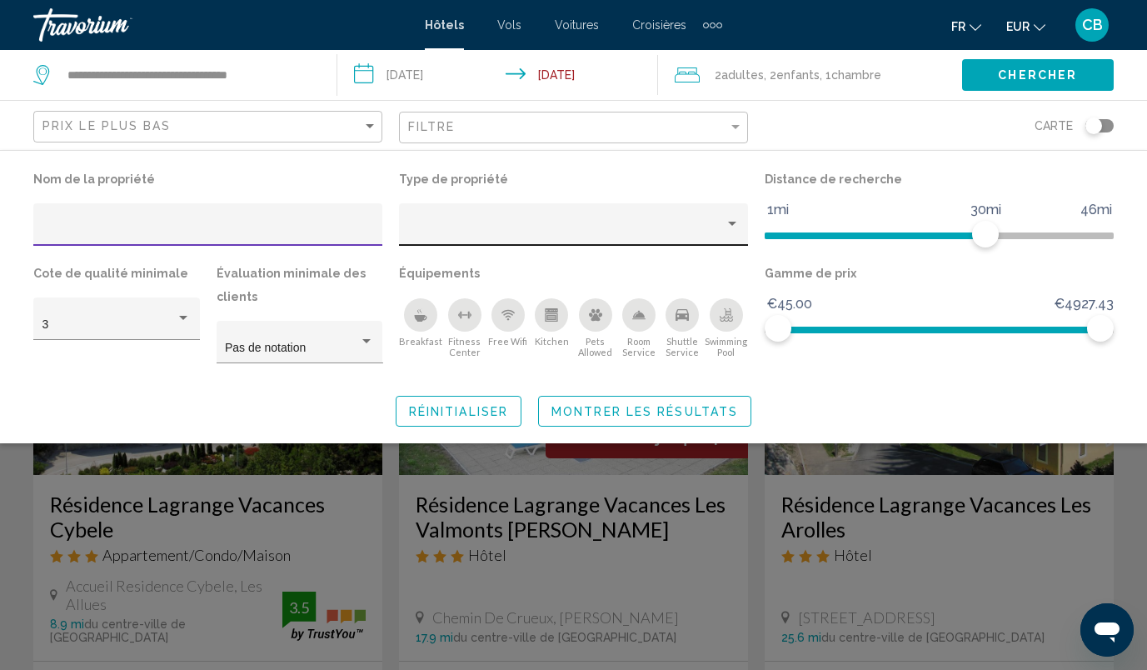
click at [468, 219] on div "Hotel Filters" at bounding box center [574, 229] width 332 height 34
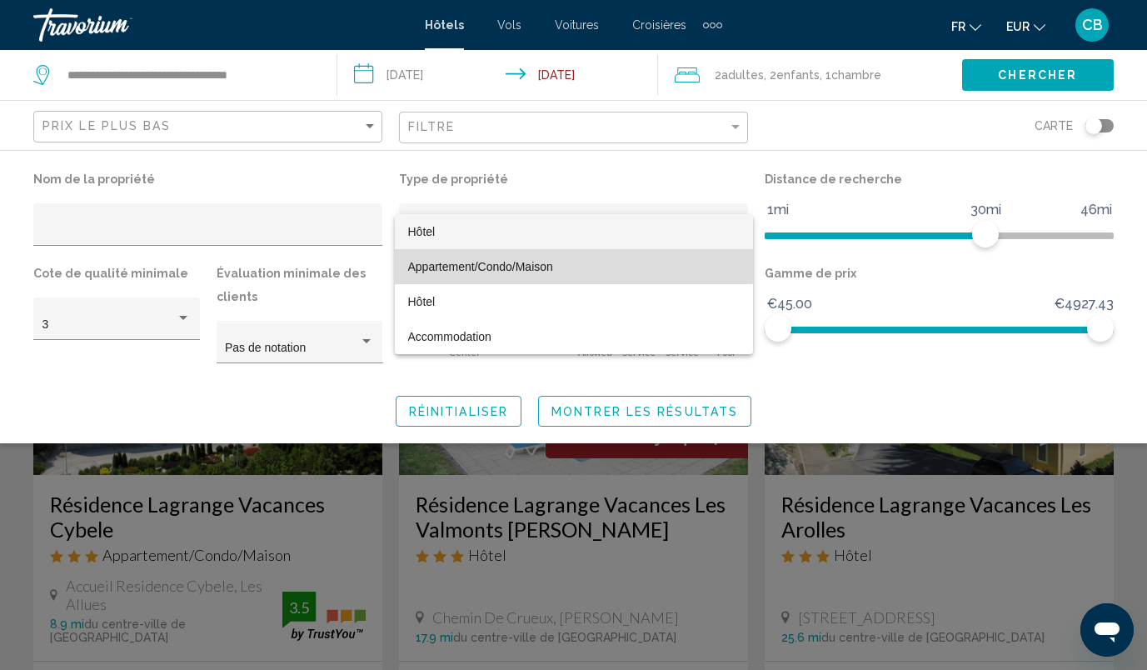
click at [471, 257] on span "Appartement/Condo/Maison" at bounding box center [574, 266] width 332 height 35
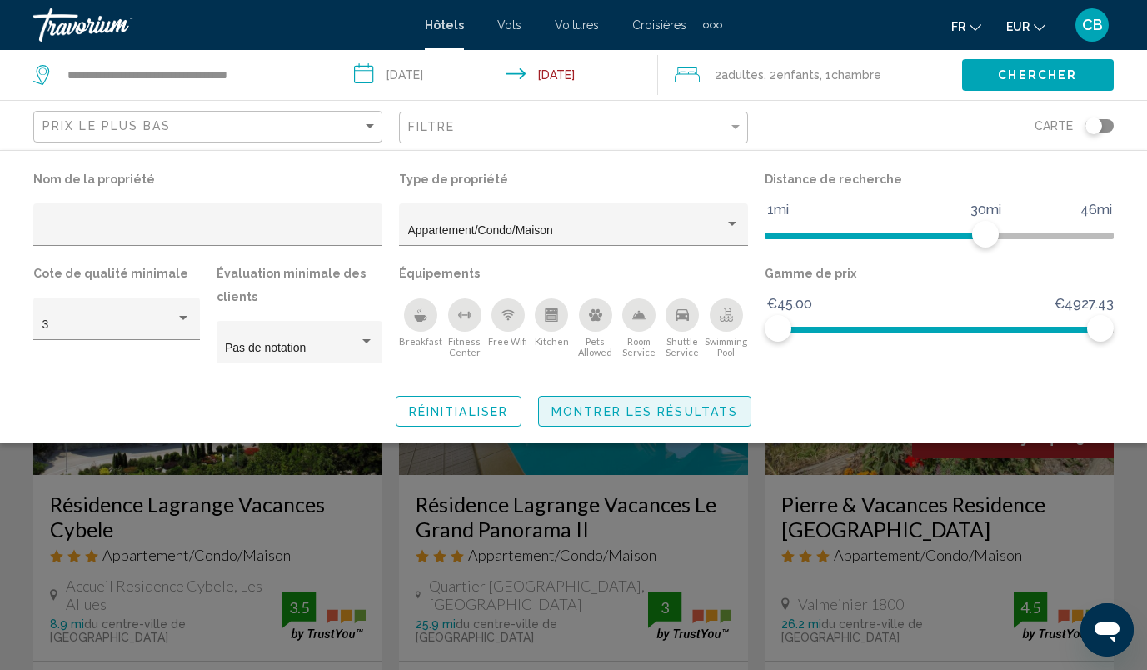
click at [651, 405] on span "Montrer les résultats" at bounding box center [644, 410] width 187 height 13
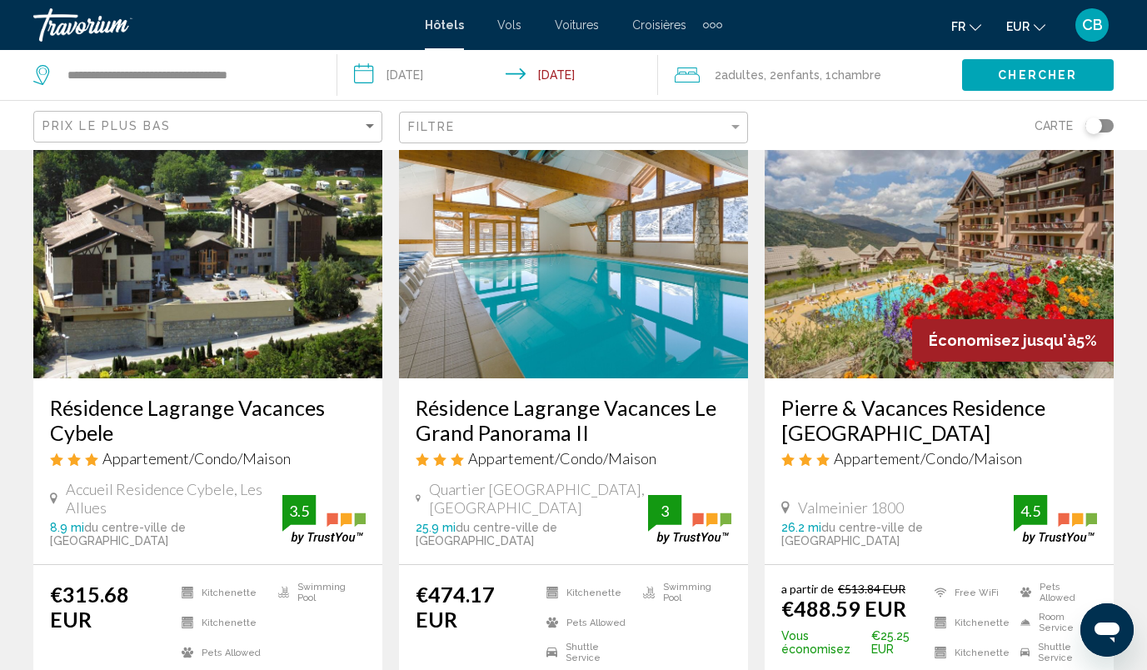
scroll to position [94, 0]
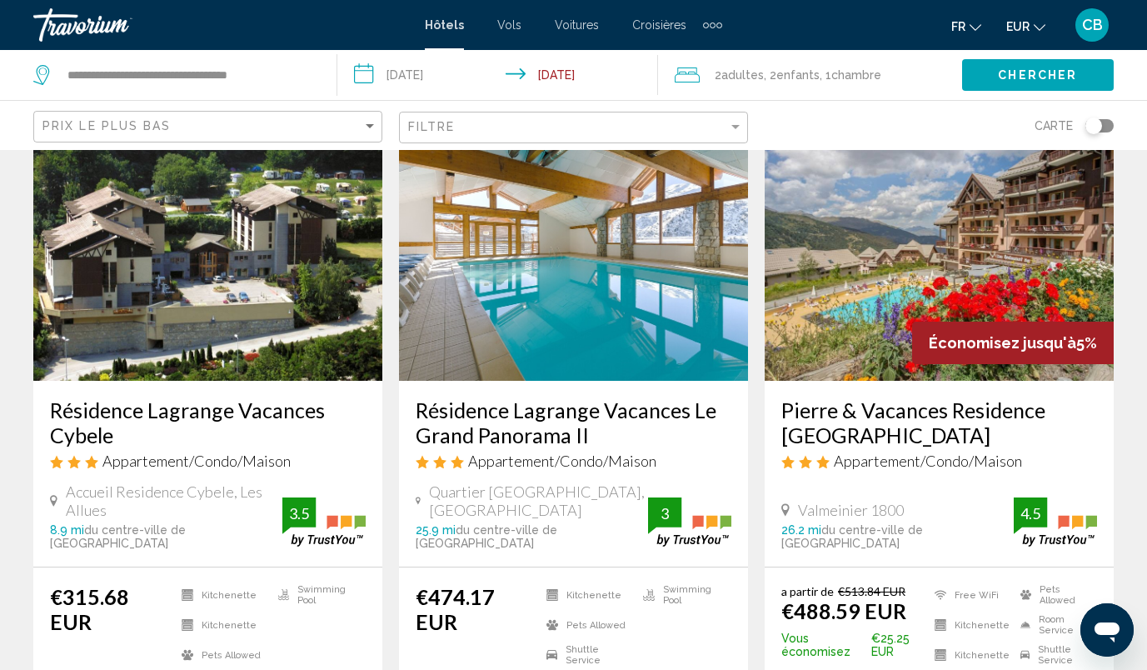
click at [550, 351] on img "Main content" at bounding box center [573, 247] width 349 height 267
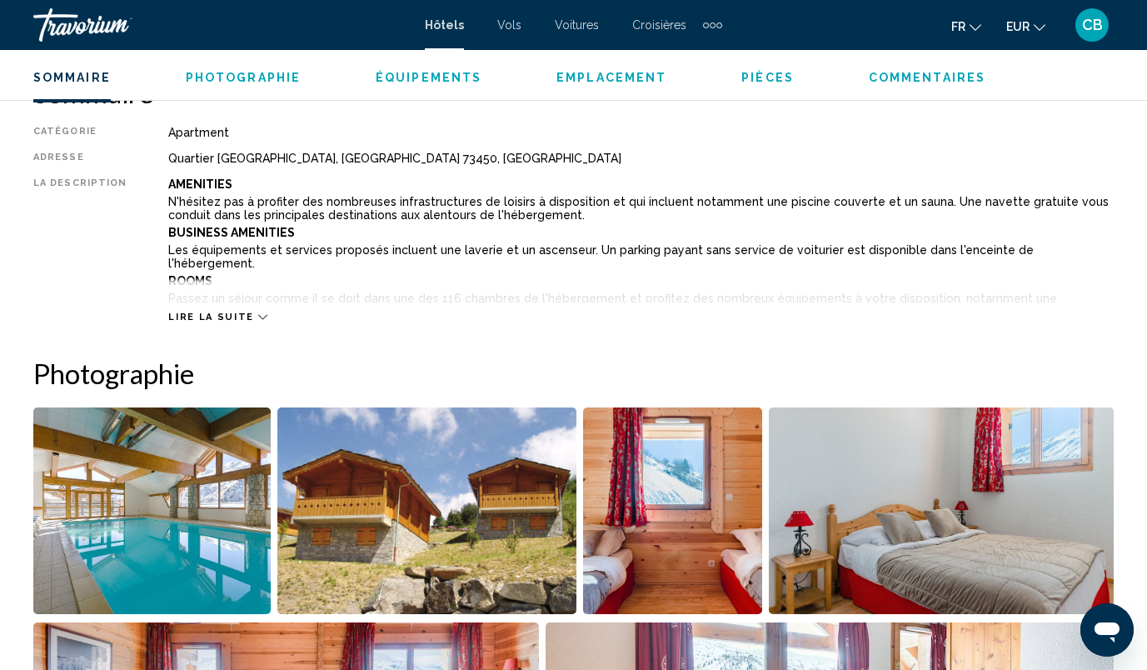
scroll to position [848, 0]
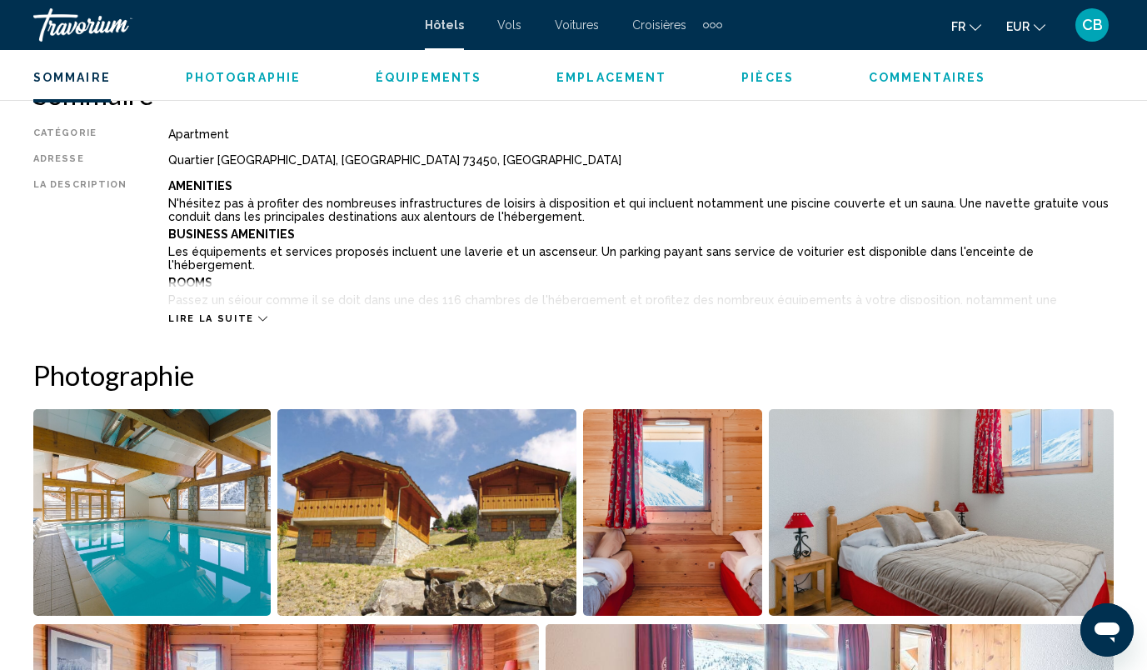
click at [213, 315] on span "Lire la suite" at bounding box center [210, 318] width 85 height 11
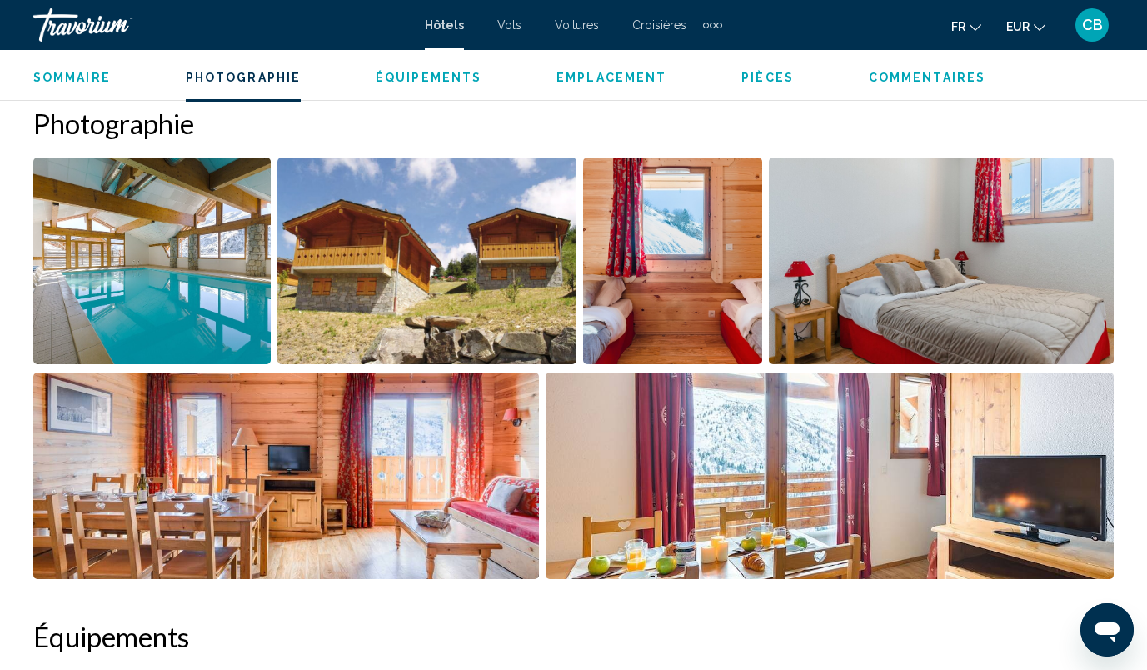
scroll to position [1568, 0]
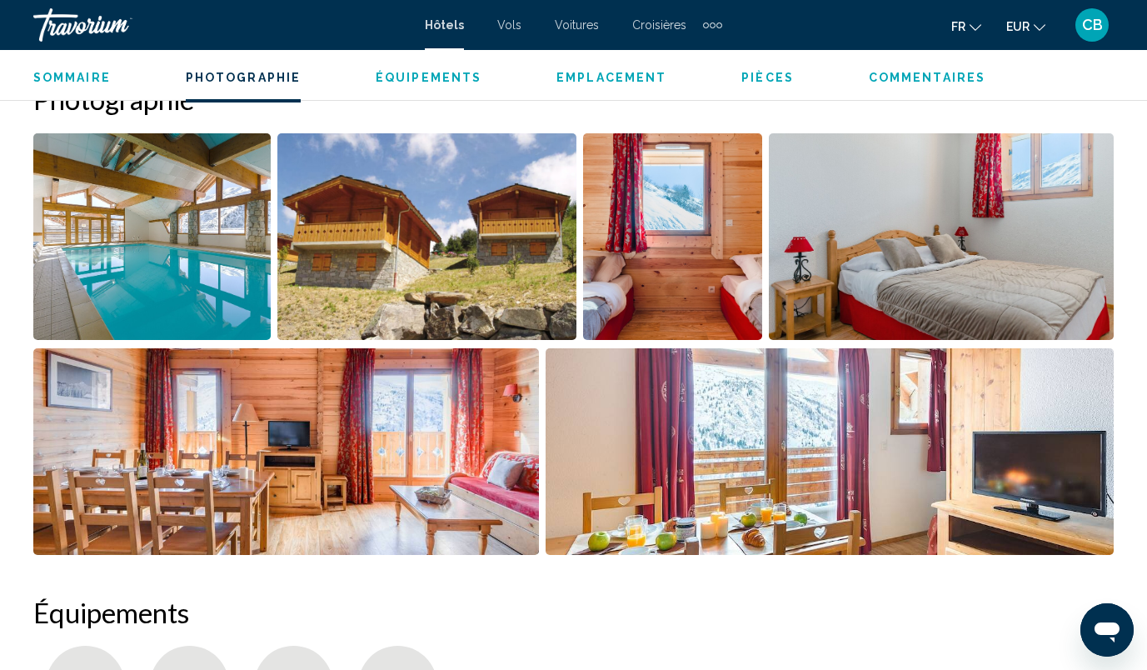
click at [180, 254] on img "Open full-screen image slider" at bounding box center [151, 236] width 237 height 207
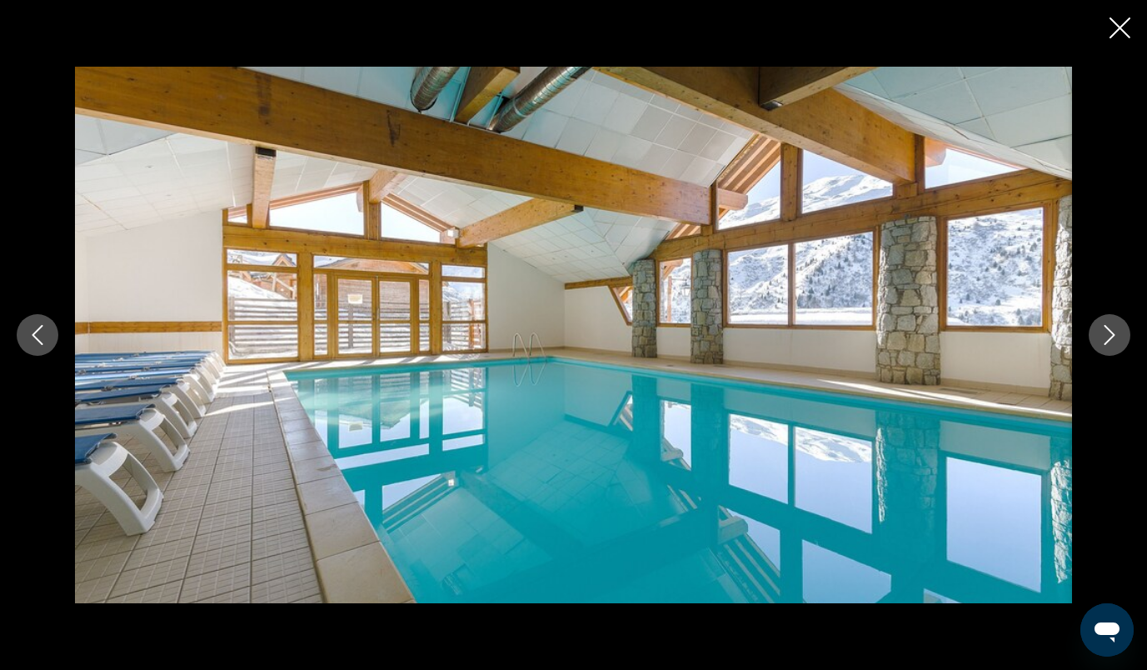
click at [1112, 330] on icon "Next image" at bounding box center [1110, 335] width 20 height 20
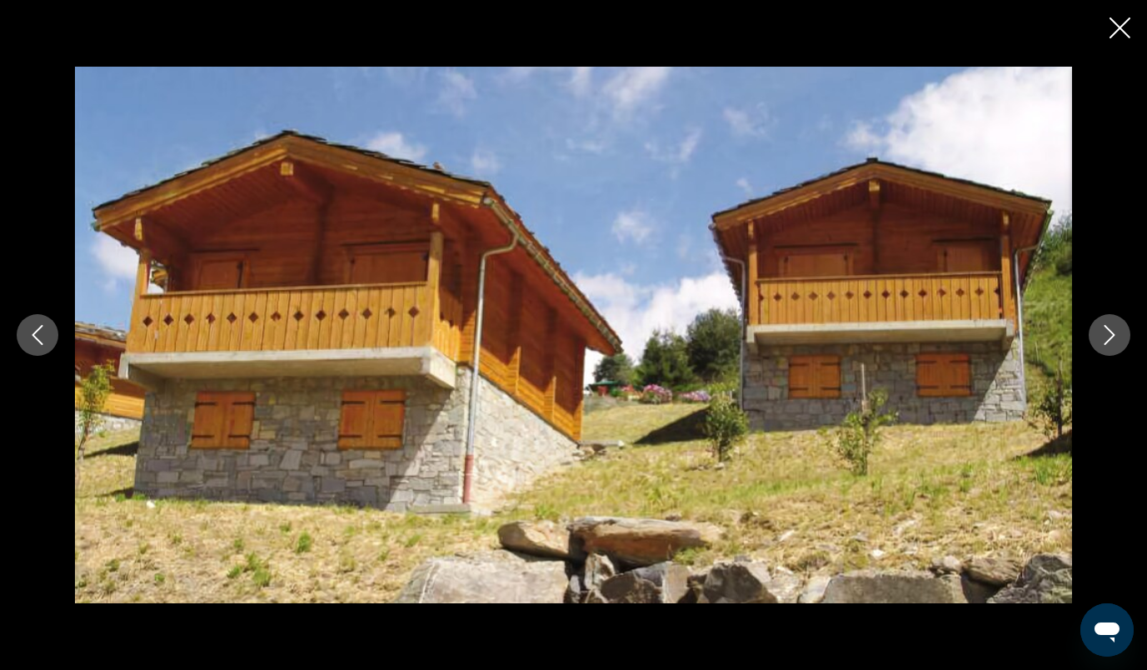
click at [1112, 330] on icon "Next image" at bounding box center [1110, 335] width 20 height 20
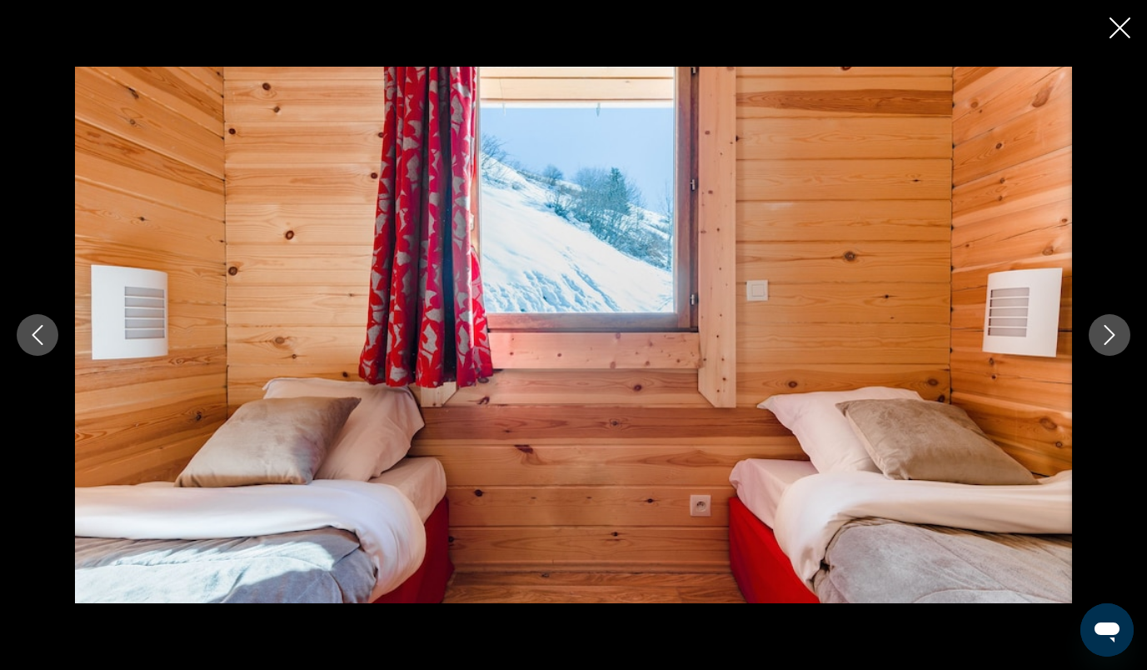
click at [1112, 330] on icon "Next image" at bounding box center [1110, 335] width 20 height 20
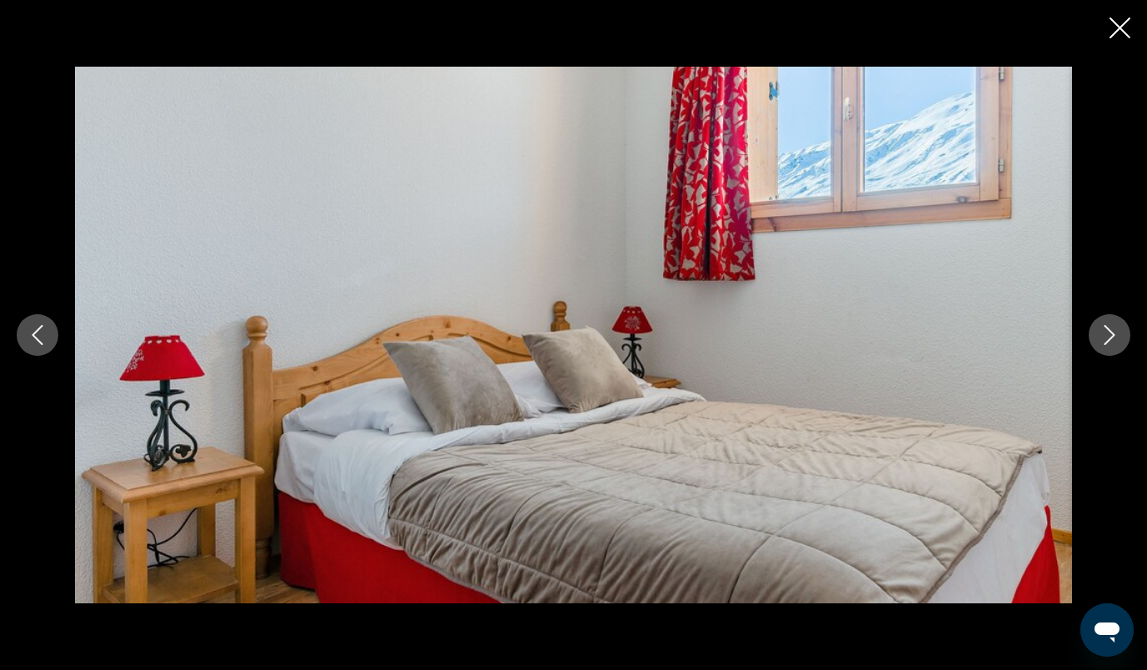
click at [1112, 330] on icon "Next image" at bounding box center [1110, 335] width 20 height 20
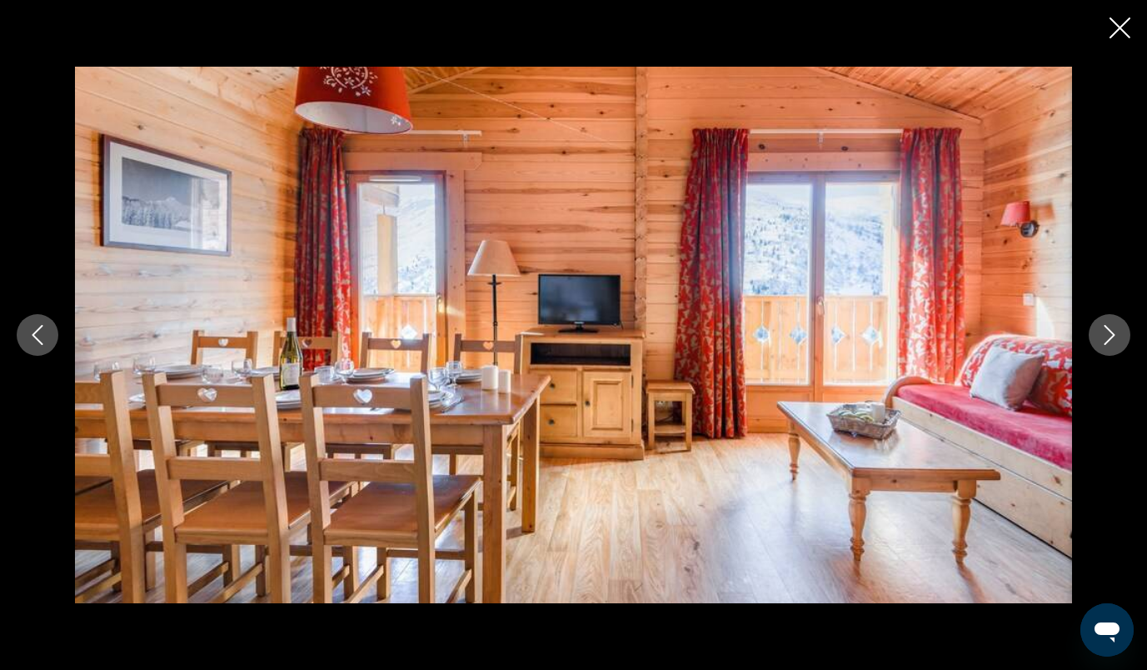
click at [1112, 330] on icon "Next image" at bounding box center [1110, 335] width 20 height 20
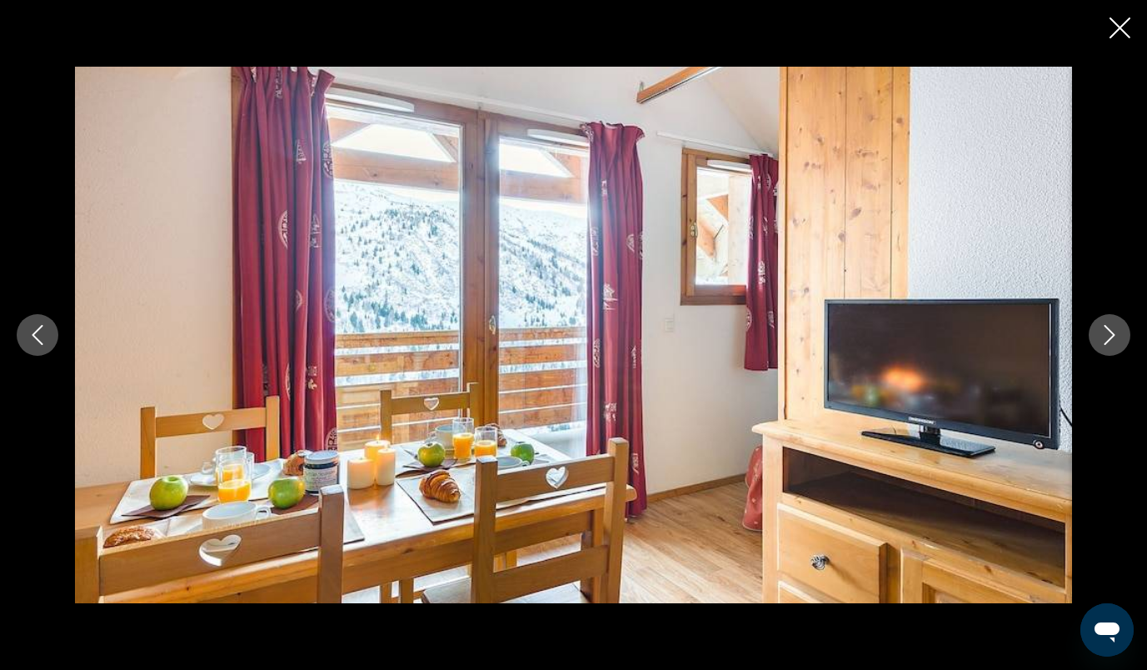
click at [1112, 330] on icon "Next image" at bounding box center [1110, 335] width 20 height 20
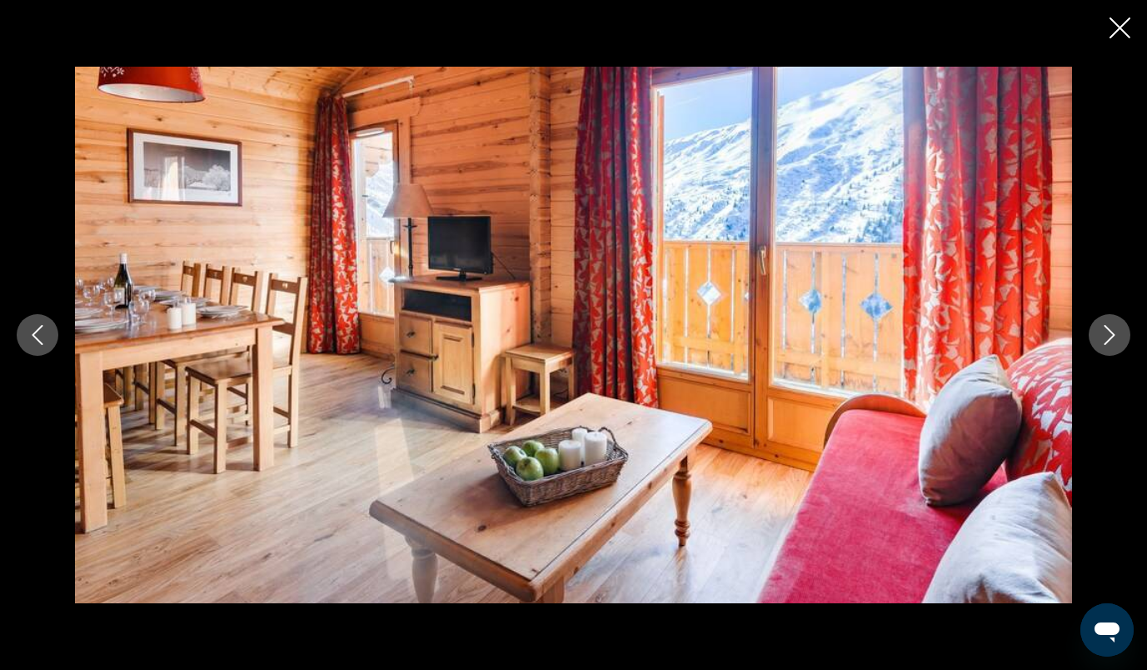
click at [1112, 330] on icon "Next image" at bounding box center [1110, 335] width 20 height 20
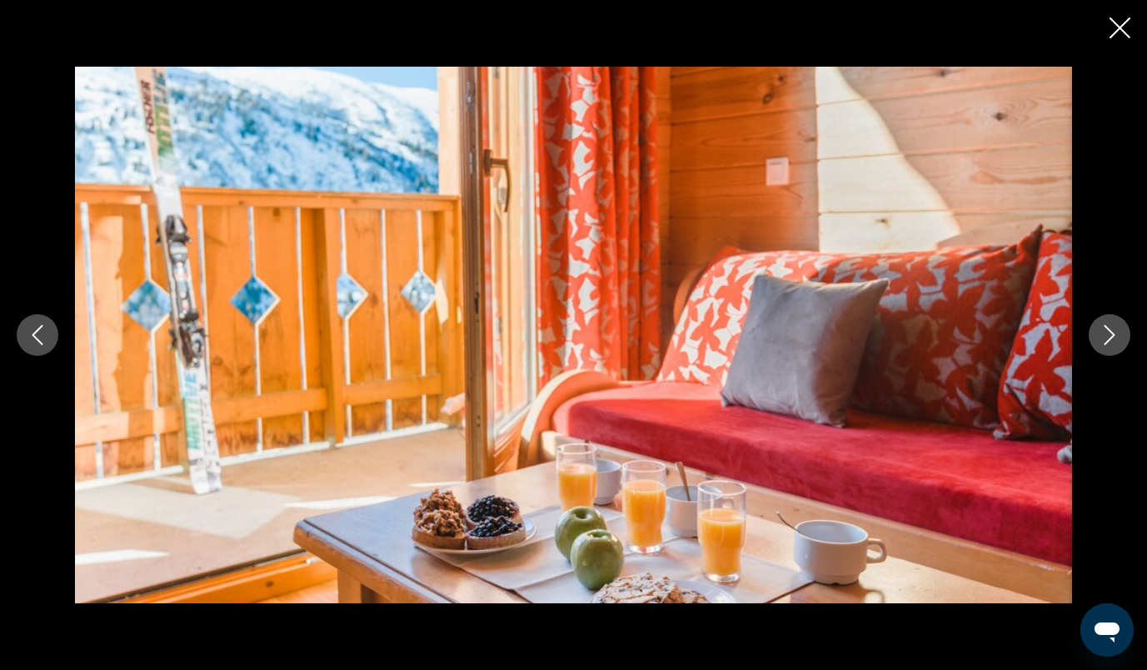
click at [1112, 330] on icon "Next image" at bounding box center [1110, 335] width 20 height 20
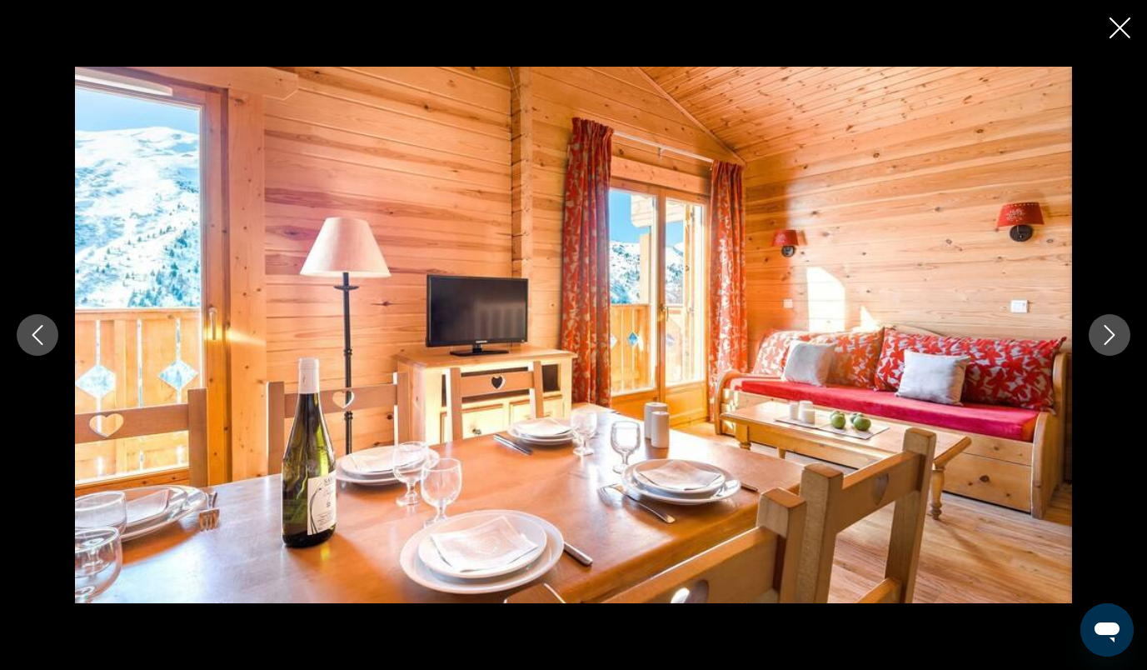
click at [1112, 330] on icon "Next image" at bounding box center [1110, 335] width 20 height 20
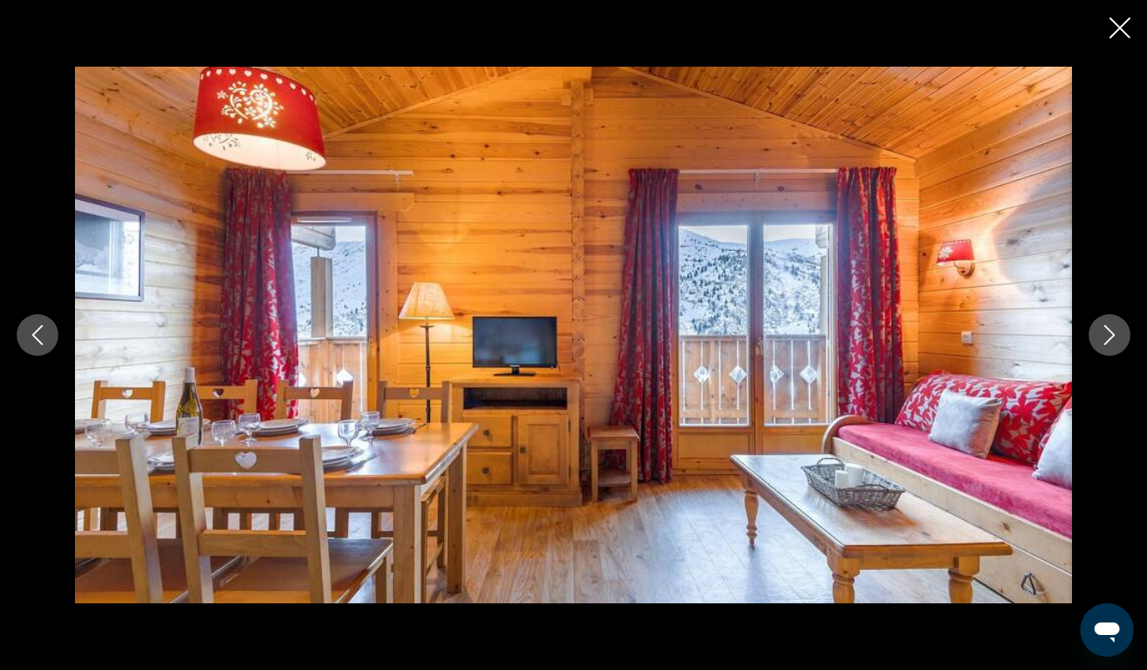
click at [1112, 330] on icon "Next image" at bounding box center [1110, 335] width 20 height 20
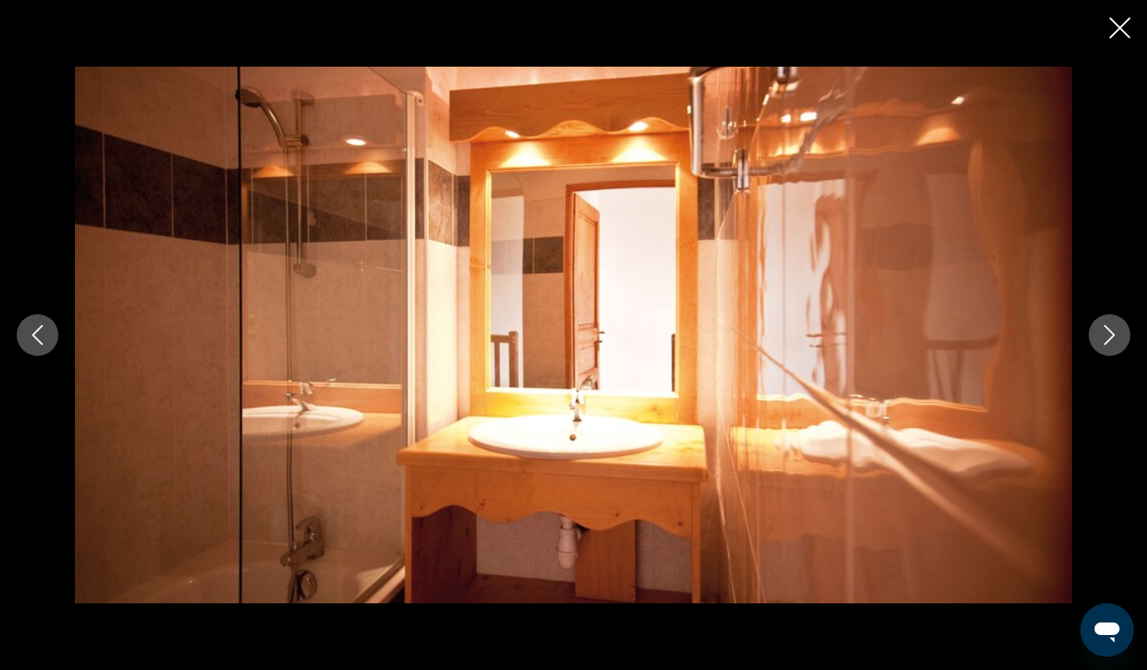
click at [1112, 330] on icon "Next image" at bounding box center [1110, 335] width 20 height 20
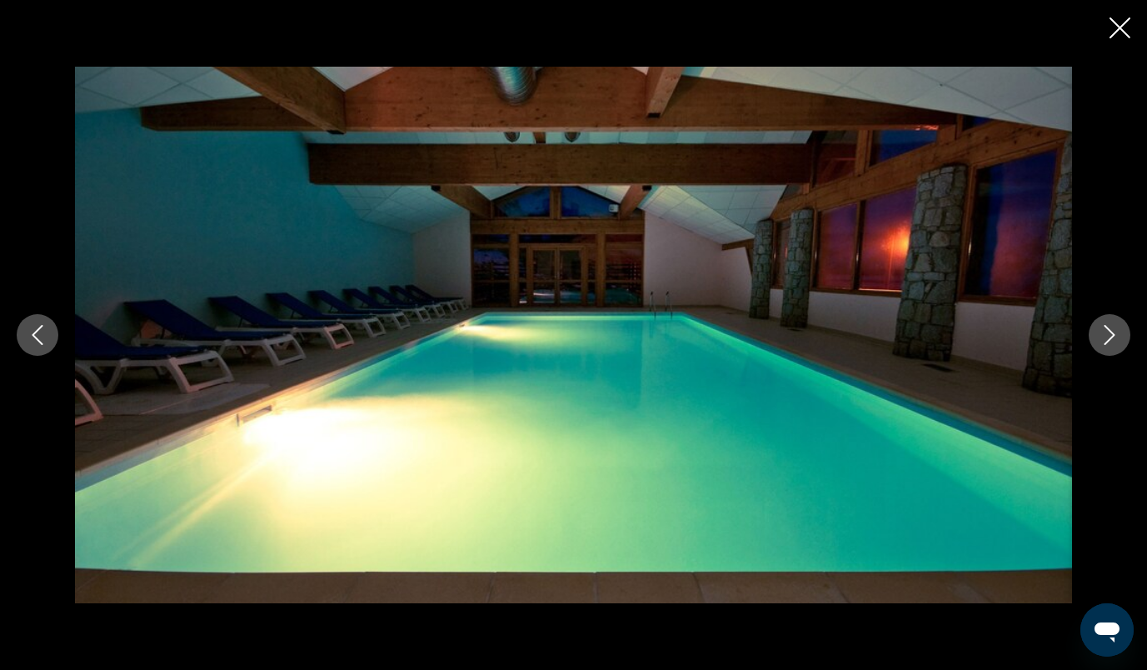
click at [1112, 330] on icon "Next image" at bounding box center [1110, 335] width 20 height 20
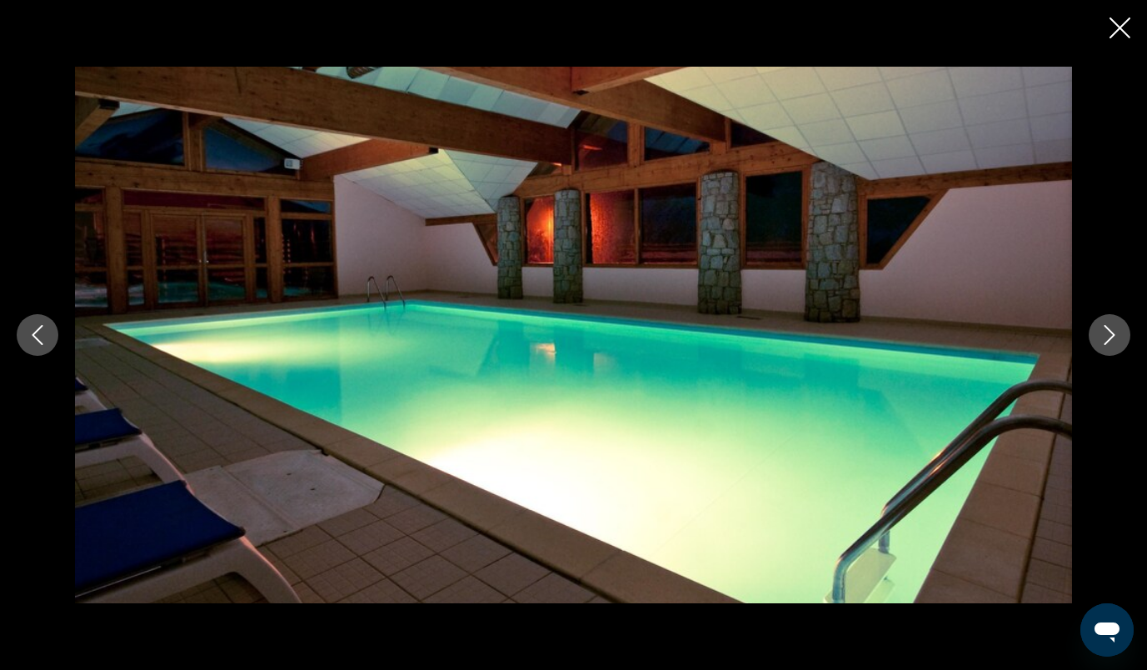
click at [1112, 330] on icon "Next image" at bounding box center [1110, 335] width 20 height 20
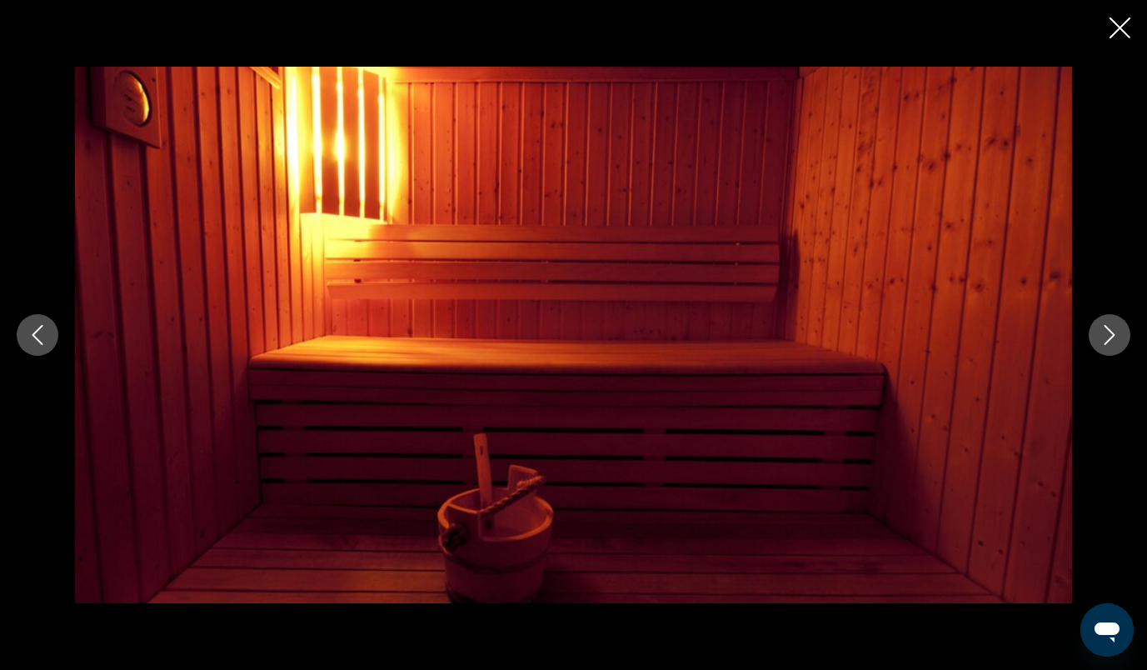
click at [1112, 330] on icon "Next image" at bounding box center [1110, 335] width 20 height 20
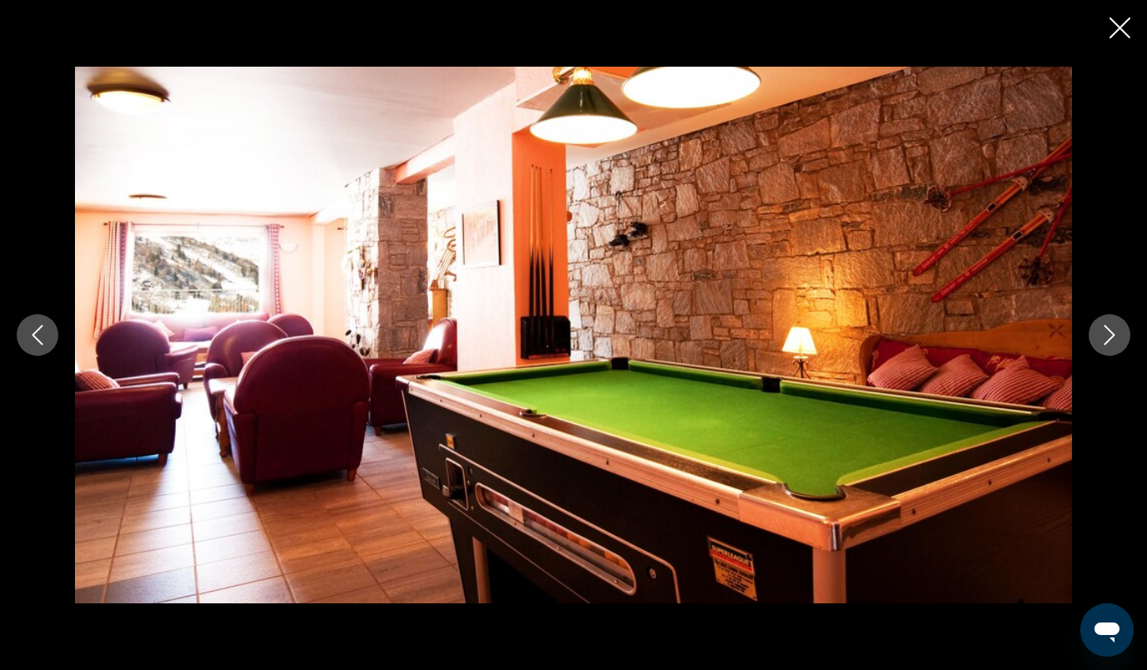
click at [1112, 330] on icon "Next image" at bounding box center [1110, 335] width 20 height 20
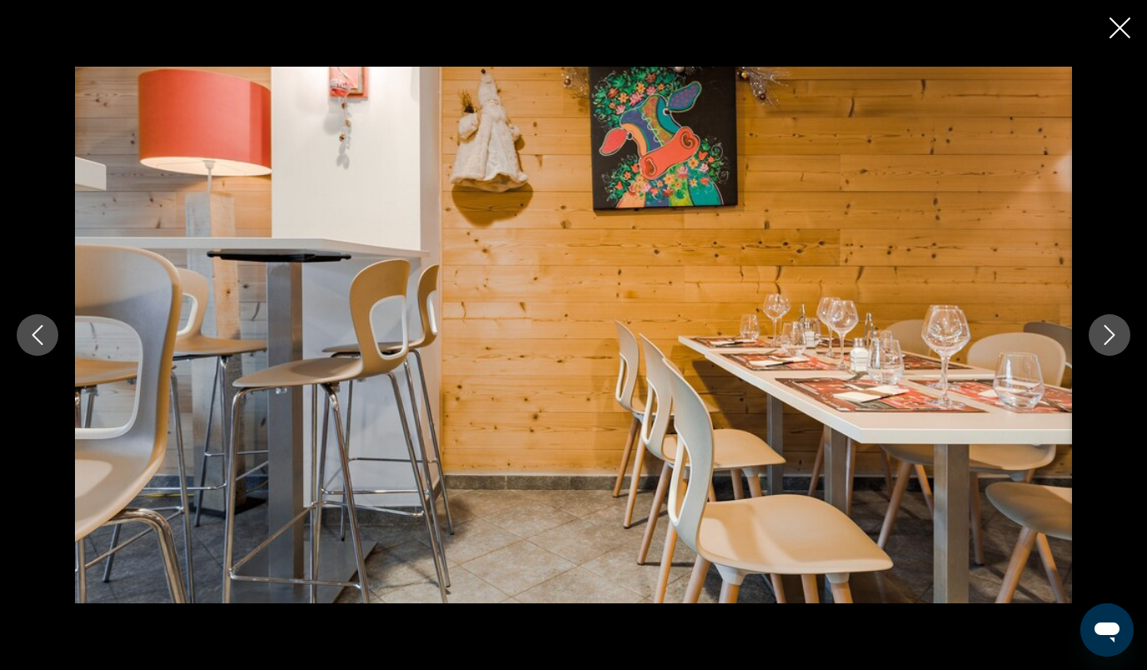
click at [1112, 330] on icon "Next image" at bounding box center [1110, 335] width 20 height 20
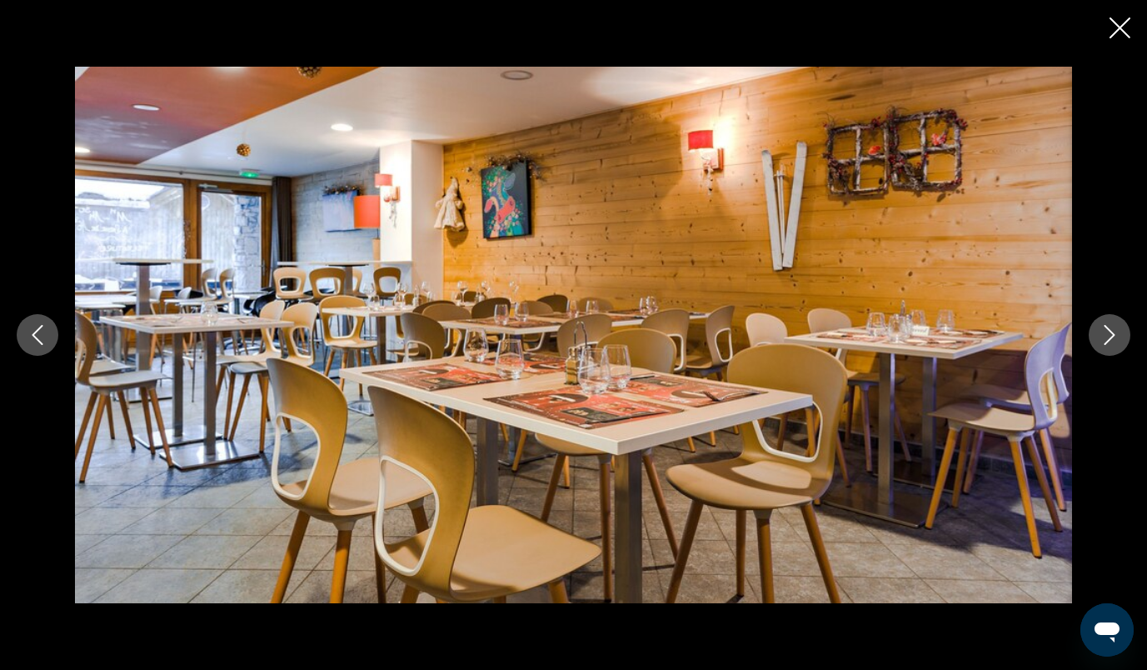
click at [1109, 319] on button "Next image" at bounding box center [1110, 335] width 42 height 42
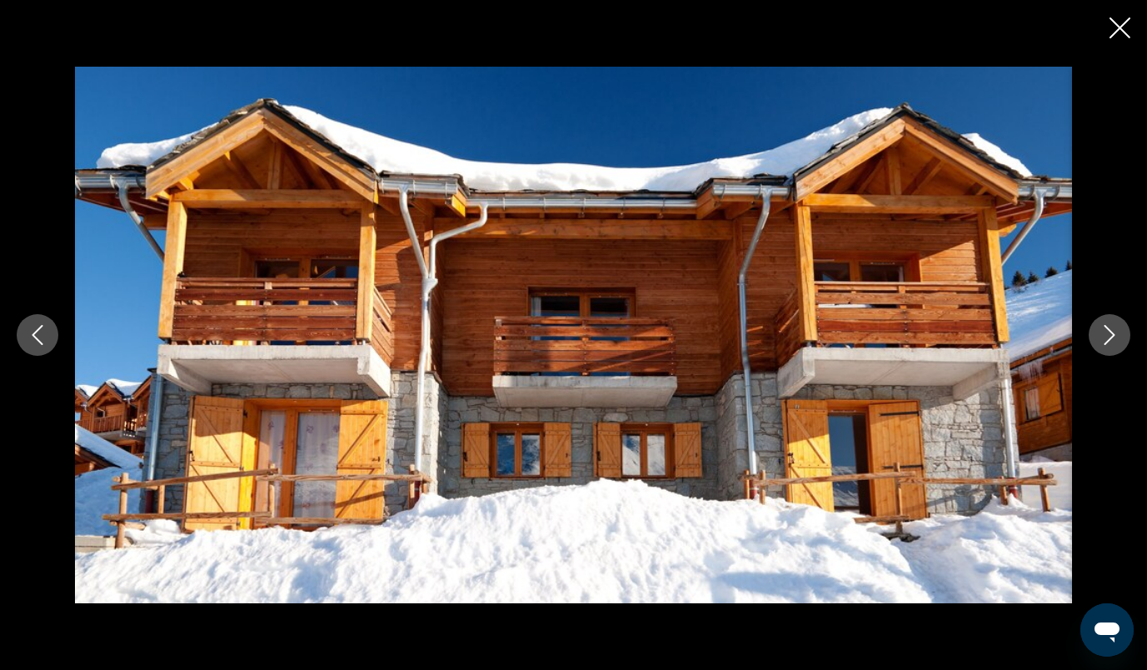
click at [1109, 319] on button "Next image" at bounding box center [1110, 335] width 42 height 42
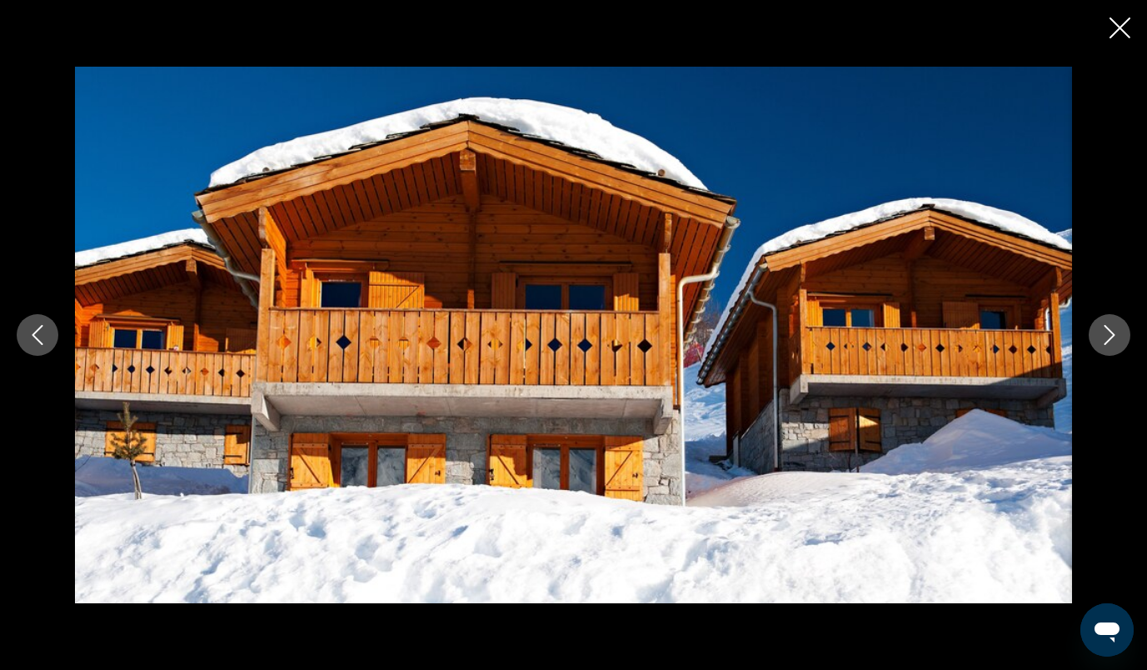
click at [1109, 319] on button "Next image" at bounding box center [1110, 335] width 42 height 42
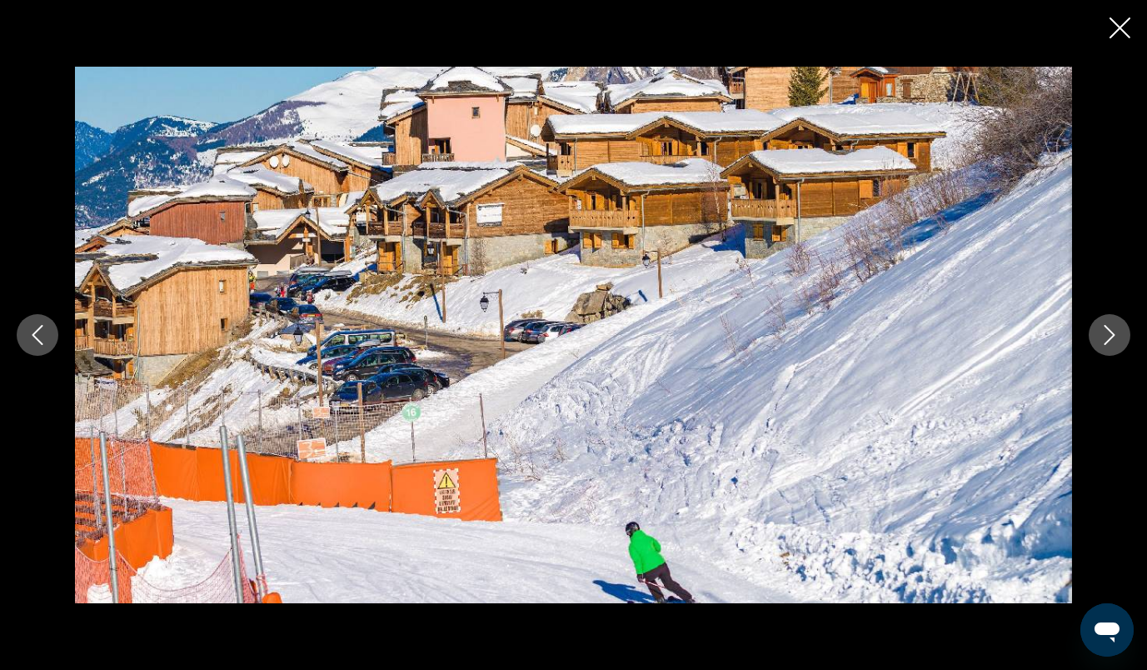
click at [1109, 319] on button "Next image" at bounding box center [1110, 335] width 42 height 42
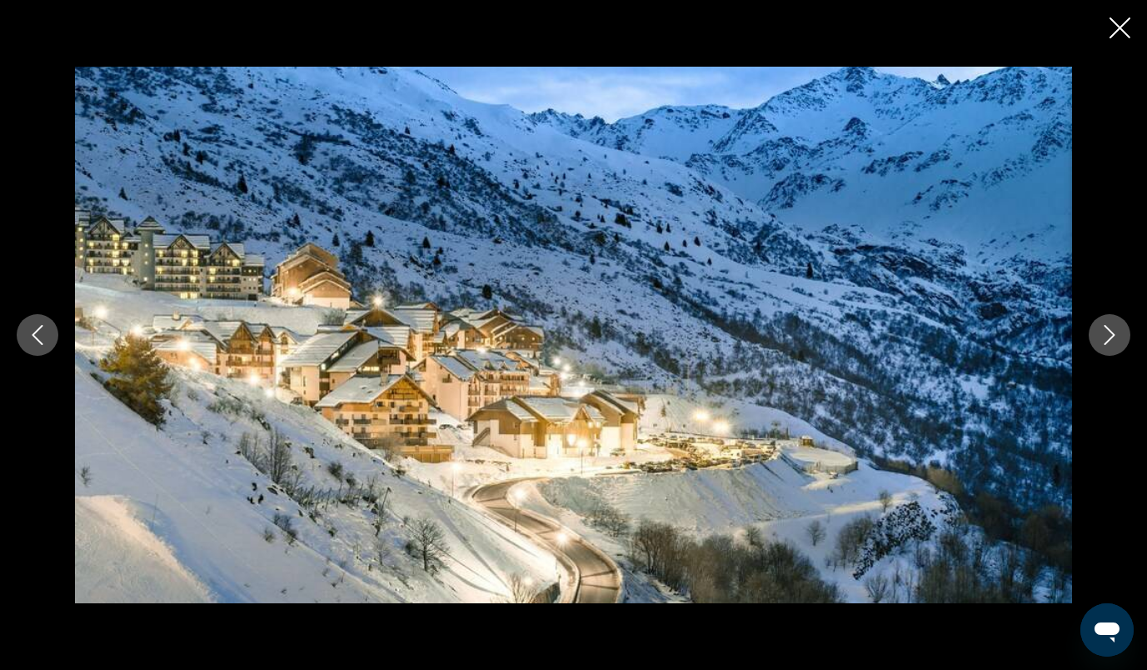
click at [1109, 319] on button "Next image" at bounding box center [1110, 335] width 42 height 42
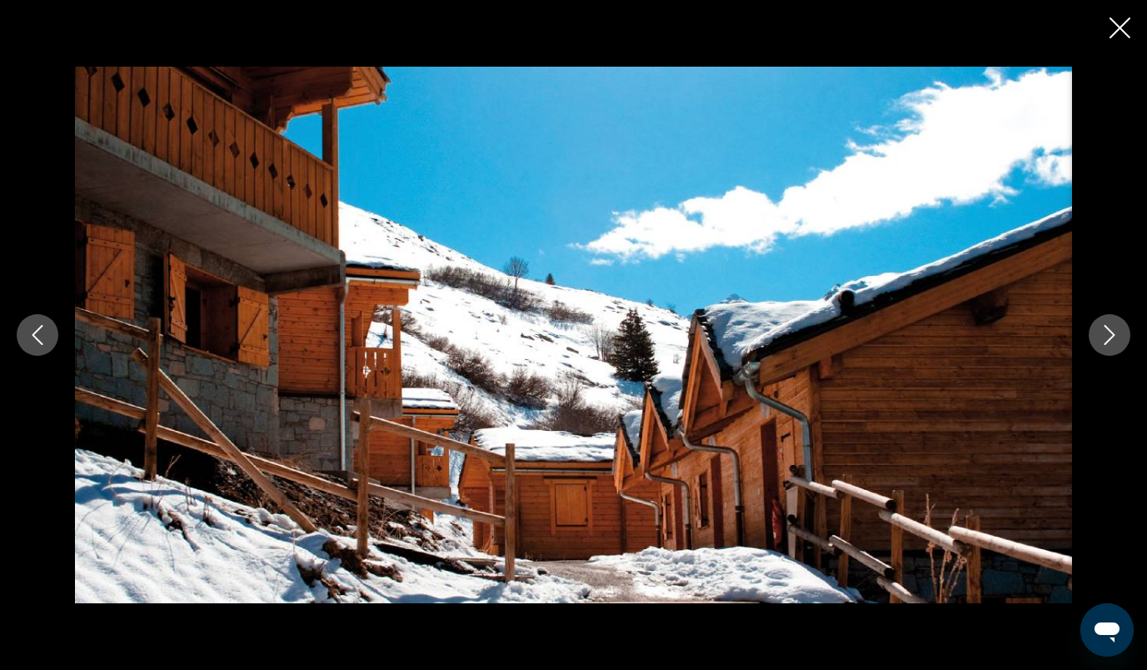
click at [1109, 319] on button "Next image" at bounding box center [1110, 335] width 42 height 42
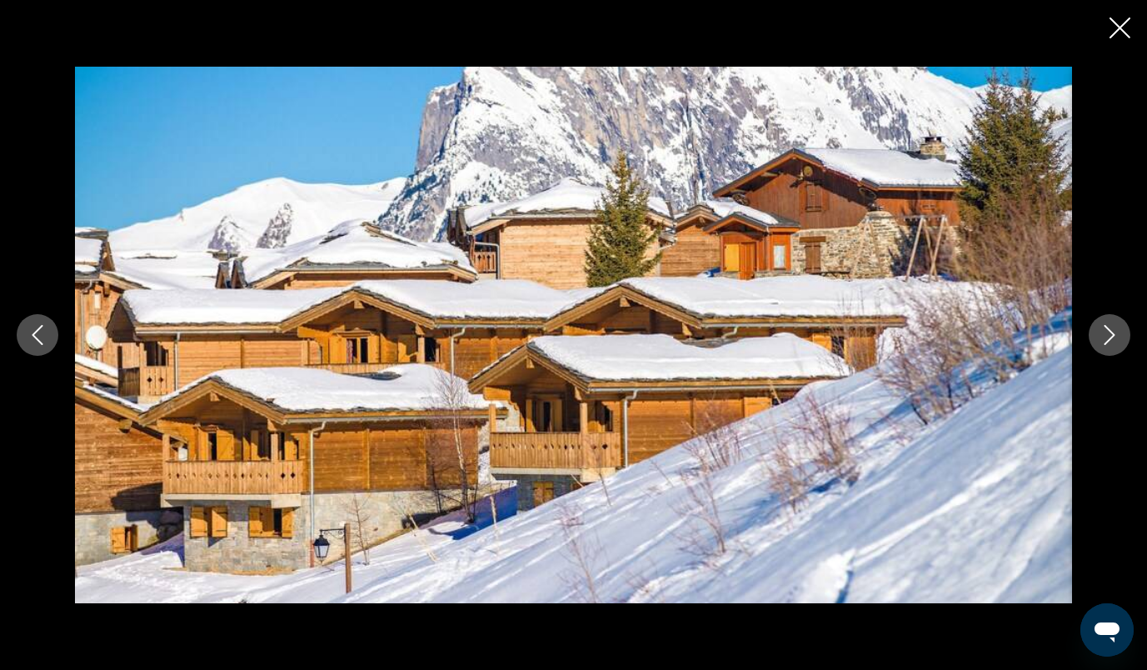
click at [1109, 319] on button "Next image" at bounding box center [1110, 335] width 42 height 42
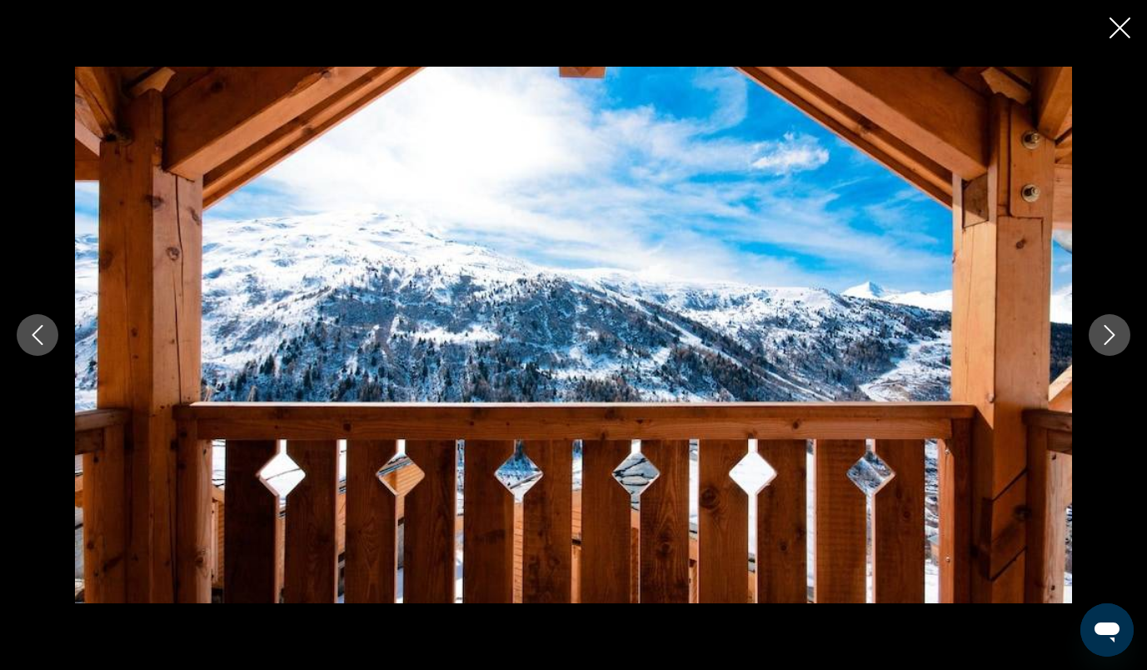
click at [1109, 319] on button "Next image" at bounding box center [1110, 335] width 42 height 42
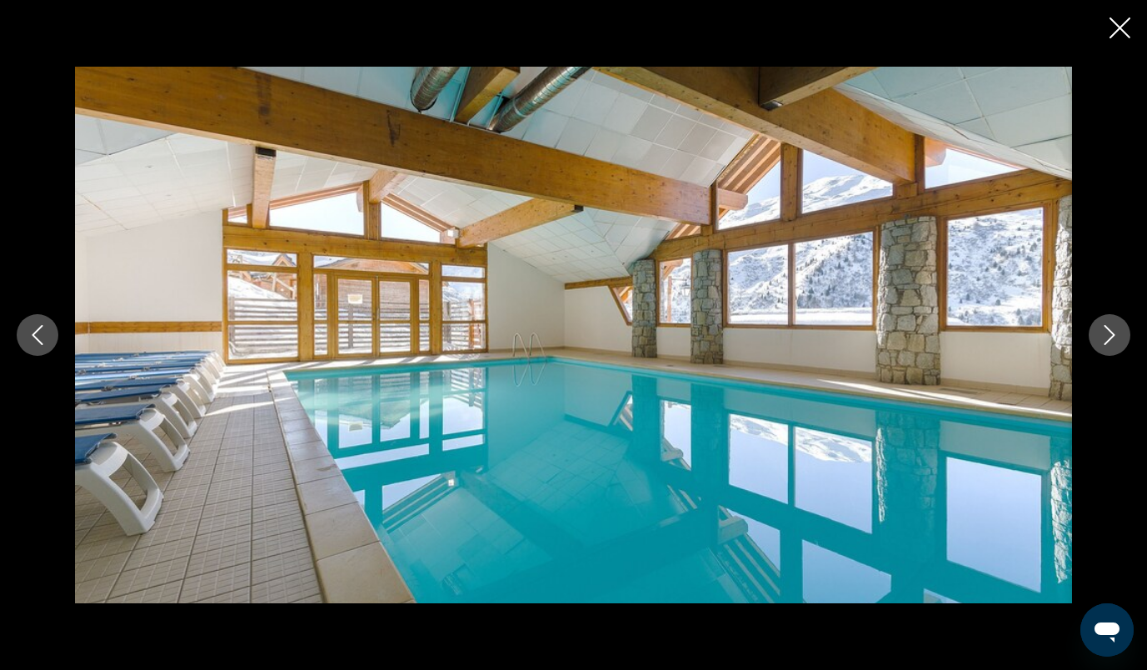
click at [1109, 319] on button "Next image" at bounding box center [1110, 335] width 42 height 42
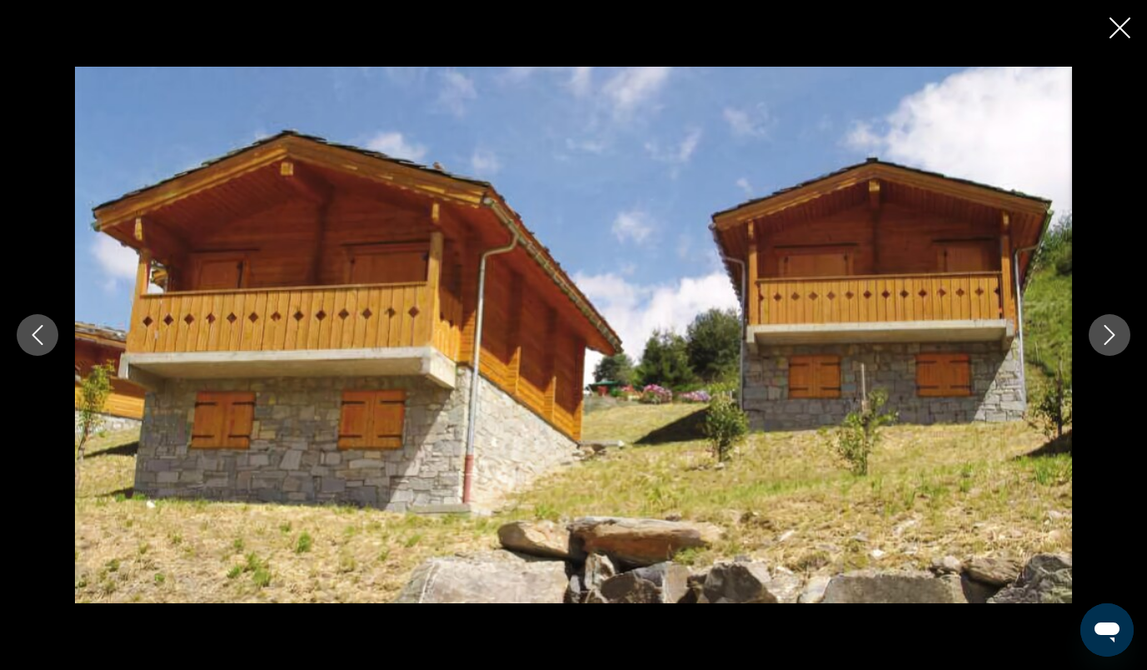
click at [1109, 319] on button "Next image" at bounding box center [1110, 335] width 42 height 42
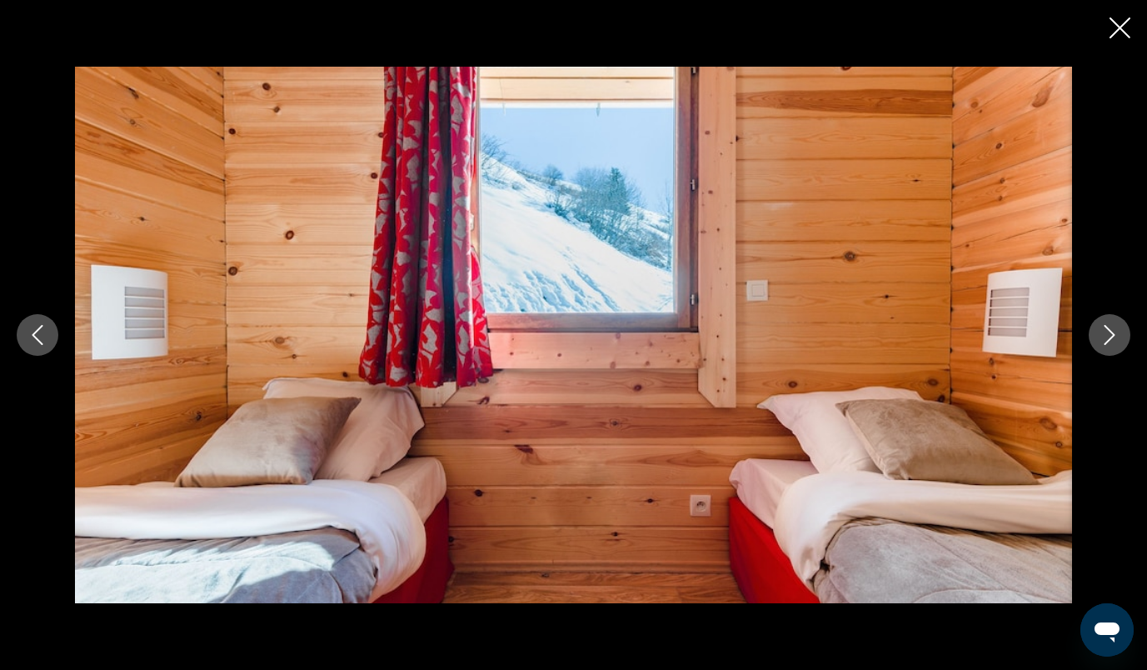
click at [1109, 319] on button "Next image" at bounding box center [1110, 335] width 42 height 42
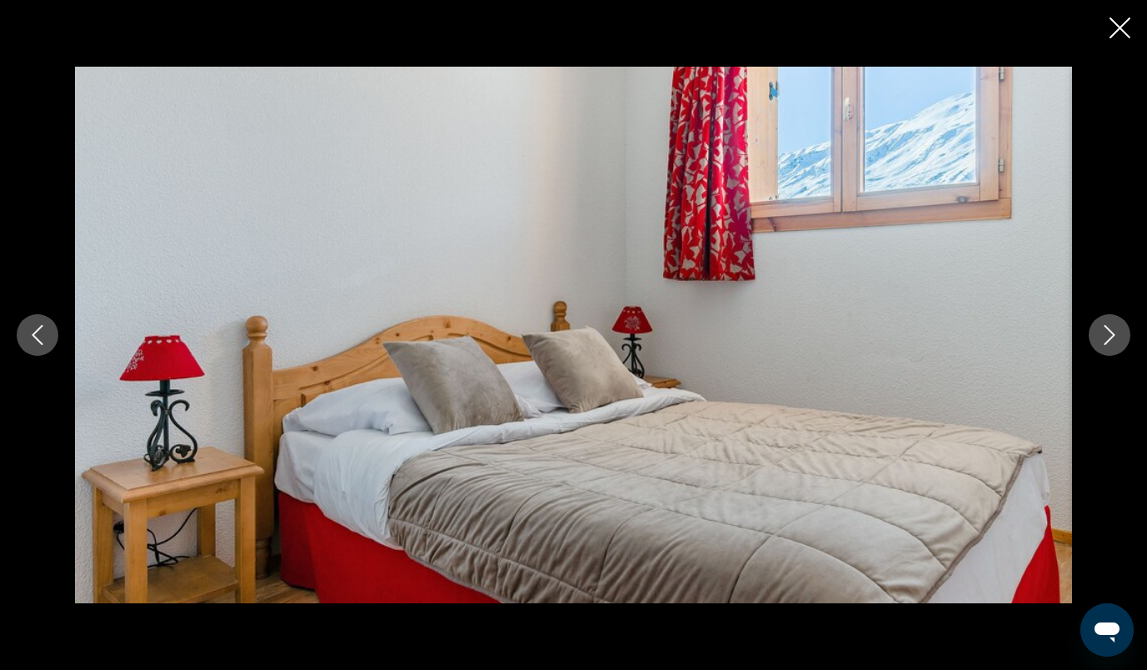
click at [1109, 319] on button "Next image" at bounding box center [1110, 335] width 42 height 42
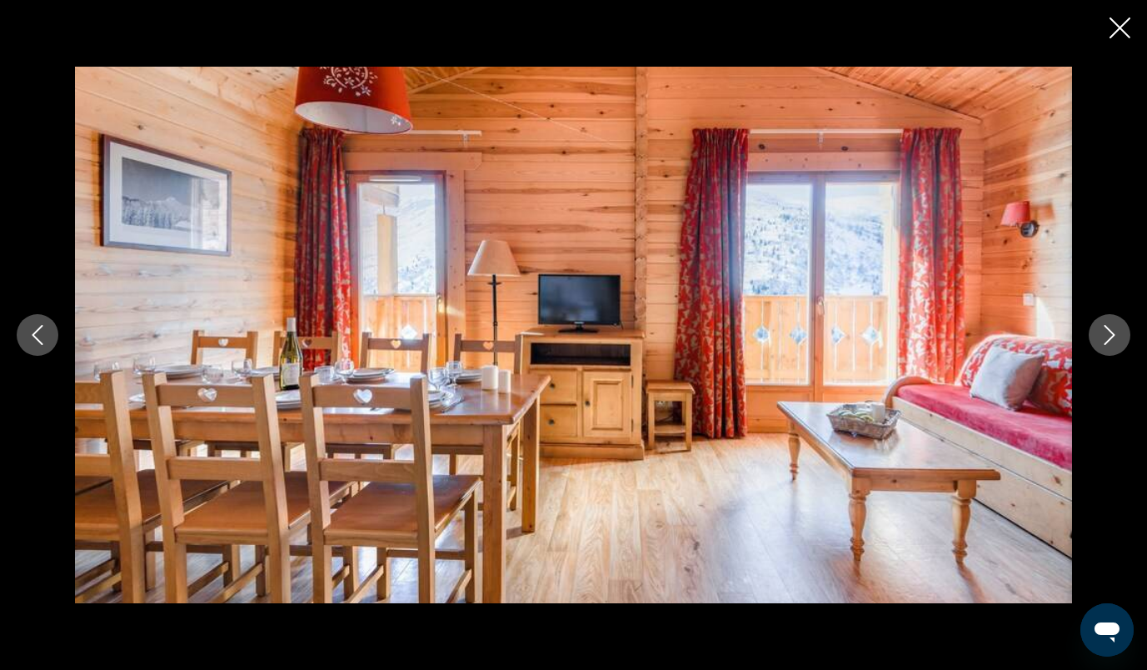
click at [1109, 319] on button "Next image" at bounding box center [1110, 335] width 42 height 42
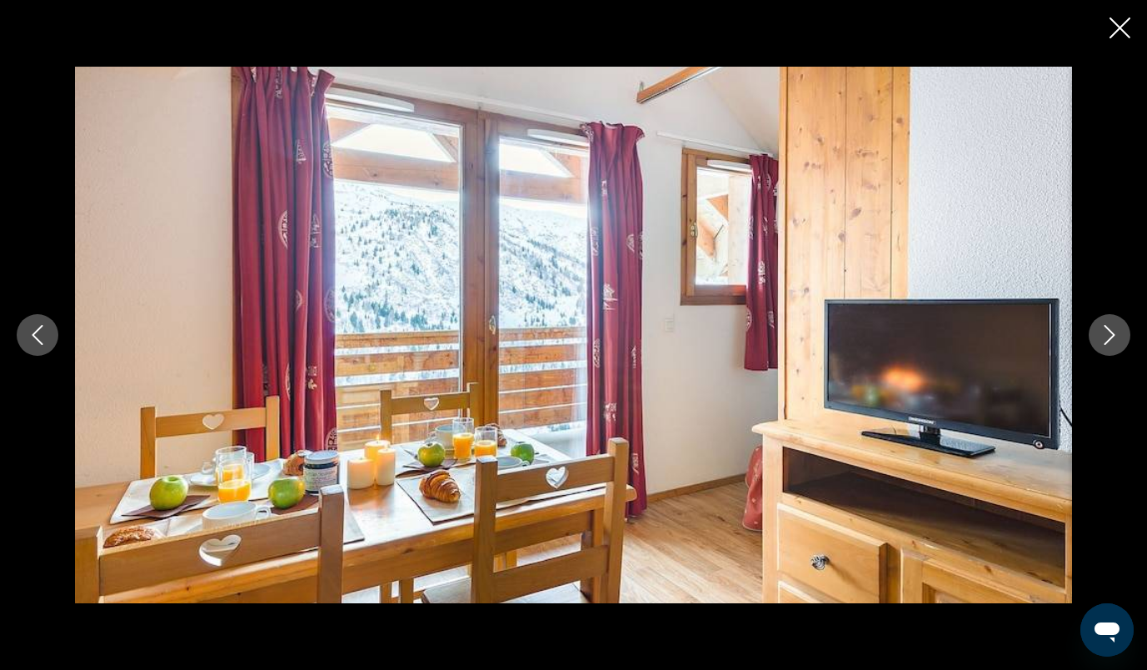
click at [1109, 319] on button "Next image" at bounding box center [1110, 335] width 42 height 42
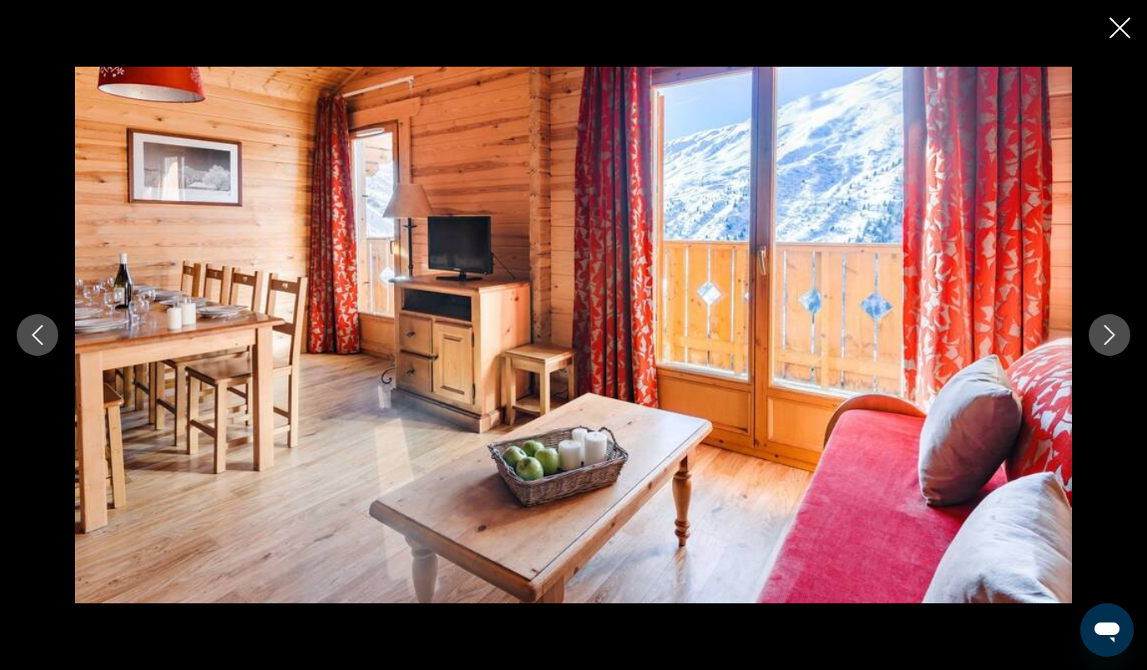
click at [1109, 319] on button "Next image" at bounding box center [1110, 335] width 42 height 42
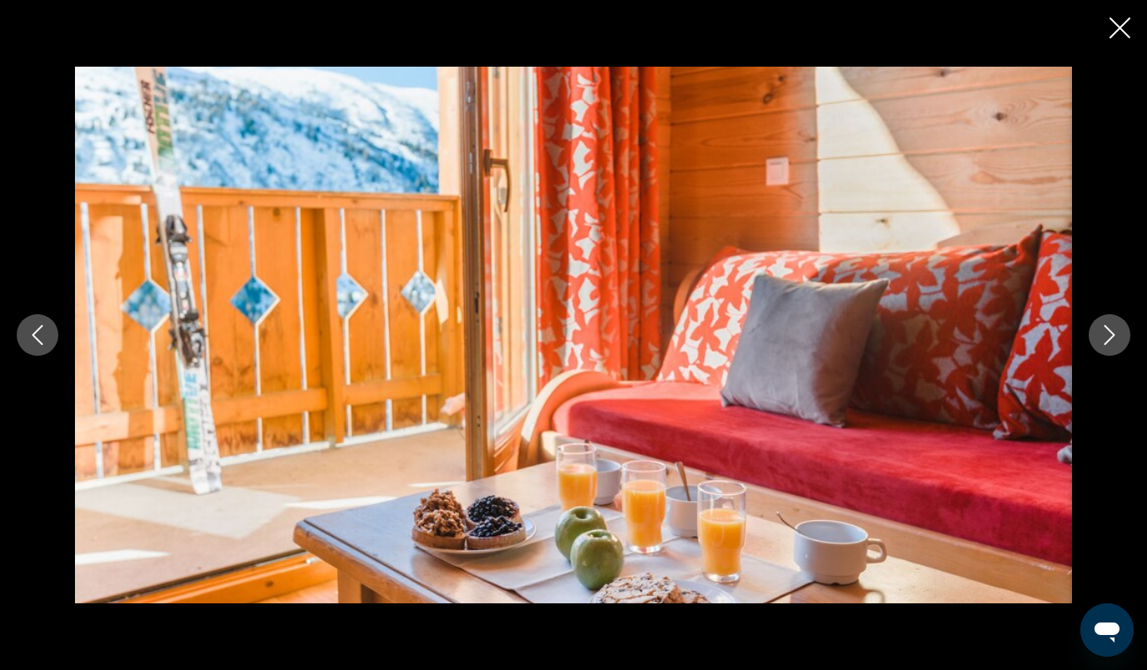
click at [1109, 319] on button "Next image" at bounding box center [1110, 335] width 42 height 42
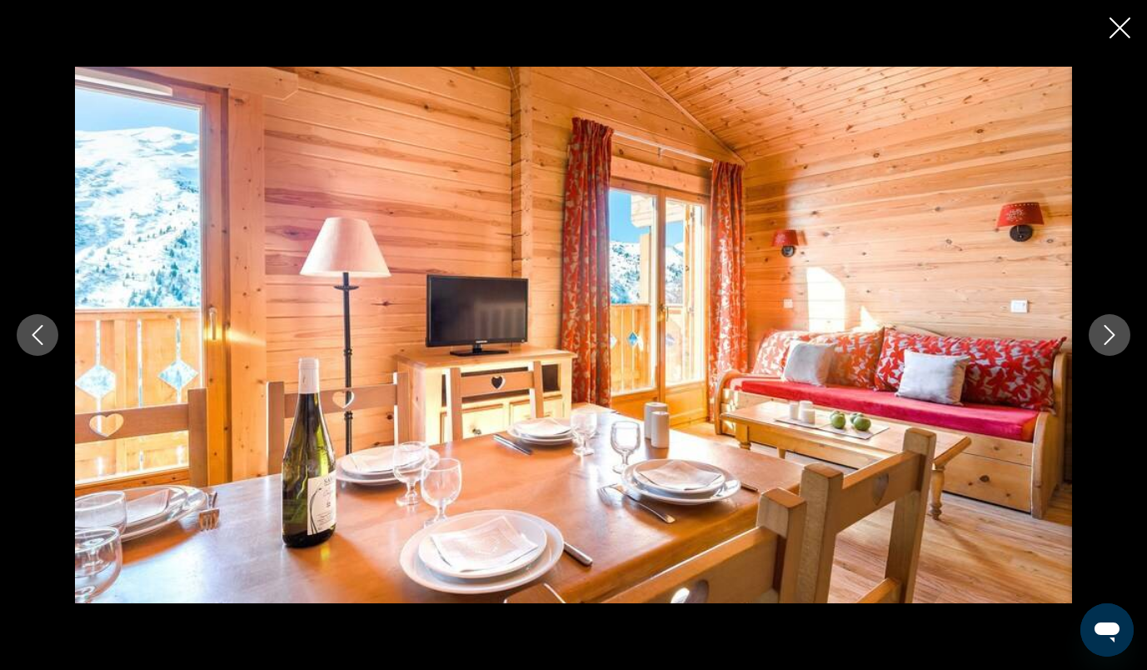
click at [1109, 319] on button "Next image" at bounding box center [1110, 335] width 42 height 42
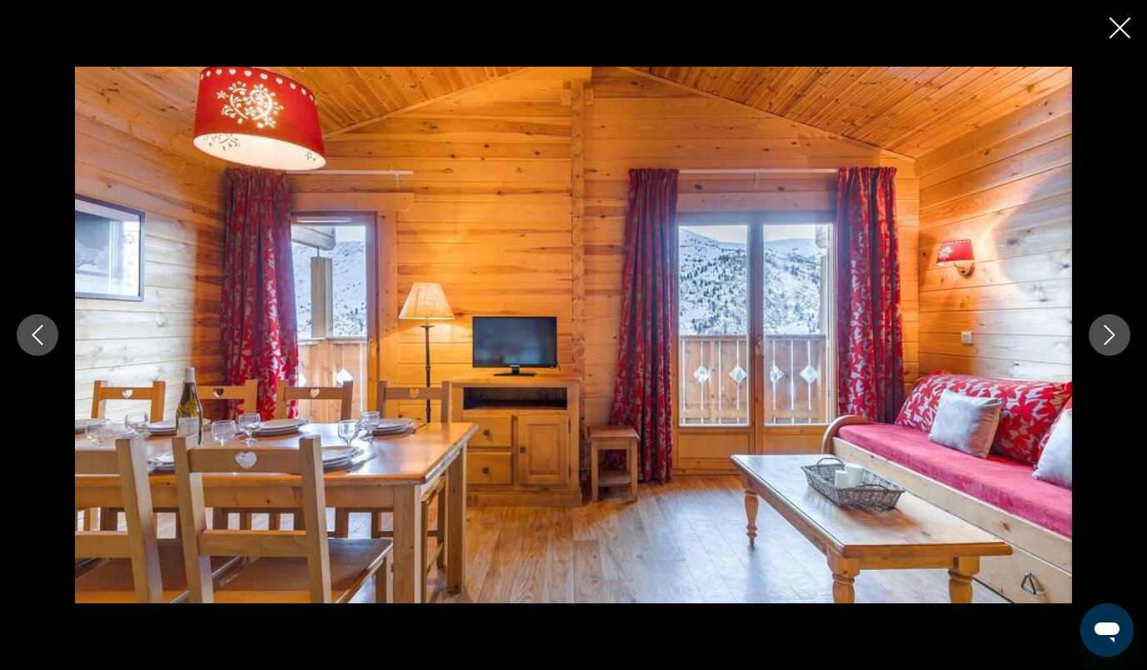
click at [1109, 323] on button "Next image" at bounding box center [1110, 335] width 42 height 42
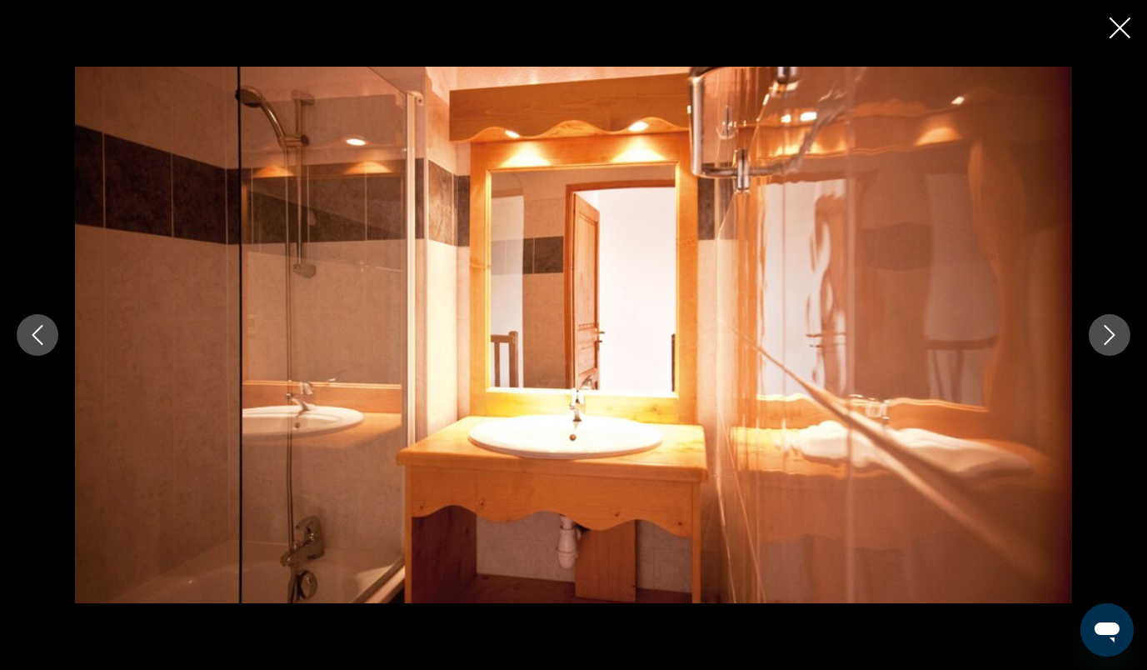
click at [1109, 323] on button "Next image" at bounding box center [1110, 335] width 42 height 42
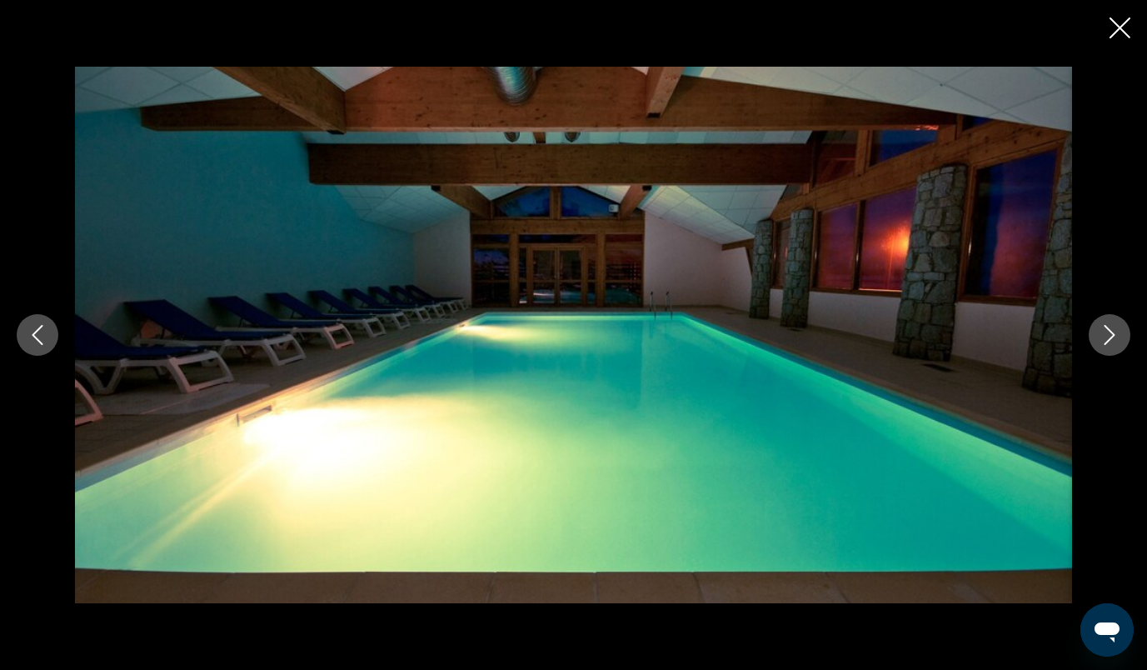
click at [1120, 33] on icon "Close slideshow" at bounding box center [1120, 27] width 21 height 21
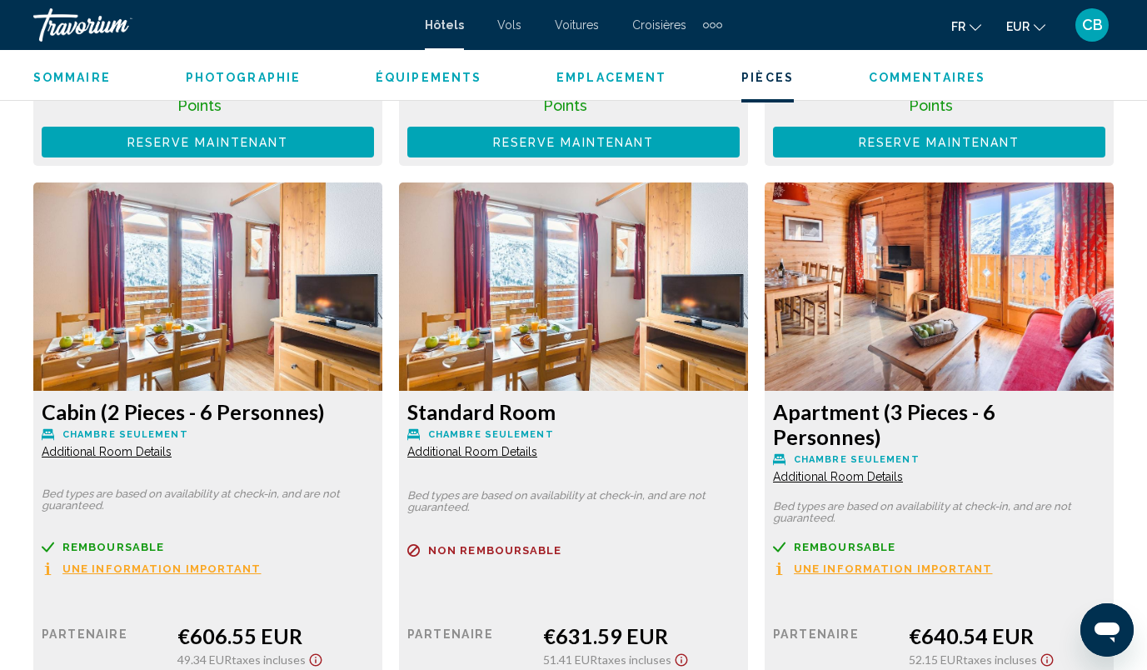
scroll to position [3518, 0]
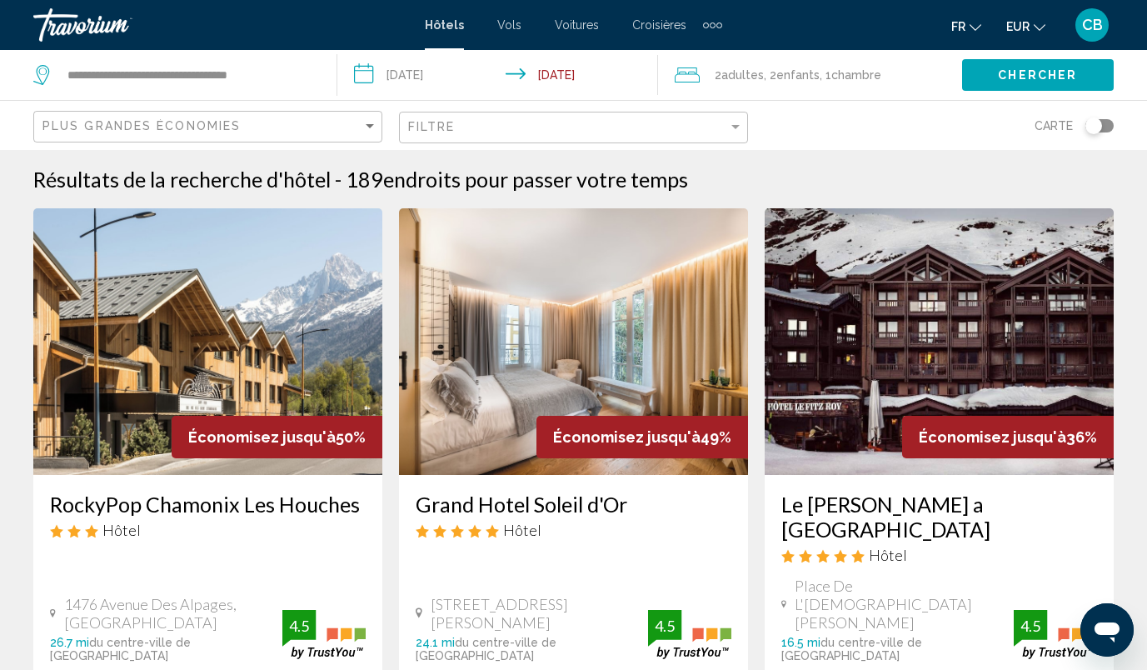
click at [263, 118] on div "Plus grandes économies" at bounding box center [209, 127] width 335 height 31
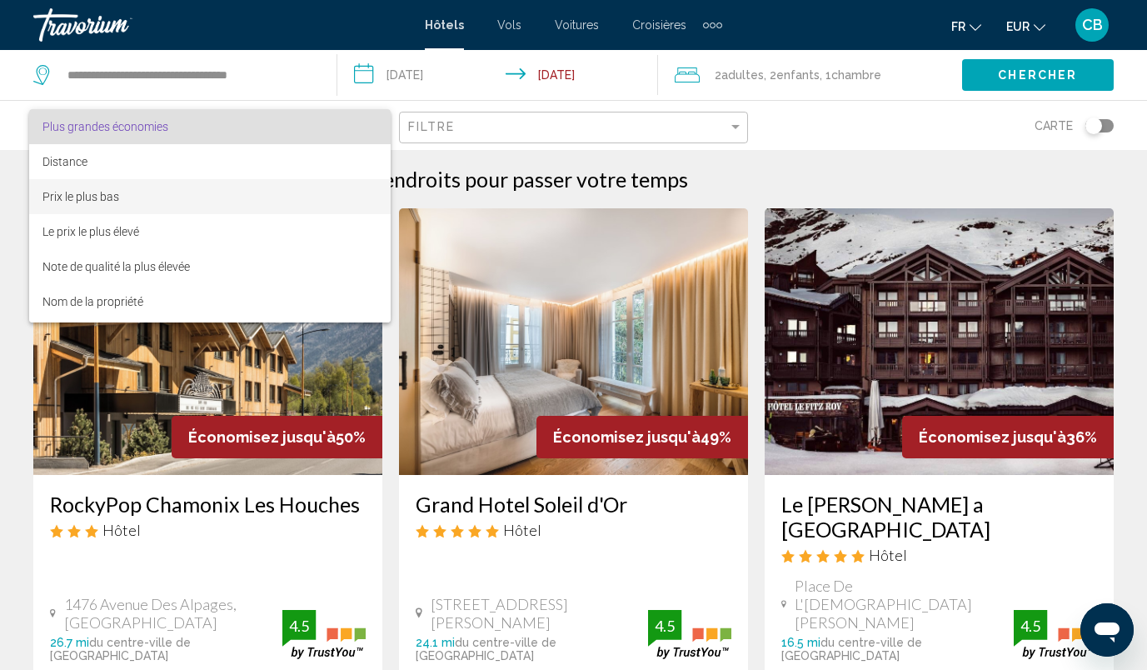
click at [257, 199] on span "Prix le plus bas" at bounding box center [209, 196] width 335 height 35
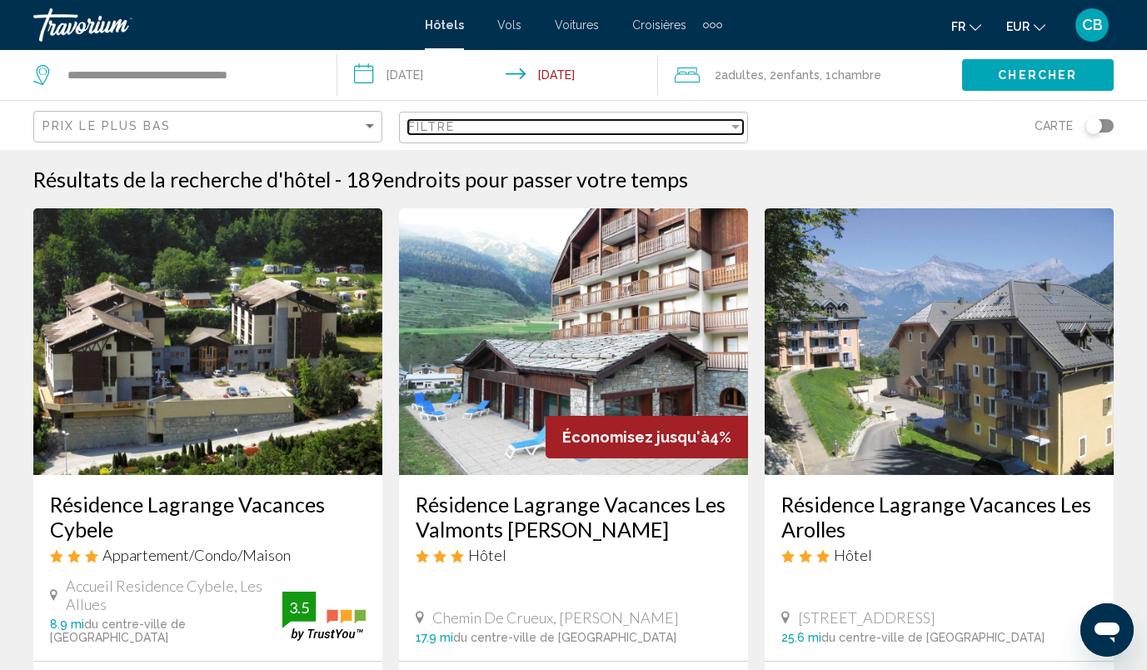
click at [504, 127] on div "Filtre" at bounding box center [568, 126] width 320 height 13
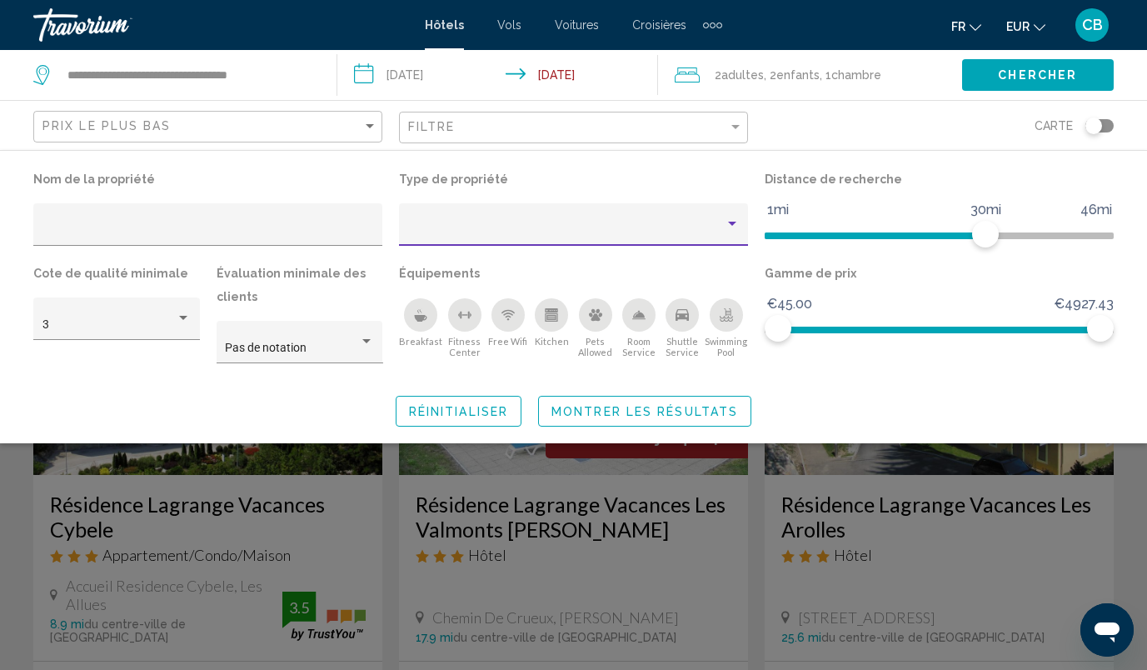
click at [506, 237] on div "Property type" at bounding box center [566, 230] width 317 height 13
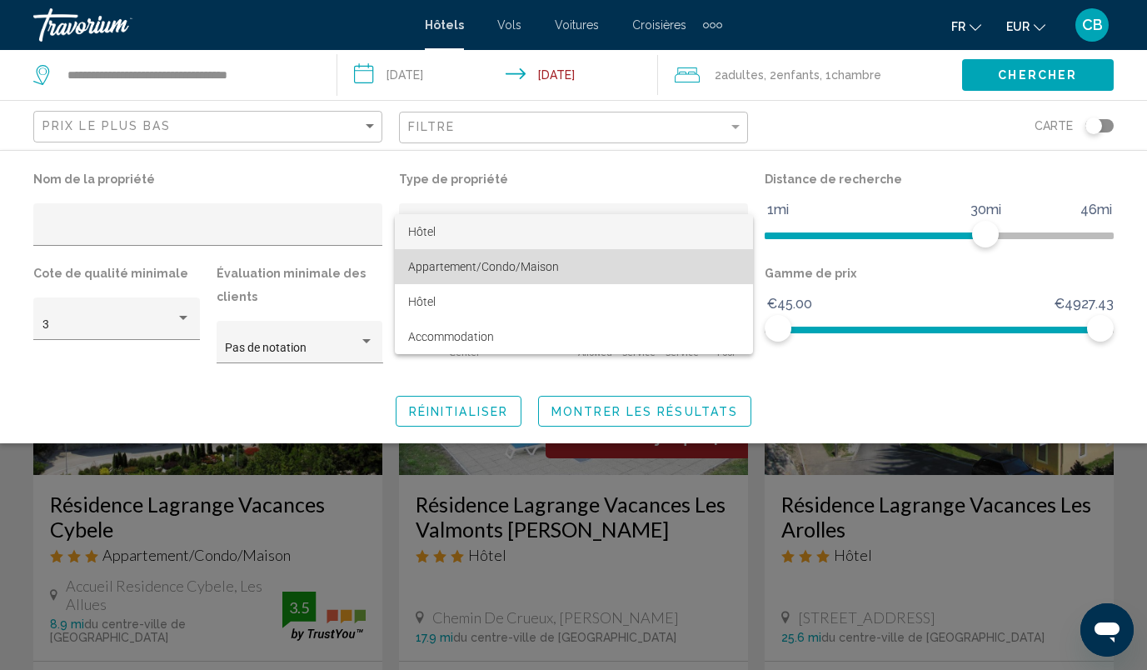
click at [490, 271] on span "Appartement/Condo/Maison" at bounding box center [483, 266] width 151 height 13
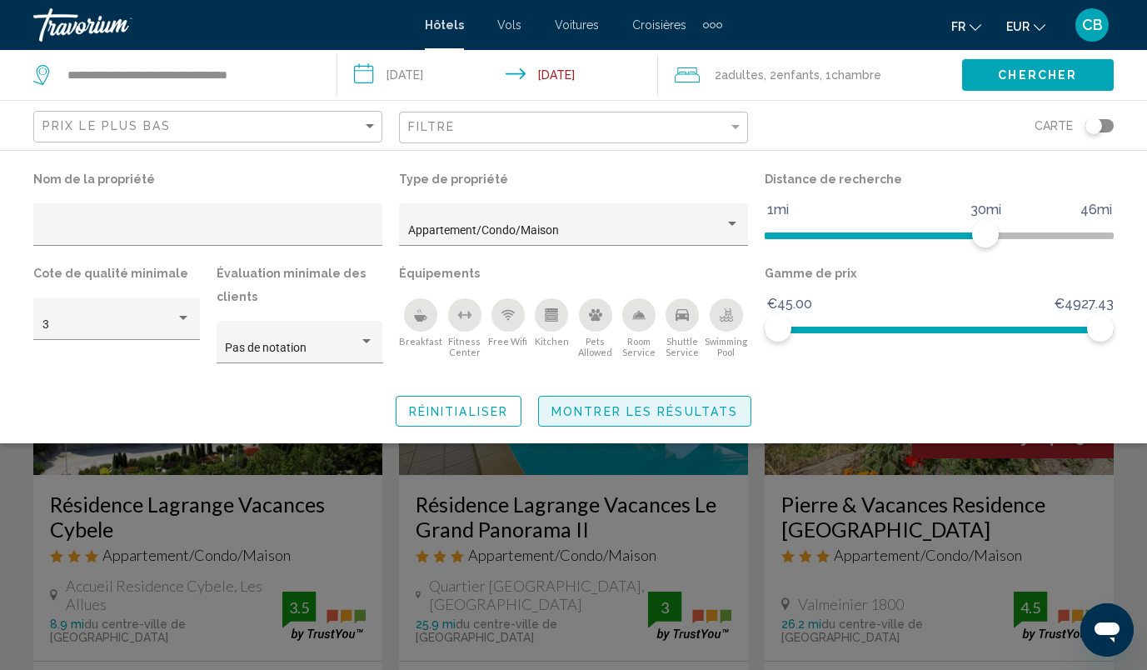
click at [620, 417] on span "Montrer les résultats" at bounding box center [644, 411] width 187 height 13
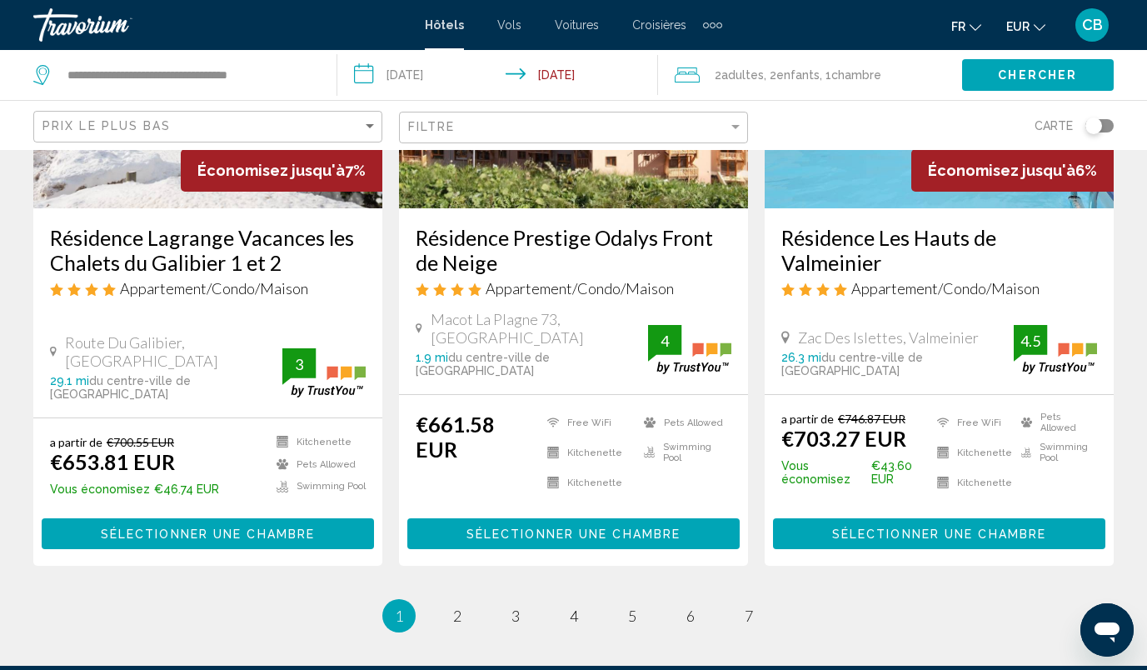
scroll to position [2322, 0]
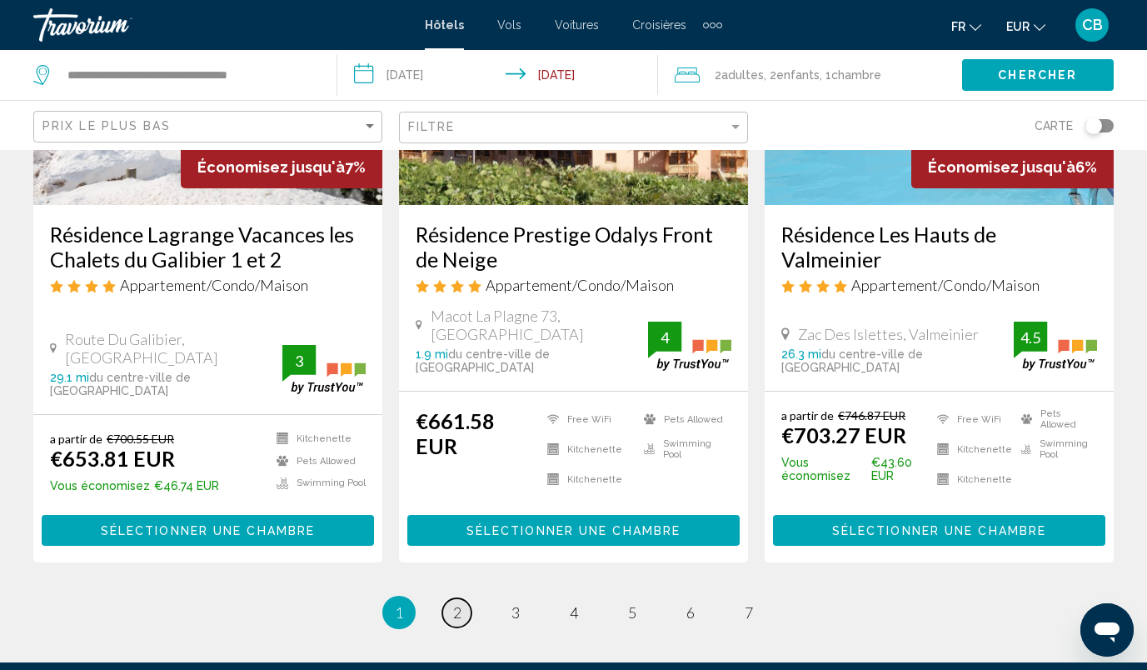
click at [465, 598] on link "page 2" at bounding box center [456, 612] width 29 height 29
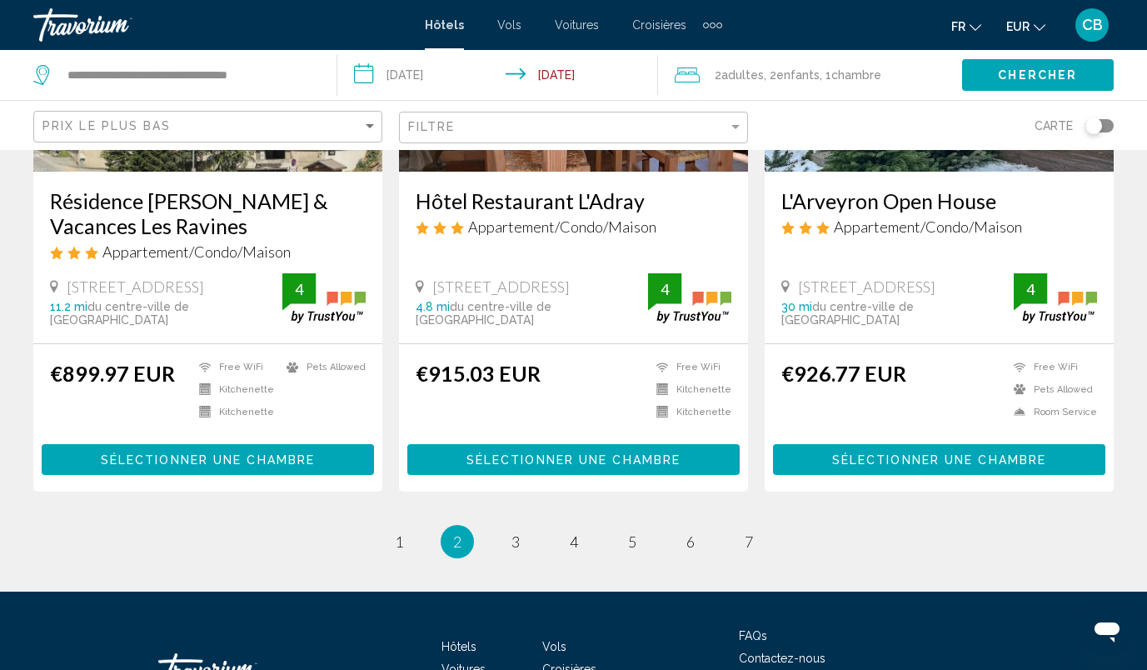
scroll to position [2256, 0]
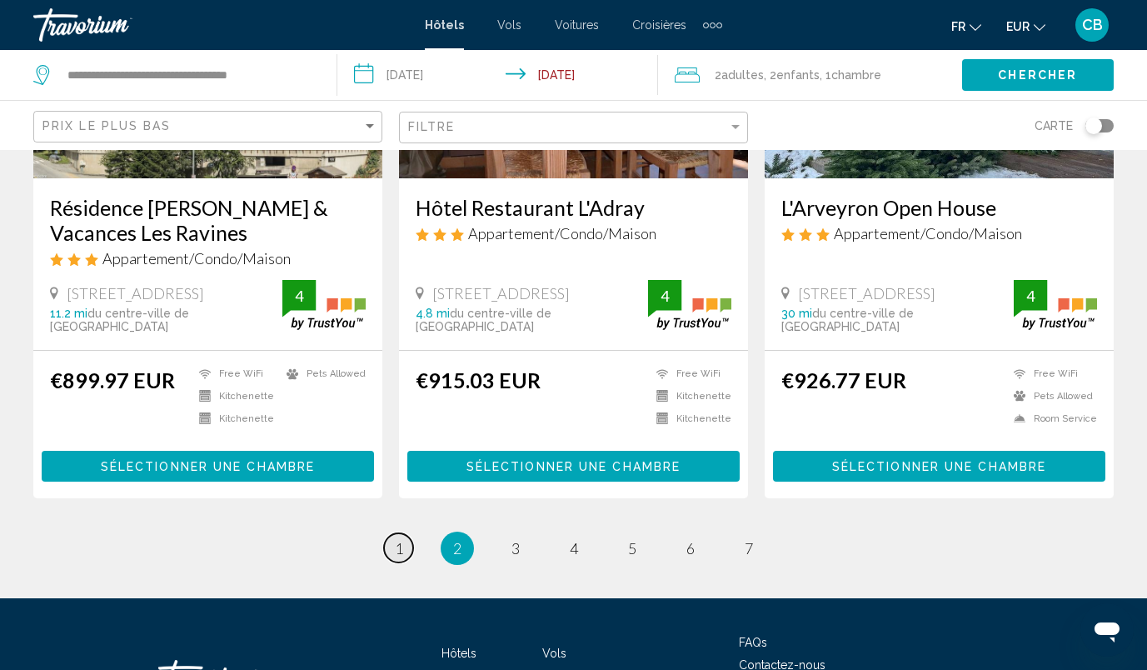
click at [395, 539] on span "1" at bounding box center [399, 548] width 8 height 18
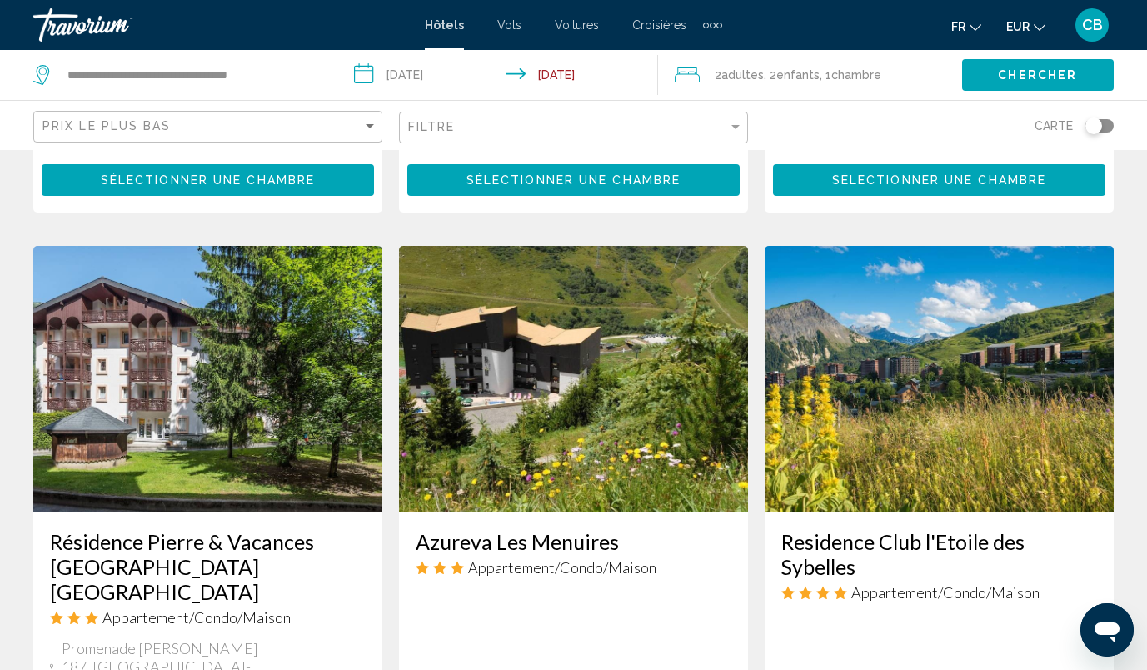
scroll to position [1315, 0]
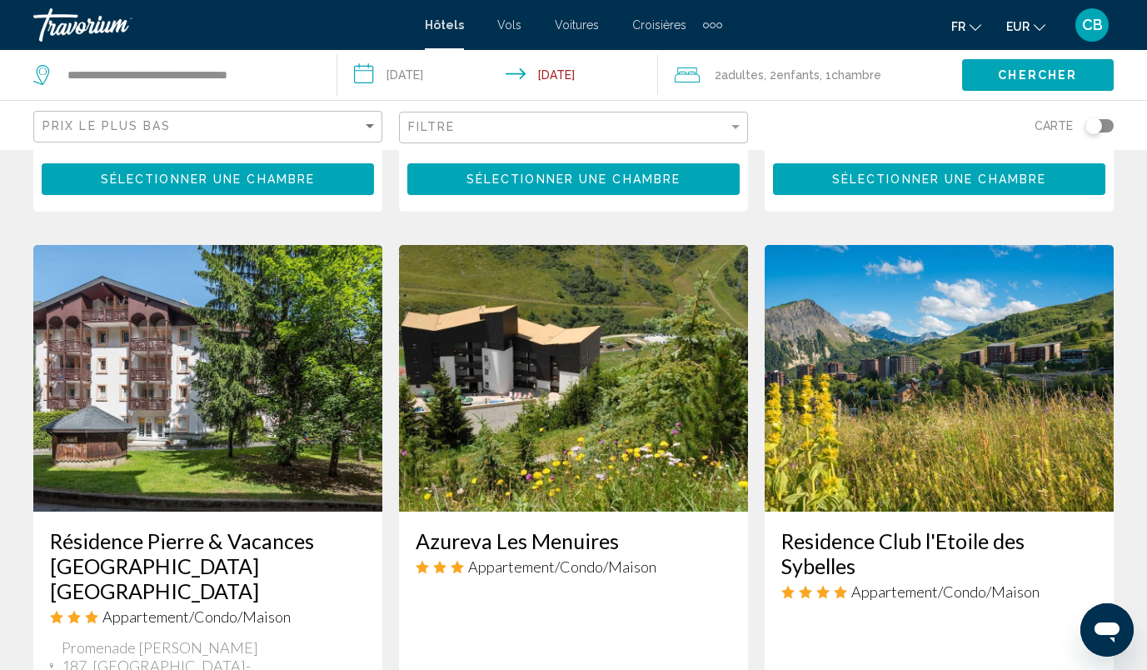
click at [1108, 126] on div "Toggle map" at bounding box center [1099, 125] width 28 height 13
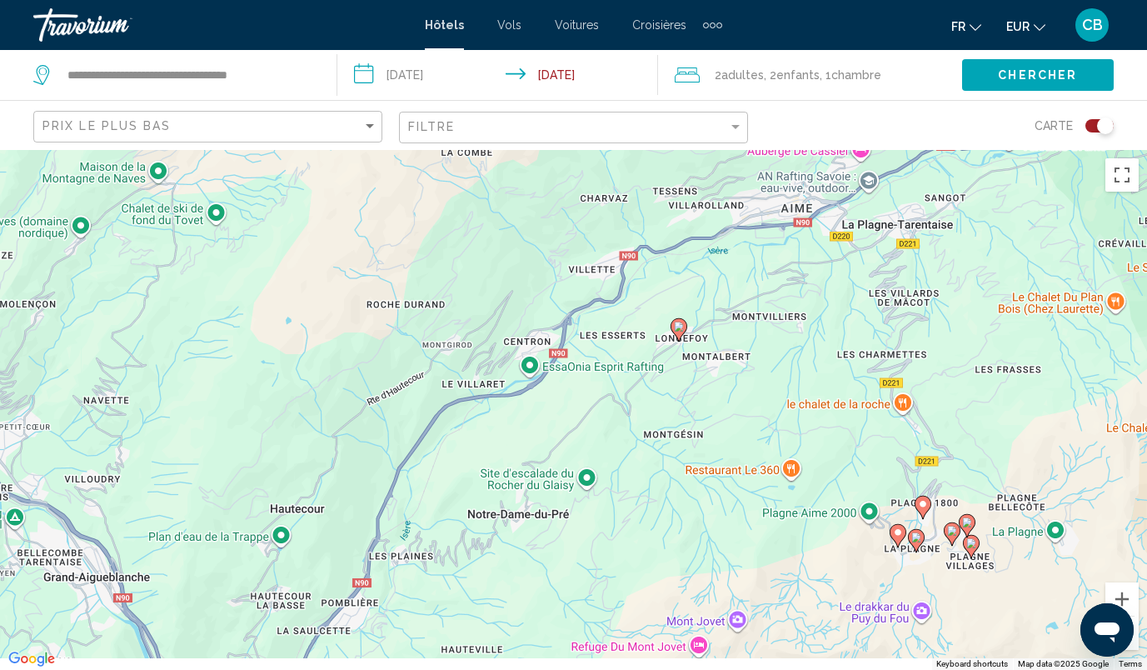
drag, startPoint x: 686, startPoint y: 451, endPoint x: 553, endPoint y: 358, distance: 162.2
click at [553, 358] on div "To activate drag with keyboard, press Alt + Enter. Once in keyboard drag state,…" at bounding box center [573, 410] width 1147 height 520
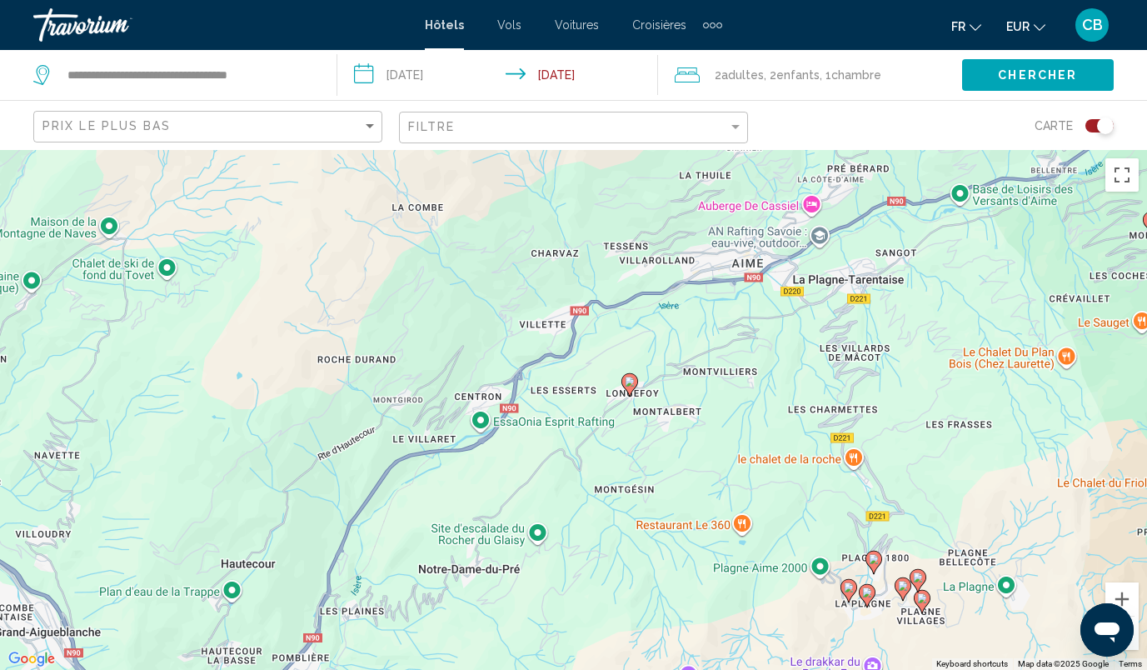
drag, startPoint x: 747, startPoint y: 283, endPoint x: 697, endPoint y: 341, distance: 76.2
click at [697, 341] on div "To activate drag with keyboard, press Alt + Enter. Once in keyboard drag state,…" at bounding box center [573, 410] width 1147 height 520
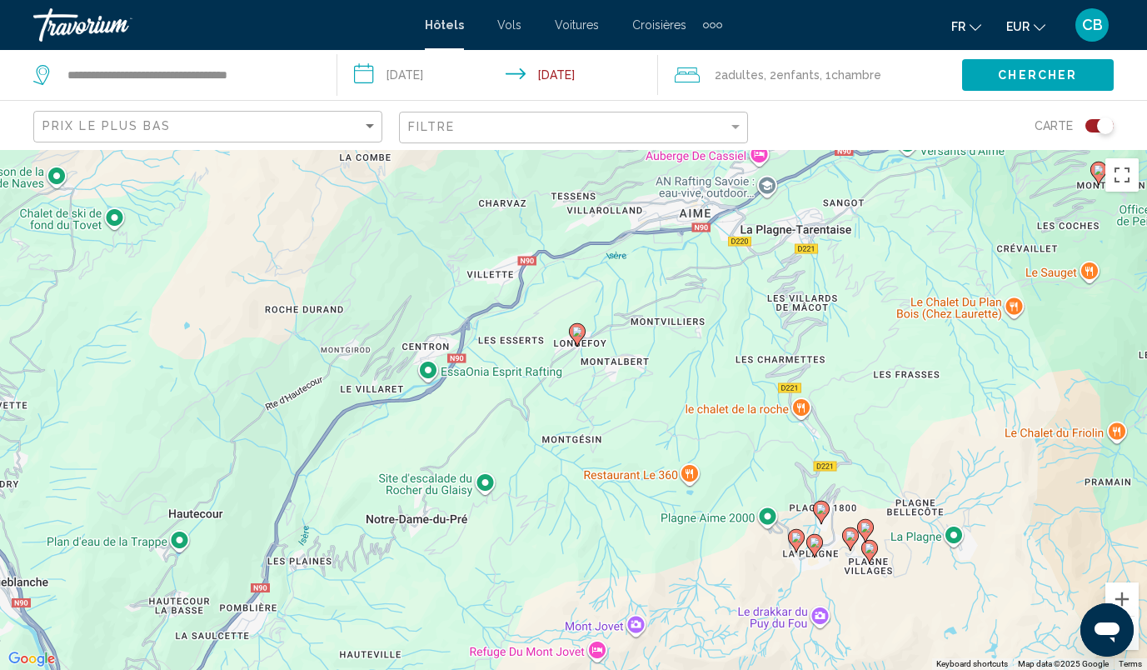
drag, startPoint x: 942, startPoint y: 428, endPoint x: 864, endPoint y: 352, distance: 109.6
click at [871, 360] on div "To activate drag with keyboard, press Alt + Enter. Once in keyboard drag state,…" at bounding box center [573, 410] width 1147 height 520
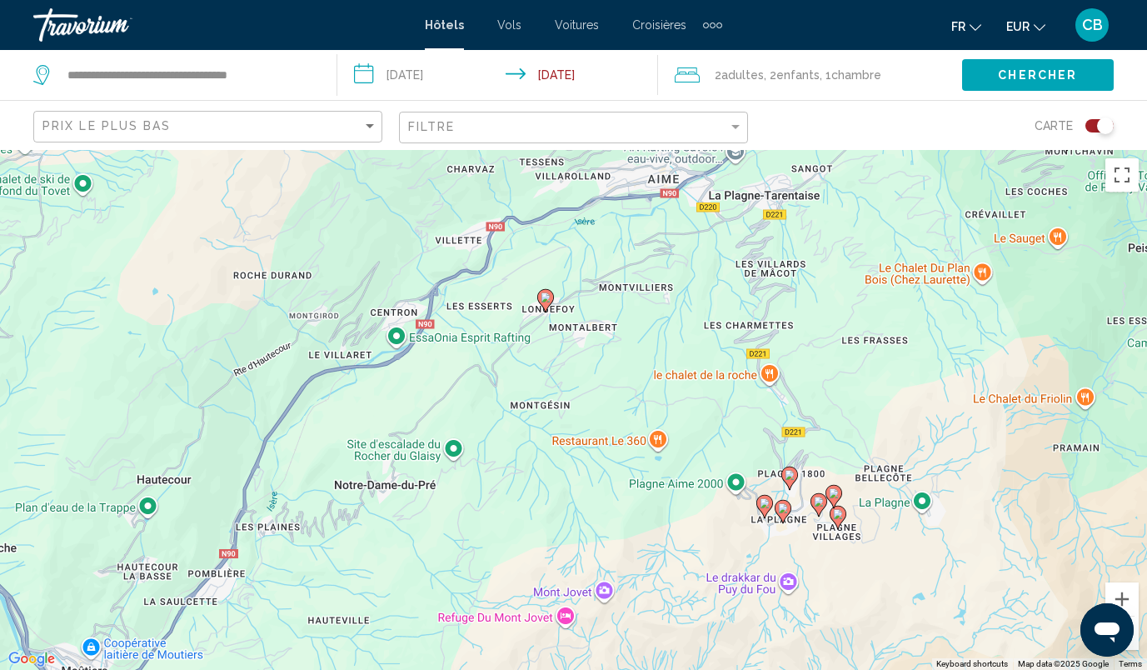
click at [832, 492] on image "Main content" at bounding box center [834, 493] width 10 height 10
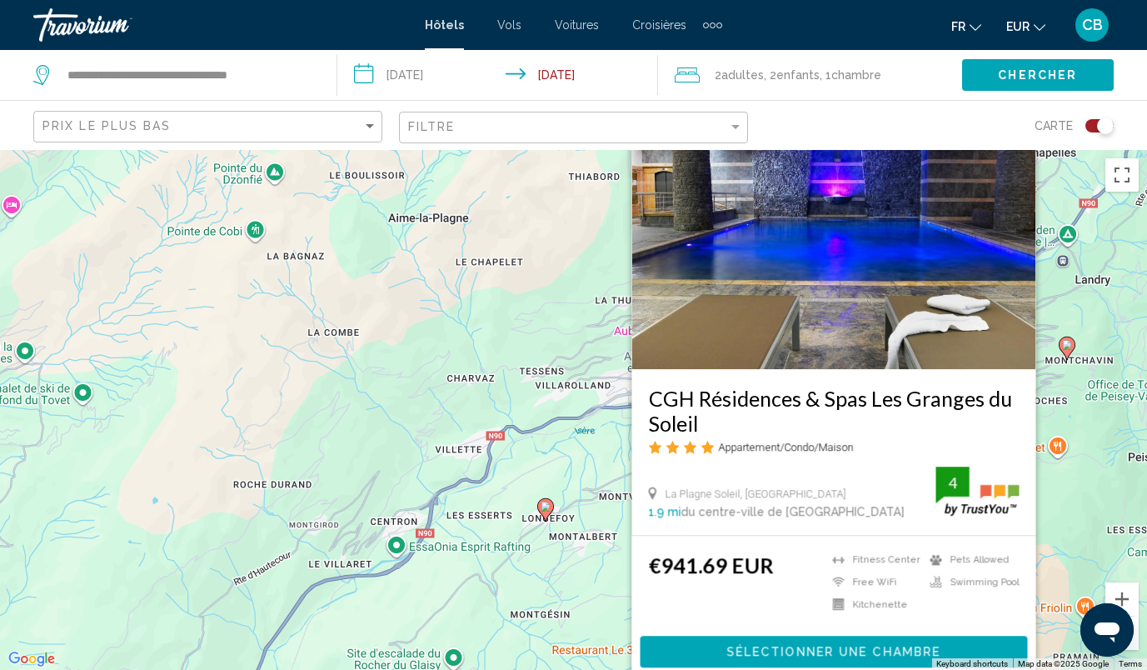
click at [1053, 507] on div "To activate drag with keyboard, press Alt + Enter. Once in keyboard drag state,…" at bounding box center [573, 410] width 1147 height 520
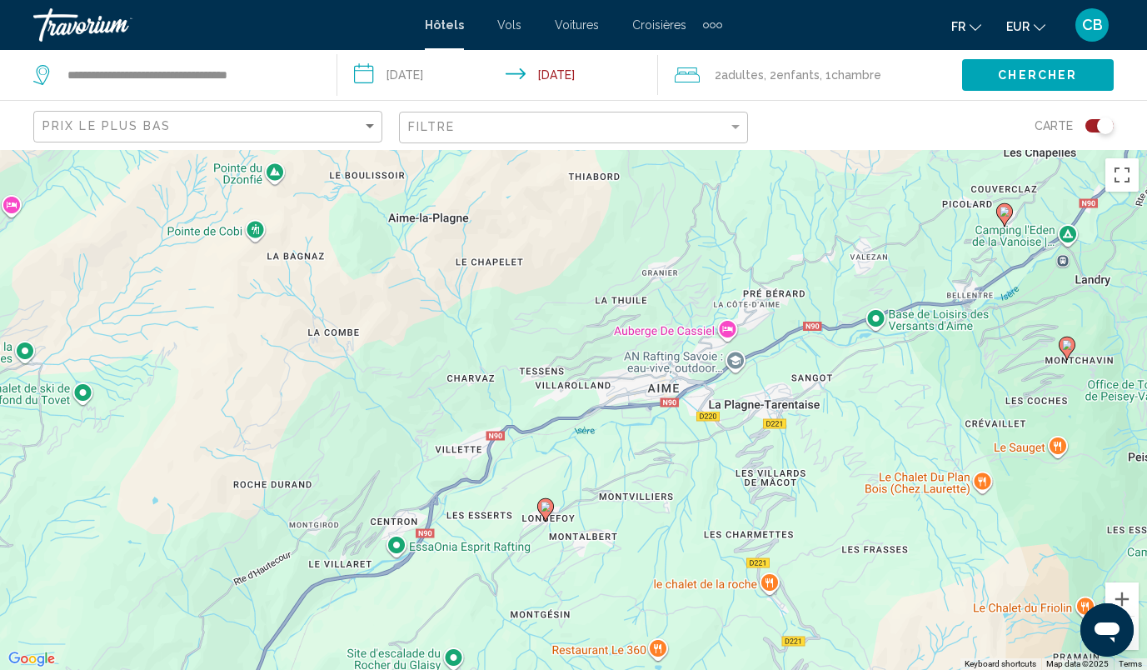
drag, startPoint x: 822, startPoint y: 590, endPoint x: 758, endPoint y: 421, distance: 180.1
click at [758, 421] on div "To activate drag with keyboard, press Alt + Enter. Once in keyboard drag state,…" at bounding box center [573, 410] width 1147 height 520
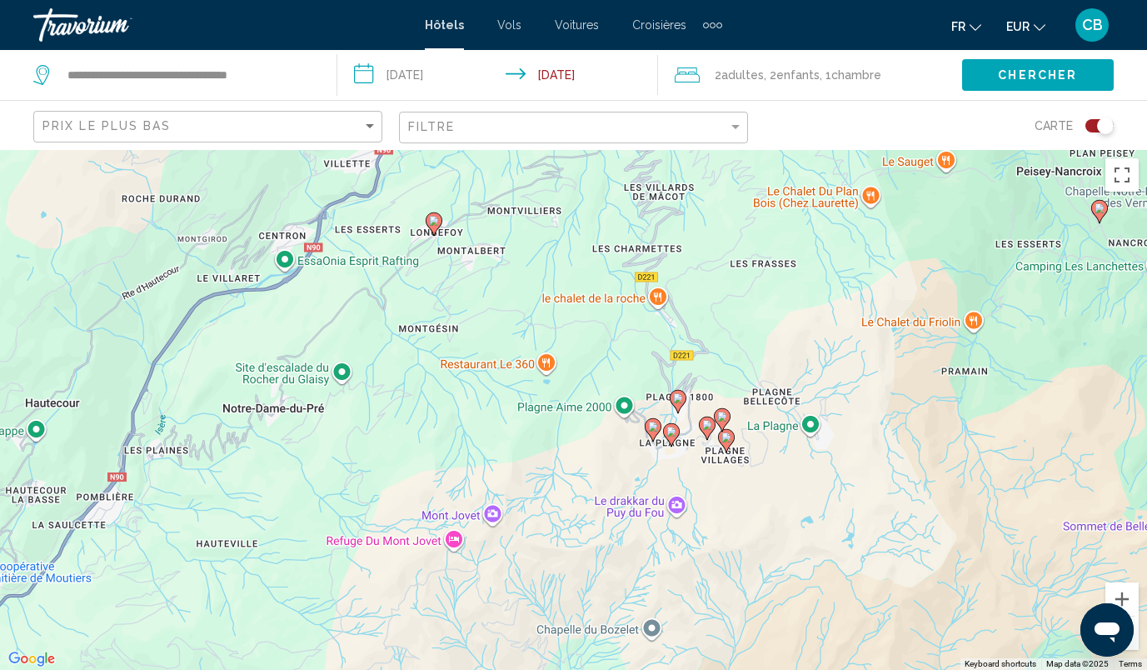
click at [650, 426] on image "Main content" at bounding box center [653, 426] width 10 height 10
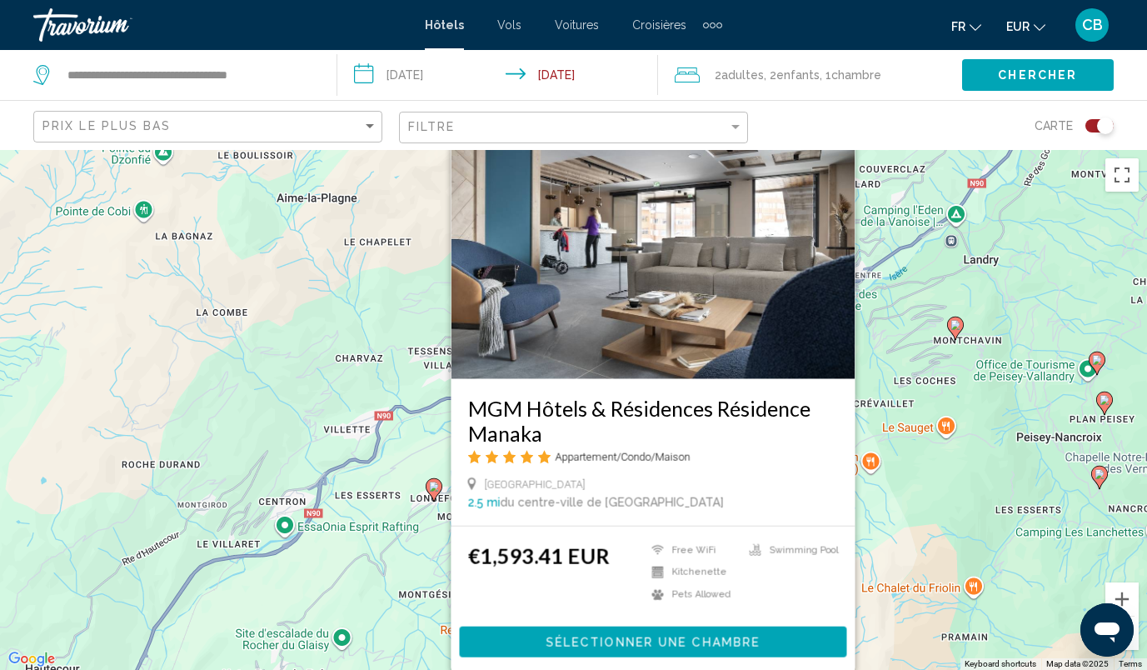
click at [924, 541] on div "To activate drag with keyboard, press Alt + Enter. Once in keyboard drag state,…" at bounding box center [573, 410] width 1147 height 520
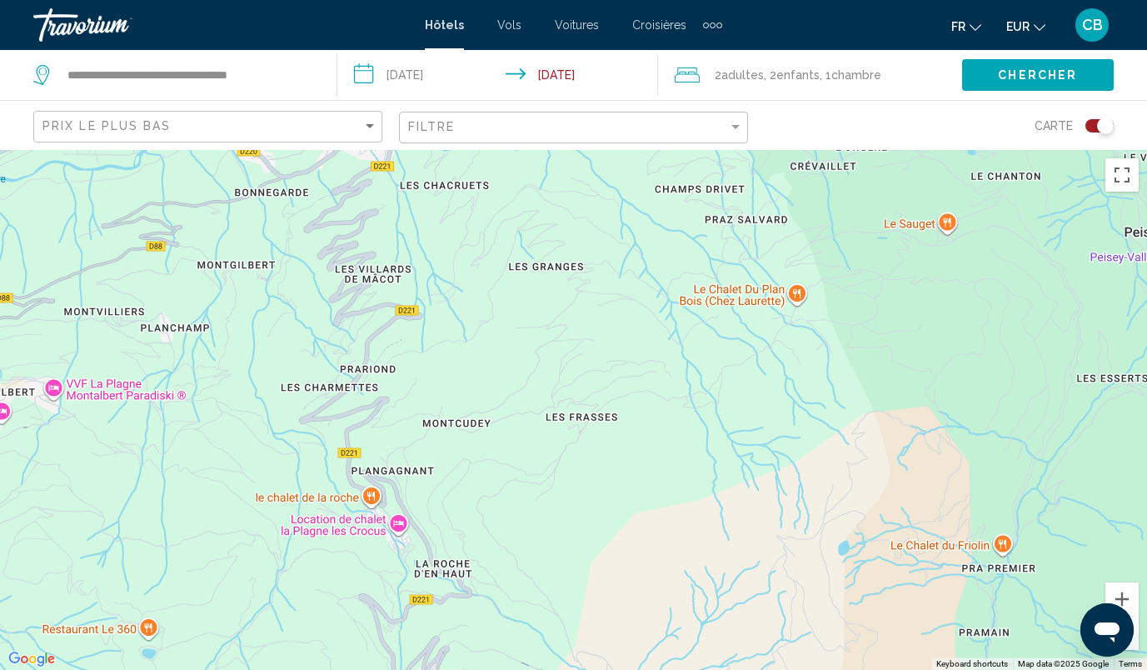
drag, startPoint x: 924, startPoint y: 541, endPoint x: 911, endPoint y: 372, distance: 170.4
click at [902, 380] on div "To activate drag with keyboard, press Alt + Enter. Once in keyboard drag state,…" at bounding box center [573, 410] width 1147 height 520
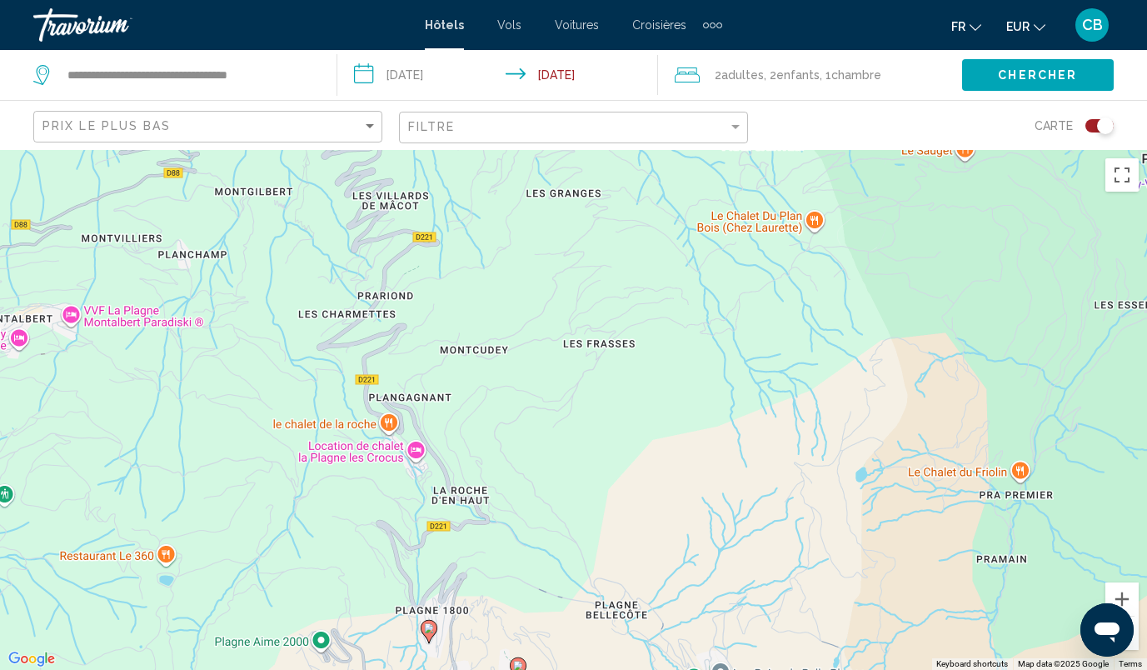
drag, startPoint x: 700, startPoint y: 575, endPoint x: 777, endPoint y: 386, distance: 204.3
click at [777, 386] on div "To activate drag with keyboard, press Alt + Enter. Once in keyboard drag state,…" at bounding box center [573, 410] width 1147 height 520
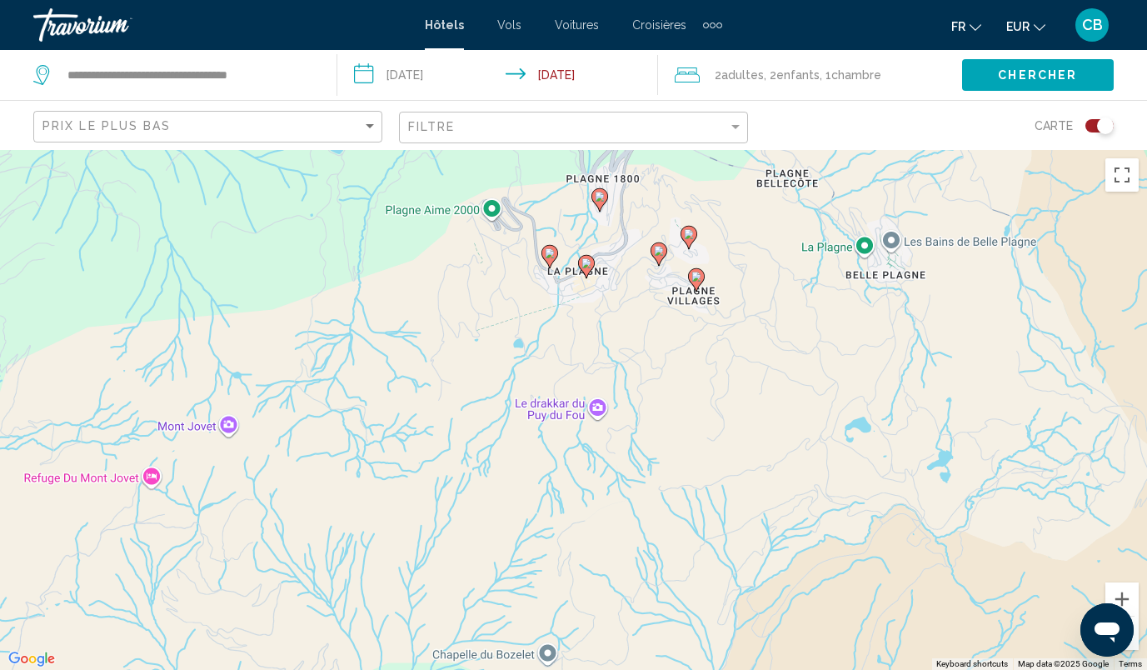
click at [584, 262] on image "Main content" at bounding box center [586, 263] width 10 height 10
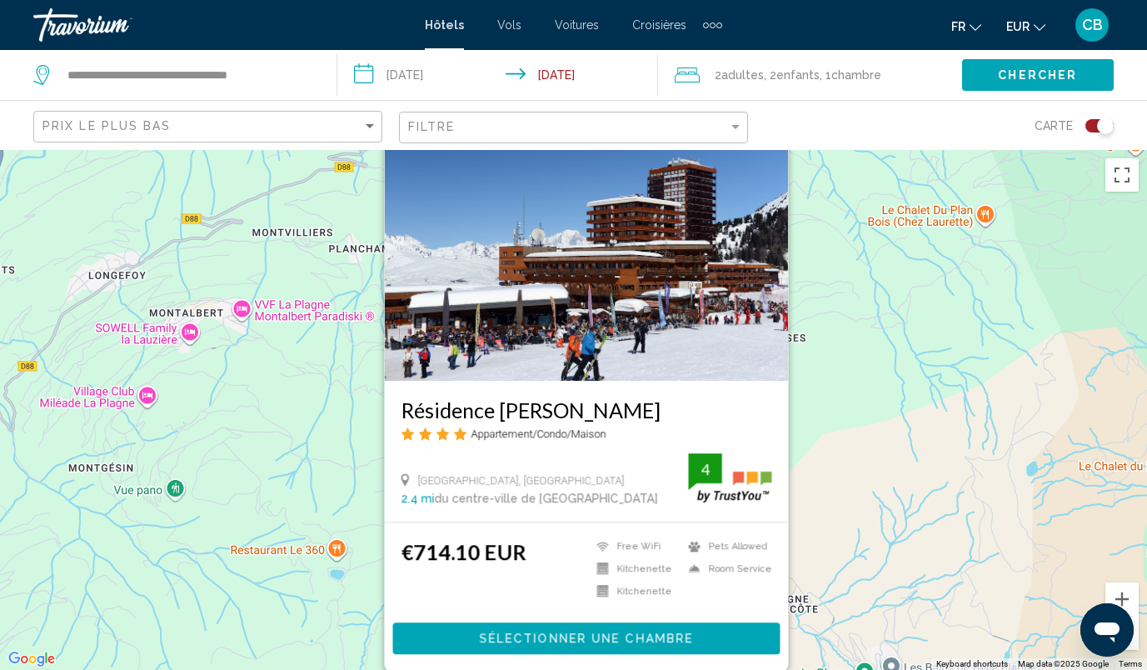
click at [857, 388] on div "To activate drag with keyboard, press Alt + Enter. Once in keyboard drag state,…" at bounding box center [573, 410] width 1147 height 520
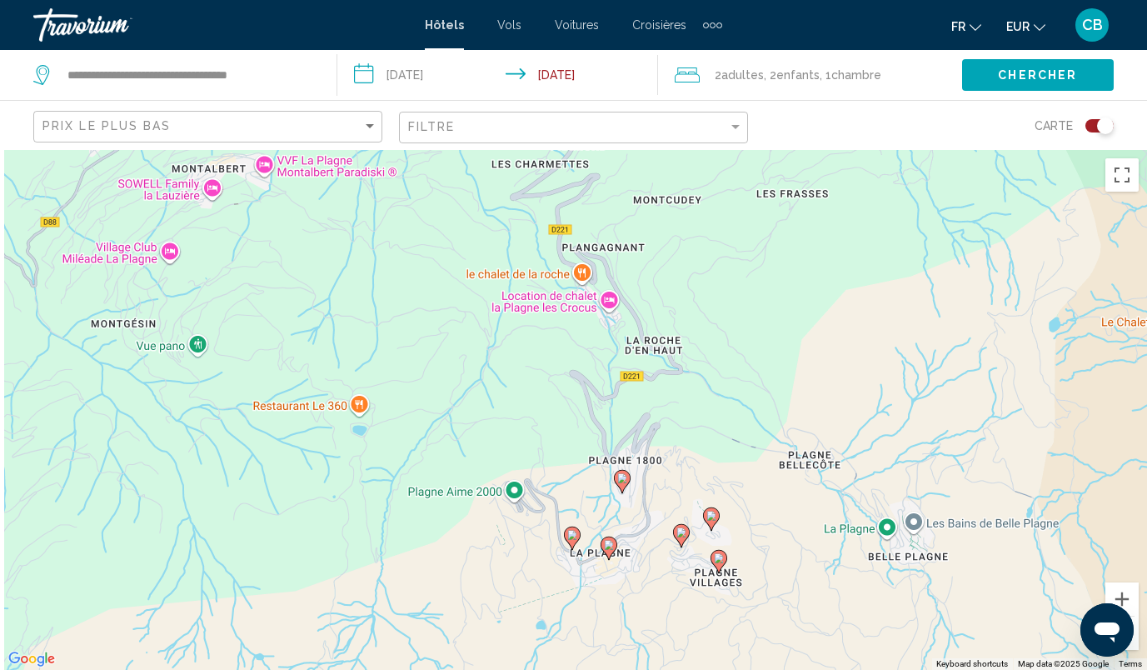
drag, startPoint x: 772, startPoint y: 511, endPoint x: 798, endPoint y: 344, distance: 168.6
click at [798, 344] on div "To activate drag with keyboard, press Alt + Enter. Once in keyboard drag state,…" at bounding box center [573, 410] width 1147 height 520
click at [684, 534] on image "Main content" at bounding box center [681, 531] width 10 height 10
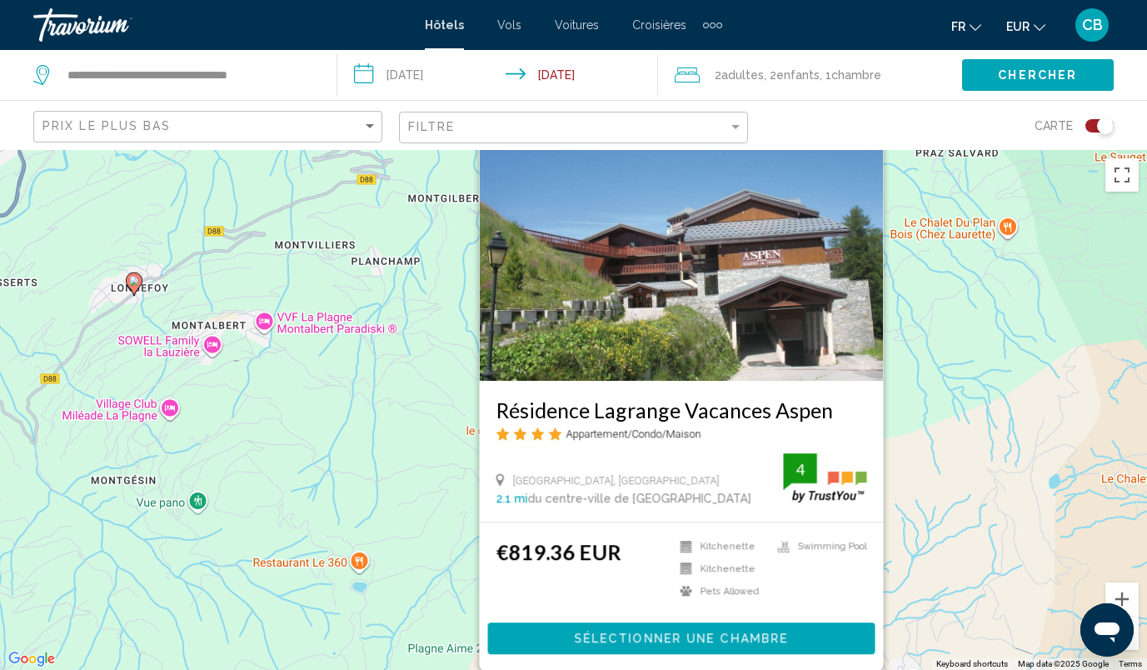
click at [945, 429] on div "To activate drag with keyboard, press Alt + Enter. Once in keyboard drag state,…" at bounding box center [573, 410] width 1147 height 520
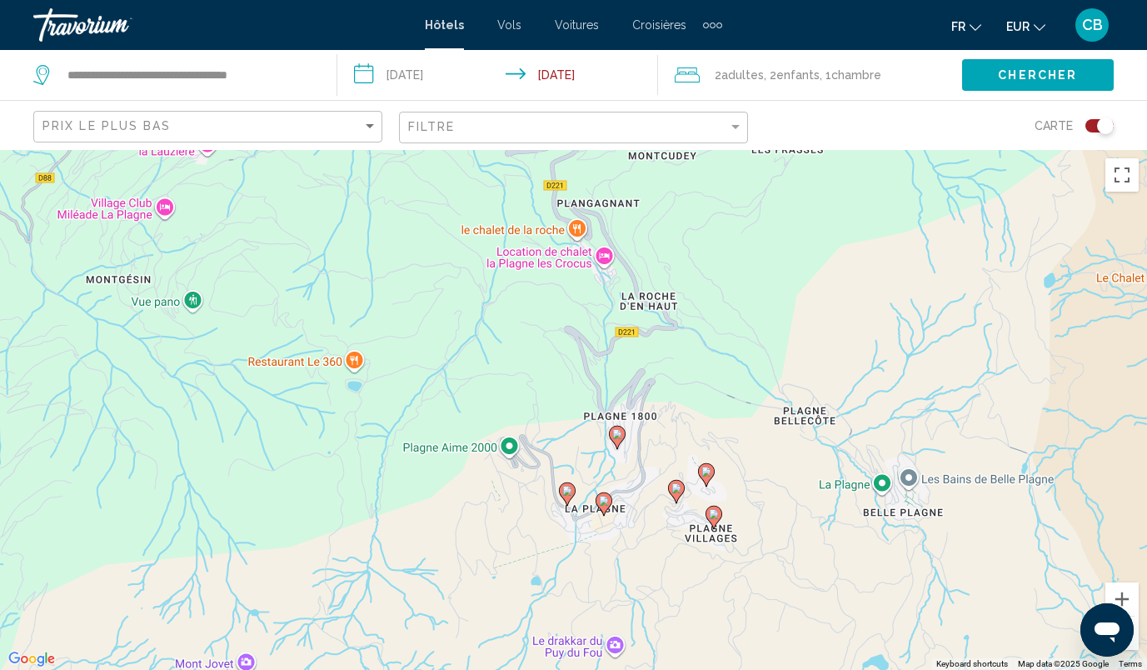
drag, startPoint x: 727, startPoint y: 613, endPoint x: 719, endPoint y: 391, distance: 221.7
click at [719, 391] on div "To activate drag with keyboard, press Alt + Enter. Once in keyboard drag state,…" at bounding box center [573, 410] width 1147 height 520
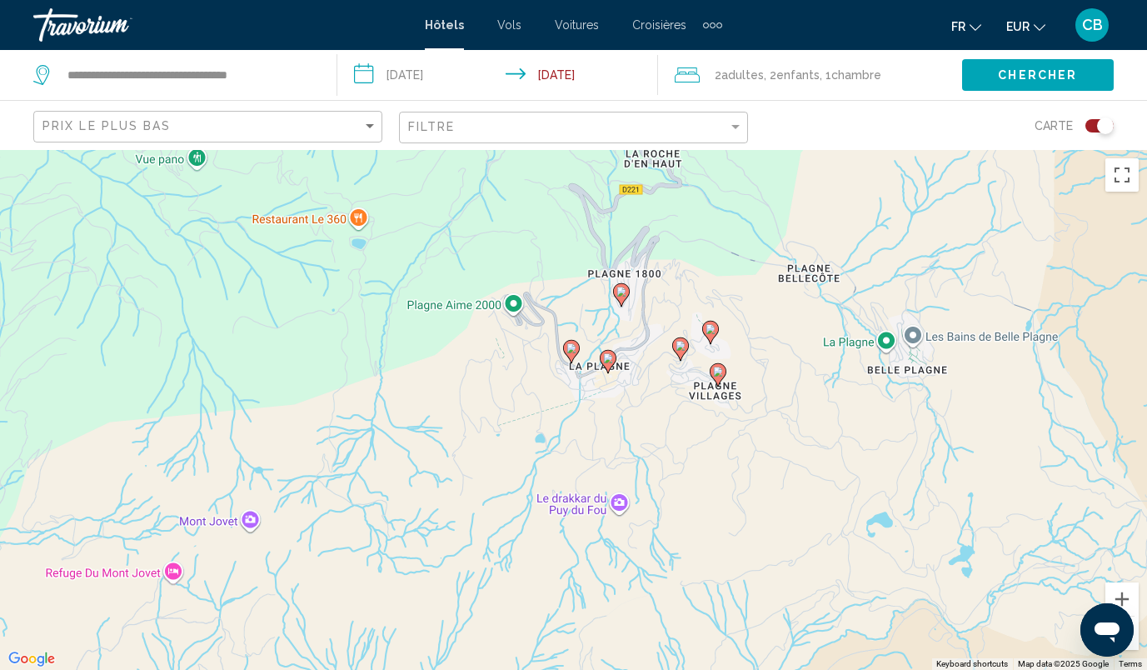
click at [706, 328] on image "Main content" at bounding box center [711, 329] width 10 height 10
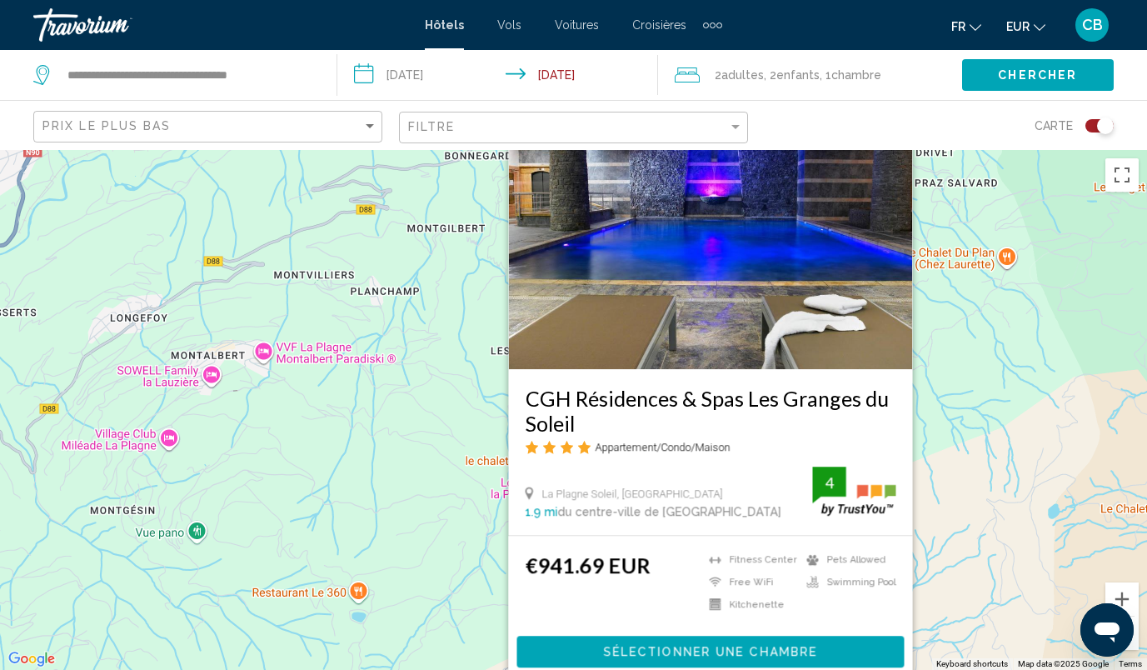
click at [975, 327] on div "To activate drag with keyboard, press Alt + Enter. Once in keyboard drag state,…" at bounding box center [573, 410] width 1147 height 520
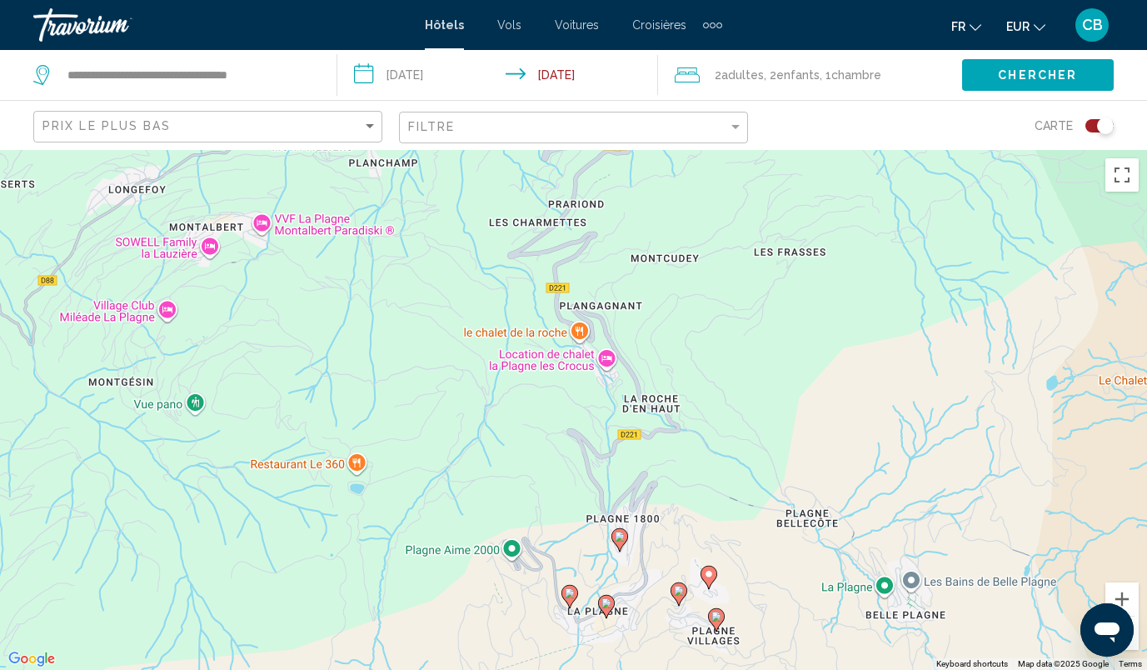
drag, startPoint x: 800, startPoint y: 636, endPoint x: 802, endPoint y: 416, distance: 219.9
click at [802, 417] on div "To activate drag with keyboard, press Alt + Enter. Once in keyboard drag state,…" at bounding box center [573, 410] width 1147 height 520
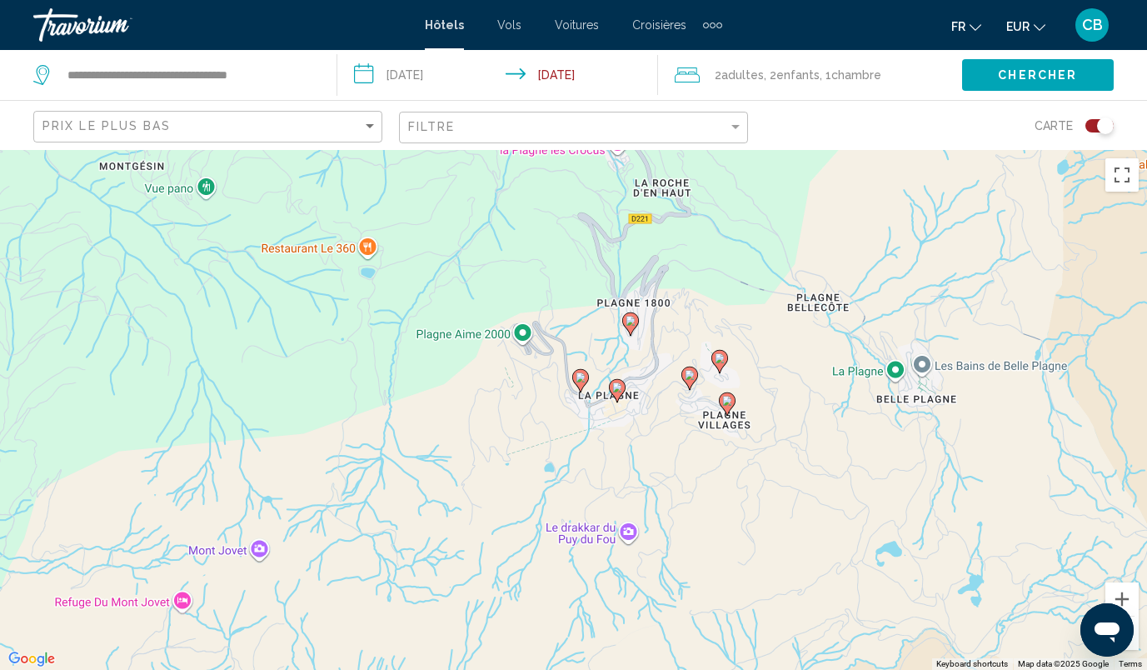
click at [722, 401] on image "Main content" at bounding box center [727, 401] width 10 height 10
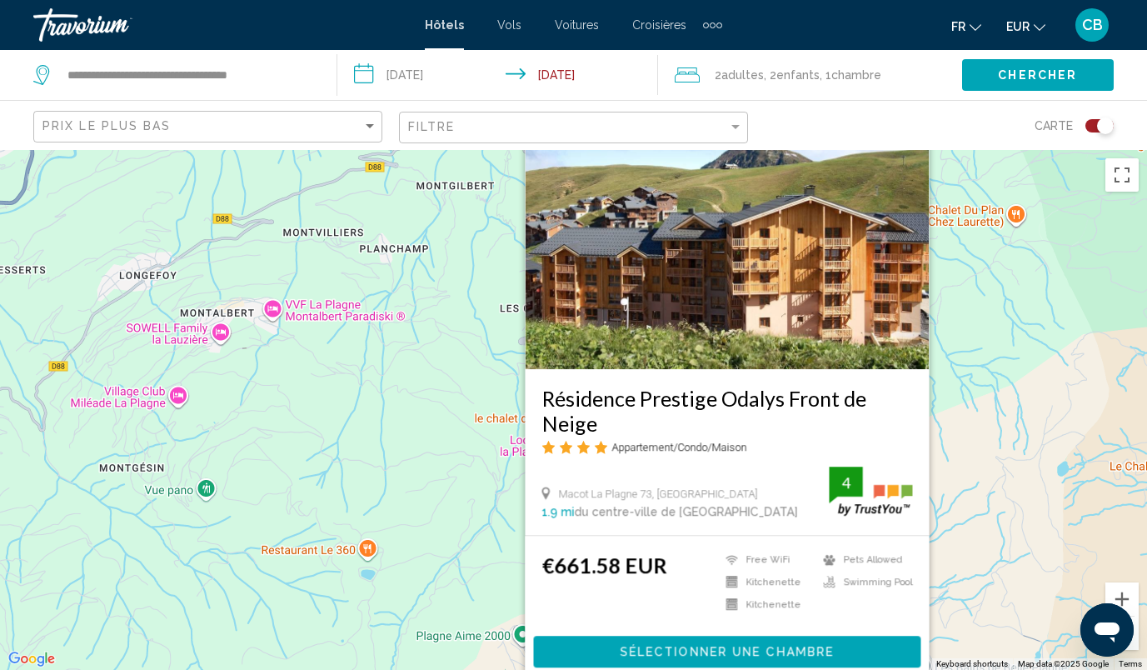
click at [739, 332] on img "Main content" at bounding box center [727, 235] width 404 height 267
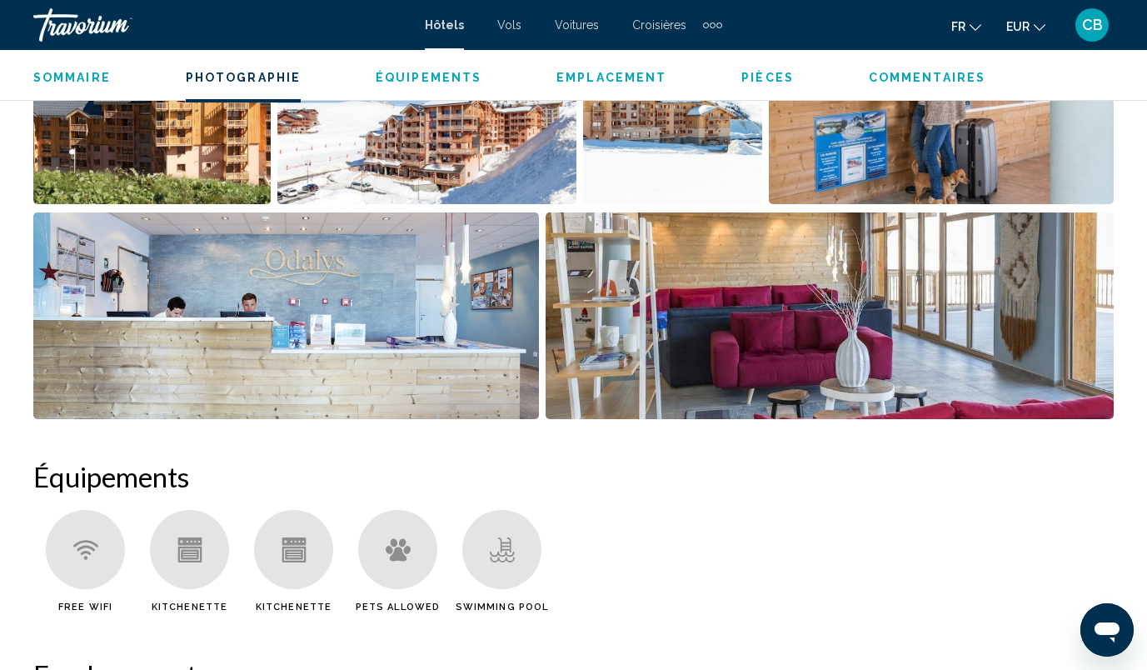
scroll to position [1261, 0]
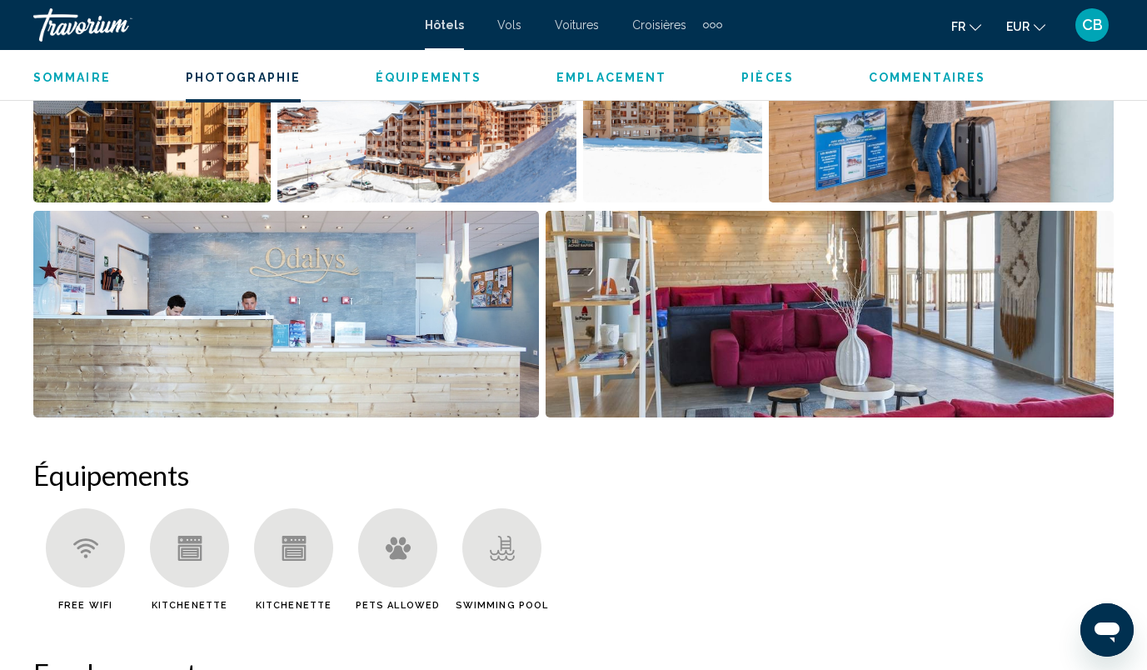
click at [739, 332] on img "Open full-screen image slider" at bounding box center [830, 314] width 568 height 207
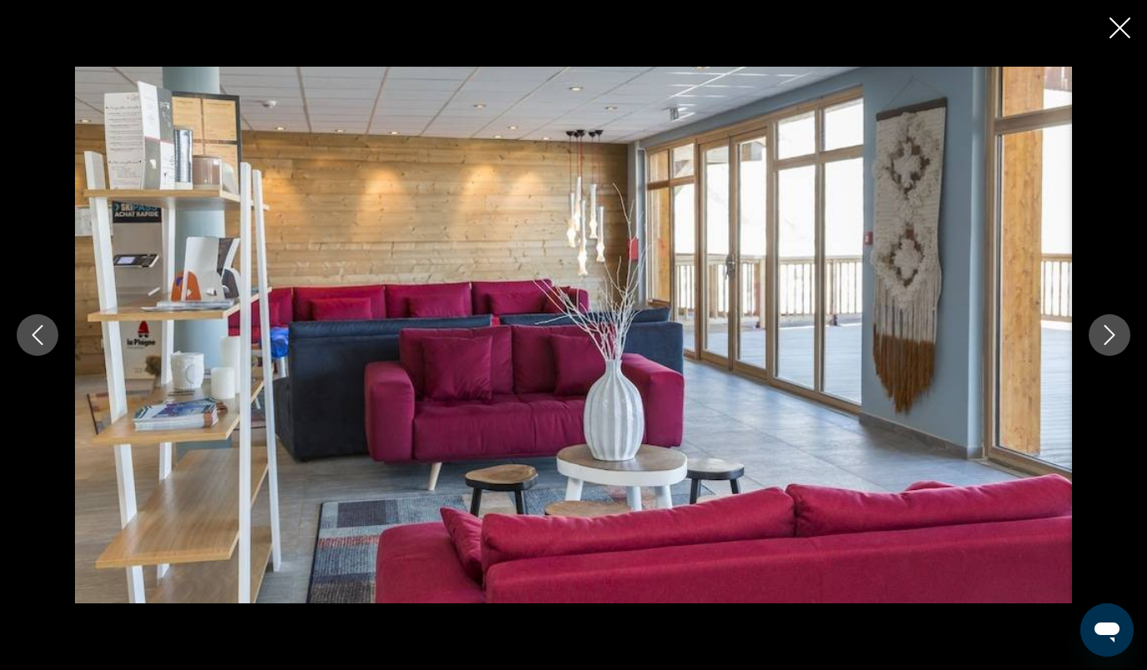
click at [1104, 340] on icon "Next image" at bounding box center [1110, 335] width 20 height 20
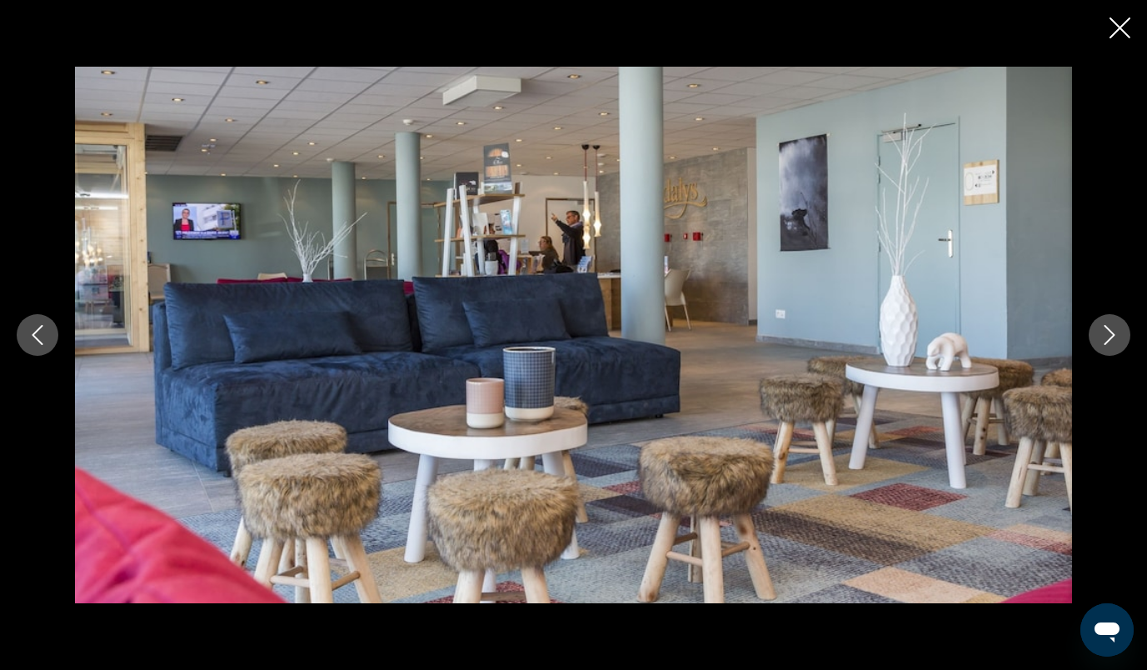
click at [1104, 340] on icon "Next image" at bounding box center [1110, 335] width 20 height 20
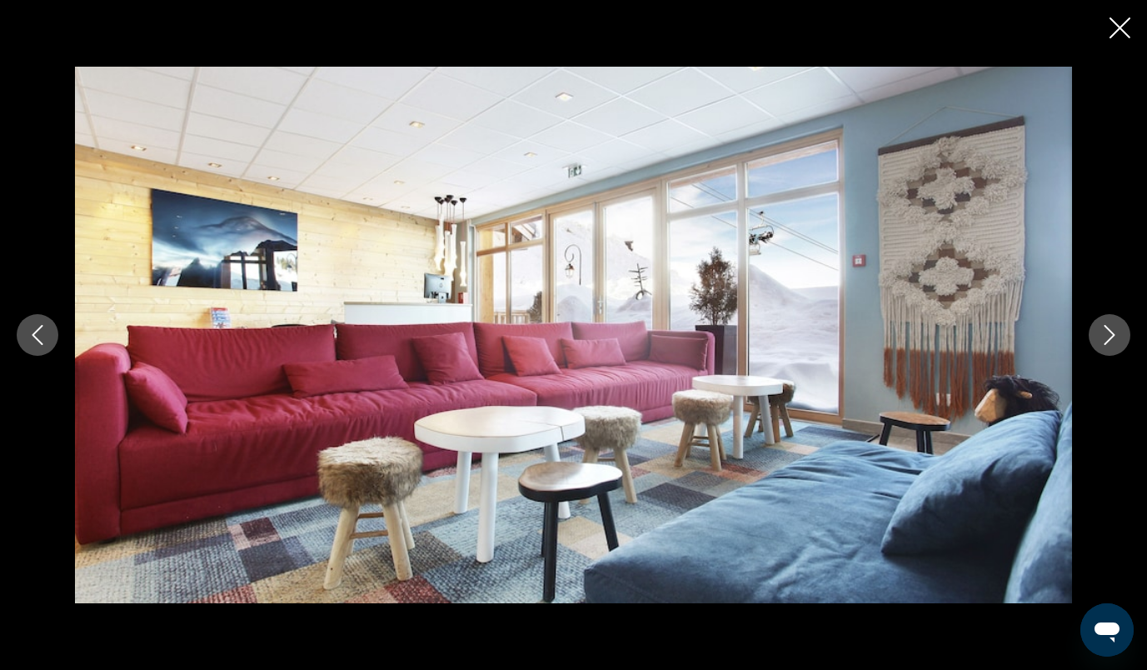
click at [1104, 340] on icon "Next image" at bounding box center [1110, 335] width 20 height 20
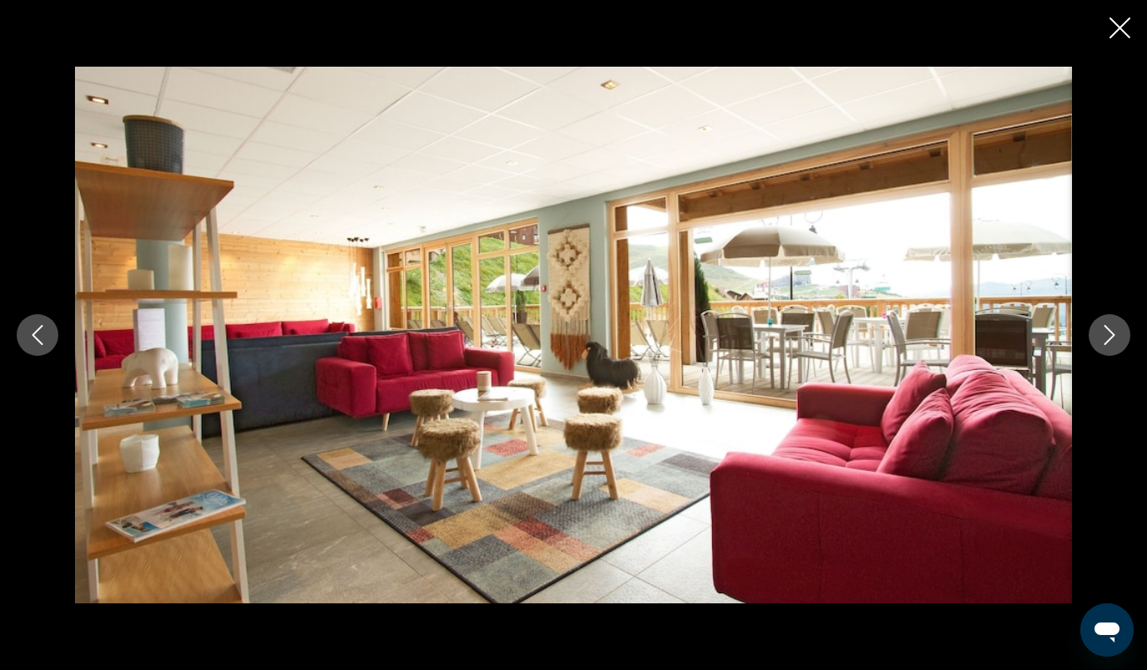
click at [1104, 340] on icon "Next image" at bounding box center [1110, 335] width 20 height 20
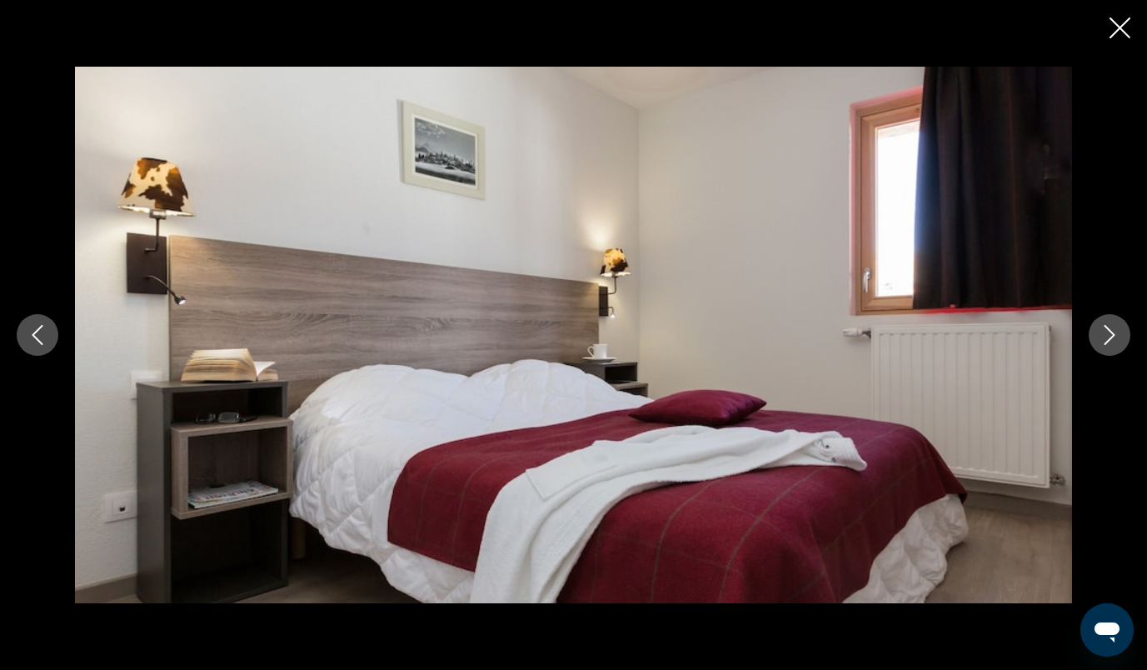
click at [1104, 340] on icon "Next image" at bounding box center [1110, 335] width 20 height 20
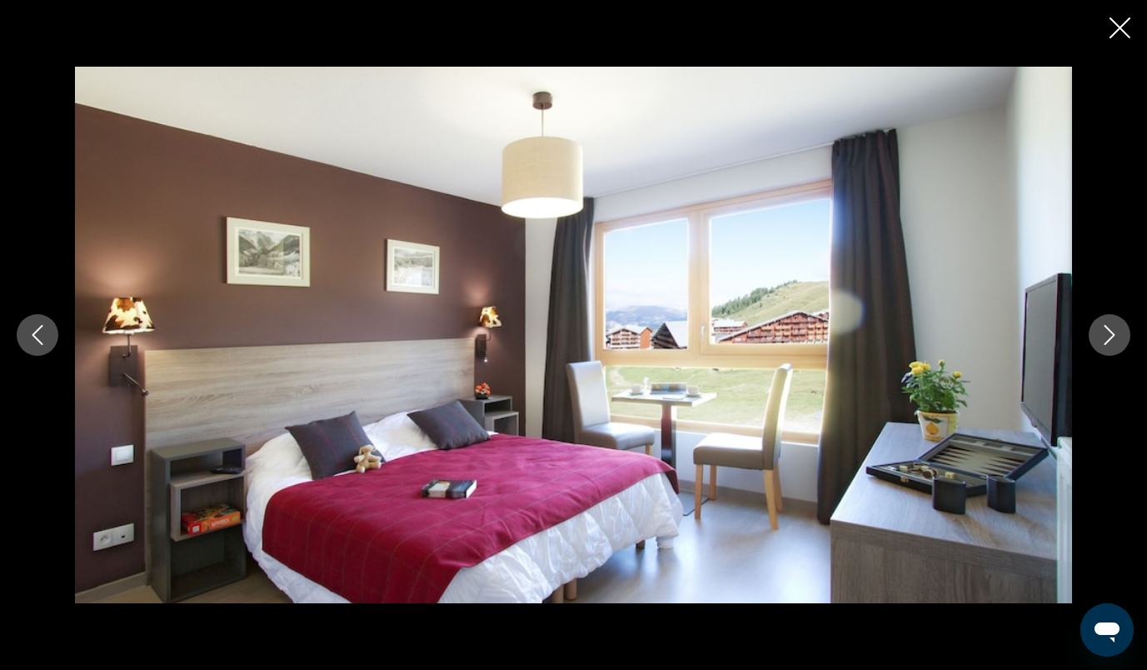
click at [1104, 340] on icon "Next image" at bounding box center [1110, 335] width 20 height 20
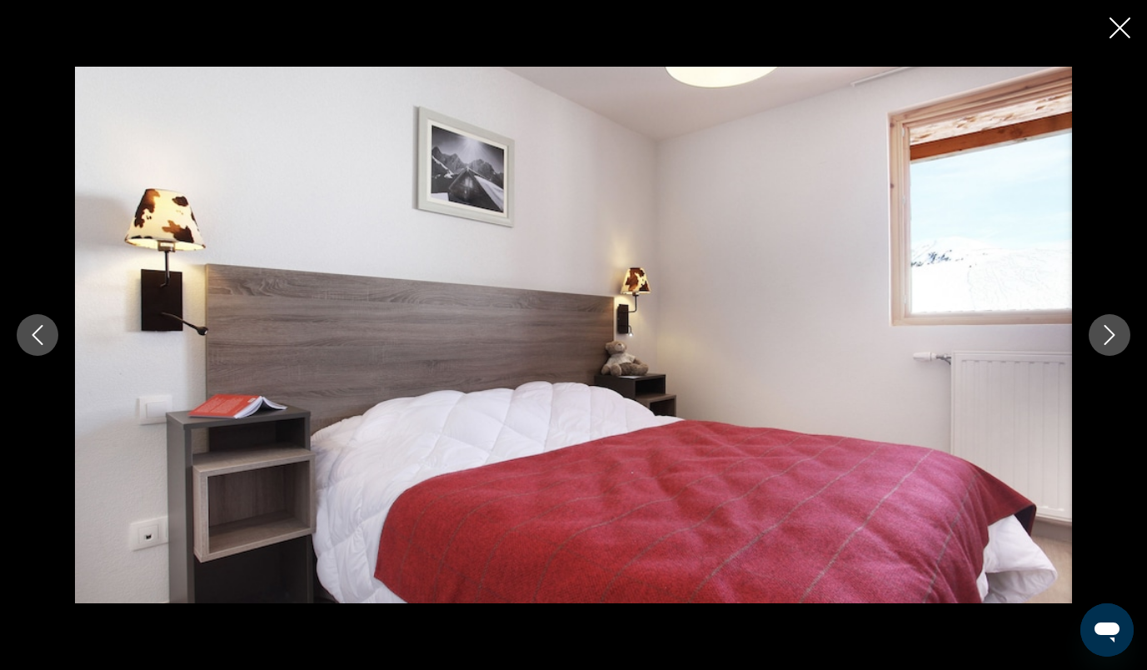
click at [1104, 340] on icon "Next image" at bounding box center [1110, 335] width 20 height 20
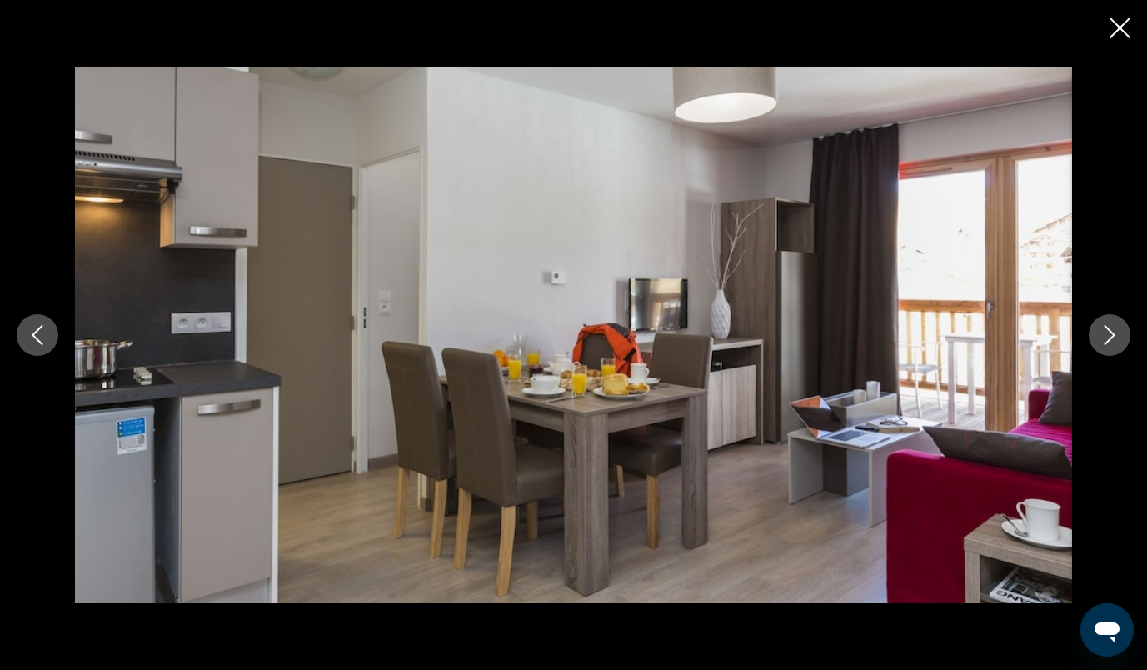
click at [1104, 340] on icon "Next image" at bounding box center [1110, 335] width 20 height 20
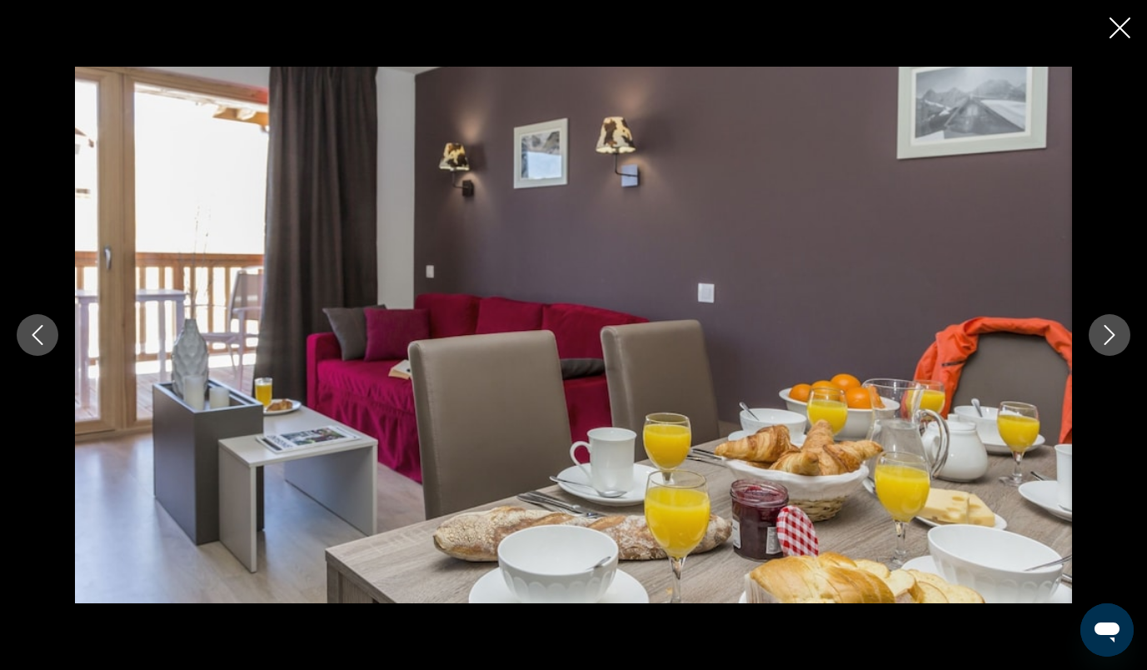
click at [1104, 340] on icon "Next image" at bounding box center [1110, 335] width 20 height 20
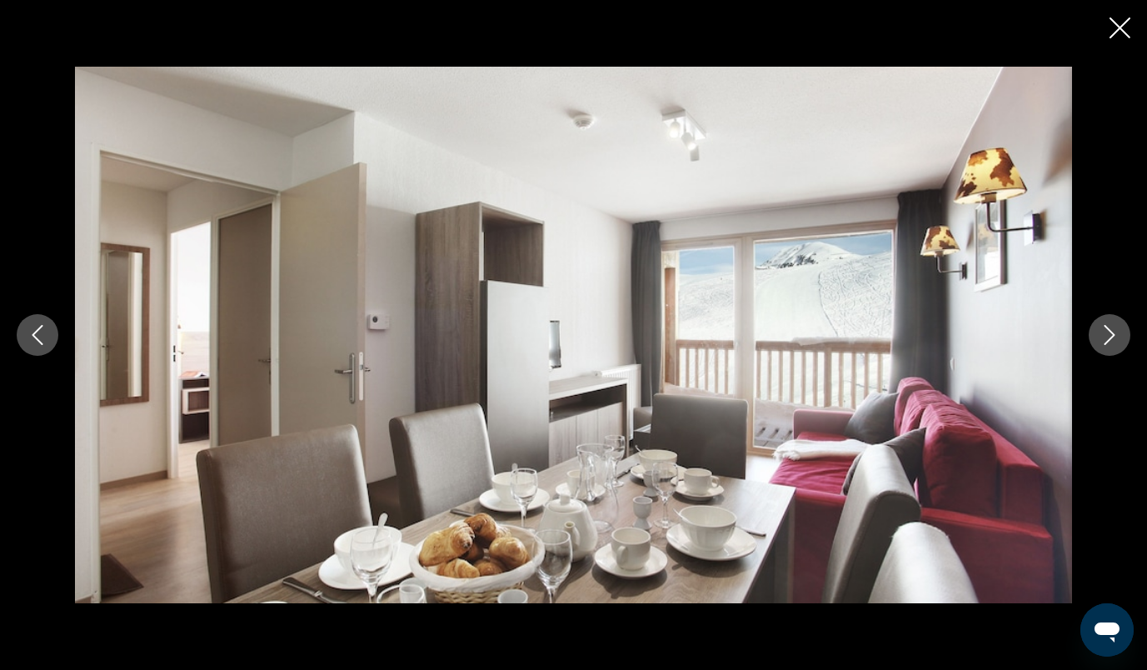
click at [1104, 340] on icon "Next image" at bounding box center [1110, 335] width 20 height 20
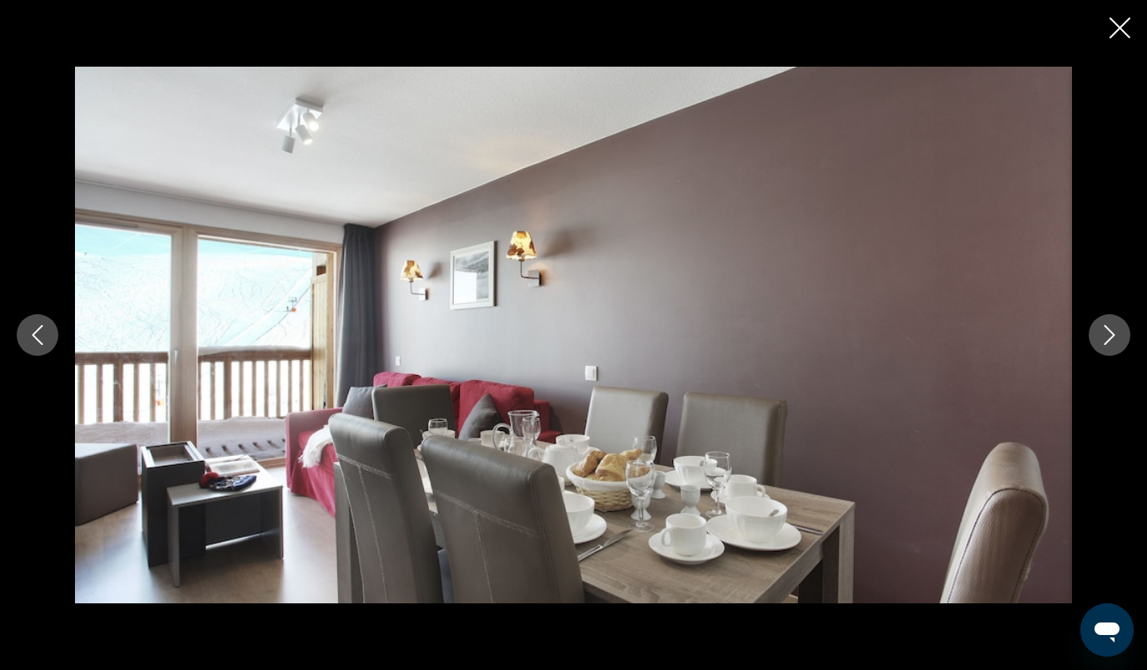
click at [1104, 340] on icon "Next image" at bounding box center [1110, 335] width 20 height 20
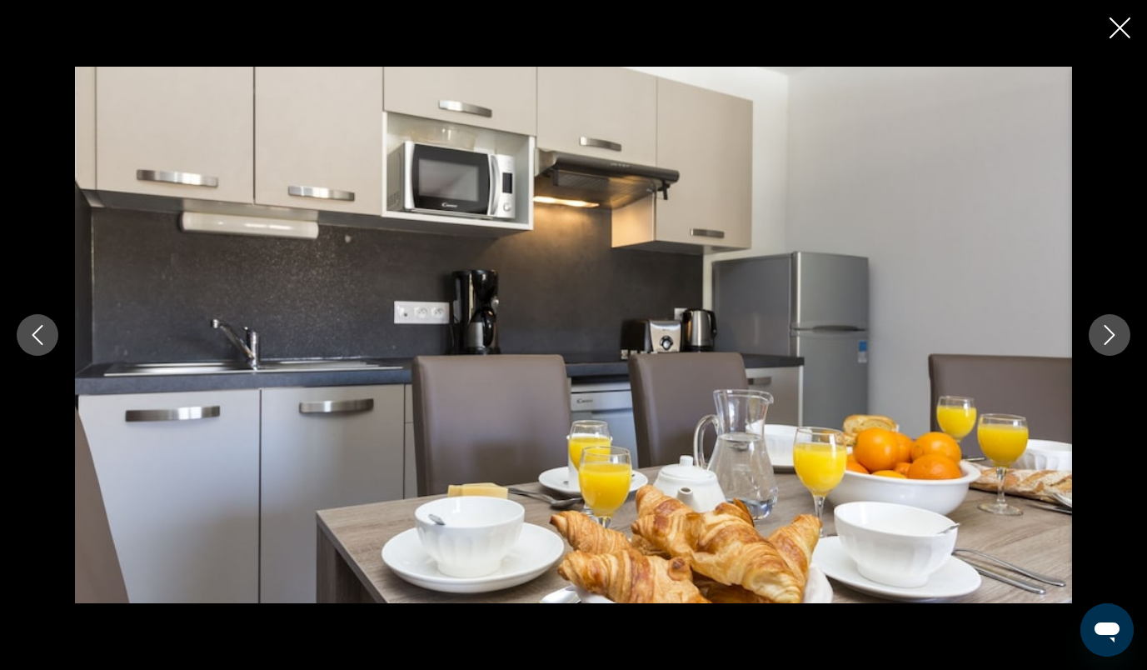
click at [1104, 340] on icon "Next image" at bounding box center [1110, 335] width 20 height 20
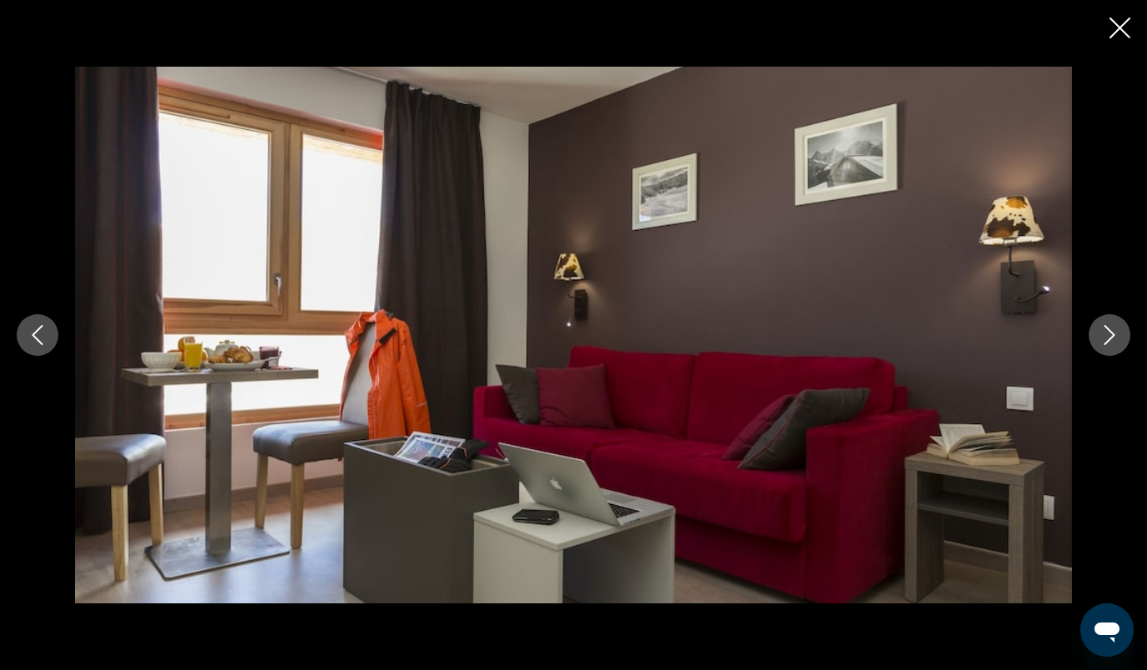
click at [1104, 340] on icon "Next image" at bounding box center [1110, 335] width 20 height 20
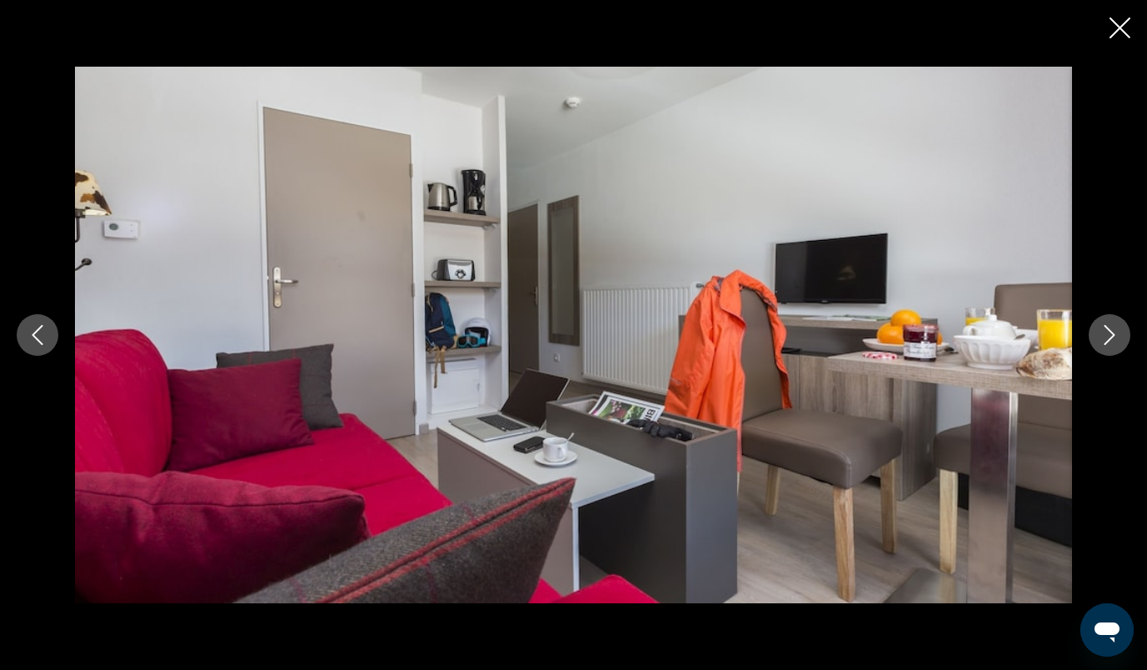
click at [1104, 340] on icon "Next image" at bounding box center [1110, 335] width 20 height 20
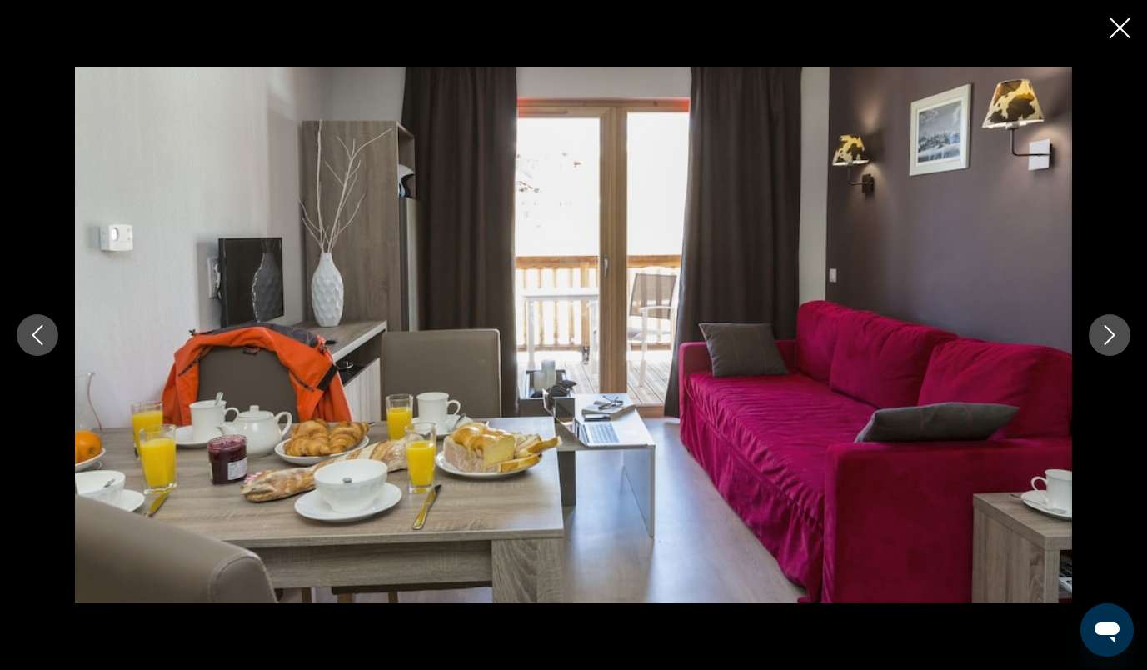
click at [1104, 340] on icon "Next image" at bounding box center [1110, 335] width 20 height 20
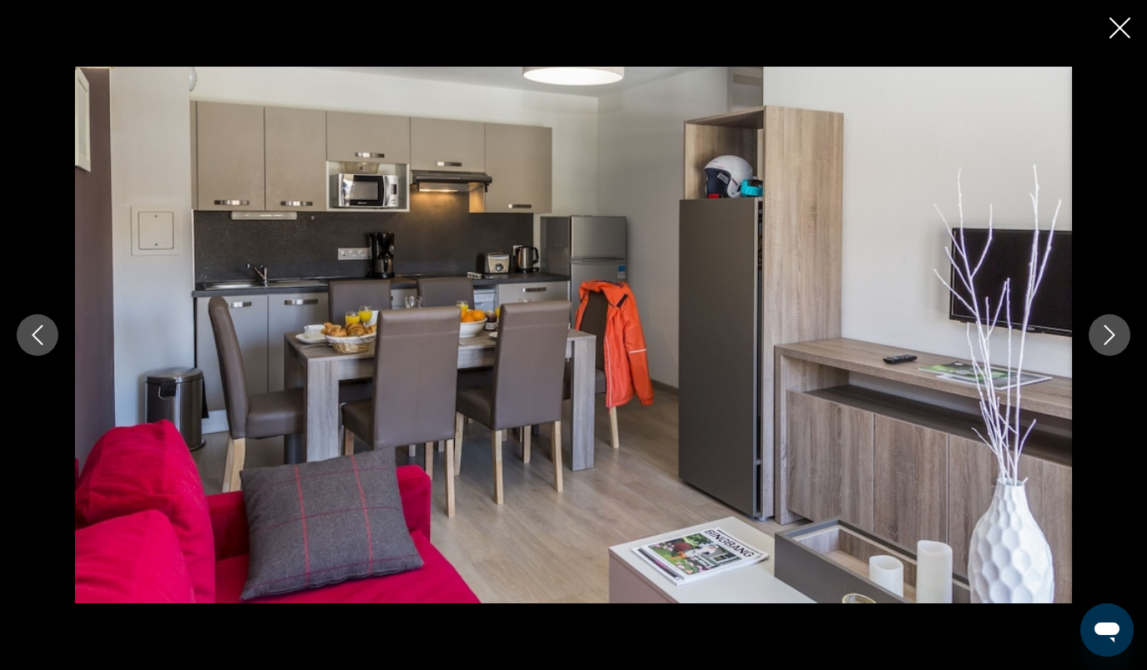
click at [1104, 340] on icon "Next image" at bounding box center [1110, 335] width 20 height 20
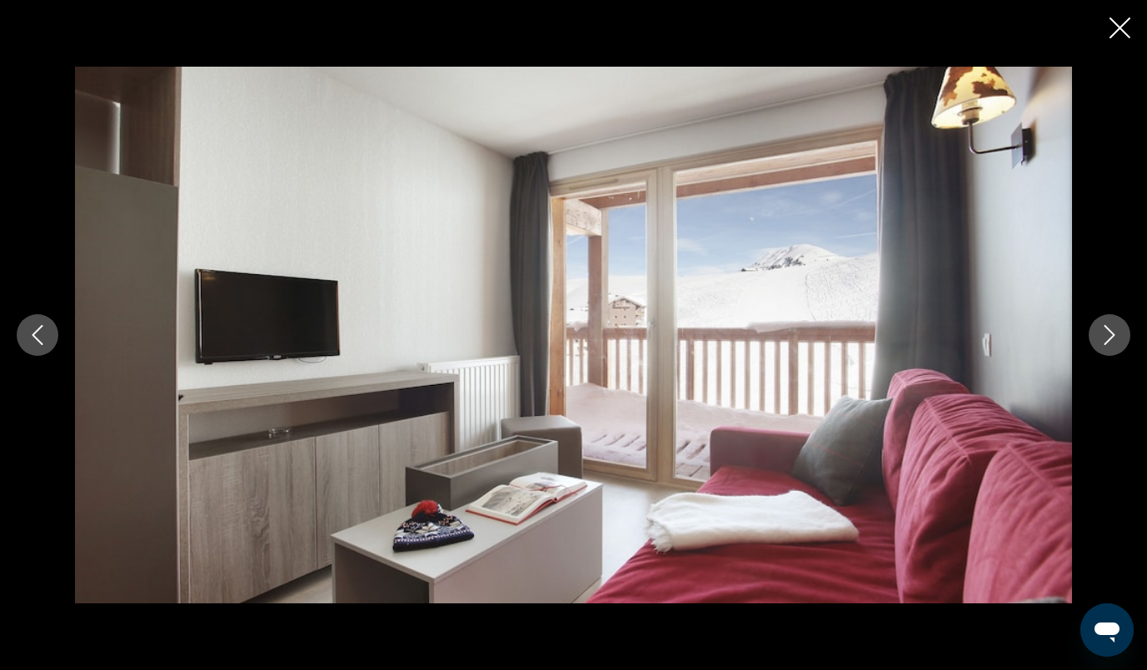
click at [1104, 340] on icon "Next image" at bounding box center [1110, 335] width 20 height 20
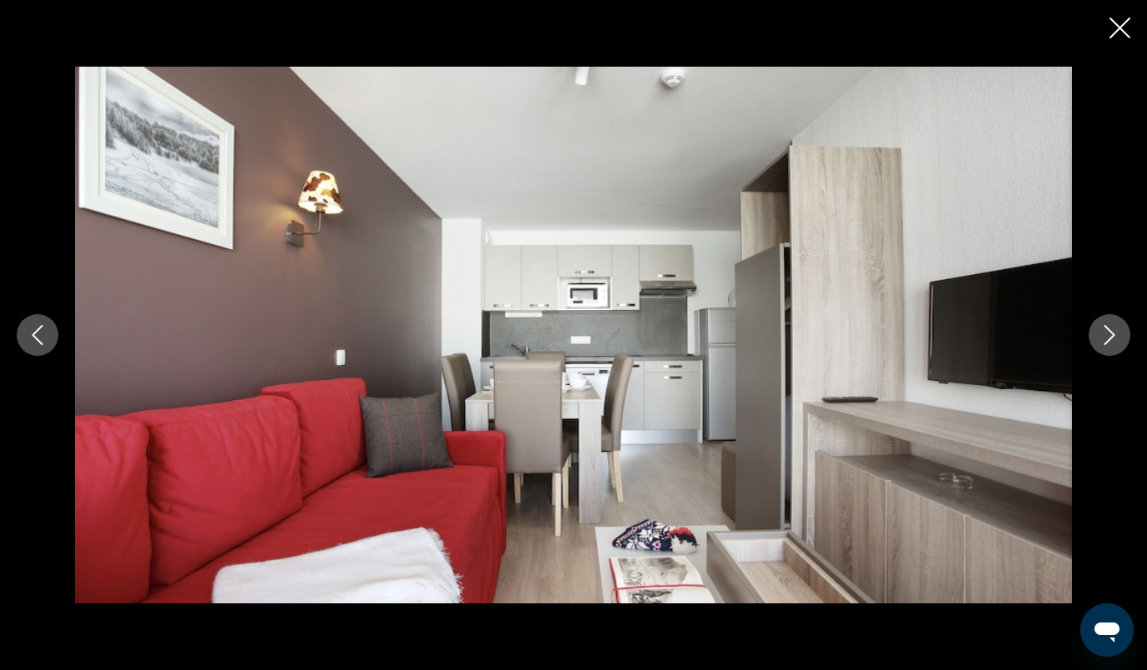
click at [1104, 340] on icon "Next image" at bounding box center [1110, 335] width 20 height 20
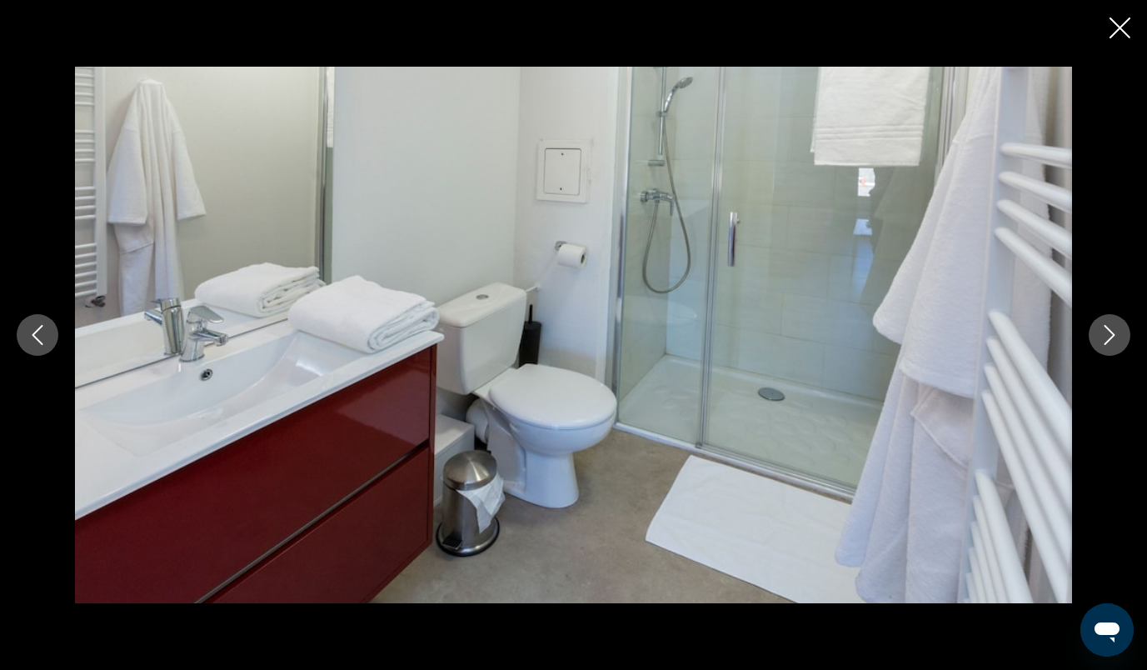
click at [1104, 340] on icon "Next image" at bounding box center [1110, 335] width 20 height 20
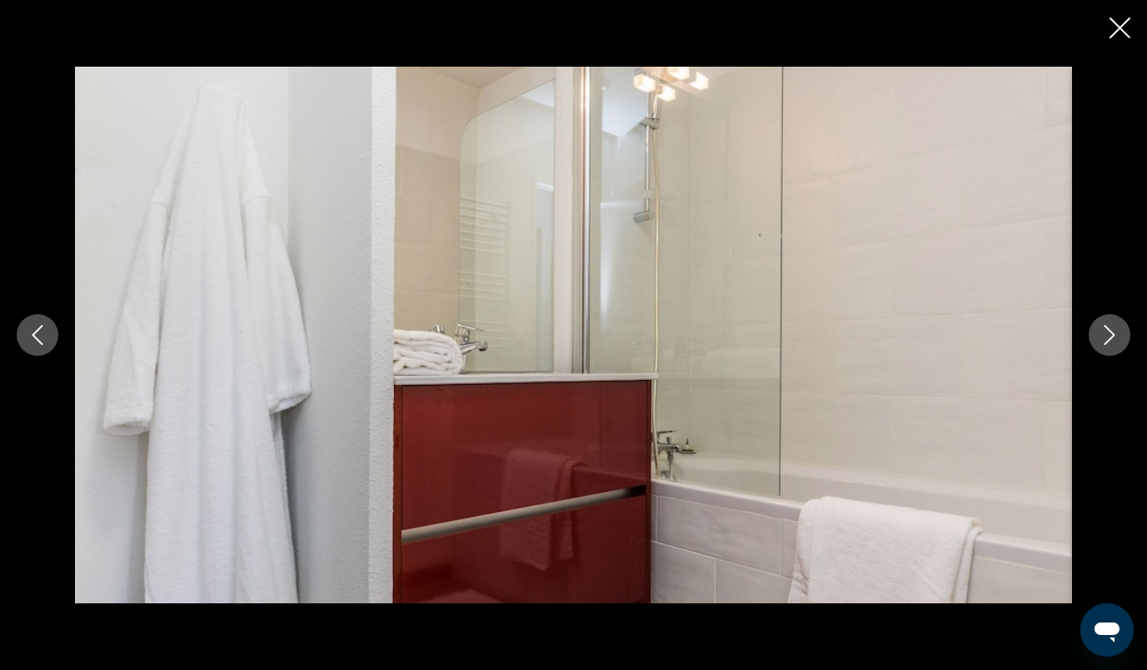
click at [1104, 340] on icon "Next image" at bounding box center [1110, 335] width 20 height 20
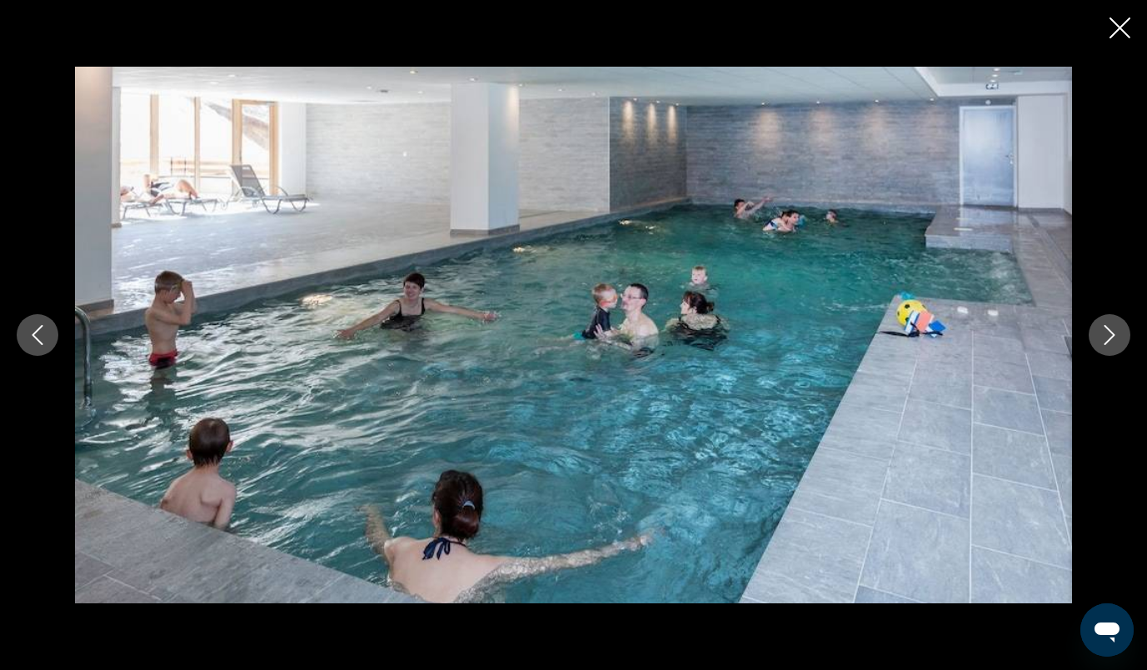
click at [1104, 340] on icon "Next image" at bounding box center [1110, 335] width 20 height 20
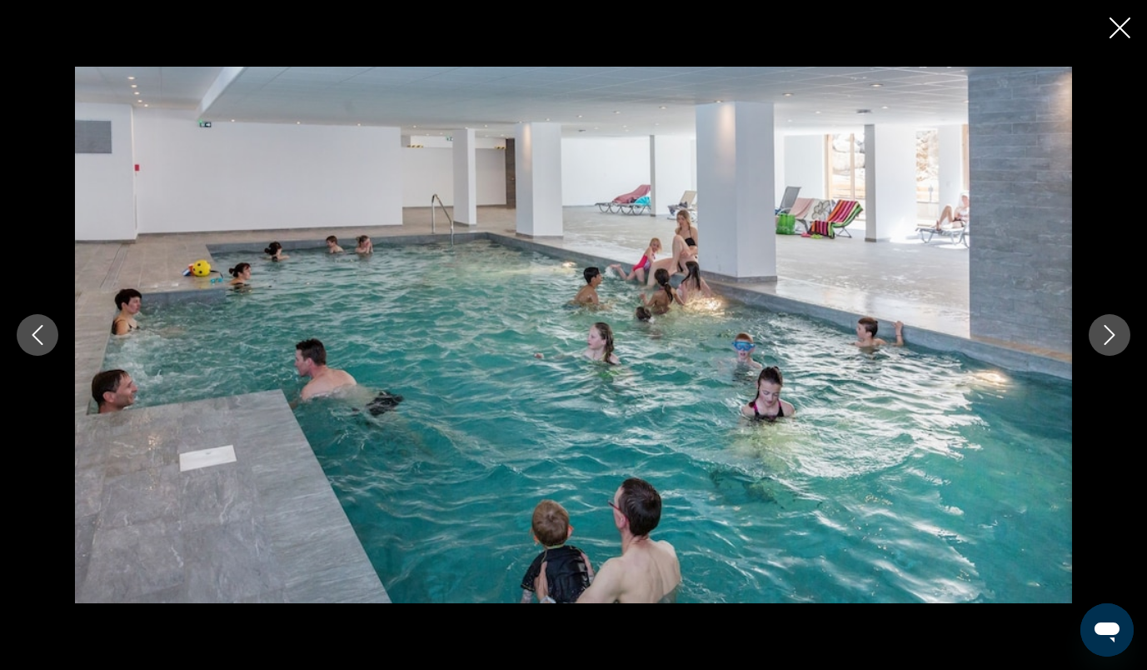
click at [1107, 330] on icon "Next image" at bounding box center [1110, 335] width 20 height 20
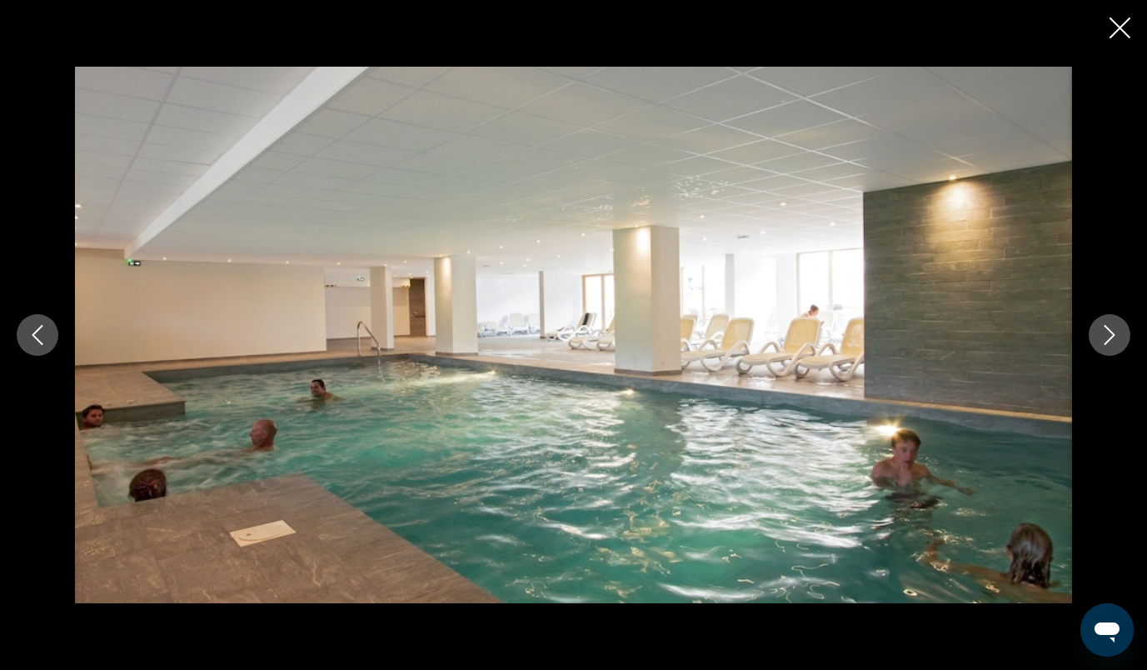
click at [1107, 330] on icon "Next image" at bounding box center [1110, 335] width 20 height 20
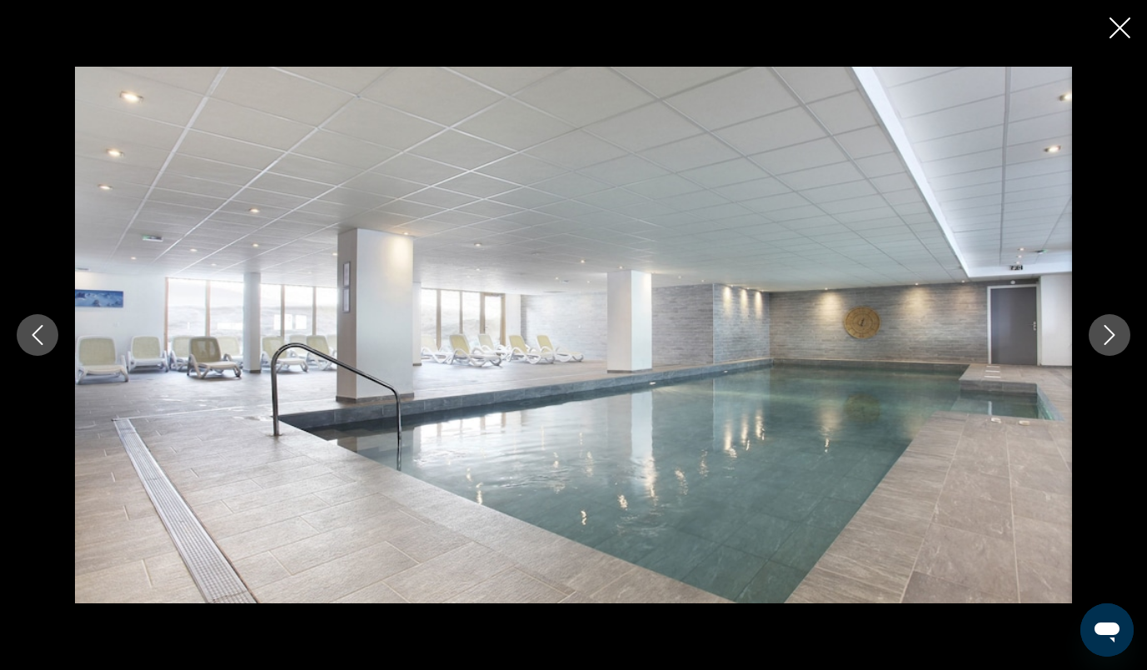
click at [1107, 333] on icon "Next image" at bounding box center [1110, 335] width 20 height 20
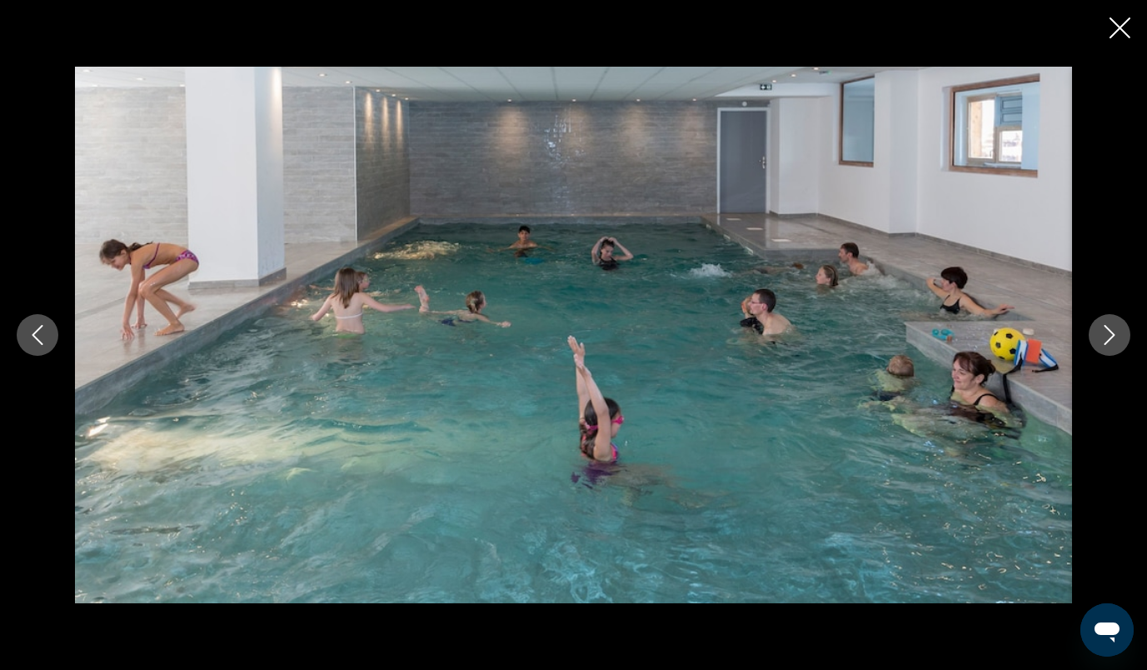
click at [1107, 333] on icon "Next image" at bounding box center [1110, 335] width 20 height 20
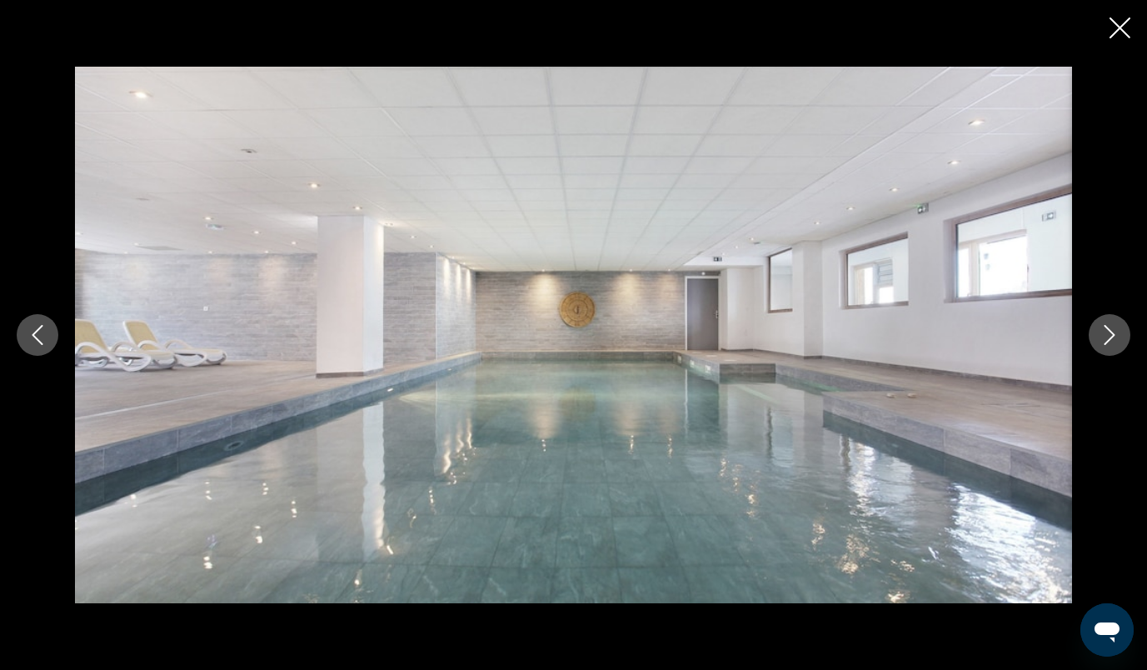
click at [1107, 333] on icon "Next image" at bounding box center [1110, 335] width 20 height 20
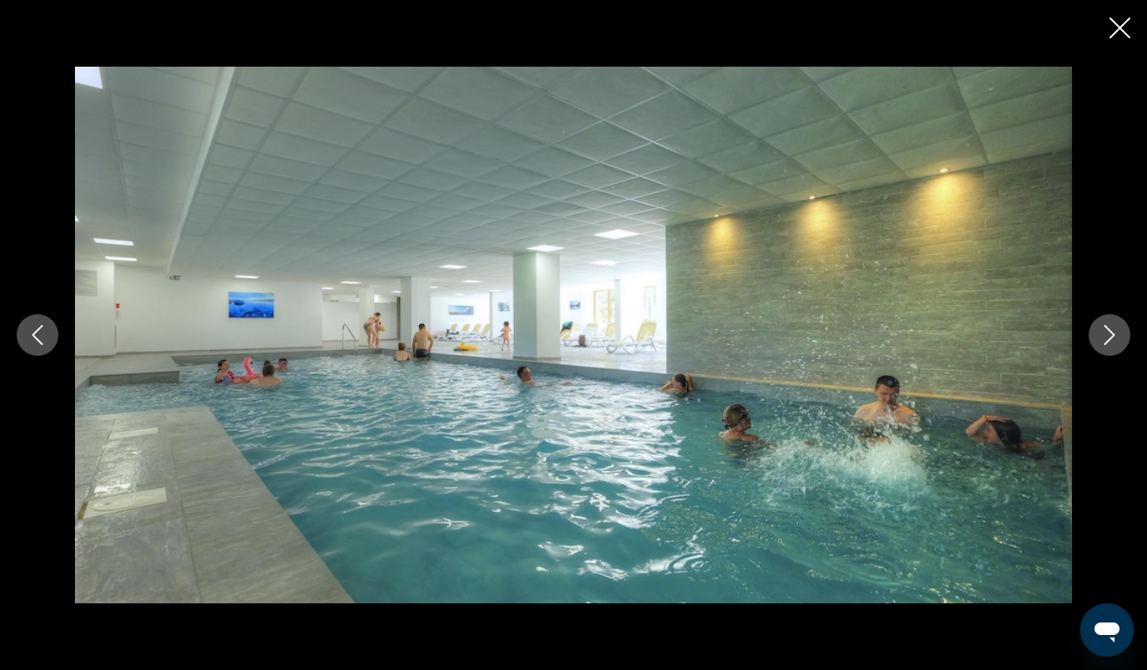
click at [1107, 333] on icon "Next image" at bounding box center [1110, 335] width 20 height 20
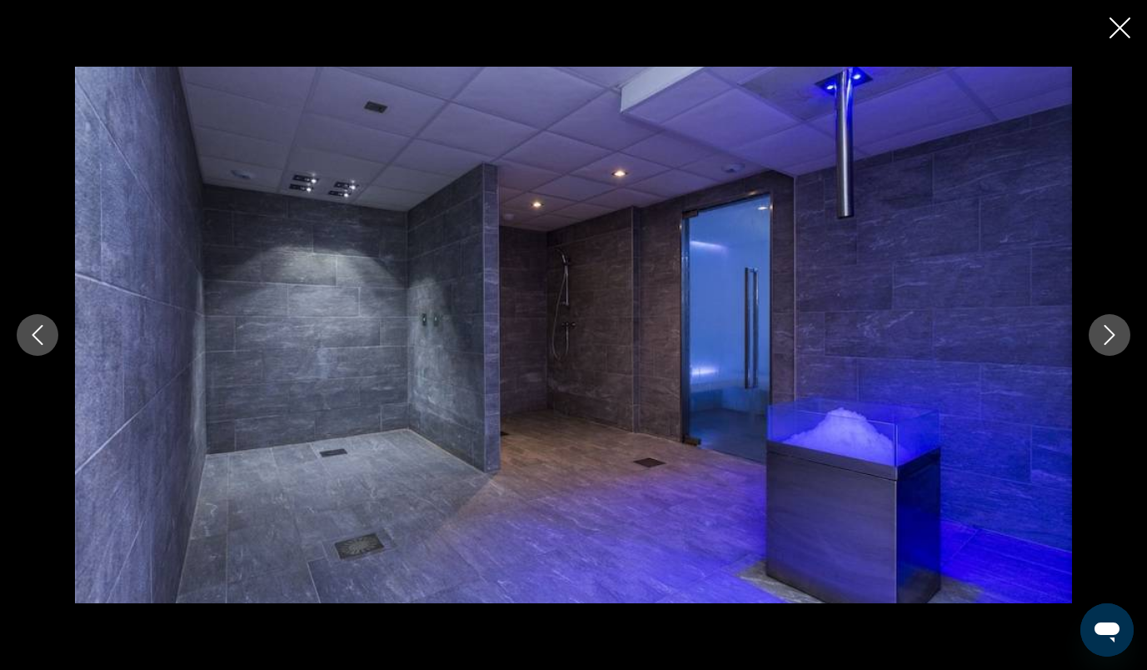
click at [1107, 333] on icon "Next image" at bounding box center [1110, 335] width 20 height 20
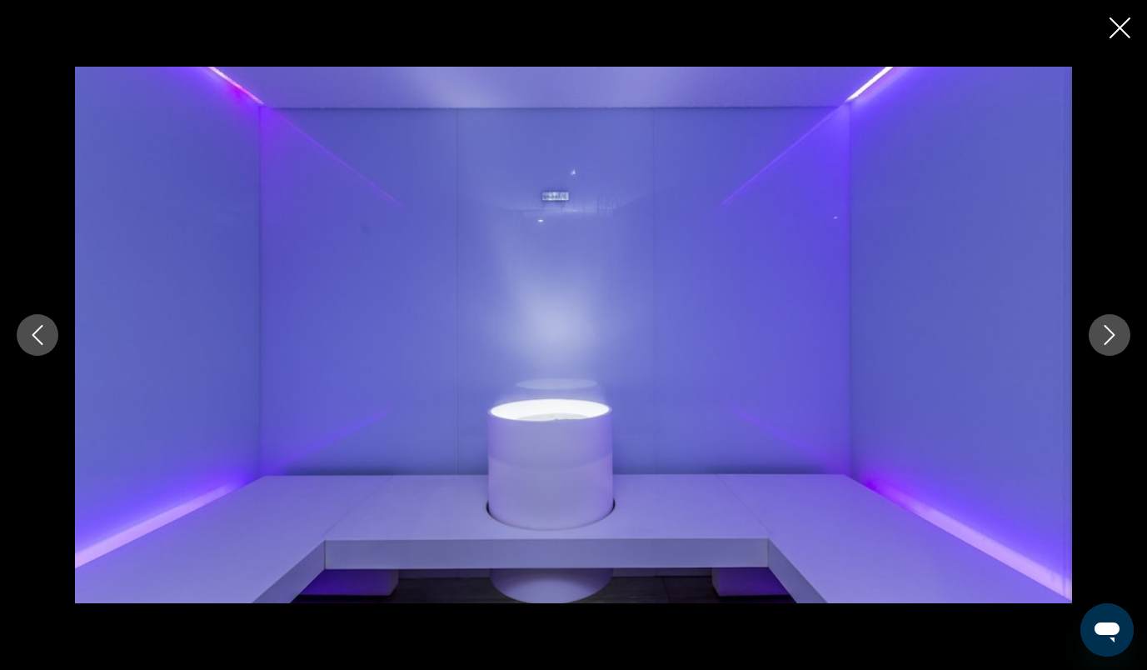
click at [1107, 333] on icon "Next image" at bounding box center [1110, 335] width 20 height 20
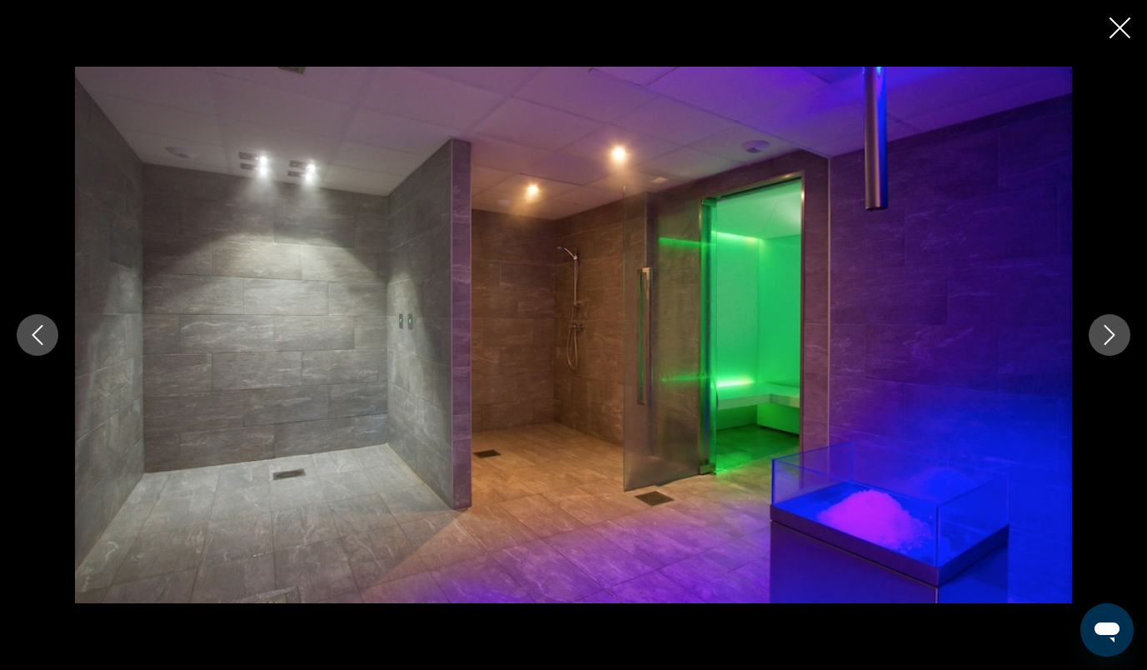
click at [1107, 333] on icon "Next image" at bounding box center [1110, 335] width 20 height 20
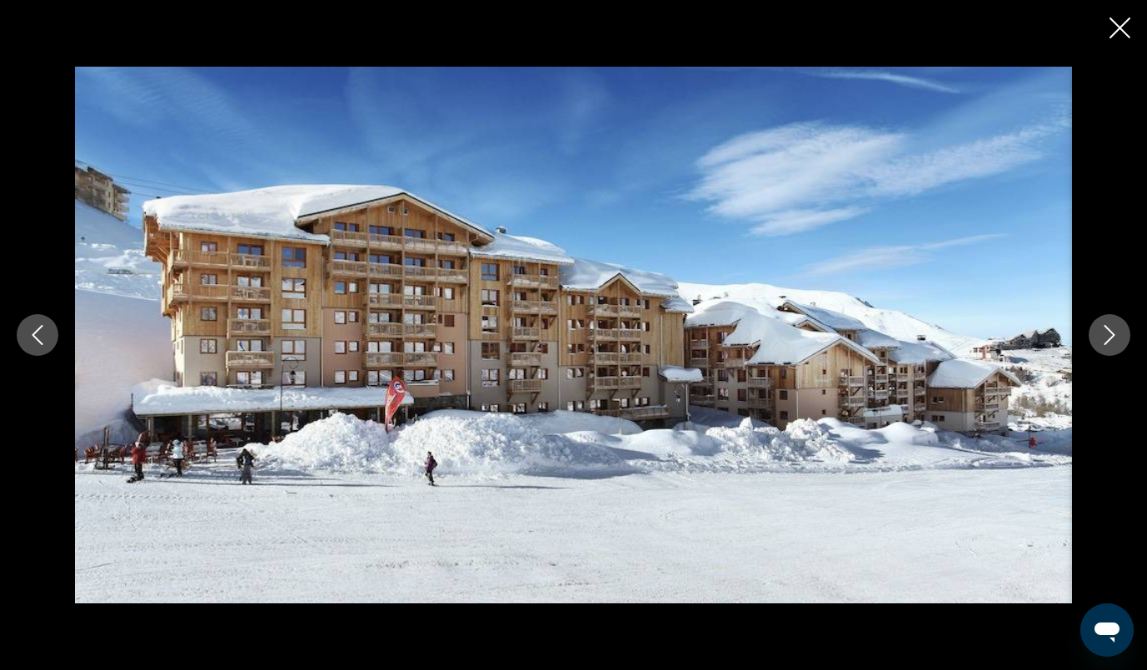
click at [1108, 333] on icon "Next image" at bounding box center [1110, 335] width 20 height 20
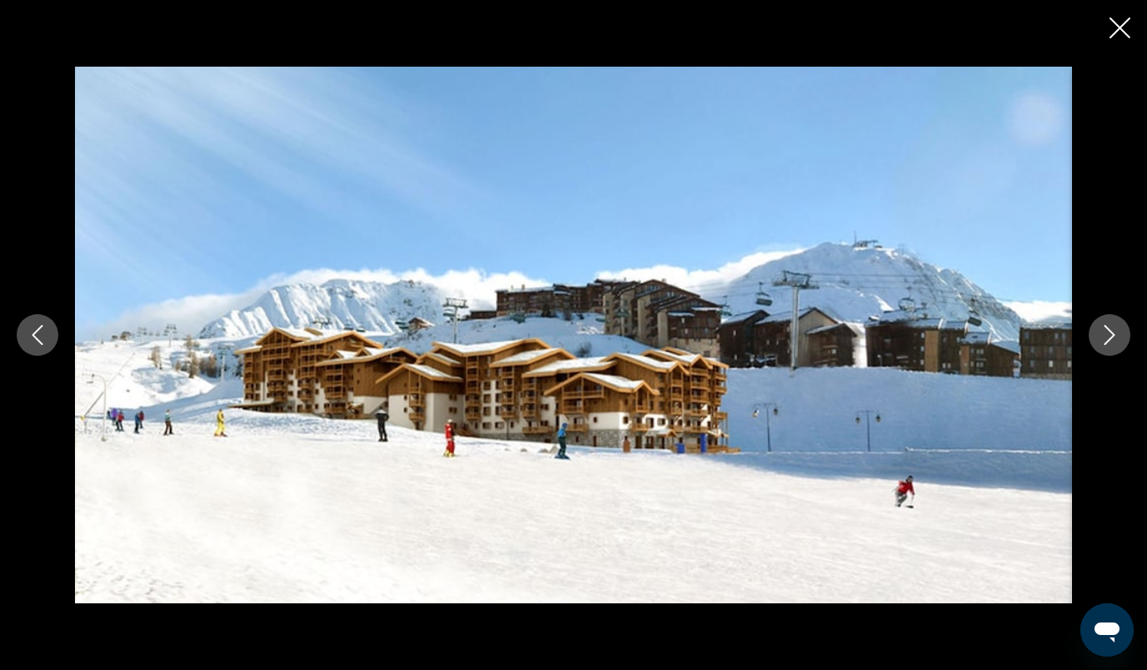
click at [1108, 333] on icon "Next image" at bounding box center [1110, 335] width 20 height 20
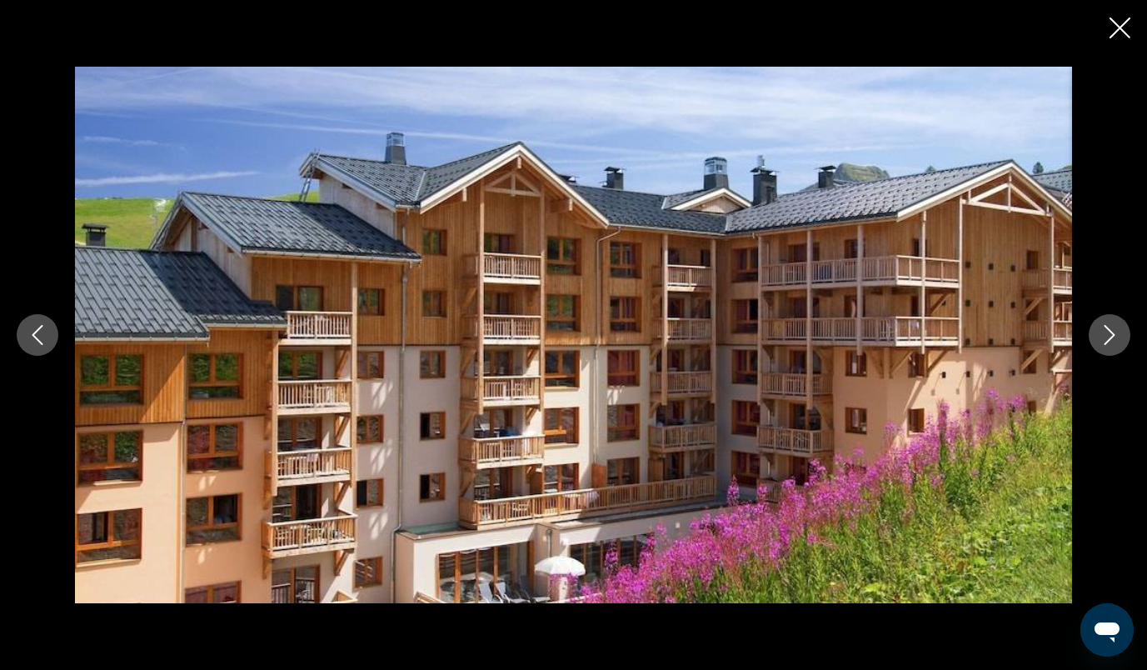
click at [1108, 333] on icon "Next image" at bounding box center [1110, 335] width 20 height 20
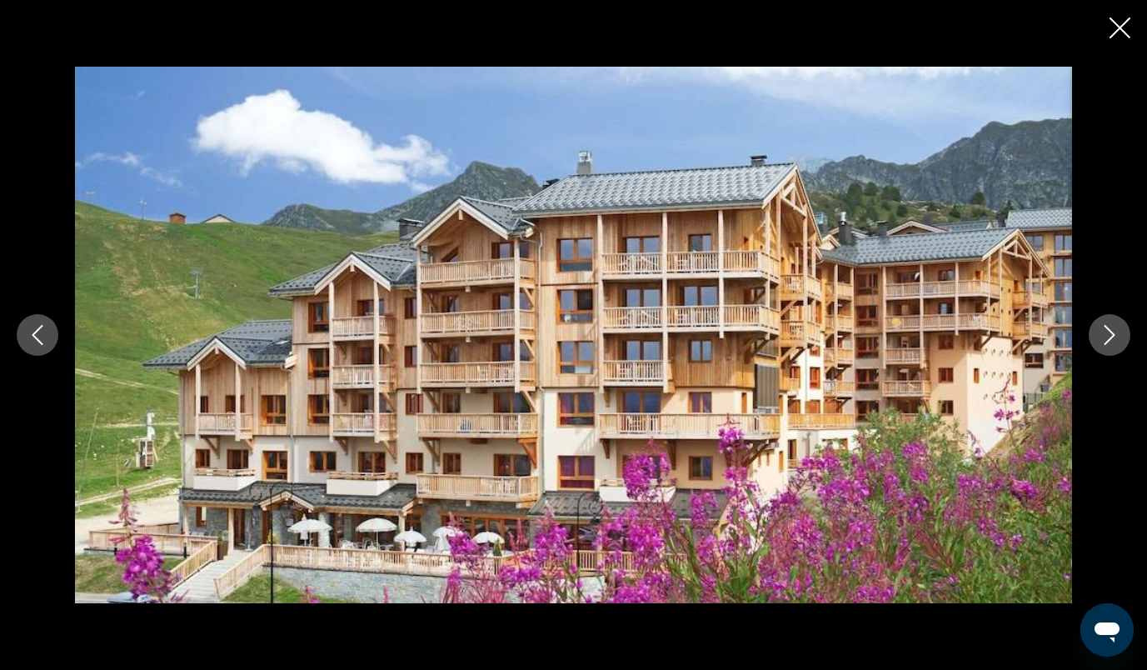
click at [1108, 333] on icon "Next image" at bounding box center [1110, 335] width 20 height 20
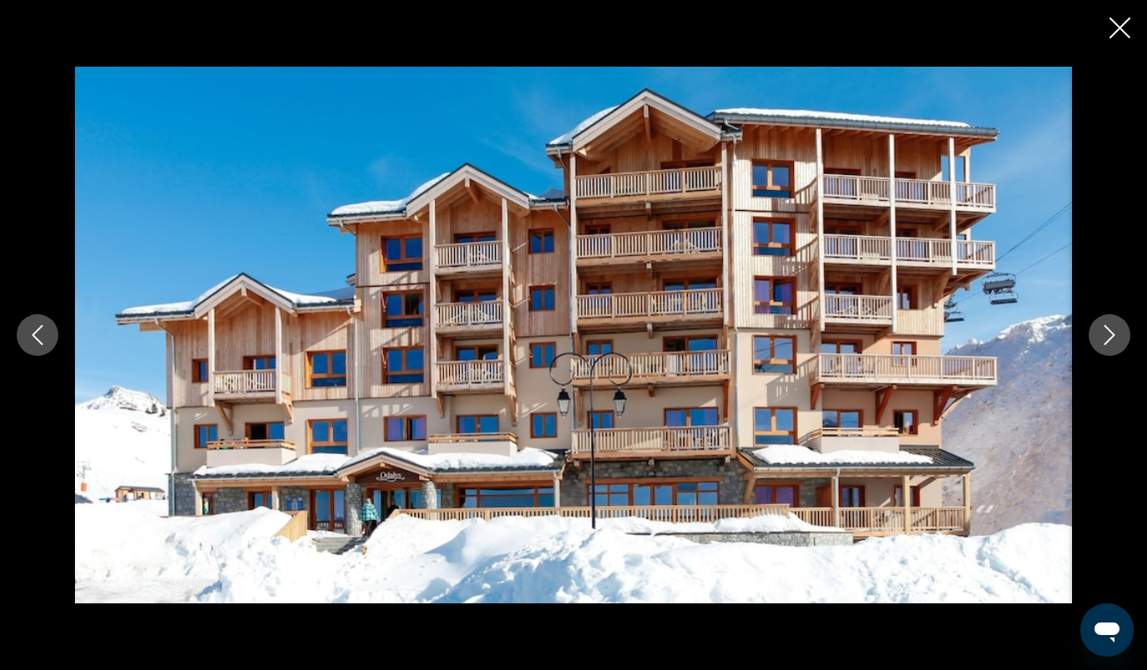
click at [1116, 22] on icon "Close slideshow" at bounding box center [1120, 27] width 21 height 21
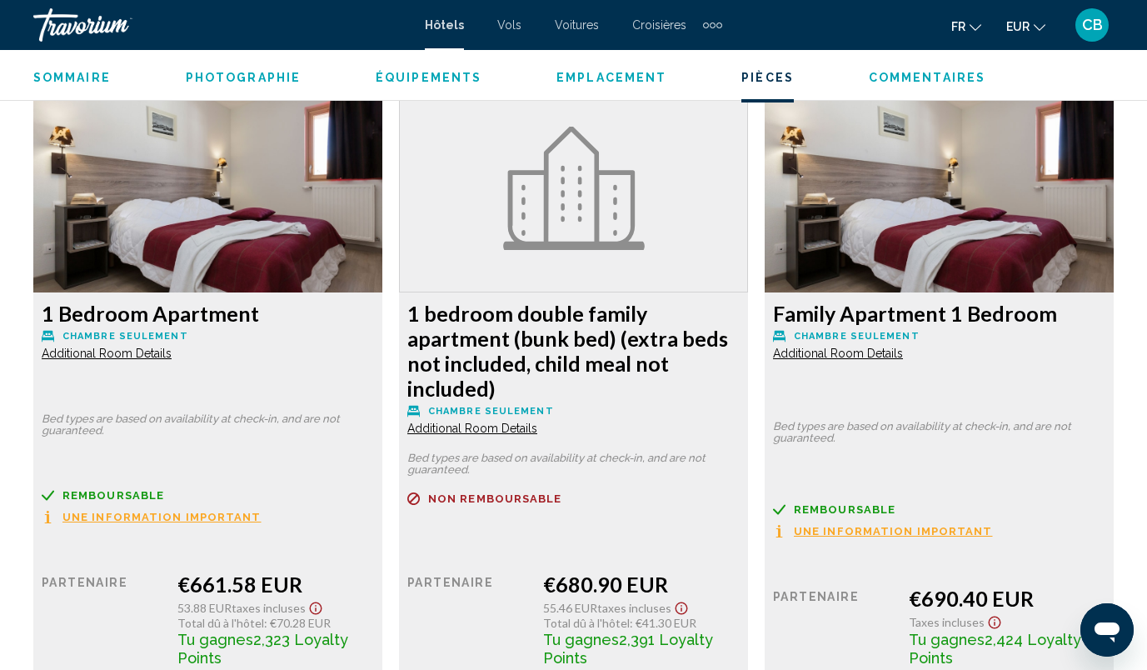
scroll to position [2564, 0]
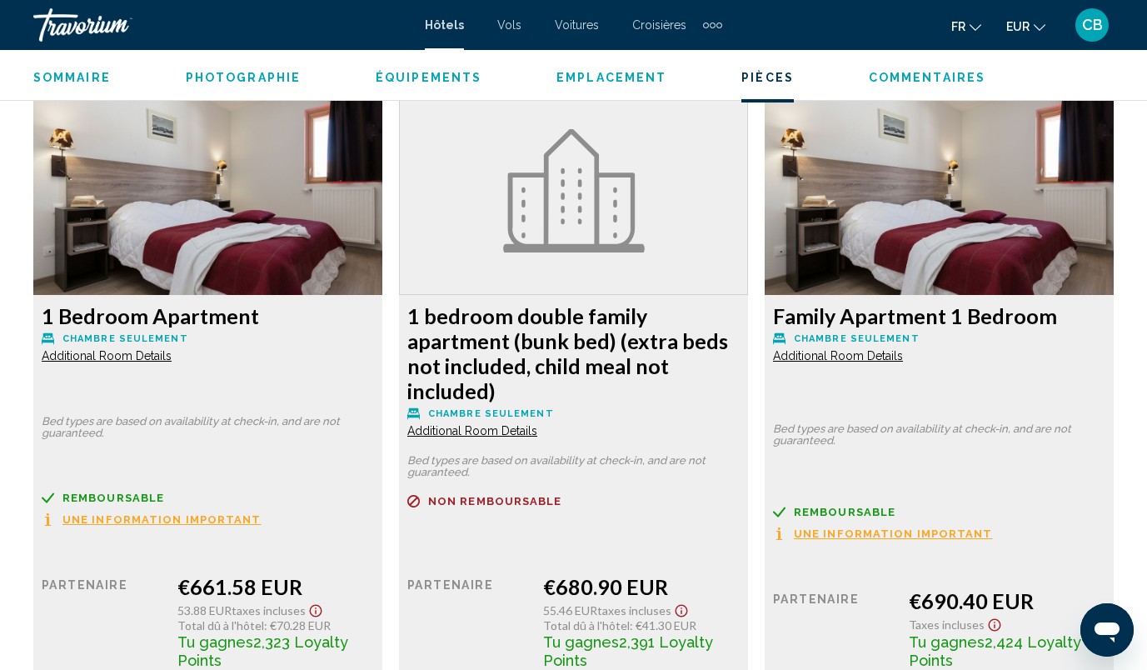
click at [127, 352] on span "Additional Room Details" at bounding box center [107, 355] width 130 height 13
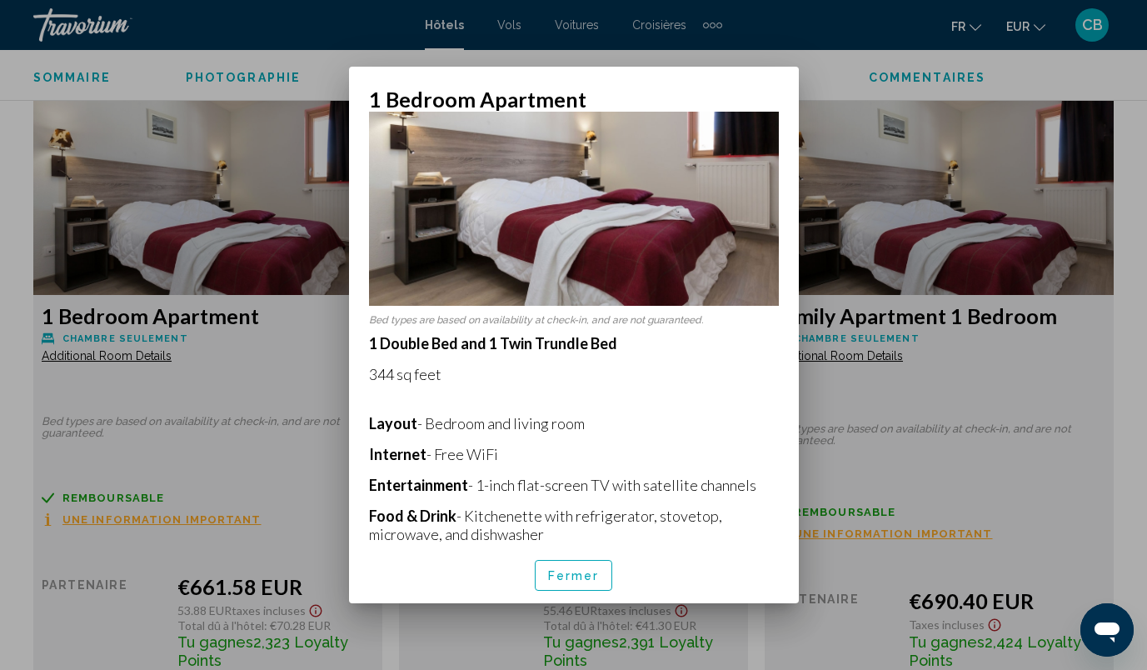
scroll to position [0, 0]
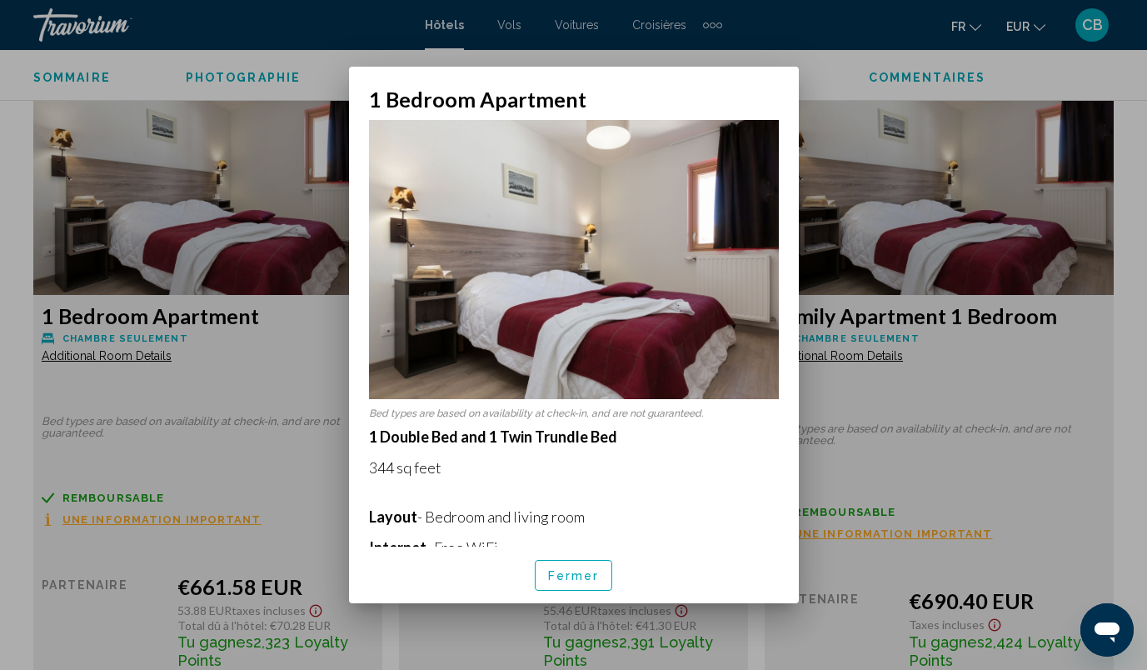
click at [910, 172] on div at bounding box center [573, 335] width 1147 height 670
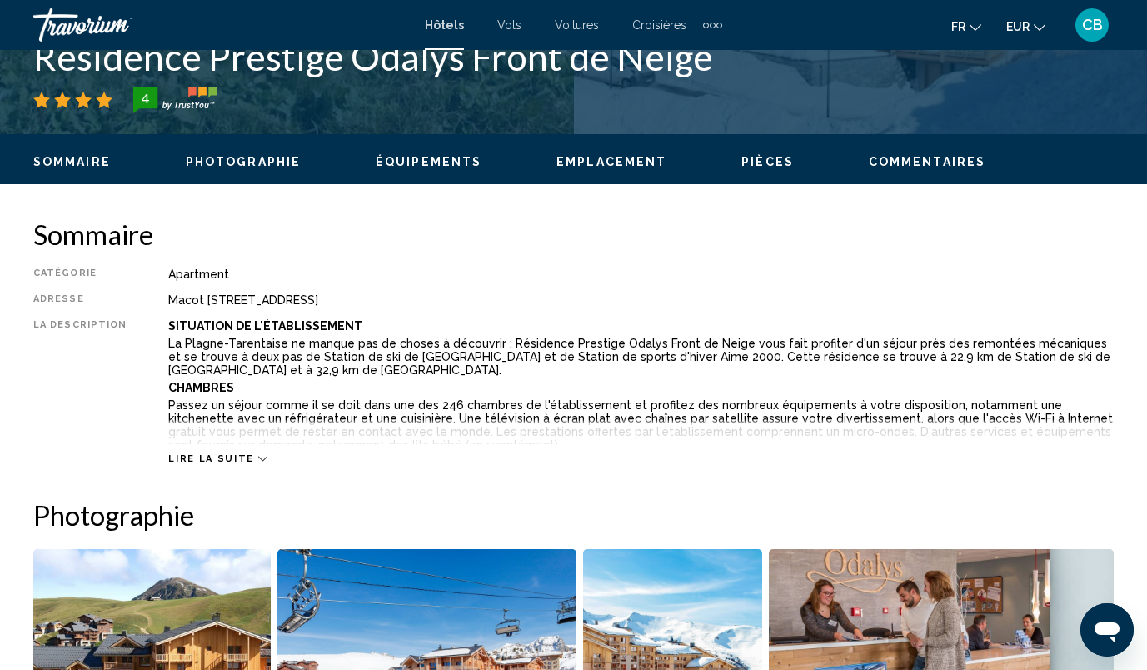
scroll to position [708, 0]
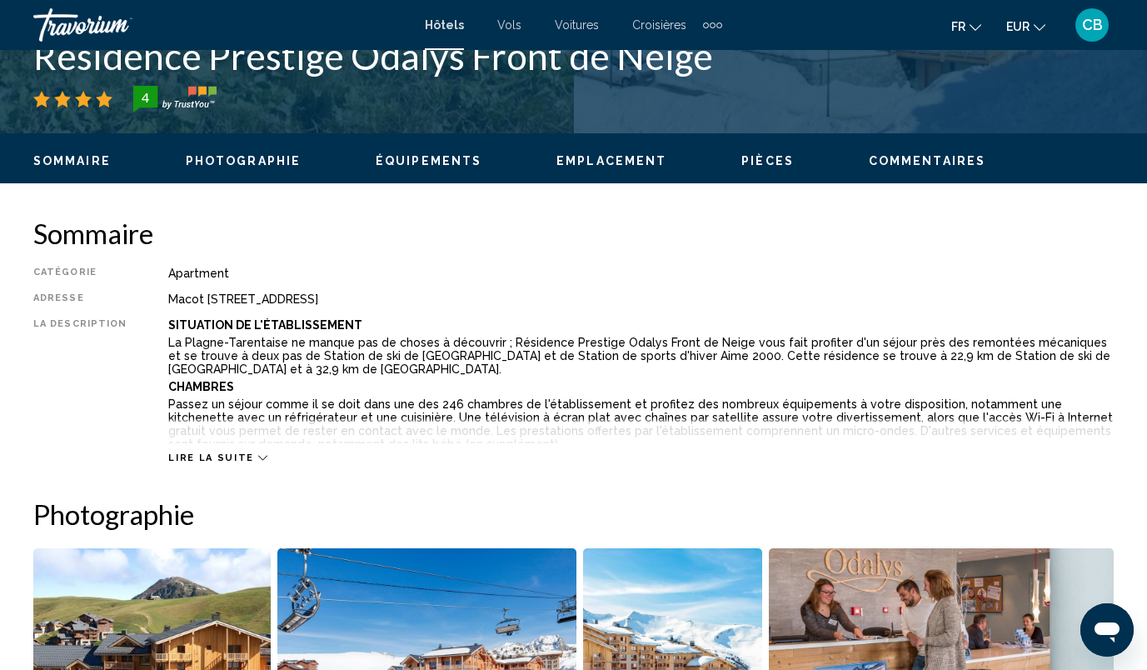
click at [215, 456] on span "Lire la suite" at bounding box center [210, 457] width 85 height 11
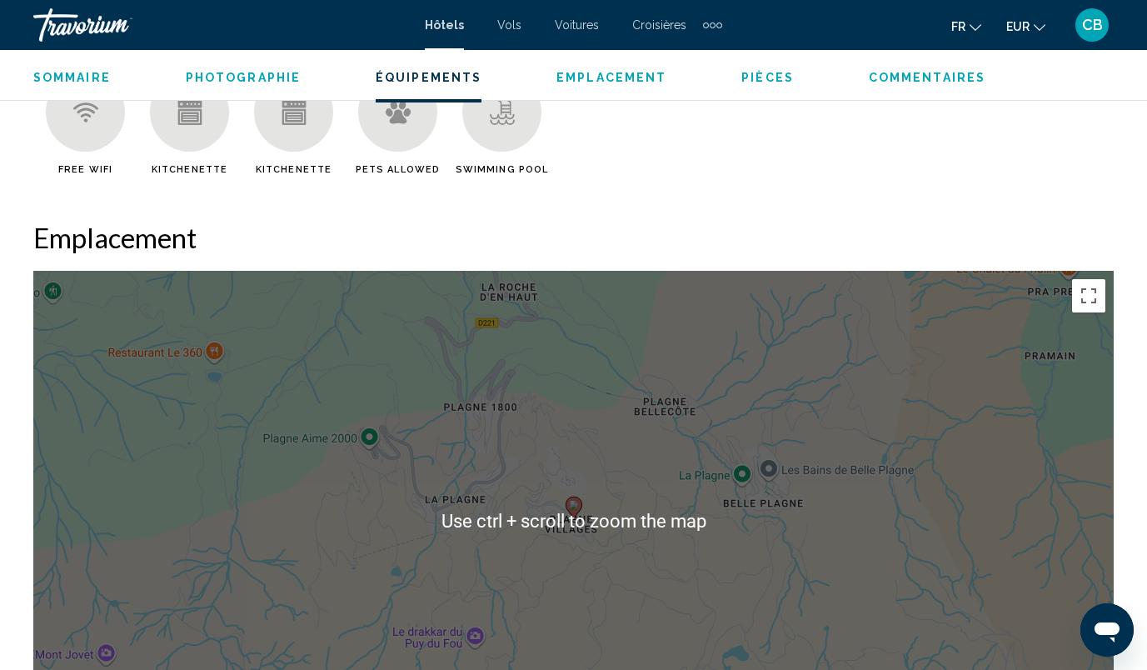
scroll to position [1816, 0]
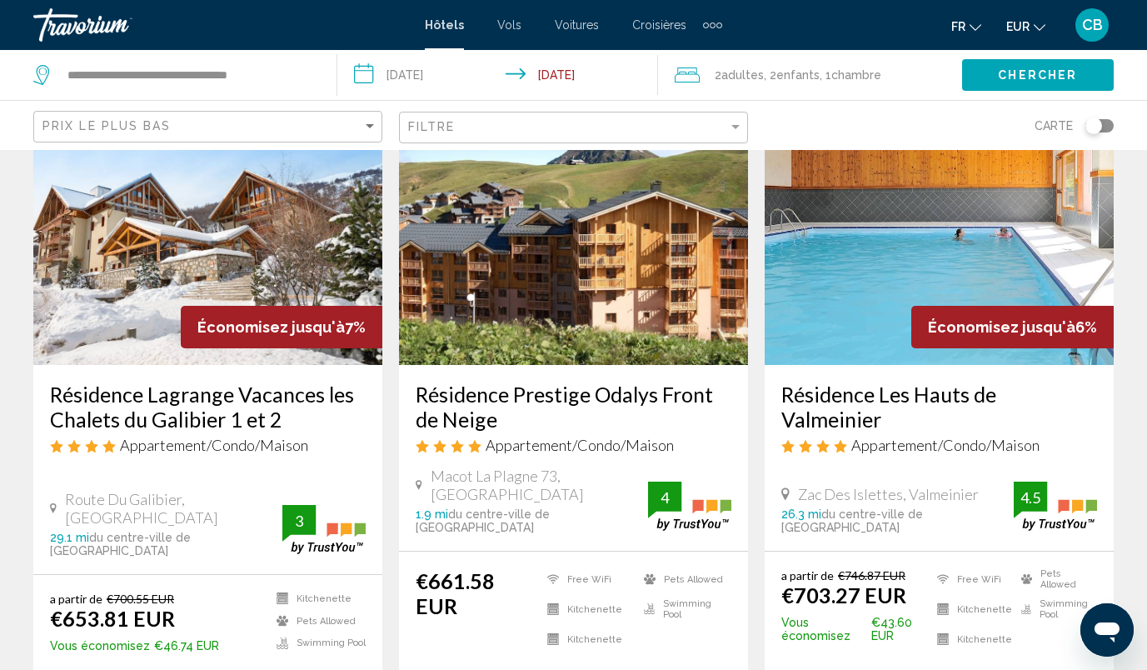
scroll to position [2196, 0]
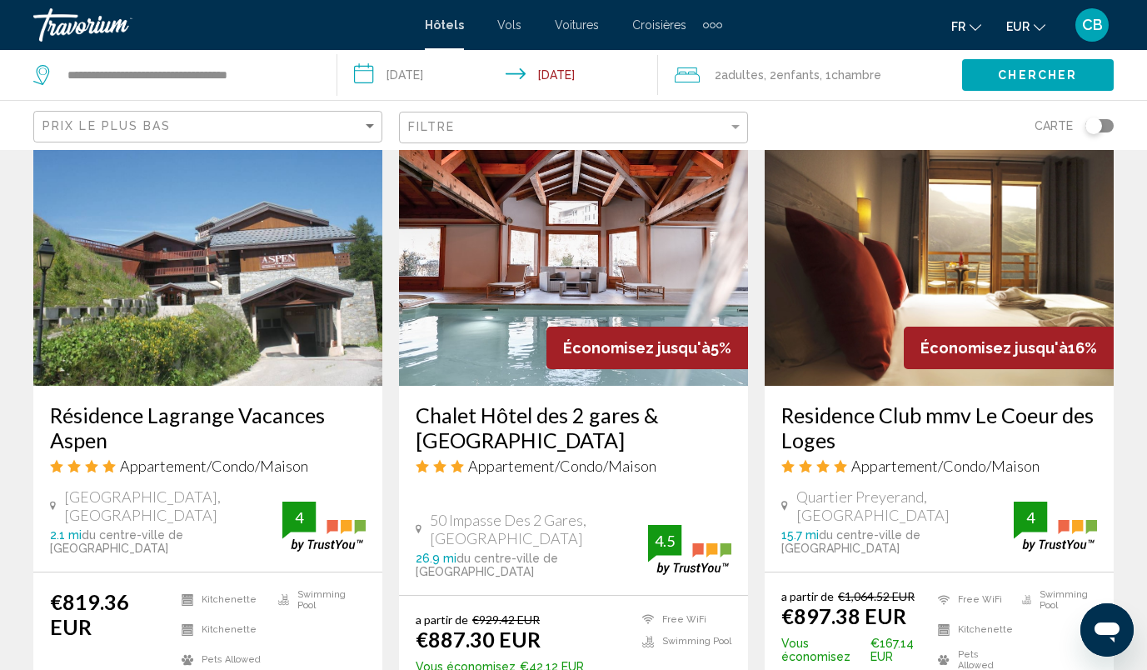
scroll to position [1392, 0]
click at [1108, 122] on div "Toggle map" at bounding box center [1099, 125] width 28 height 13
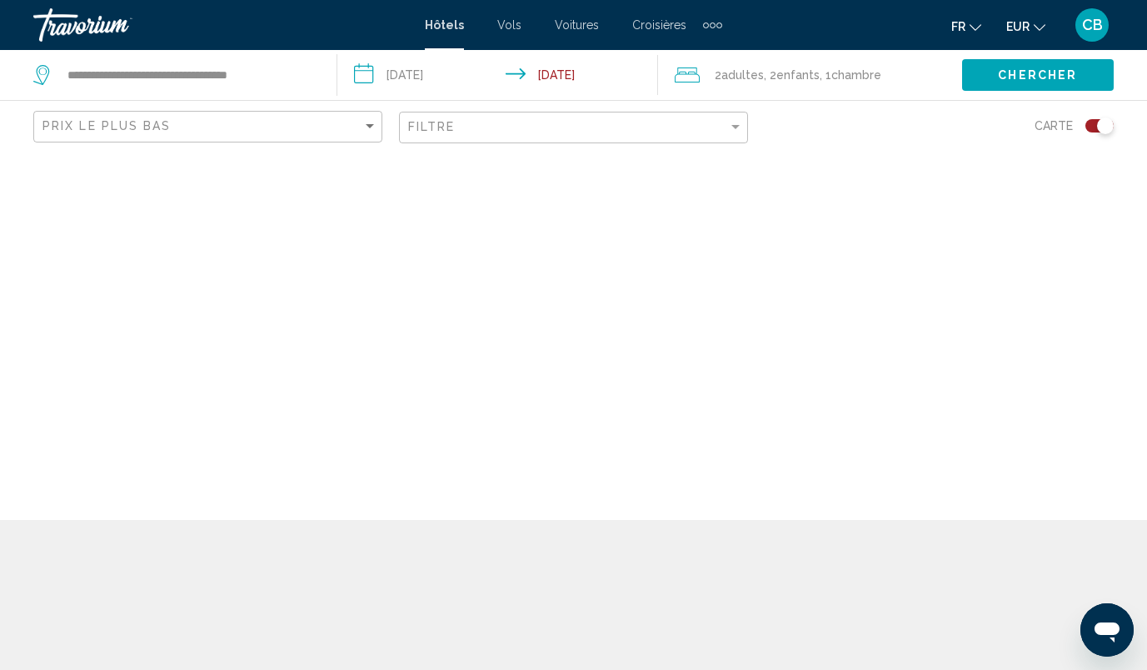
scroll to position [0, 0]
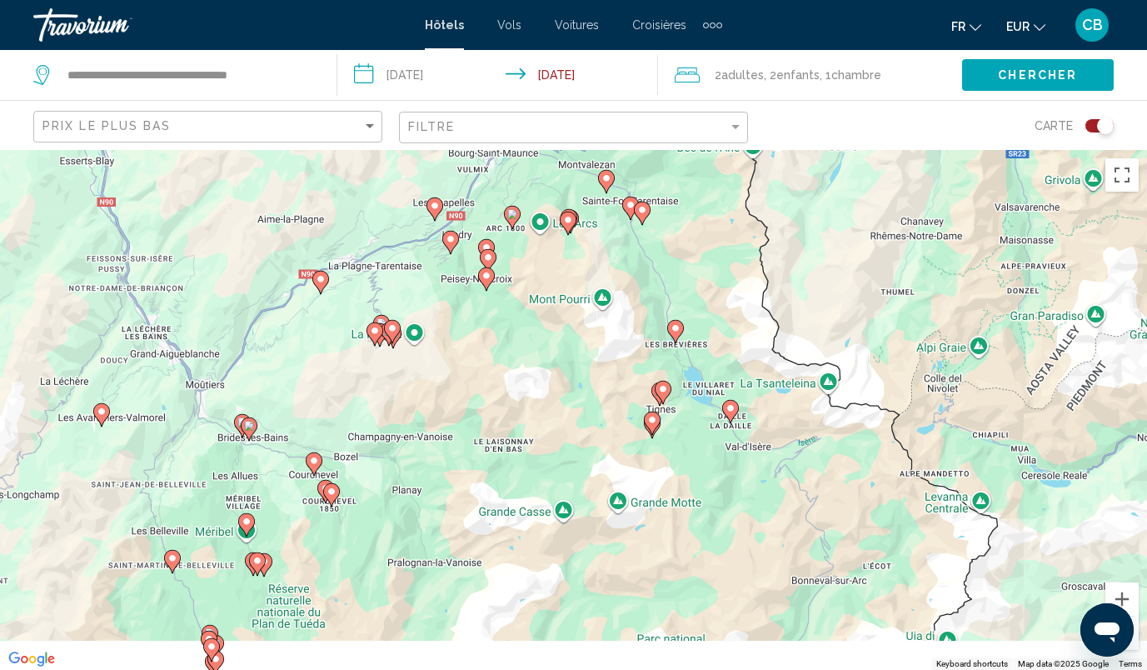
drag, startPoint x: 467, startPoint y: 527, endPoint x: 817, endPoint y: 406, distance: 370.4
click at [817, 406] on div "To activate drag with keyboard, press Alt + Enter. Once in keyboard drag state,…" at bounding box center [573, 410] width 1147 height 520
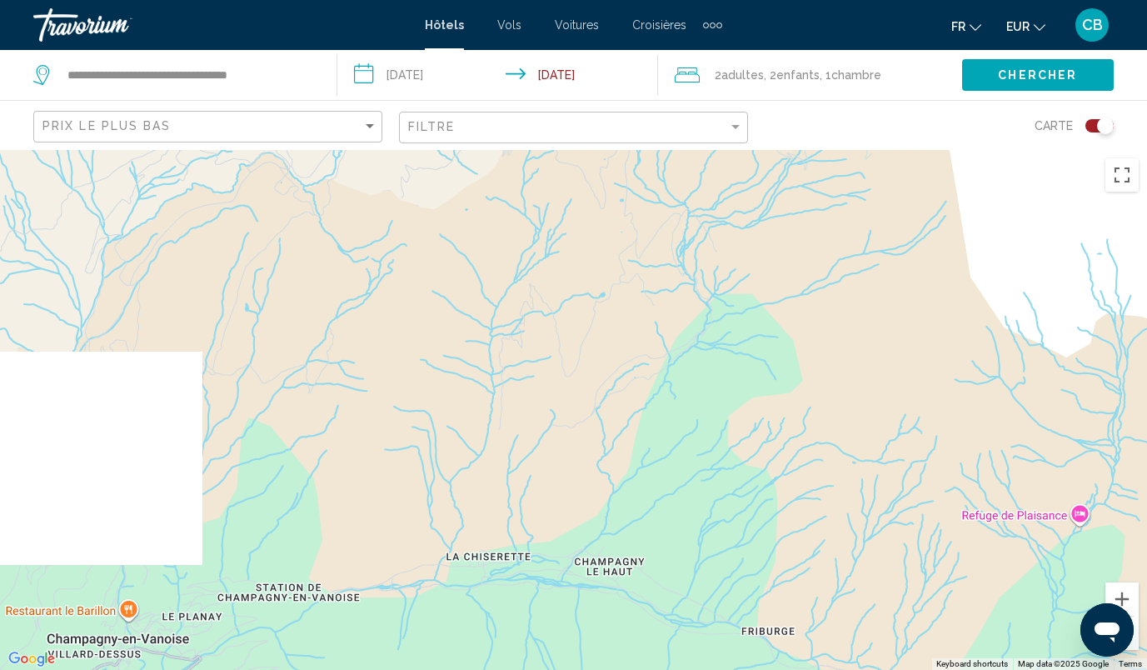
drag, startPoint x: 195, startPoint y: 375, endPoint x: 678, endPoint y: 525, distance: 505.9
click at [678, 525] on div "Main content" at bounding box center [573, 410] width 1147 height 520
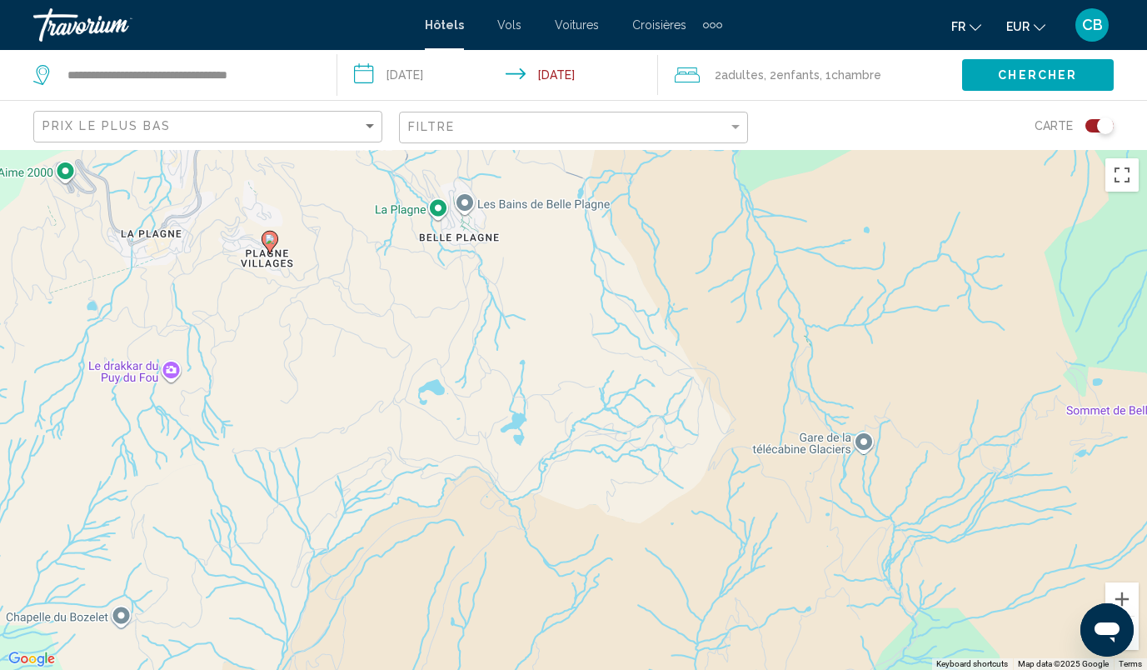
drag, startPoint x: 504, startPoint y: 322, endPoint x: 622, endPoint y: 591, distance: 293.1
click at [622, 591] on div "To activate drag with keyboard, press Alt + Enter. Once in keyboard drag state,…" at bounding box center [573, 410] width 1147 height 520
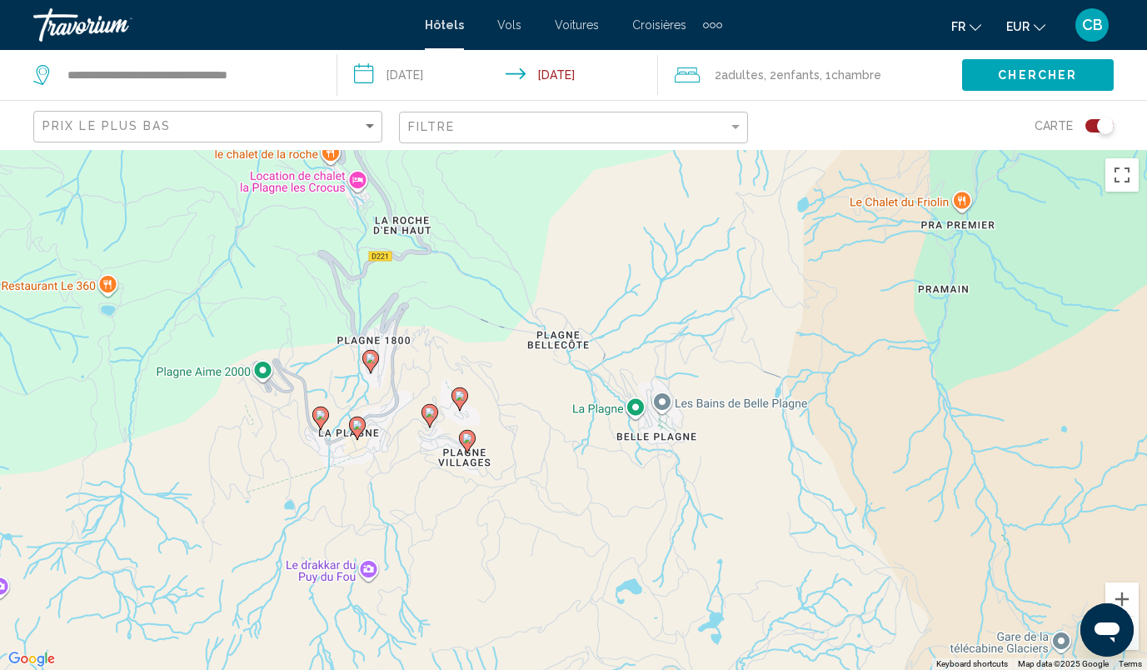
drag, startPoint x: 327, startPoint y: 431, endPoint x: 532, endPoint y: 615, distance: 275.5
click at [532, 615] on div "To activate drag with keyboard, press Alt + Enter. Once in keyboard drag state,…" at bounding box center [573, 410] width 1147 height 520
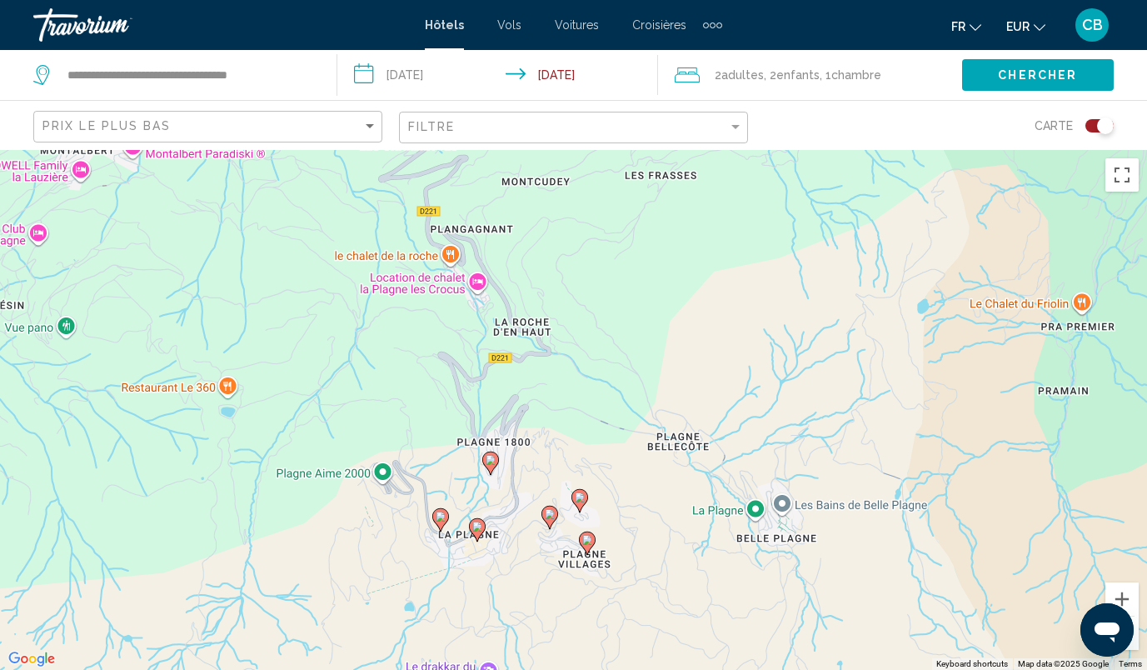
drag, startPoint x: 276, startPoint y: 477, endPoint x: 397, endPoint y: 581, distance: 159.6
click at [397, 581] on div "To activate drag with keyboard, press Alt + Enter. Once in keyboard drag state,…" at bounding box center [573, 410] width 1147 height 520
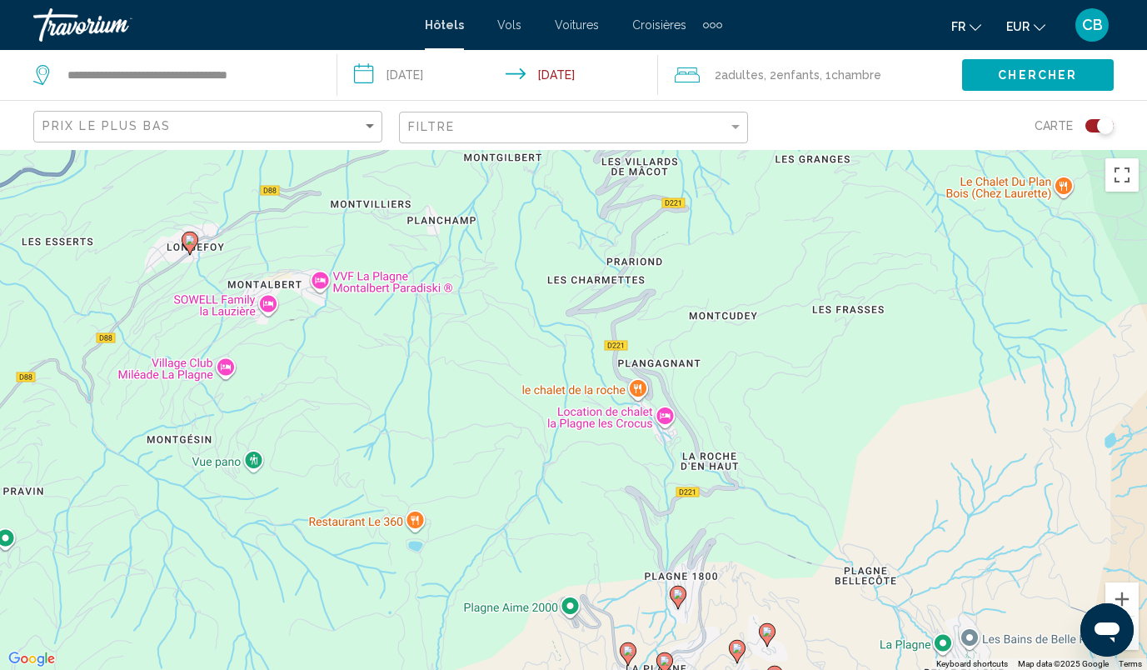
drag, startPoint x: 322, startPoint y: 354, endPoint x: 510, endPoint y: 490, distance: 232.1
click at [510, 490] on div "To activate drag with keyboard, press Alt + Enter. Once in keyboard drag state,…" at bounding box center [573, 410] width 1147 height 520
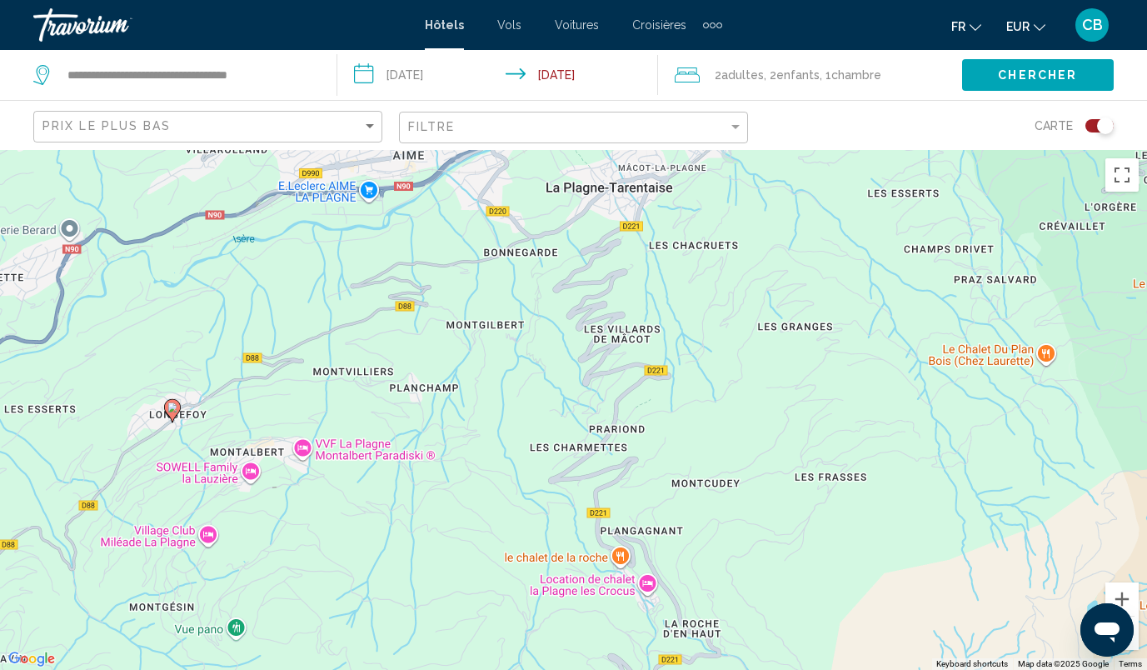
drag, startPoint x: 393, startPoint y: 373, endPoint x: 375, endPoint y: 549, distance: 176.7
click at [375, 549] on div "To activate drag with keyboard, press Alt + Enter. Once in keyboard drag state,…" at bounding box center [573, 410] width 1147 height 520
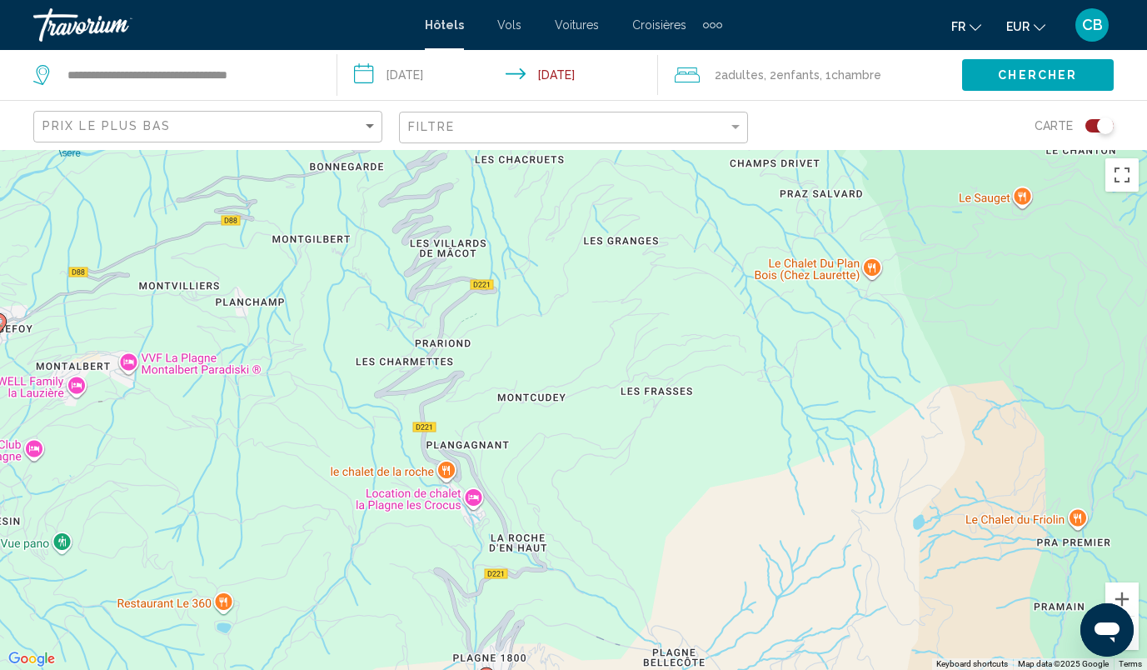
drag, startPoint x: 405, startPoint y: 347, endPoint x: 232, endPoint y: 261, distance: 193.3
click at [232, 261] on div "To activate drag with keyboard, press Alt + Enter. Once in keyboard drag state,…" at bounding box center [573, 410] width 1147 height 520
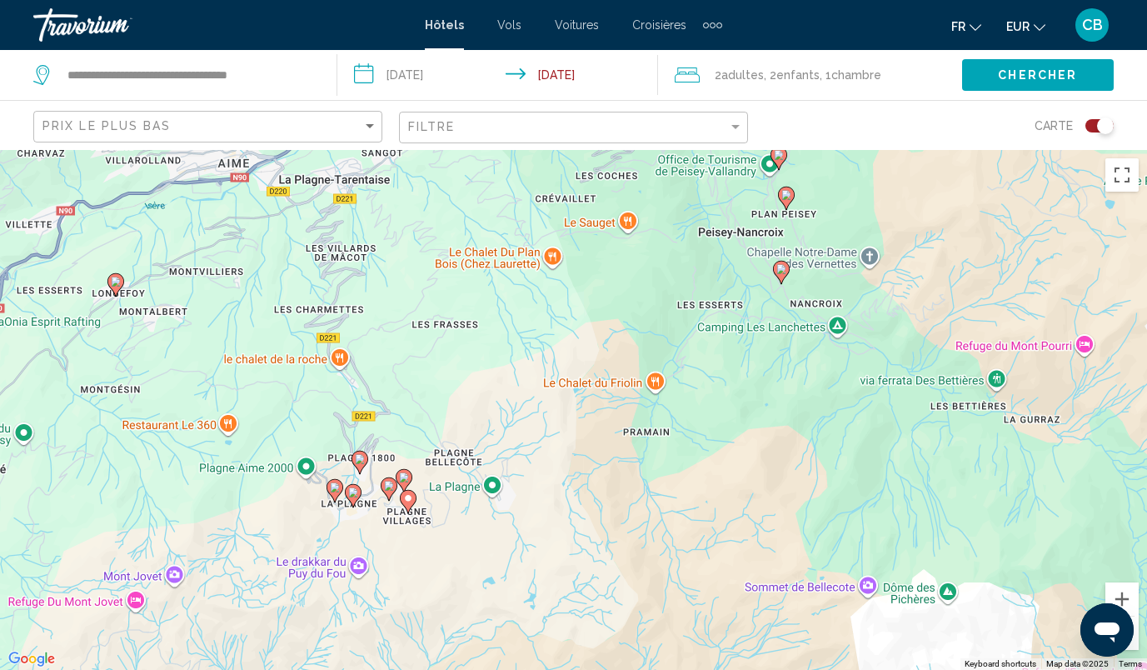
click at [355, 460] on image "Main content" at bounding box center [360, 459] width 10 height 10
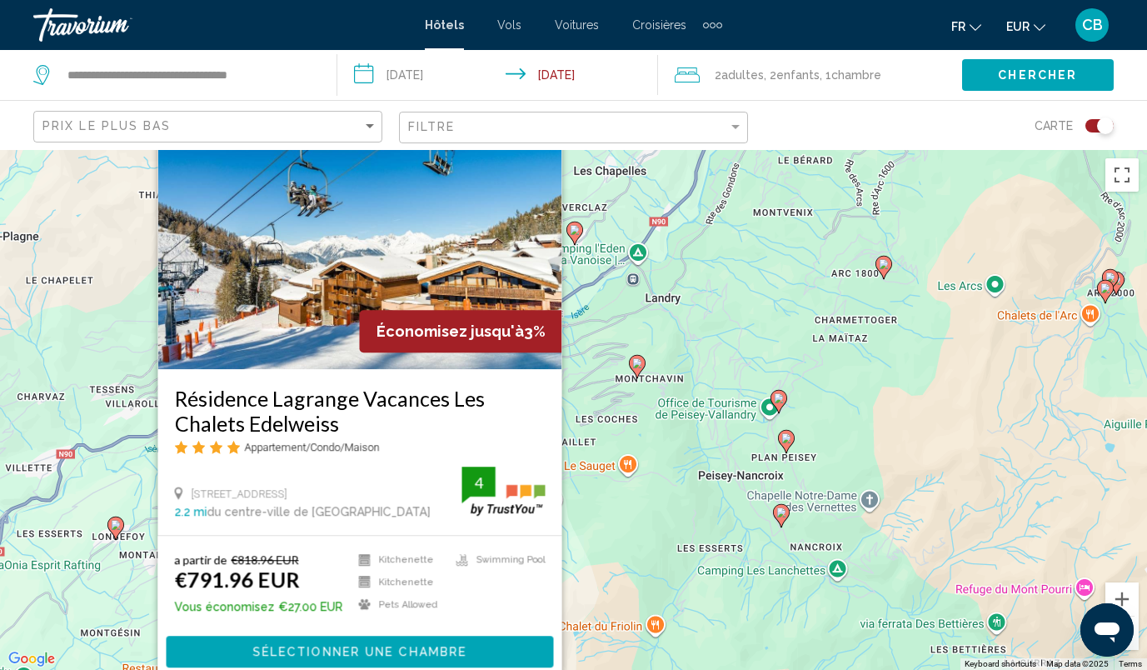
click at [643, 416] on div "To activate drag with keyboard, press Alt + Enter. Once in keyboard drag state,…" at bounding box center [573, 410] width 1147 height 520
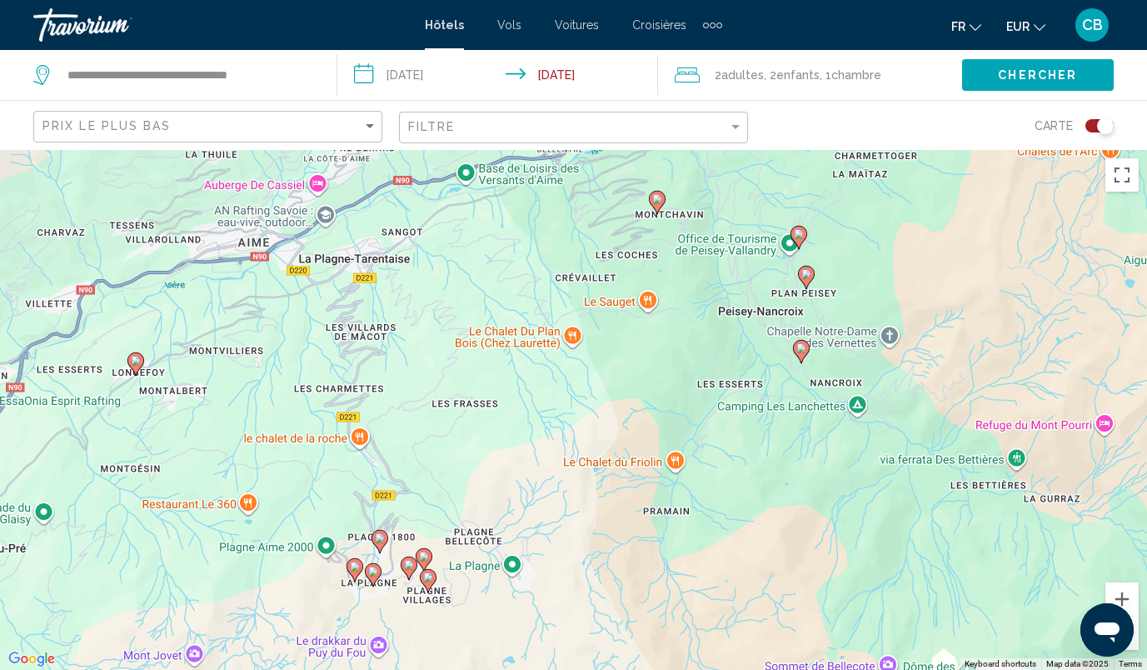
drag, startPoint x: 443, startPoint y: 577, endPoint x: 463, endPoint y: 410, distance: 168.6
click at [350, 571] on image "Main content" at bounding box center [355, 566] width 10 height 10
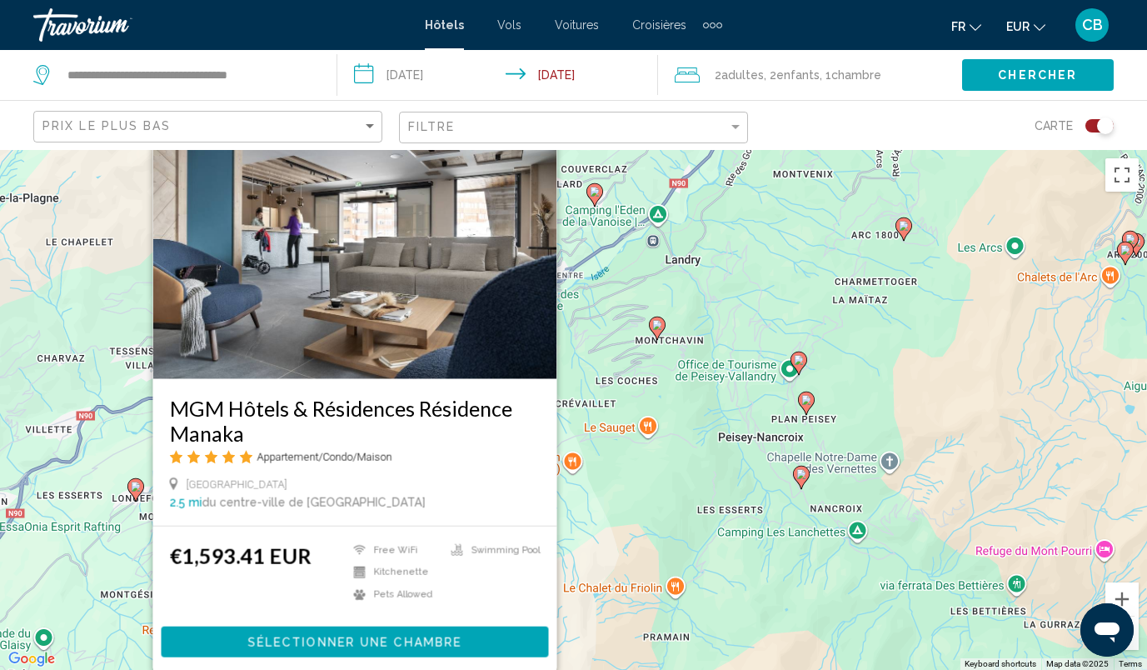
click at [616, 501] on div "To activate drag with keyboard, press Alt + Enter. Once in keyboard drag state,…" at bounding box center [573, 410] width 1147 height 520
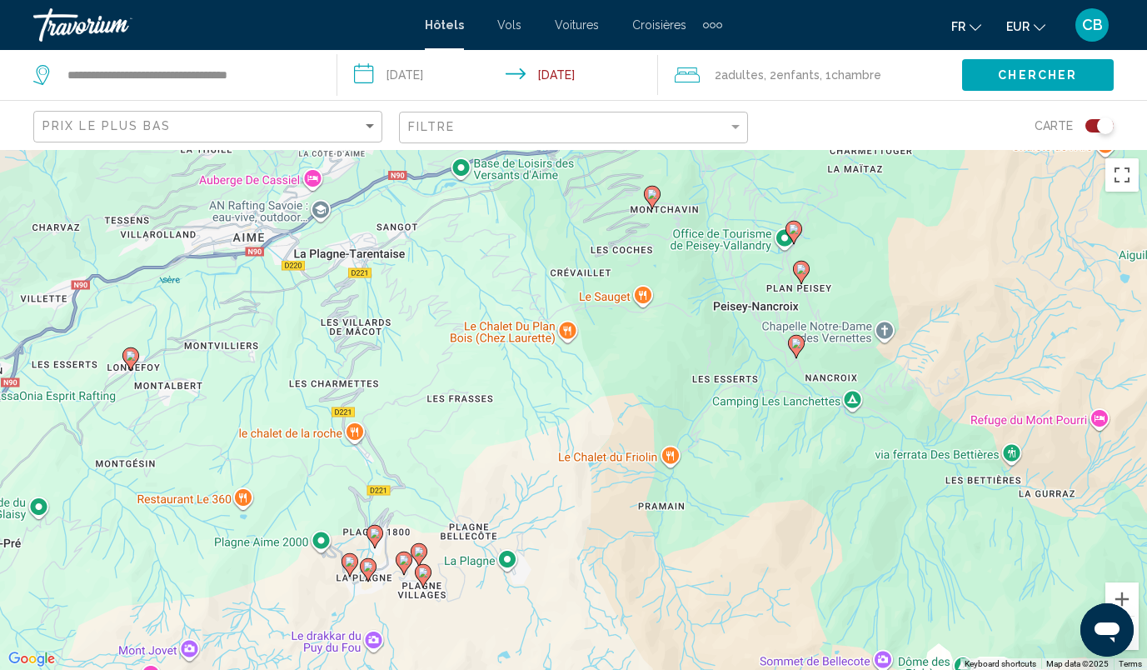
drag, startPoint x: 421, startPoint y: 581, endPoint x: 416, endPoint y: 439, distance: 141.7
click at [416, 439] on div "To activate drag with keyboard, press Alt + Enter. Once in keyboard drag state,…" at bounding box center [573, 410] width 1147 height 520
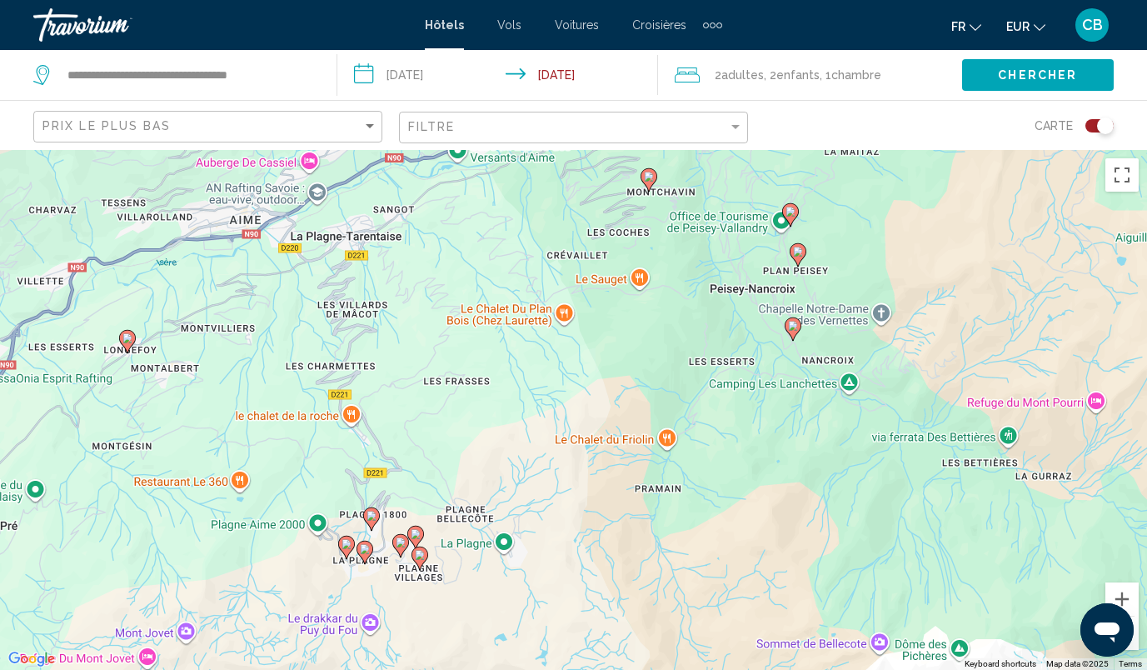
click at [369, 552] on image "Main content" at bounding box center [365, 549] width 10 height 10
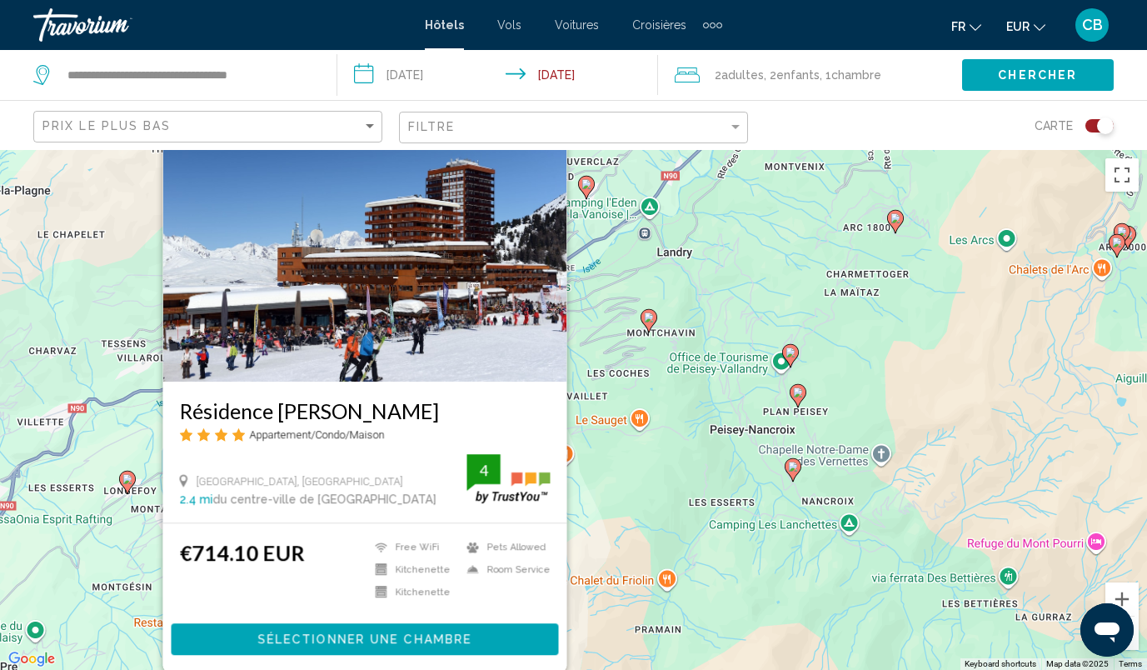
click at [642, 456] on div "To activate drag with keyboard, press Alt + Enter. Once in keyboard drag state,…" at bounding box center [573, 410] width 1147 height 520
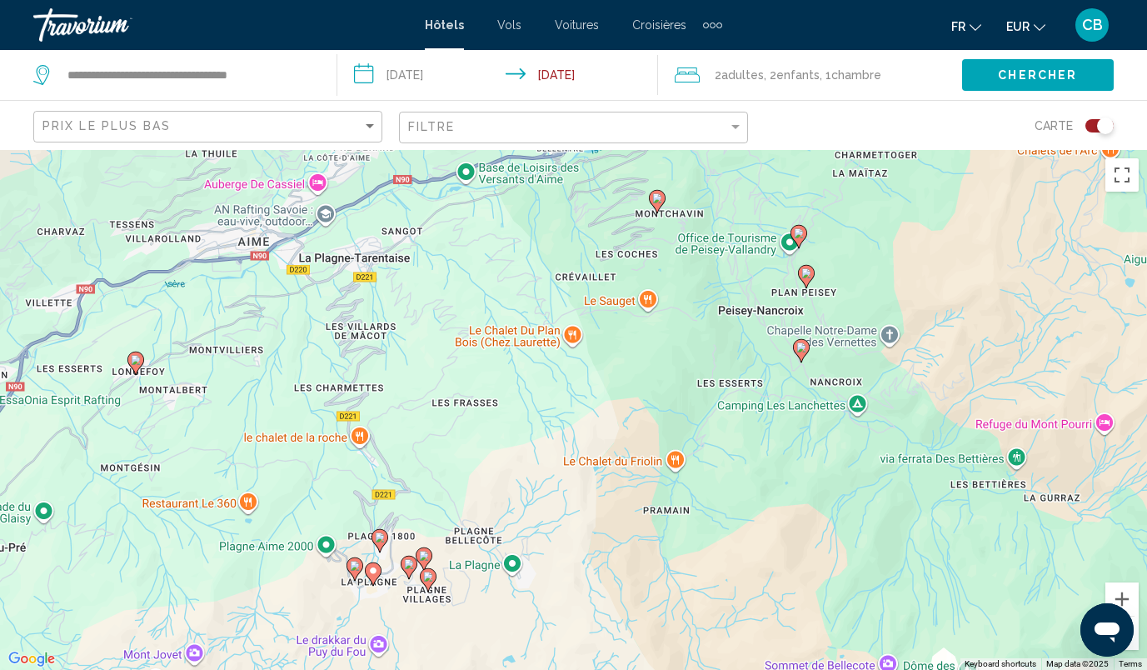
drag, startPoint x: 438, startPoint y: 549, endPoint x: 450, endPoint y: 392, distance: 157.0
click at [450, 392] on div "To activate drag with keyboard, press Alt + Enter. Once in keyboard drag state,…" at bounding box center [573, 410] width 1147 height 520
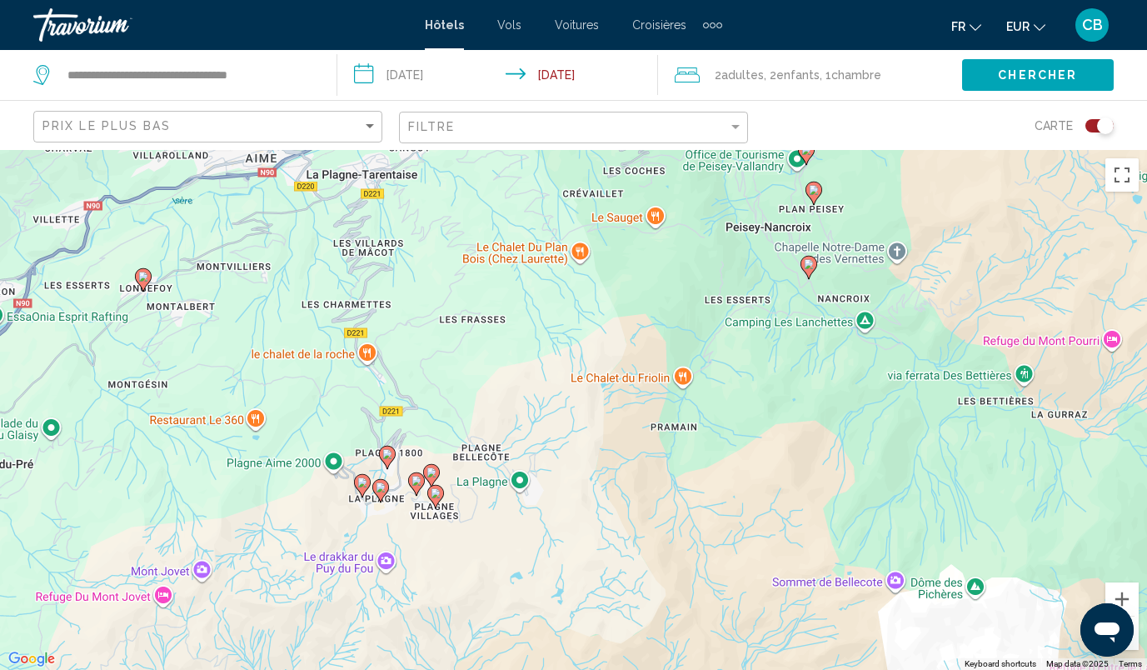
click at [415, 481] on image "Main content" at bounding box center [416, 481] width 10 height 10
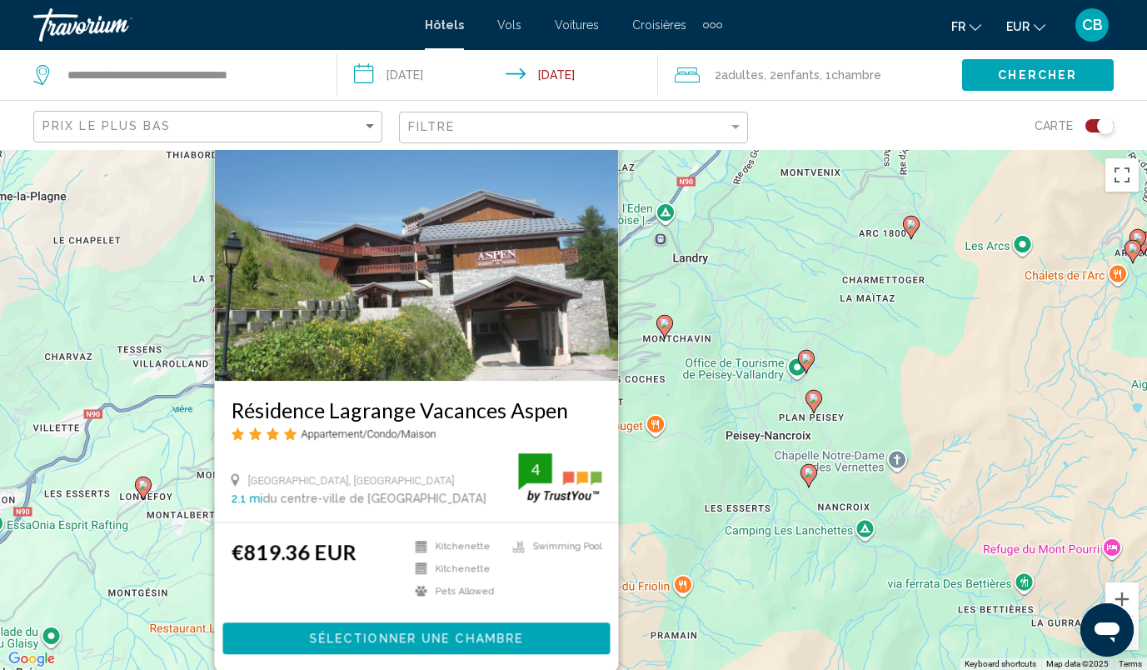
click at [699, 546] on div "To activate drag with keyboard, press Alt + Enter. Once in keyboard drag state,…" at bounding box center [573, 410] width 1147 height 520
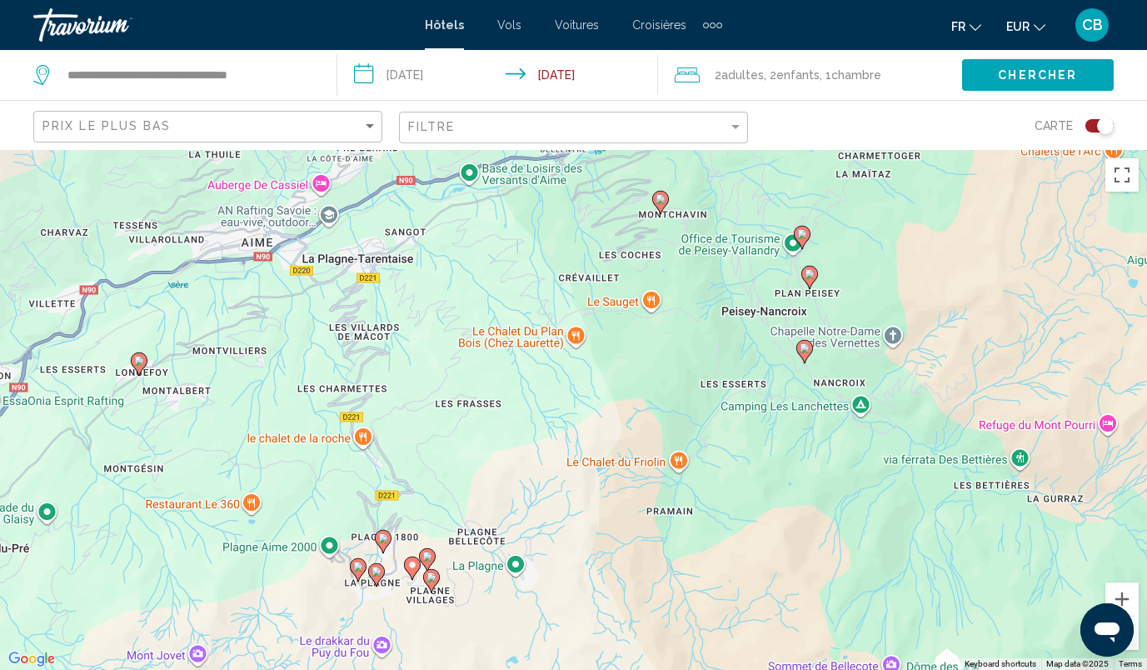
drag, startPoint x: 511, startPoint y: 654, endPoint x: 506, endPoint y: 497, distance: 156.7
click at [506, 497] on div "To activate drag with keyboard, press Alt + Enter. Once in keyboard drag state,…" at bounding box center [573, 410] width 1147 height 520
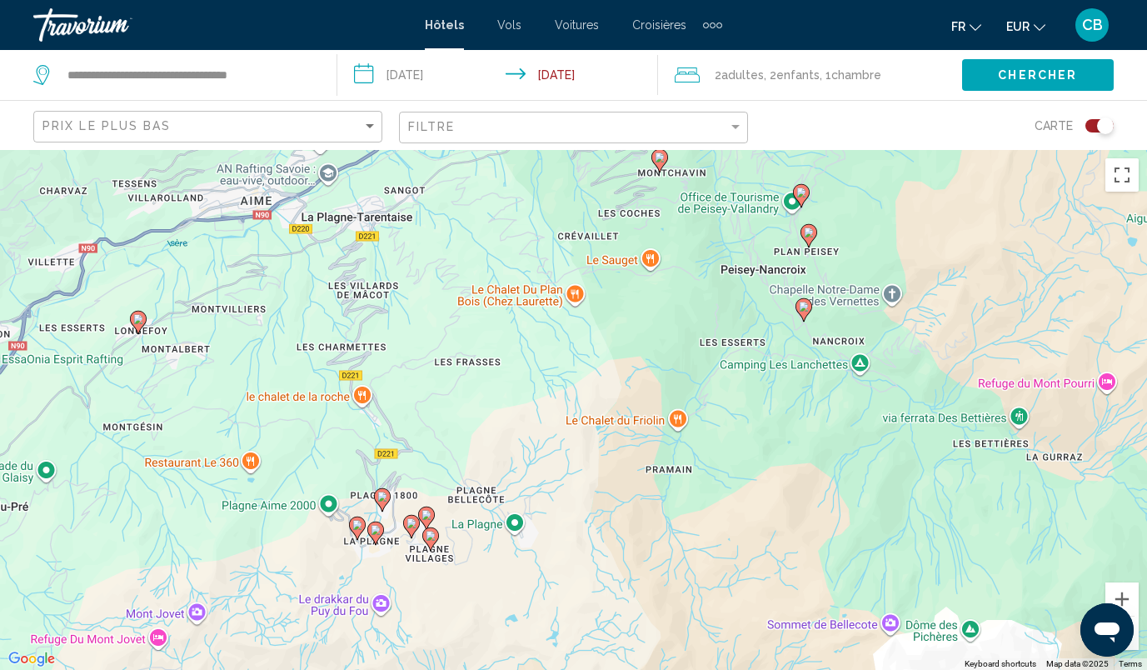
click at [431, 542] on icon "Main content" at bounding box center [429, 539] width 15 height 22
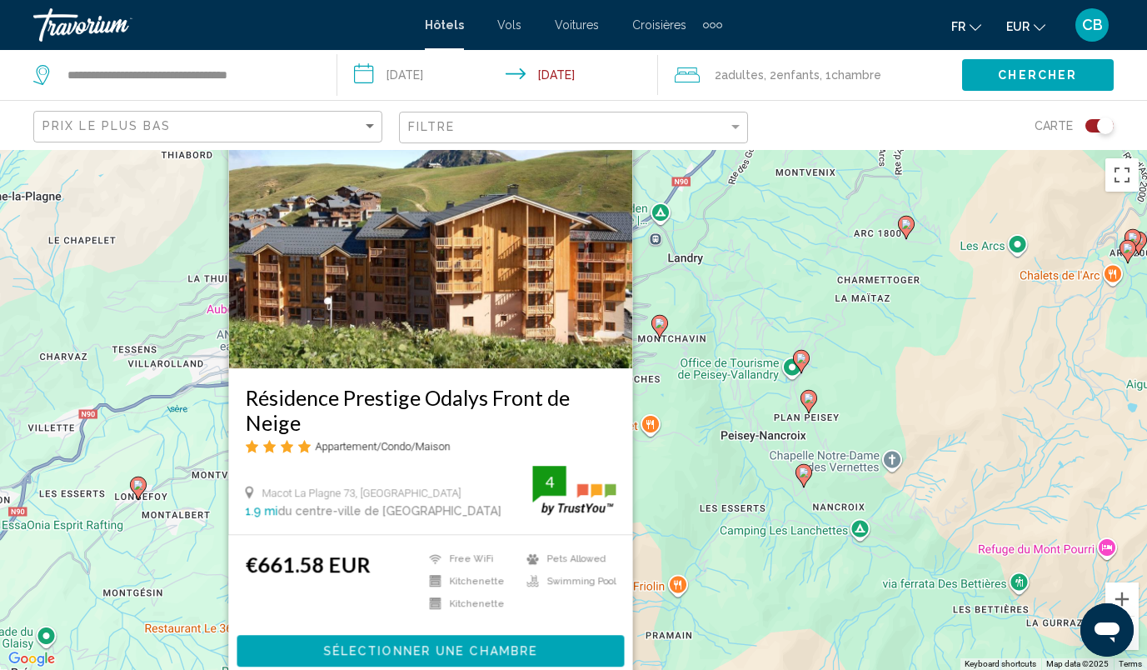
click at [685, 494] on div "To activate drag with keyboard, press Alt + Enter. Once in keyboard drag state,…" at bounding box center [573, 410] width 1147 height 520
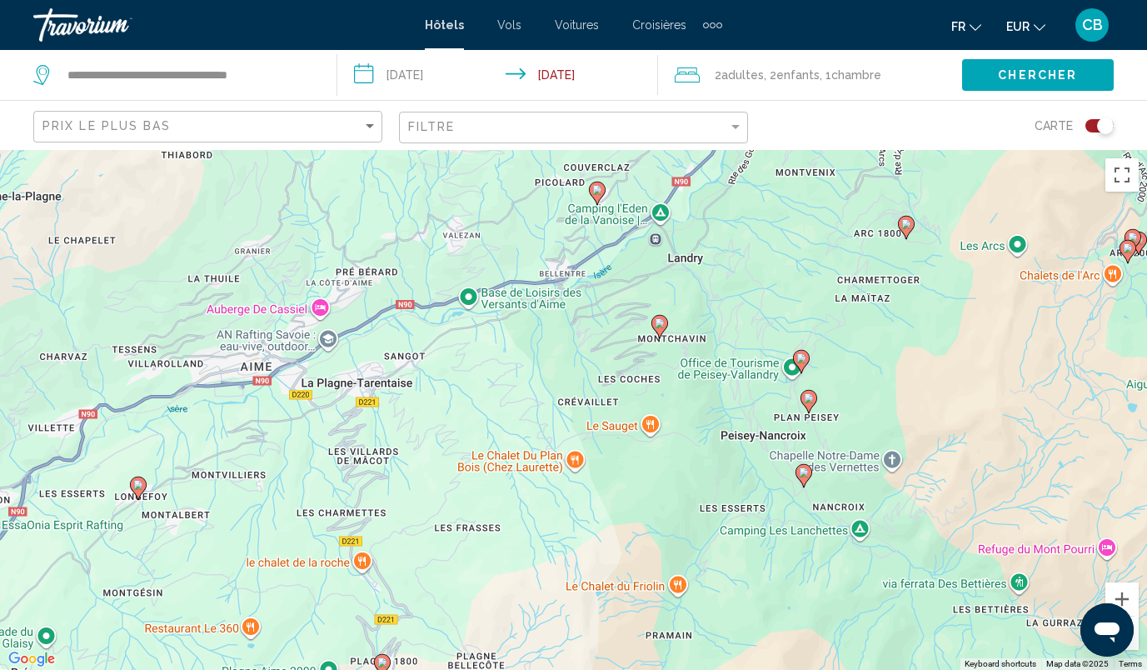
click at [137, 482] on image "Main content" at bounding box center [138, 485] width 10 height 10
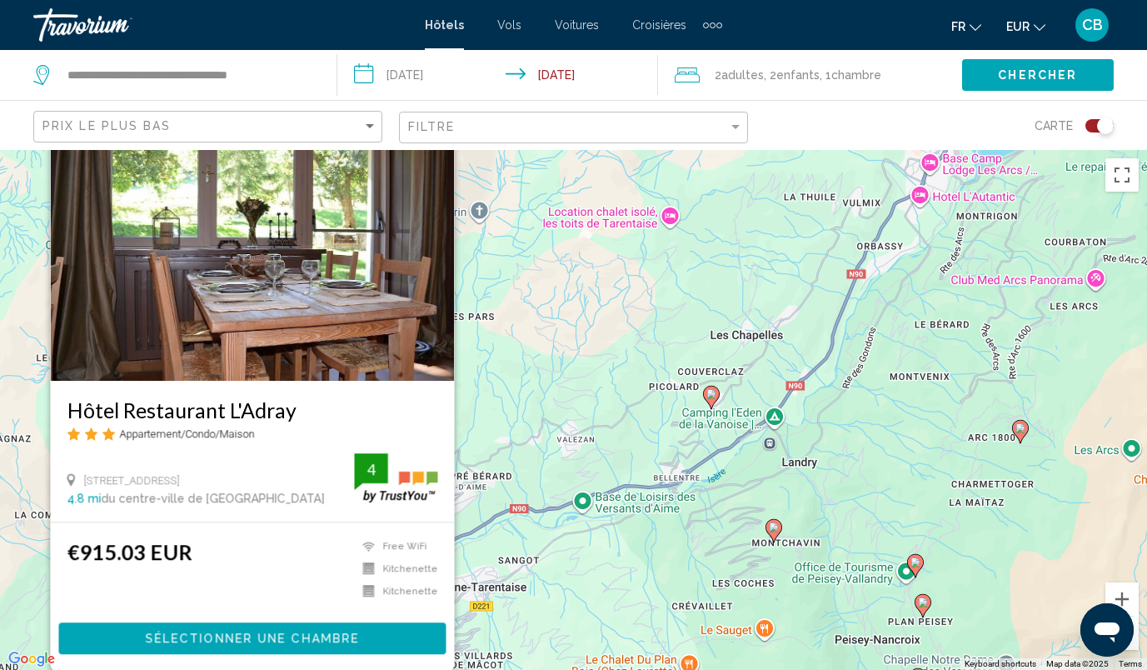
click at [544, 423] on div "To activate drag with keyboard, press Alt + Enter. Once in keyboard drag state,…" at bounding box center [573, 410] width 1147 height 520
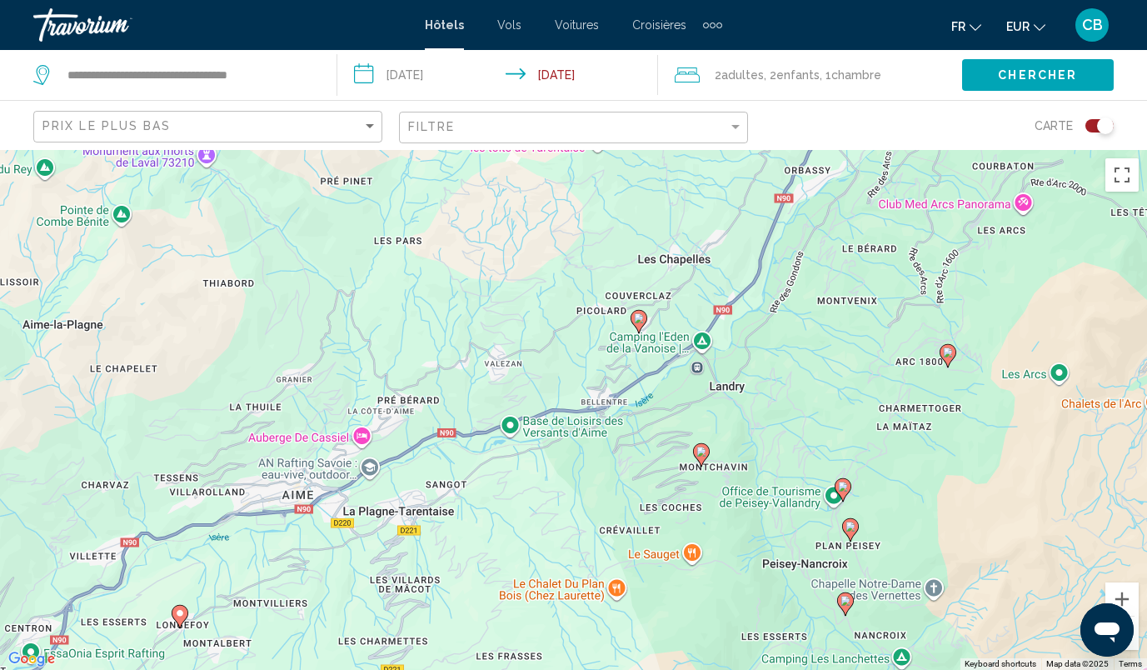
drag, startPoint x: 491, startPoint y: 560, endPoint x: 416, endPoint y: 482, distance: 107.2
click at [416, 482] on div "To activate drag with keyboard, press Alt + Enter. Once in keyboard drag state,…" at bounding box center [573, 410] width 1147 height 520
click at [636, 312] on icon "Main content" at bounding box center [638, 322] width 15 height 22
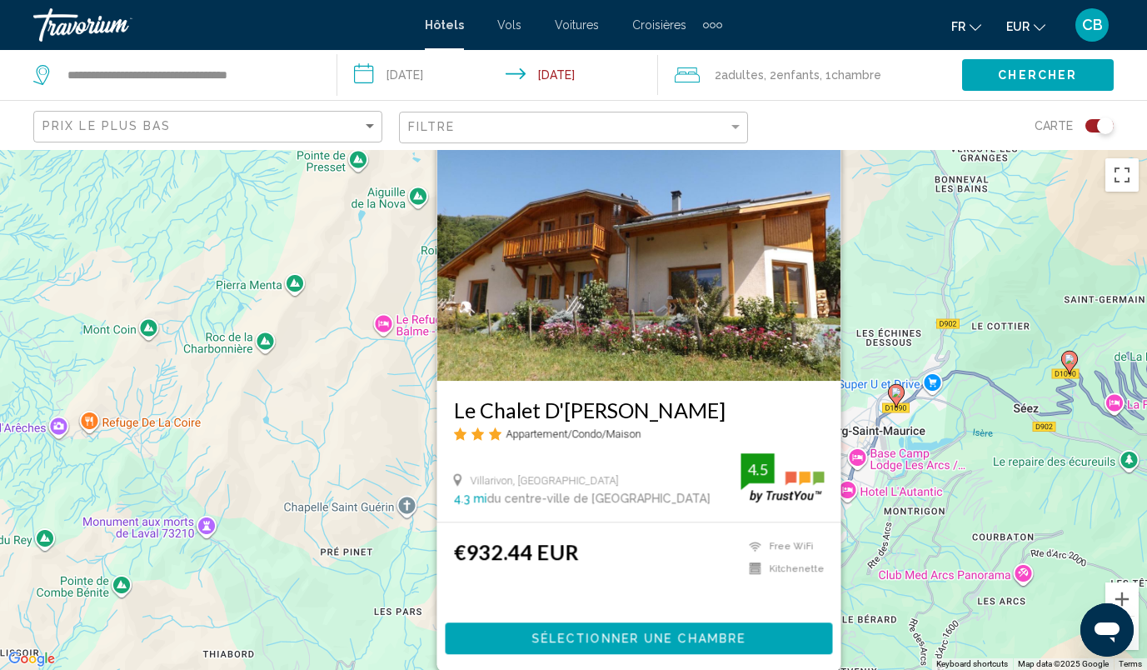
click at [390, 431] on div "To activate drag with keyboard, press Alt + Enter. Once in keyboard drag state,…" at bounding box center [573, 410] width 1147 height 520
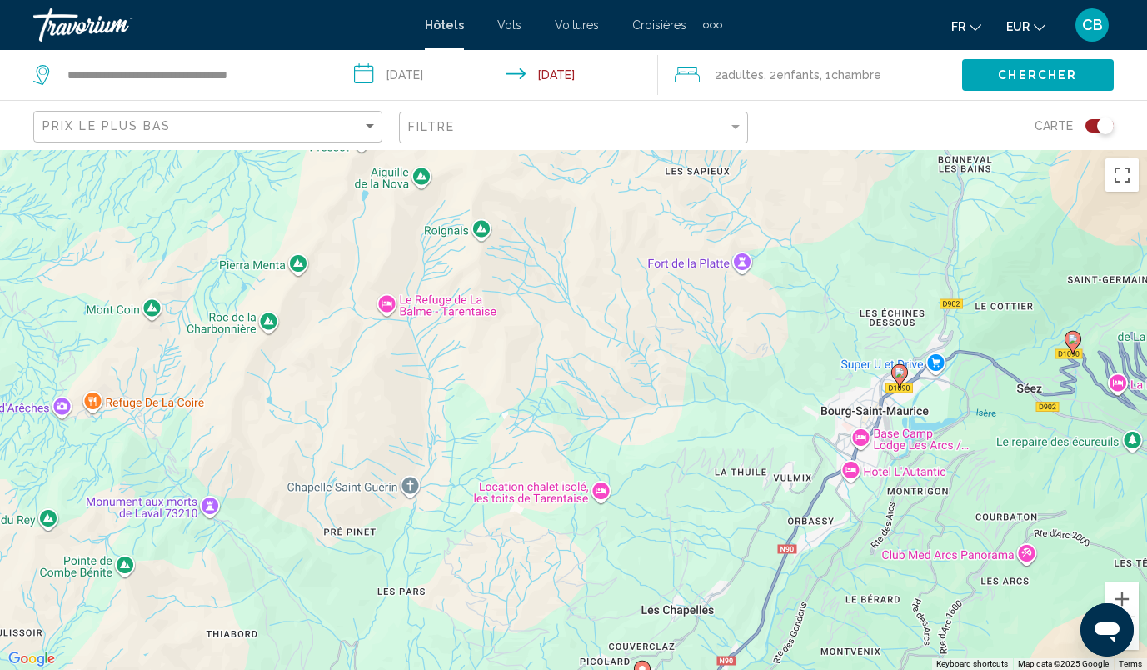
drag, startPoint x: 650, startPoint y: 551, endPoint x: 663, endPoint y: 392, distance: 159.7
click at [663, 392] on div "To activate drag with keyboard, press Alt + Enter. Once in keyboard drag state,…" at bounding box center [573, 410] width 1147 height 520
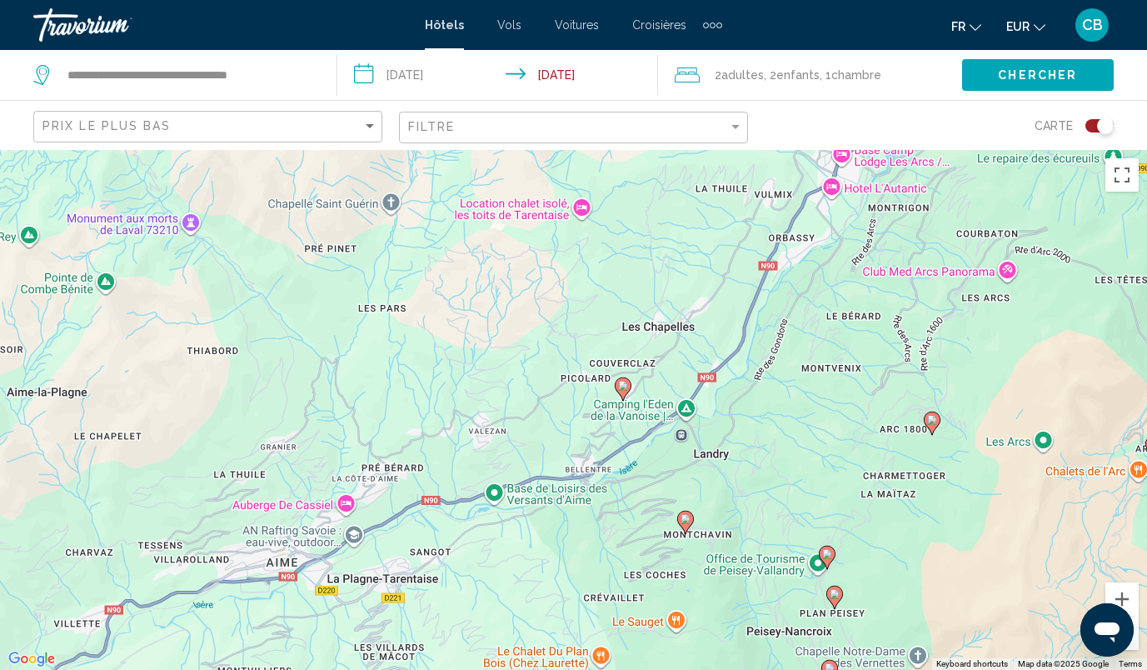
drag, startPoint x: 688, startPoint y: 588, endPoint x: 627, endPoint y: 422, distance: 176.6
click at [627, 422] on div "To activate drag with keyboard, press Alt + Enter. Once in keyboard drag state,…" at bounding box center [573, 410] width 1147 height 520
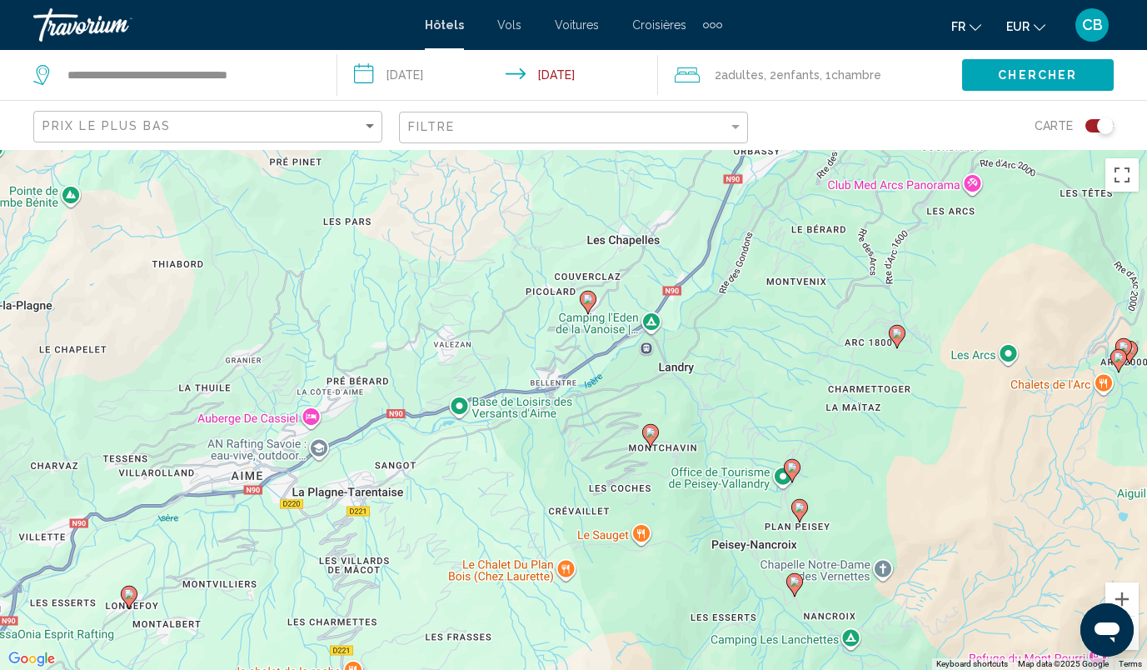
click at [648, 435] on image "Main content" at bounding box center [651, 432] width 10 height 10
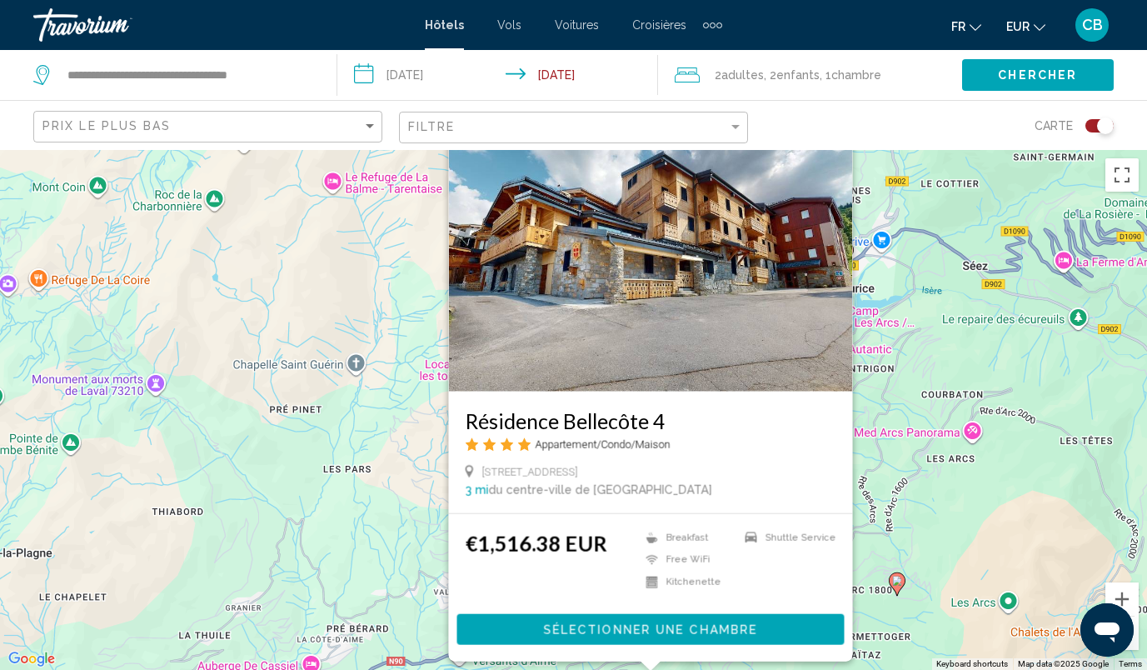
click at [386, 496] on div "To activate drag with keyboard, press Alt + Enter. Once in keyboard drag state,…" at bounding box center [573, 410] width 1147 height 520
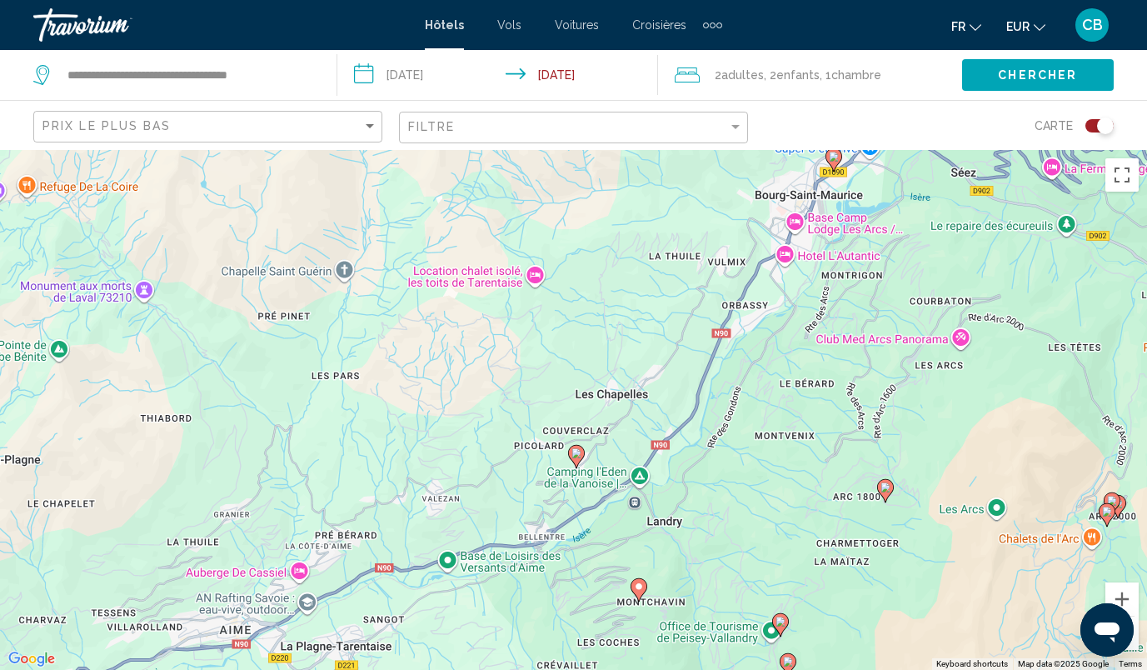
drag, startPoint x: 631, startPoint y: 583, endPoint x: 618, endPoint y: 485, distance: 99.2
click at [618, 485] on div "To activate drag with keyboard, press Alt + Enter. Once in keyboard drag state,…" at bounding box center [573, 410] width 1147 height 520
click at [576, 451] on image "Main content" at bounding box center [576, 453] width 10 height 10
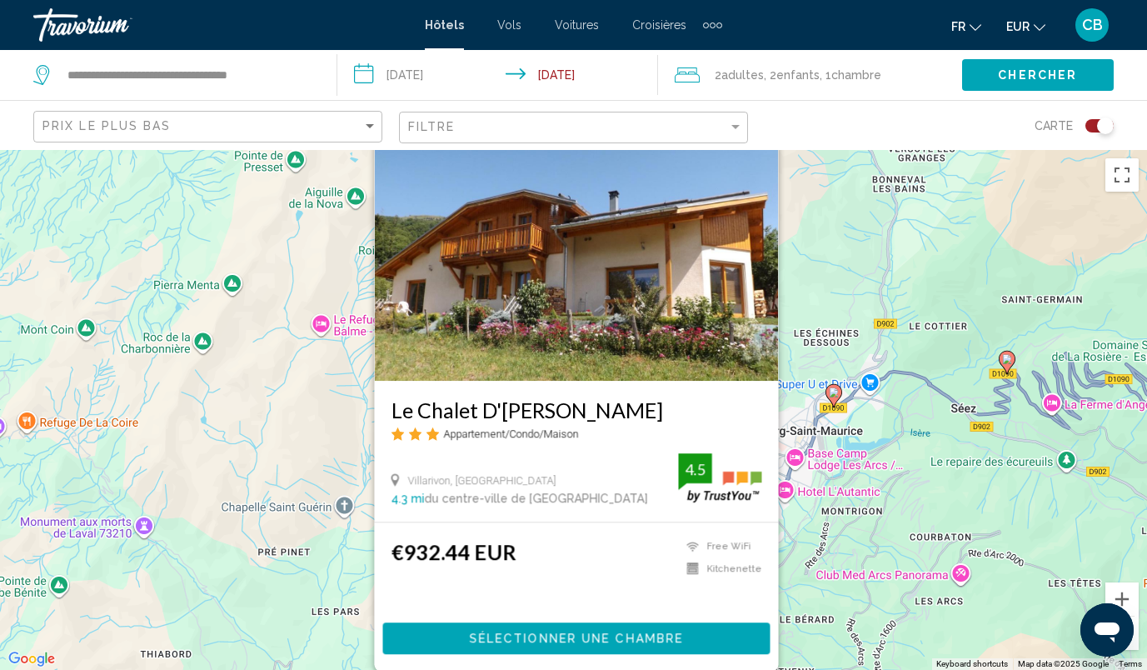
click at [501, 353] on img "Main content" at bounding box center [576, 247] width 404 height 267
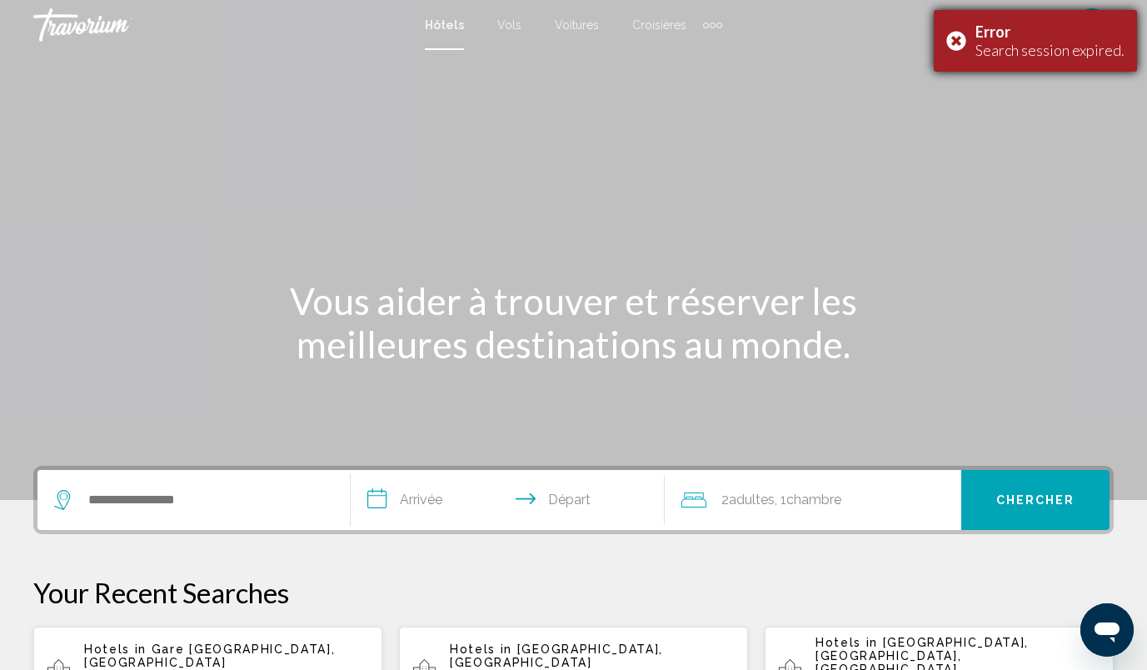
click at [956, 37] on div "Error Search session expired." at bounding box center [1035, 41] width 203 height 62
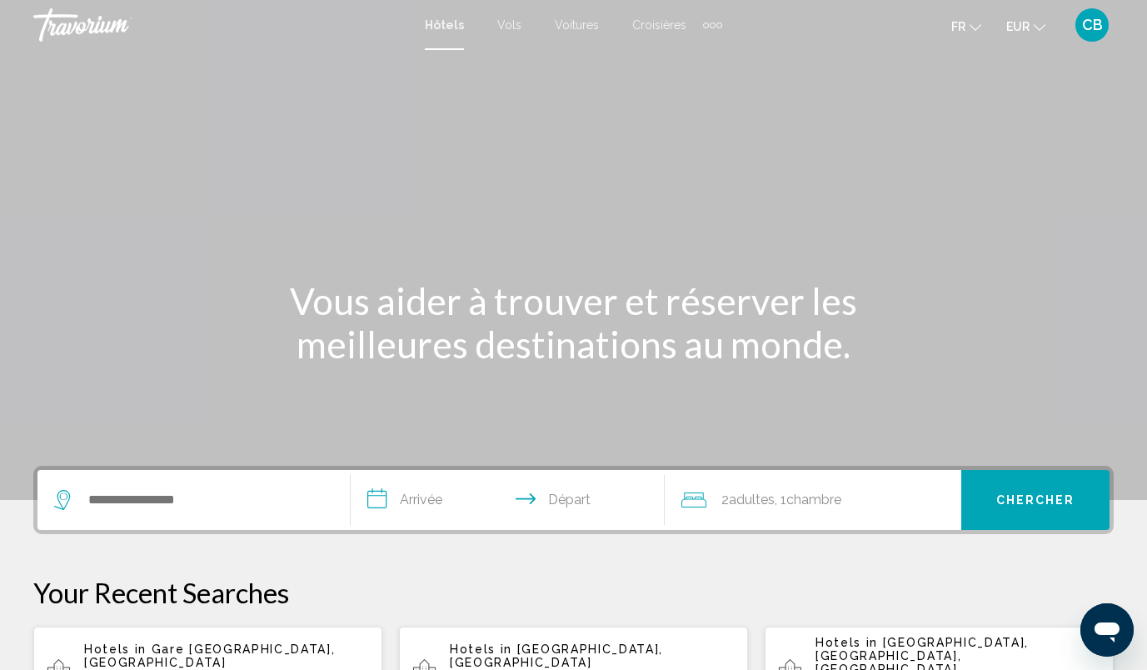
click at [728, 122] on div "Main content" at bounding box center [573, 250] width 1147 height 500
click at [198, 501] on input "Search widget" at bounding box center [206, 499] width 238 height 25
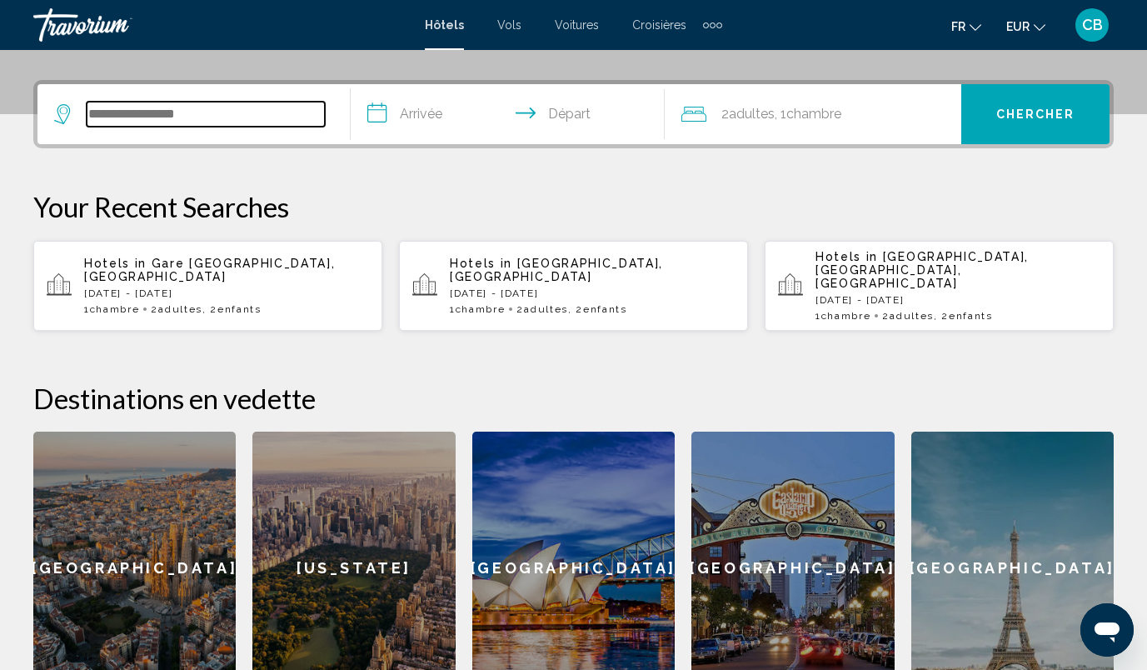
scroll to position [411, 0]
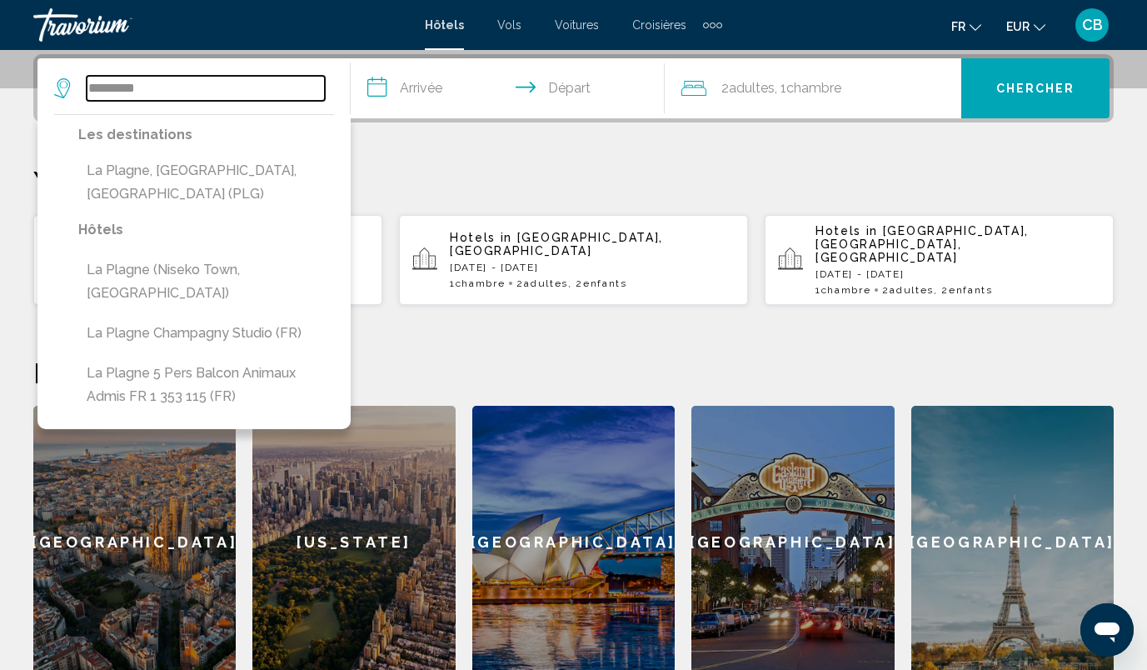
type input "*********"
